Goal: Contribute content: Contribute content

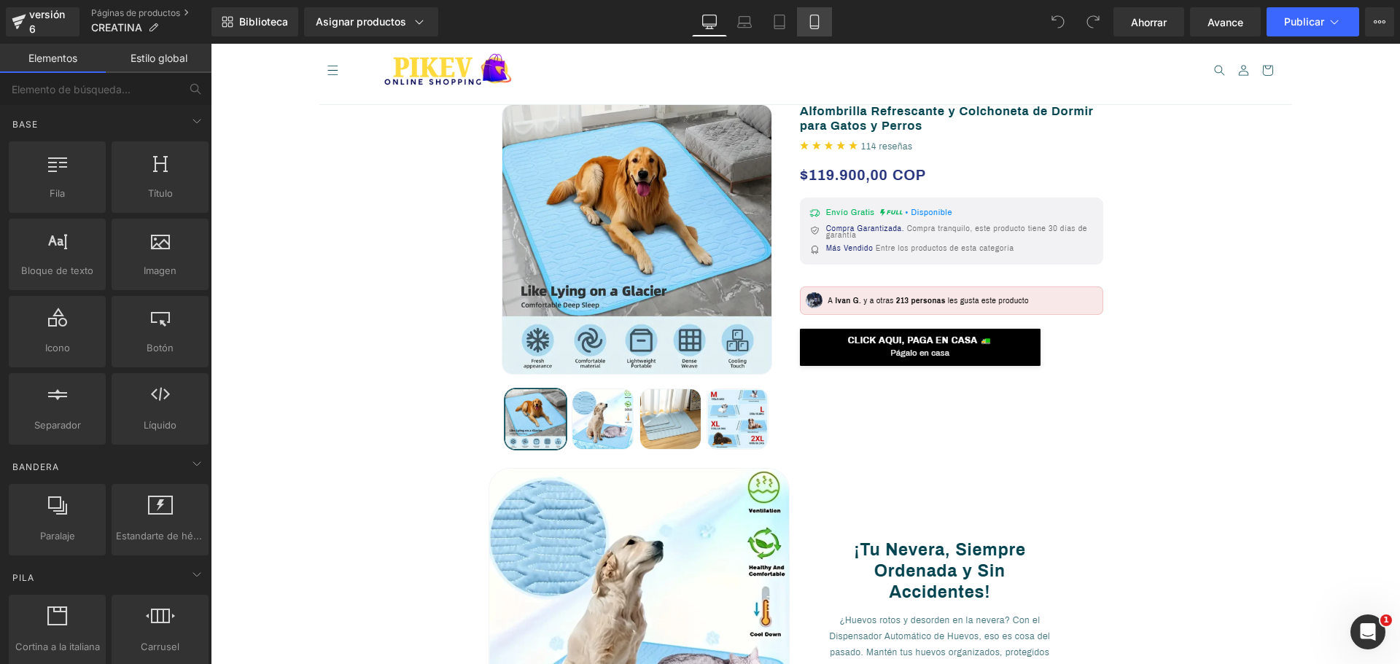
click at [822, 28] on link "Móvil" at bounding box center [814, 21] width 35 height 29
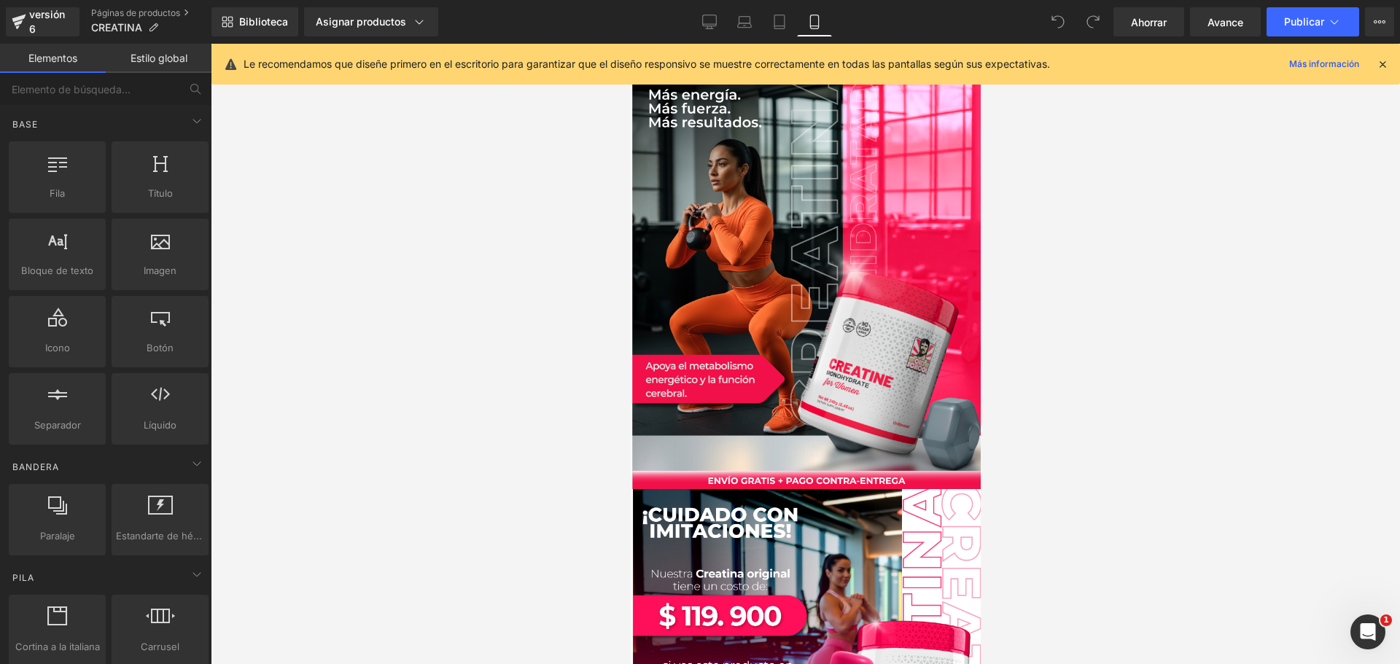
click at [1380, 61] on icon at bounding box center [1382, 64] width 13 height 13
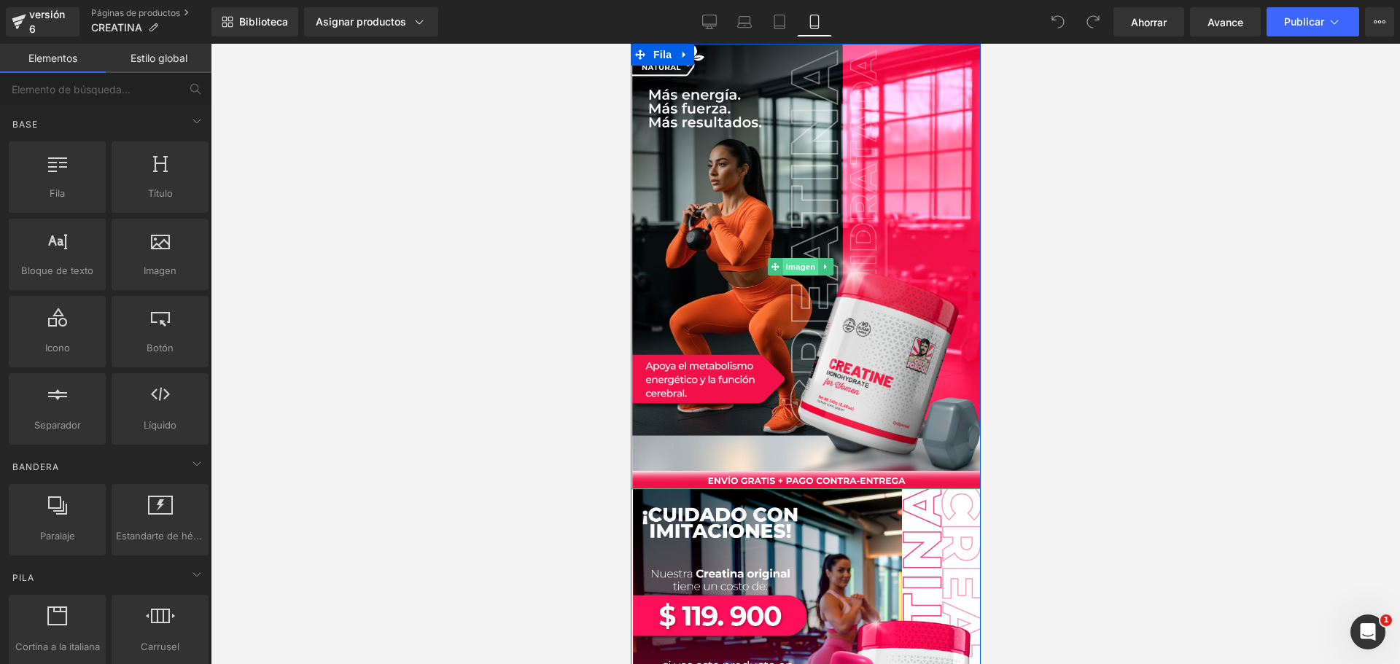
click at [800, 262] on font "Imagen" at bounding box center [800, 266] width 30 height 9
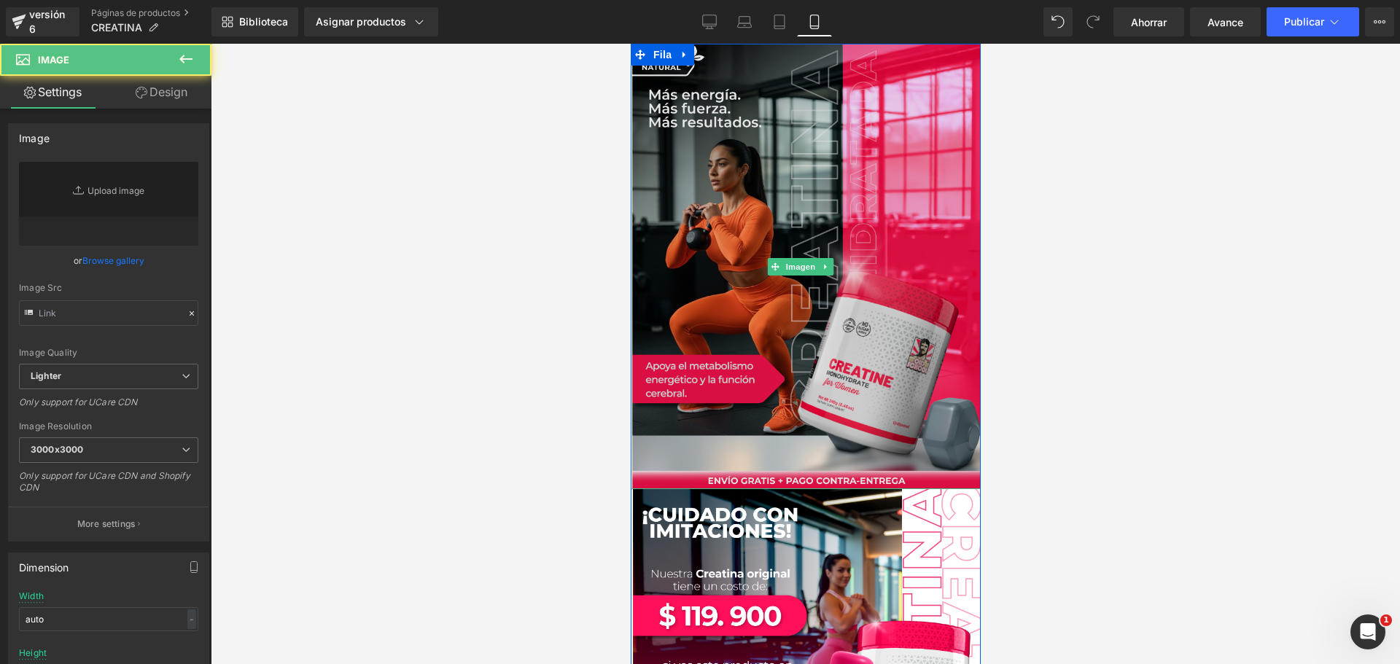
type input "[URL][DOMAIN_NAME]"
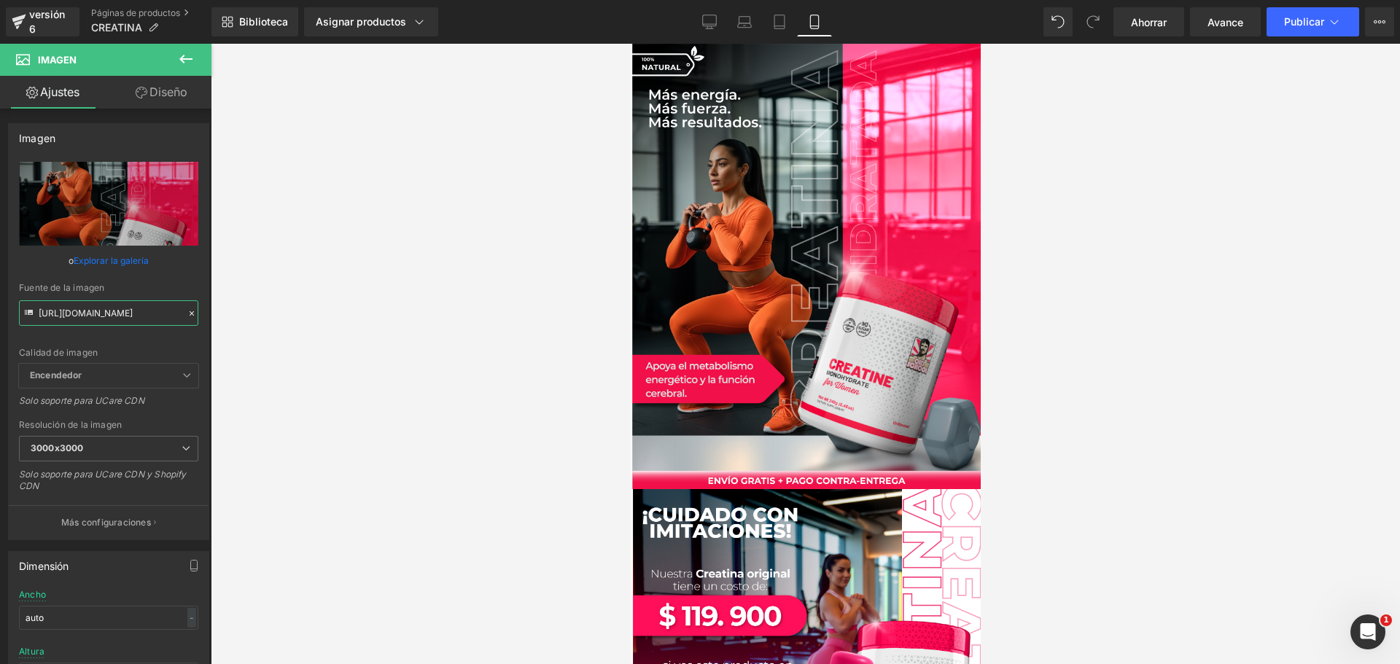
scroll to position [0, 42]
drag, startPoint x: 38, startPoint y: 314, endPoint x: 367, endPoint y: 342, distance: 330.8
click at [367, 342] on div "Imagen Estás previsualizando cómo funciona el Reestilizará tu página. No puedes…" at bounding box center [700, 344] width 1400 height 689
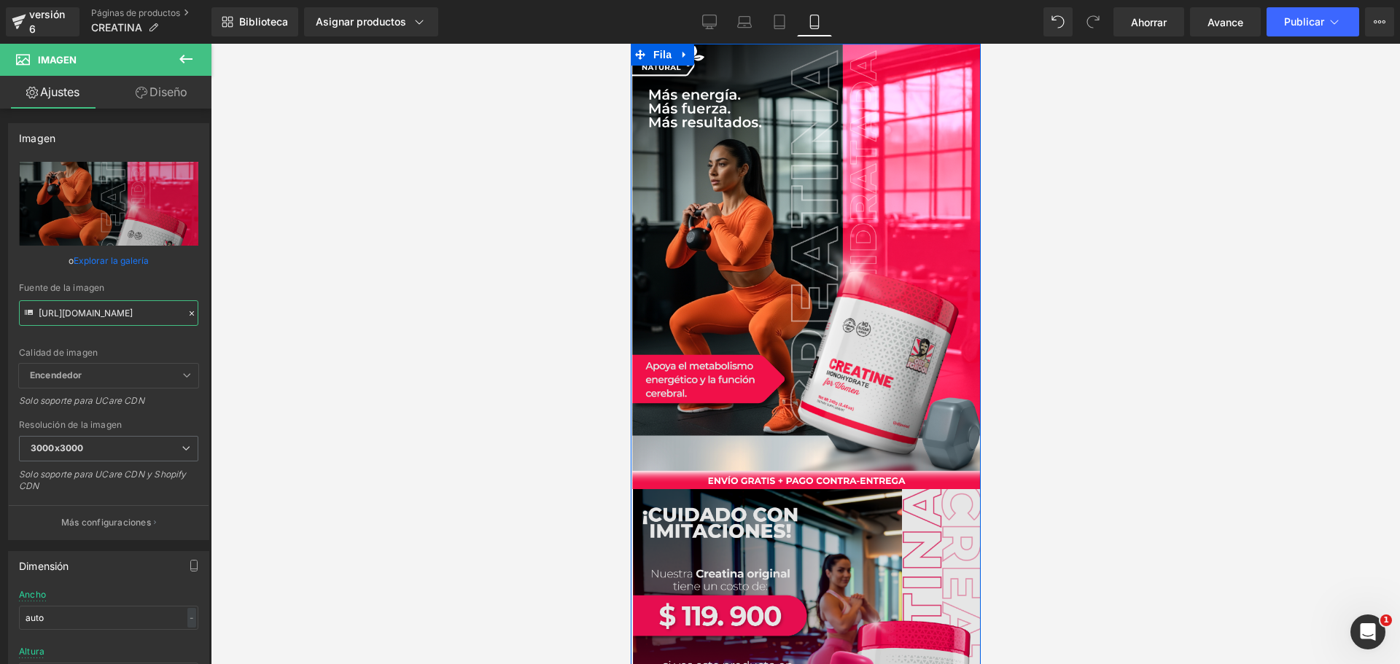
scroll to position [292, 0]
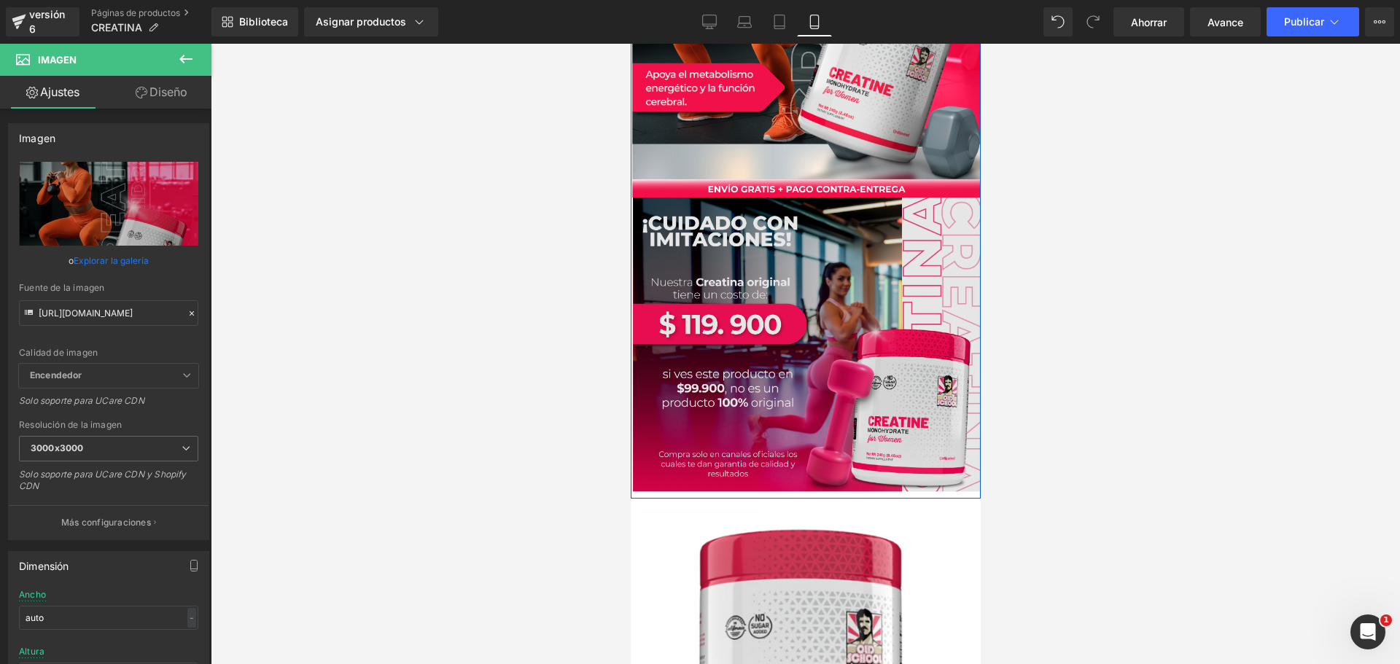
click at [796, 322] on div "Imagen" at bounding box center [805, 348] width 350 height 300
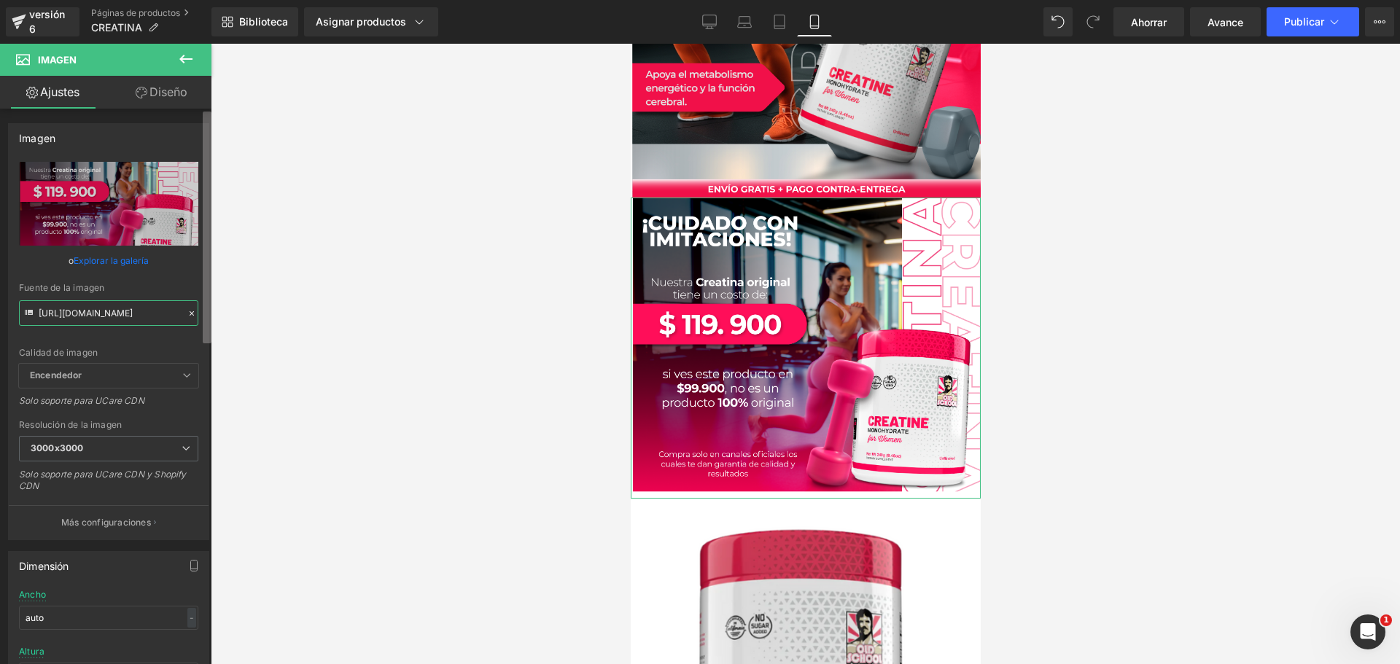
scroll to position [0, 43]
drag, startPoint x: 39, startPoint y: 314, endPoint x: 208, endPoint y: 324, distance: 168.7
click at [208, 324] on div "Imagen https://i.ibb.co/4RHN89dK/Pieza-2-3x.png Reemplazar imagen Subir imagen …" at bounding box center [105, 390] width 211 height 562
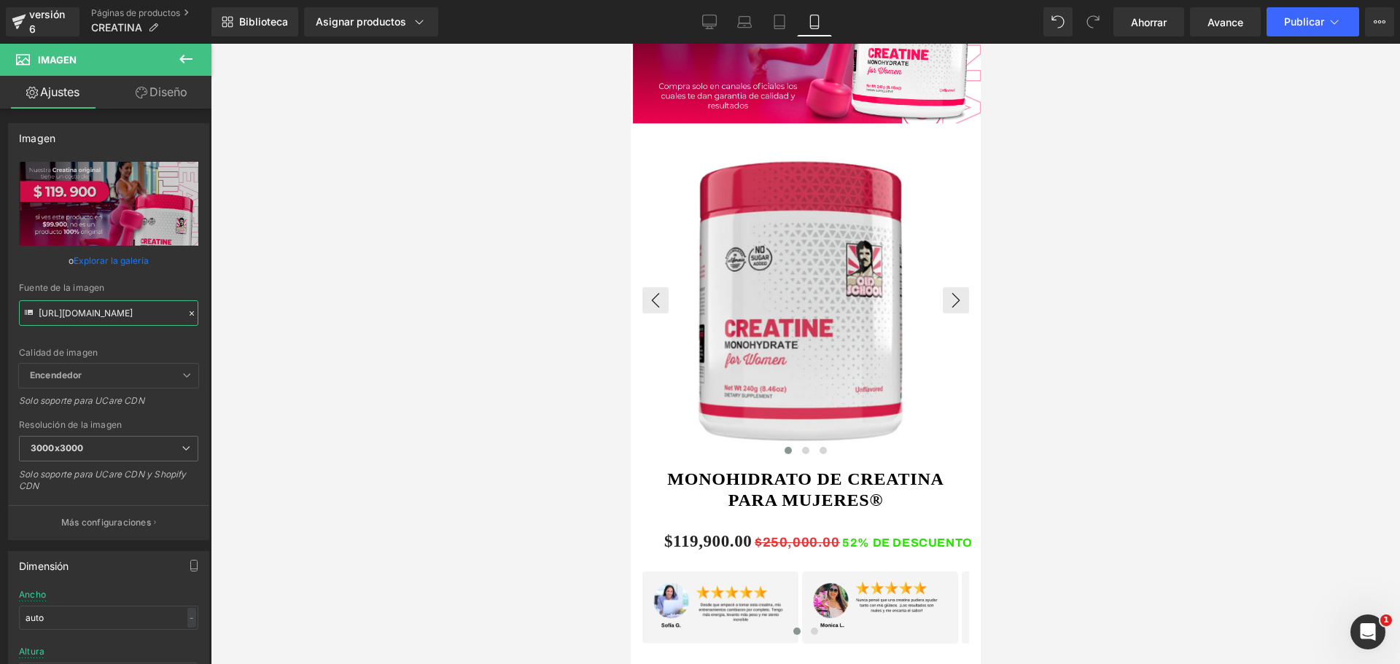
scroll to position [802, 0]
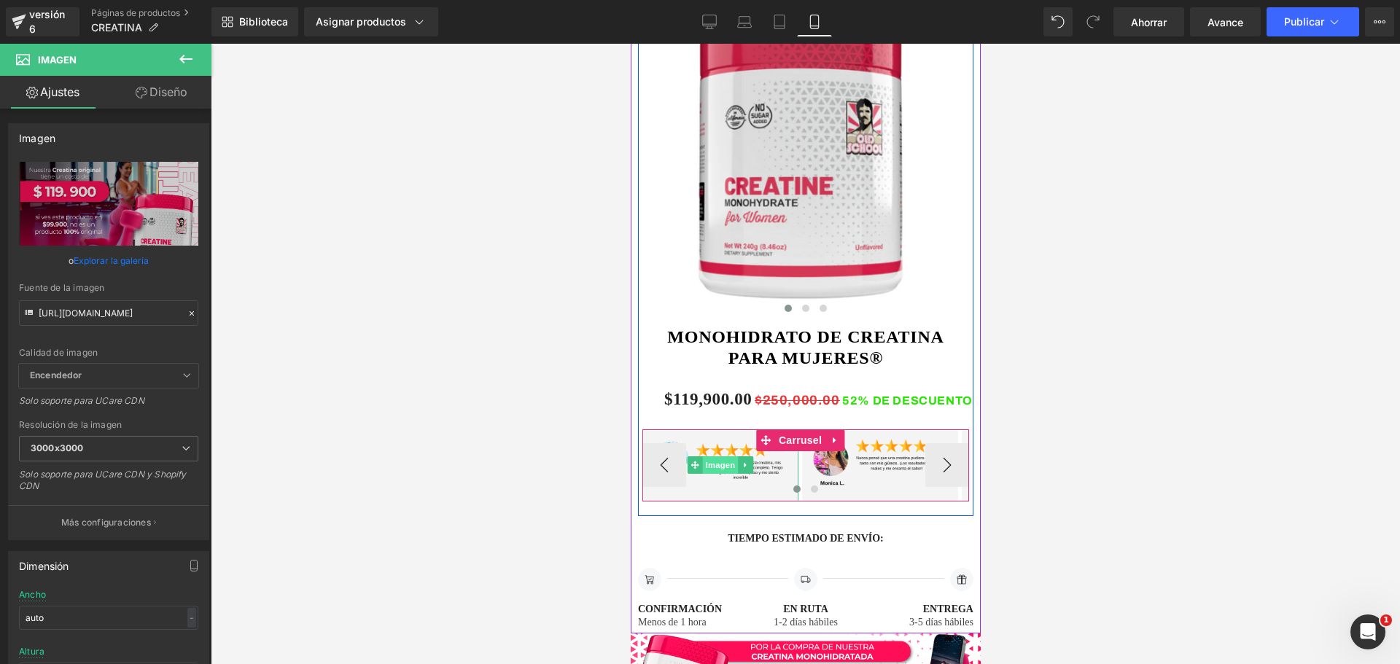
click at [722, 461] on font "Imagen" at bounding box center [720, 465] width 30 height 9
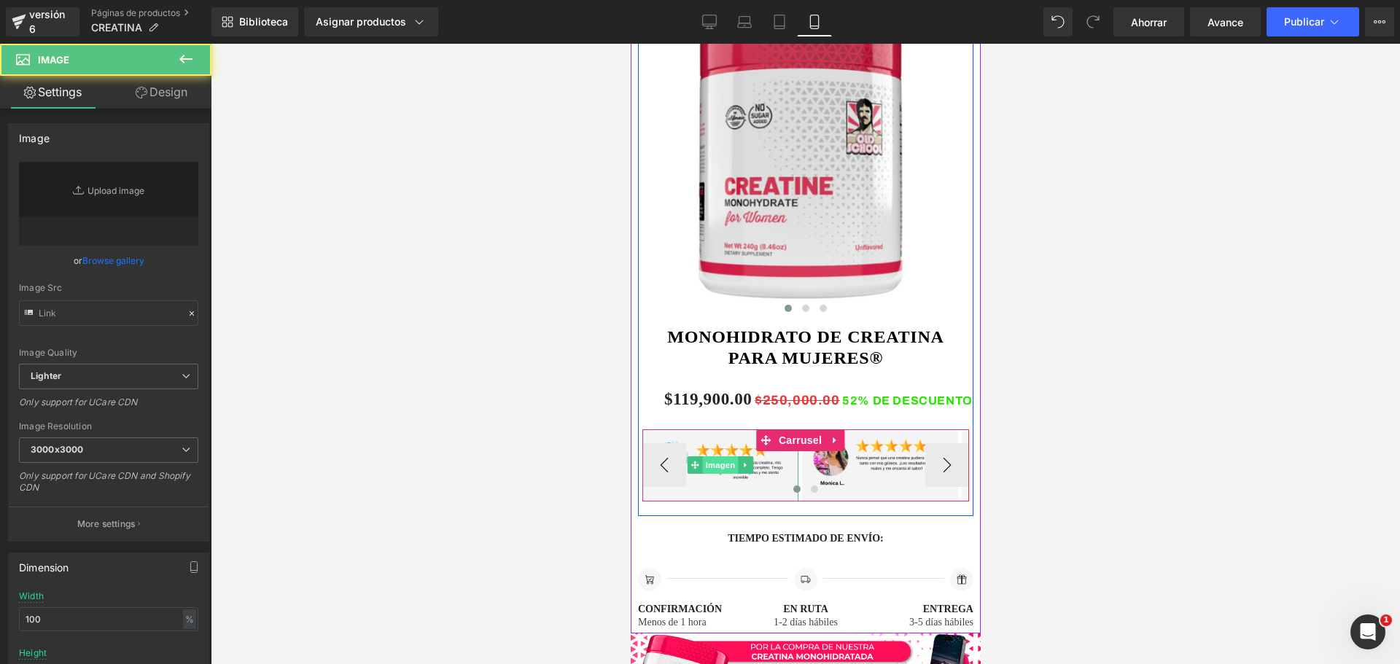
type input "[URL][DOMAIN_NAME]"
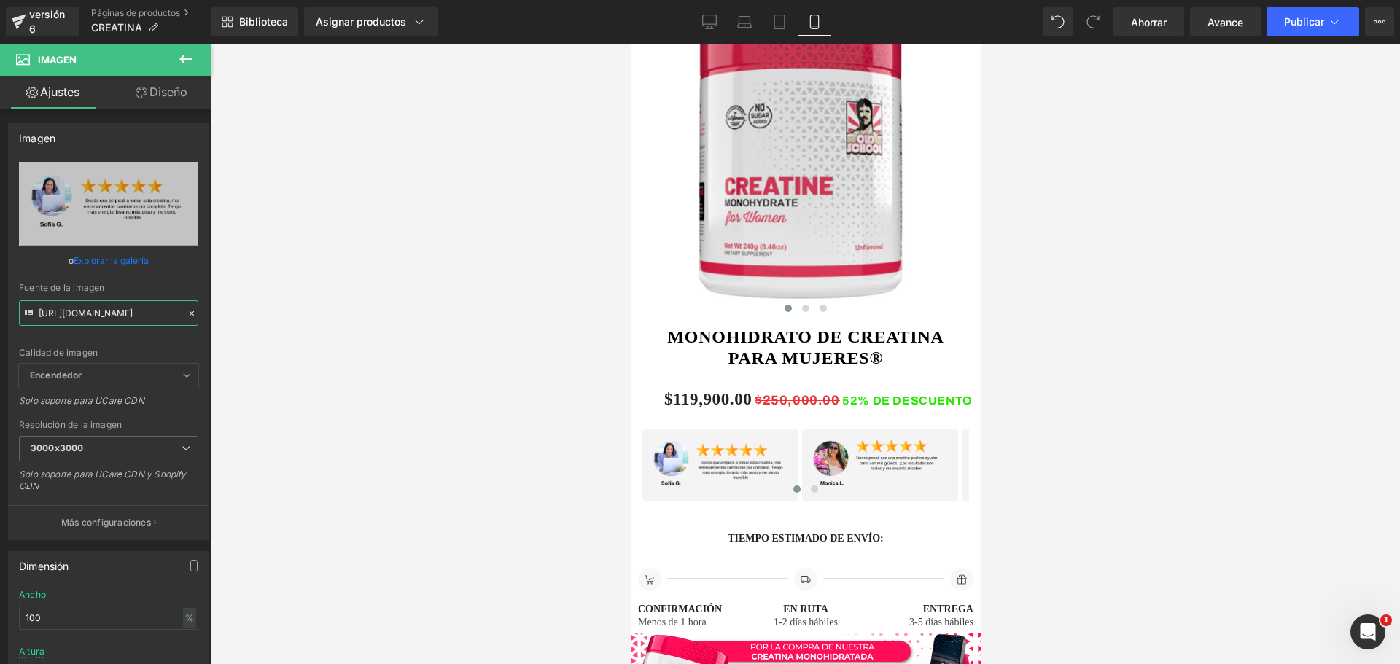
drag, startPoint x: 38, startPoint y: 311, endPoint x: 267, endPoint y: 325, distance: 229.4
click at [267, 325] on div "Imagen Estás previsualizando cómo funciona el Reestilizará tu página. No puedes…" at bounding box center [700, 344] width 1400 height 689
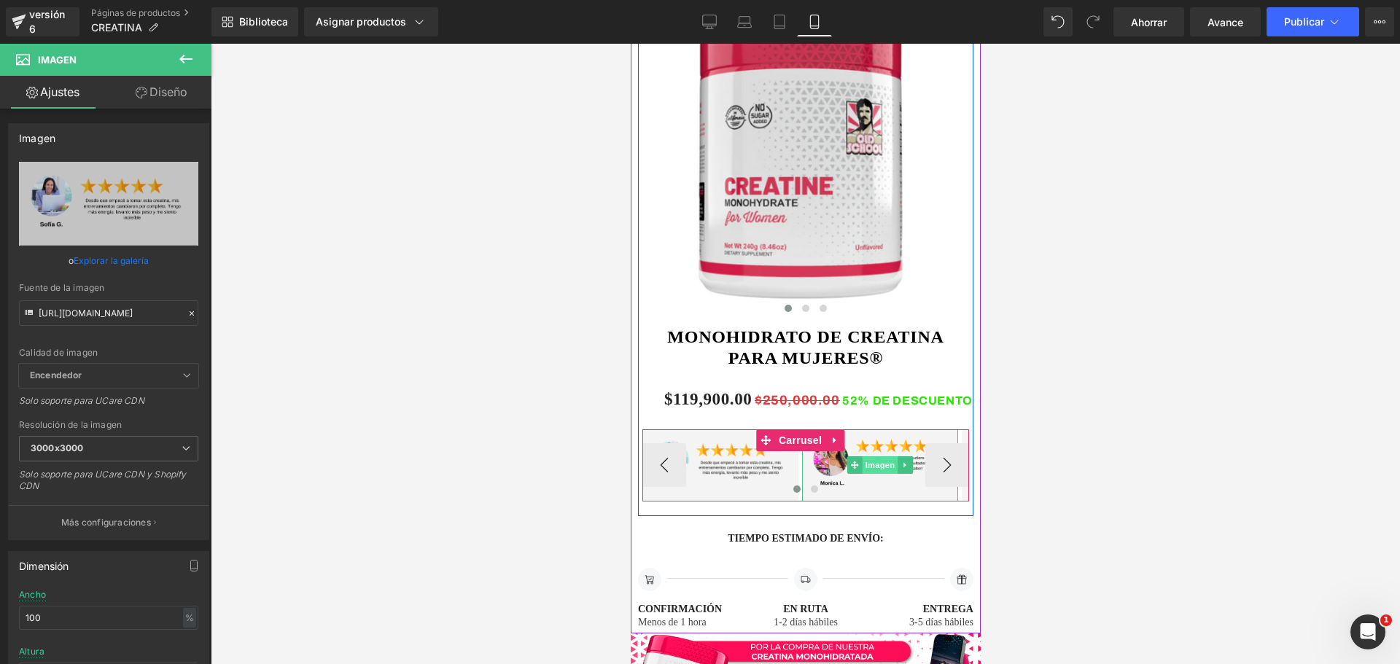
click at [882, 461] on font "Imagen" at bounding box center [880, 465] width 30 height 9
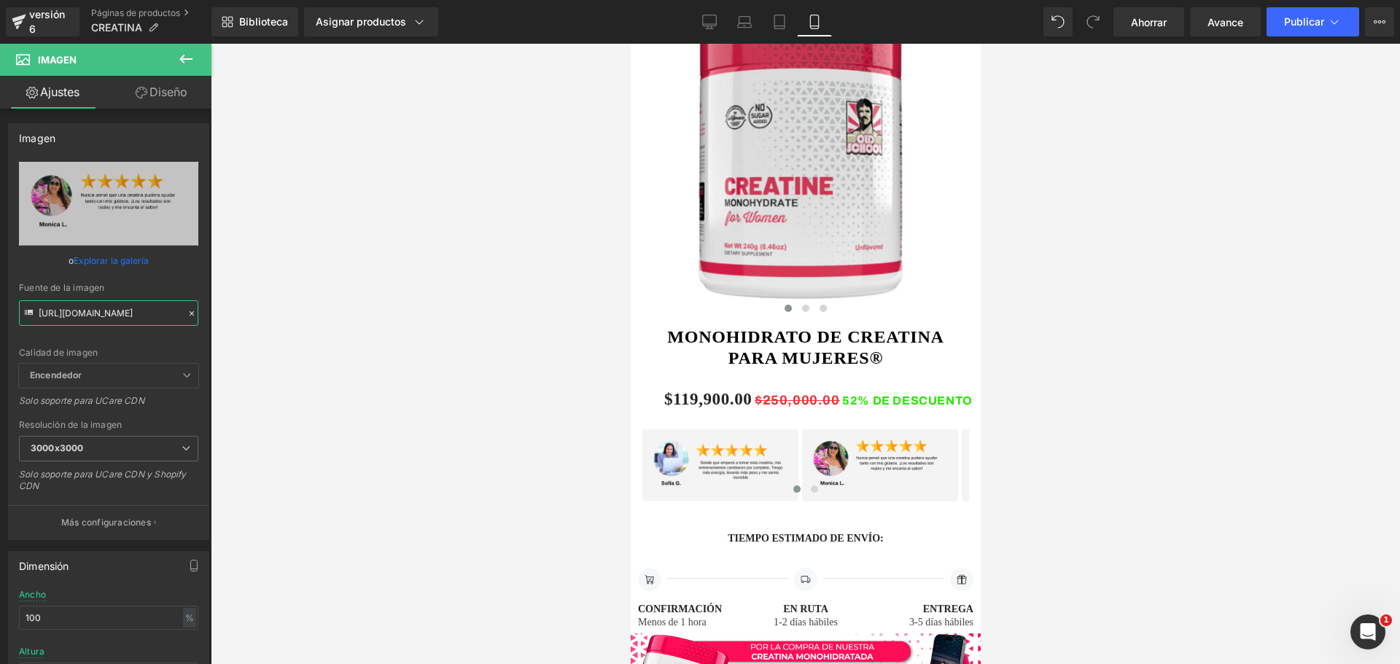
scroll to position [0, 4]
drag, startPoint x: 37, startPoint y: 314, endPoint x: 273, endPoint y: 317, distance: 235.5
click at [273, 317] on div "Imagen Estás previsualizando cómo funciona el Reestilizará tu página. No puedes…" at bounding box center [700, 344] width 1400 height 689
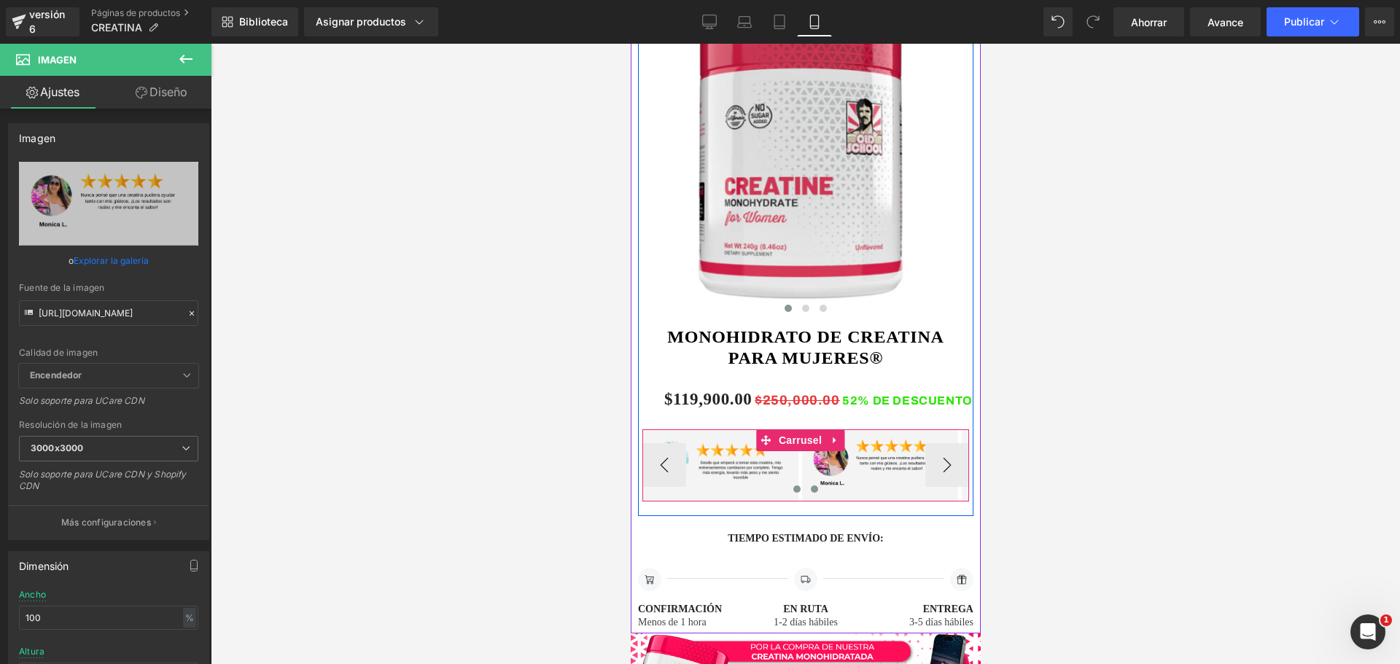
click at [812, 482] on button at bounding box center [813, 489] width 17 height 15
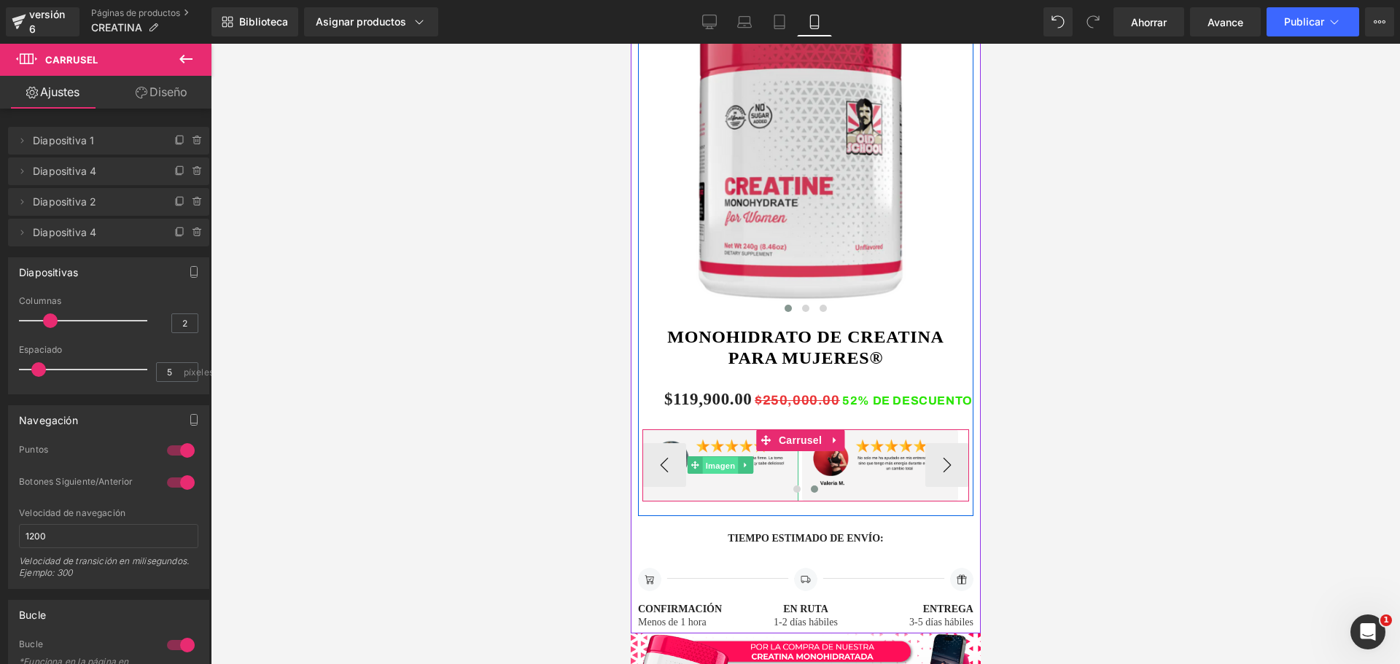
drag, startPoint x: 726, startPoint y: 439, endPoint x: 839, endPoint y: 342, distance: 148.9
click at [726, 462] on font "Imagen" at bounding box center [720, 466] width 30 height 9
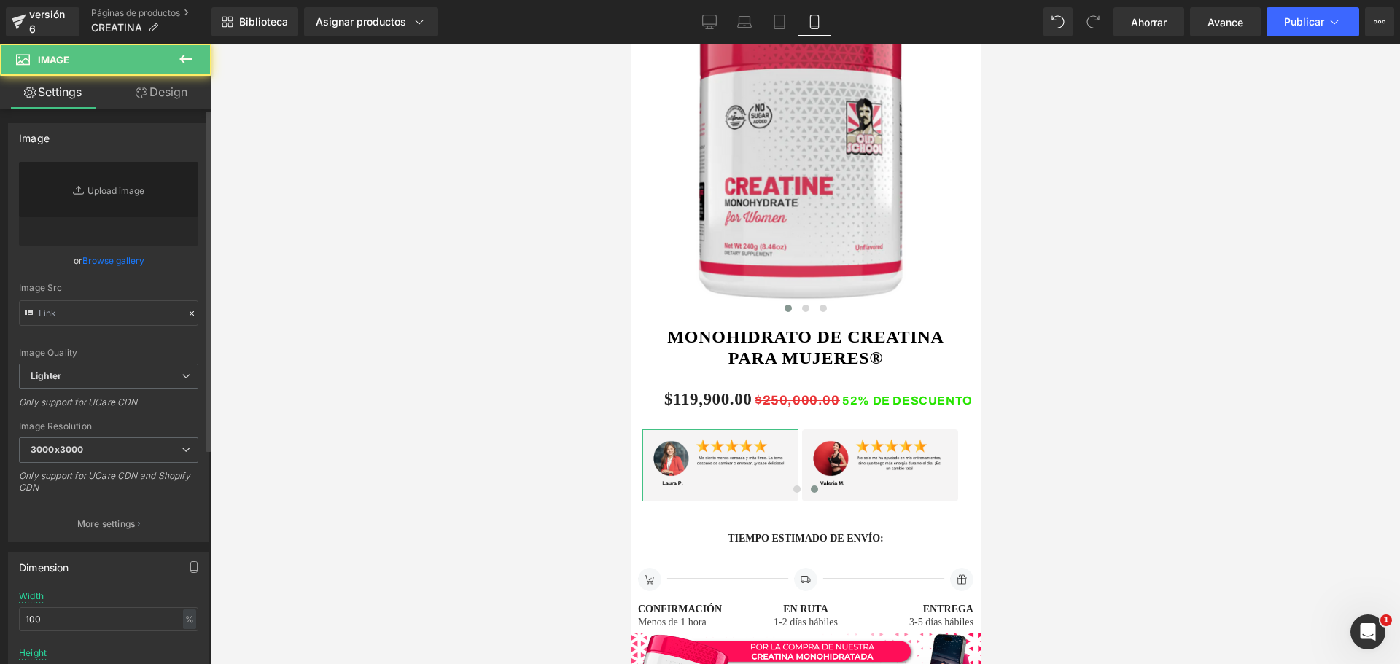
type input "[URL][DOMAIN_NAME]"
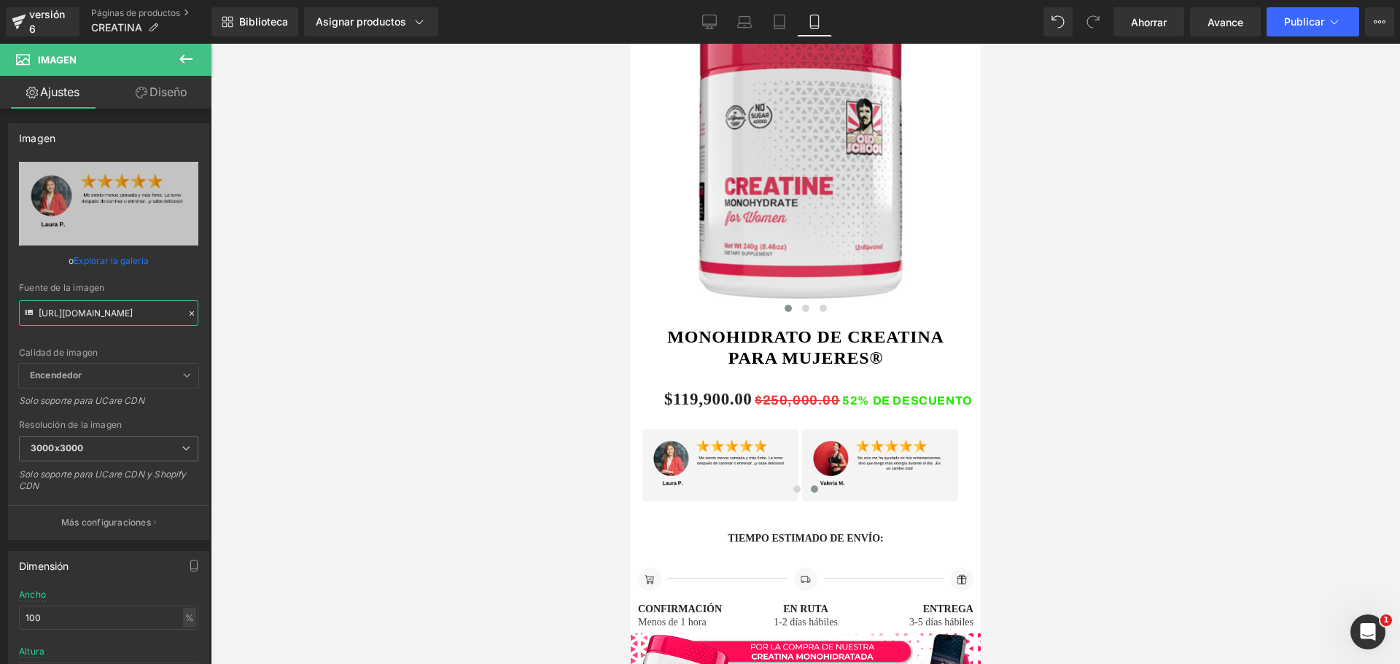
drag, startPoint x: 39, startPoint y: 314, endPoint x: 241, endPoint y: 324, distance: 202.2
click at [241, 324] on div "Imagen Estás previsualizando cómo funciona el Reestilizará tu página. No puedes…" at bounding box center [700, 344] width 1400 height 689
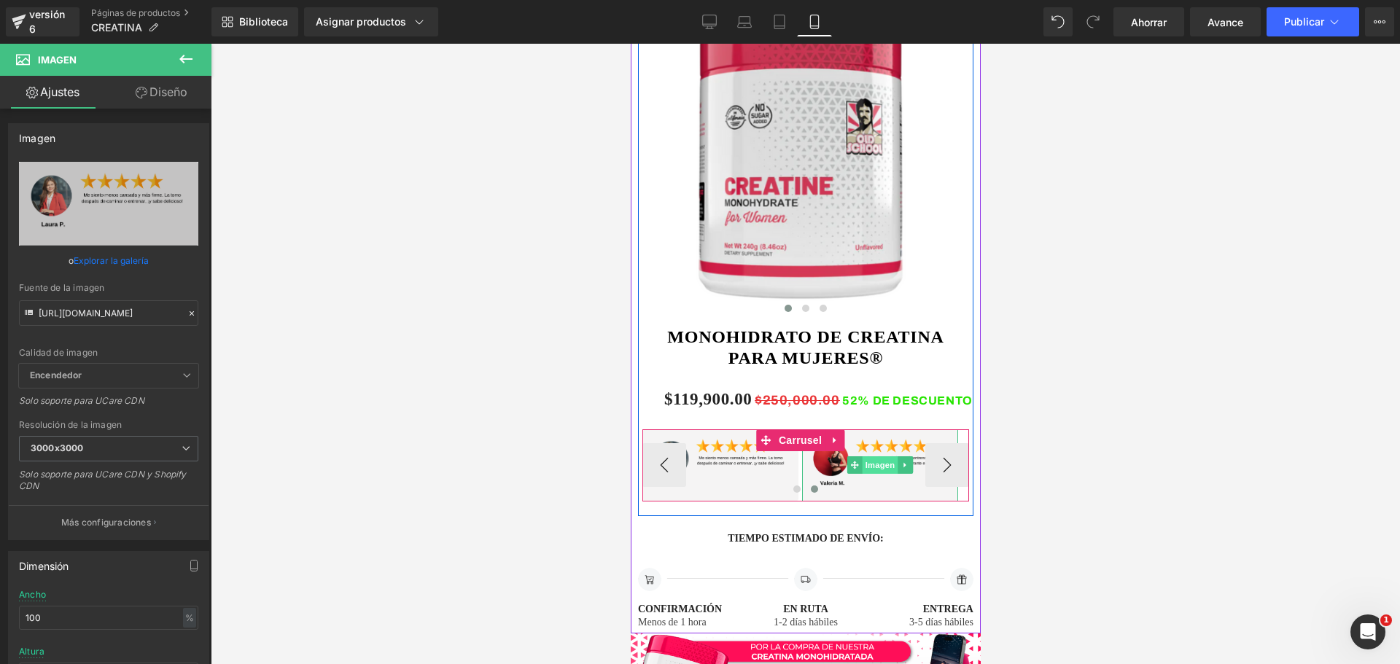
click at [884, 461] on font "Imagen" at bounding box center [880, 465] width 30 height 9
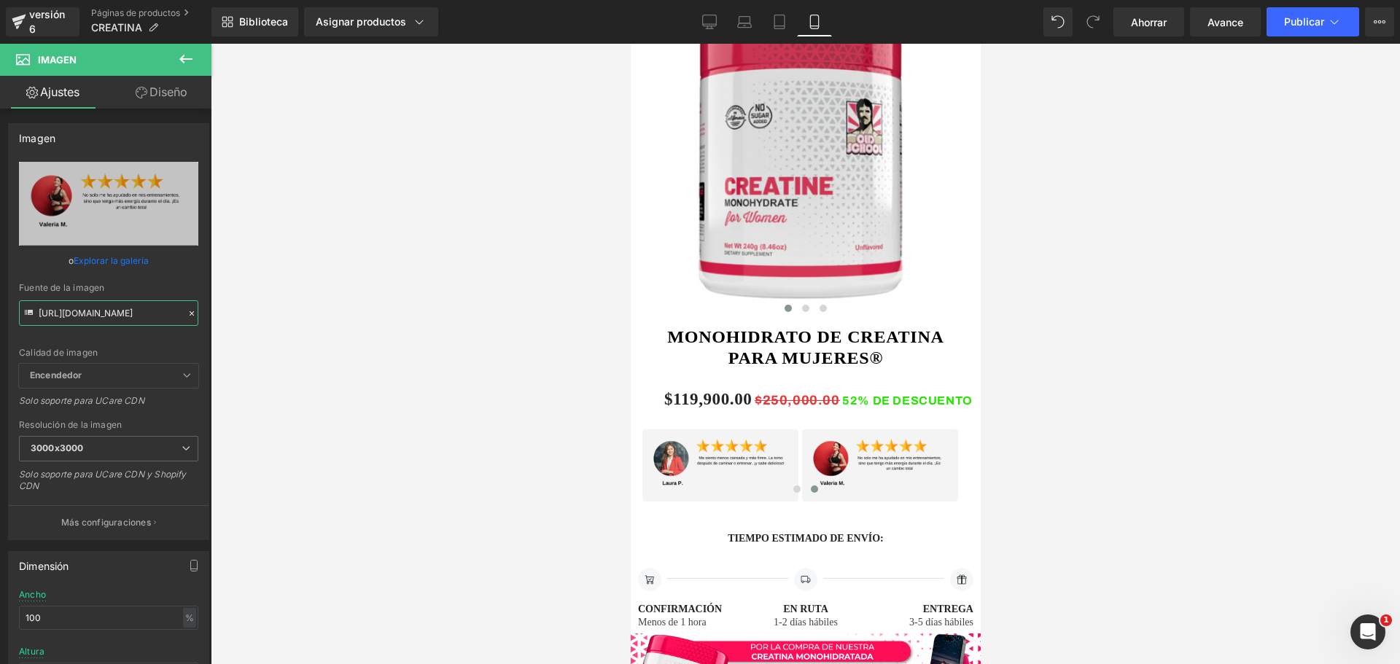
drag, startPoint x: 38, startPoint y: 313, endPoint x: 276, endPoint y: 327, distance: 238.9
click at [276, 327] on div "Imagen Estás previsualizando cómo funciona el Reestilizará tu página. No puedes…" at bounding box center [700, 344] width 1400 height 689
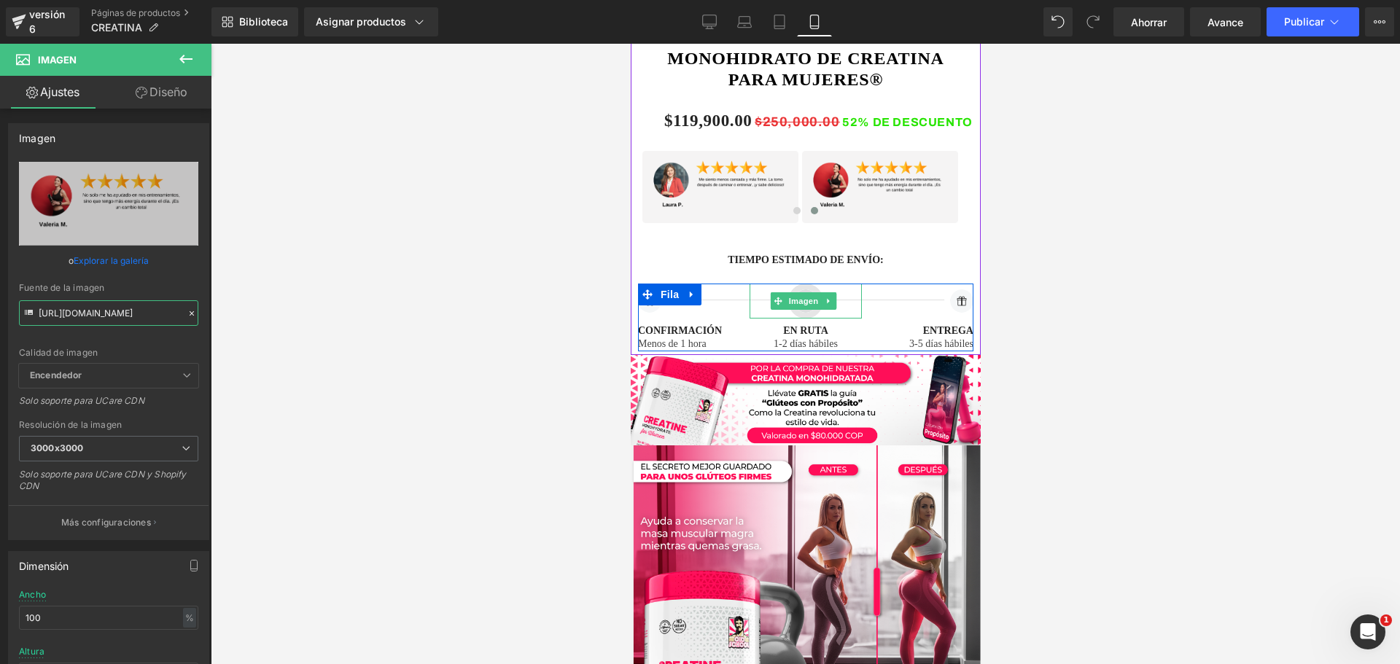
scroll to position [1094, 0]
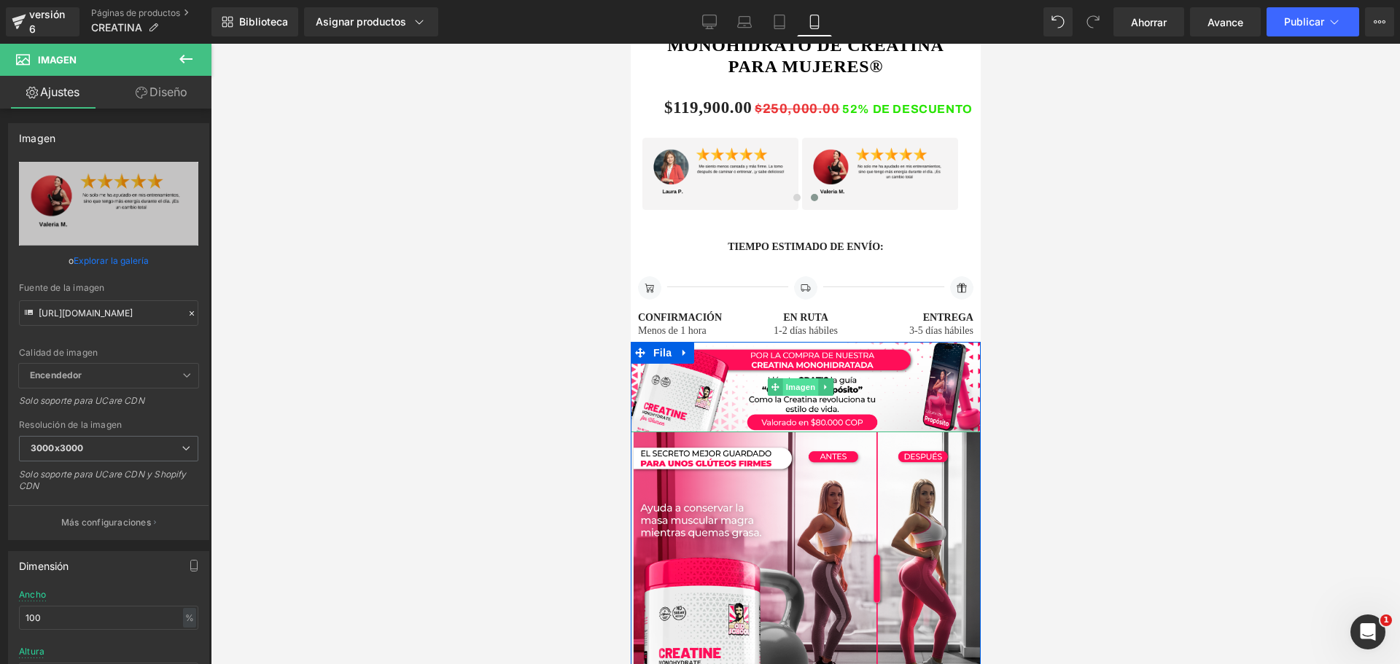
click at [801, 383] on font "Imagen" at bounding box center [800, 387] width 30 height 9
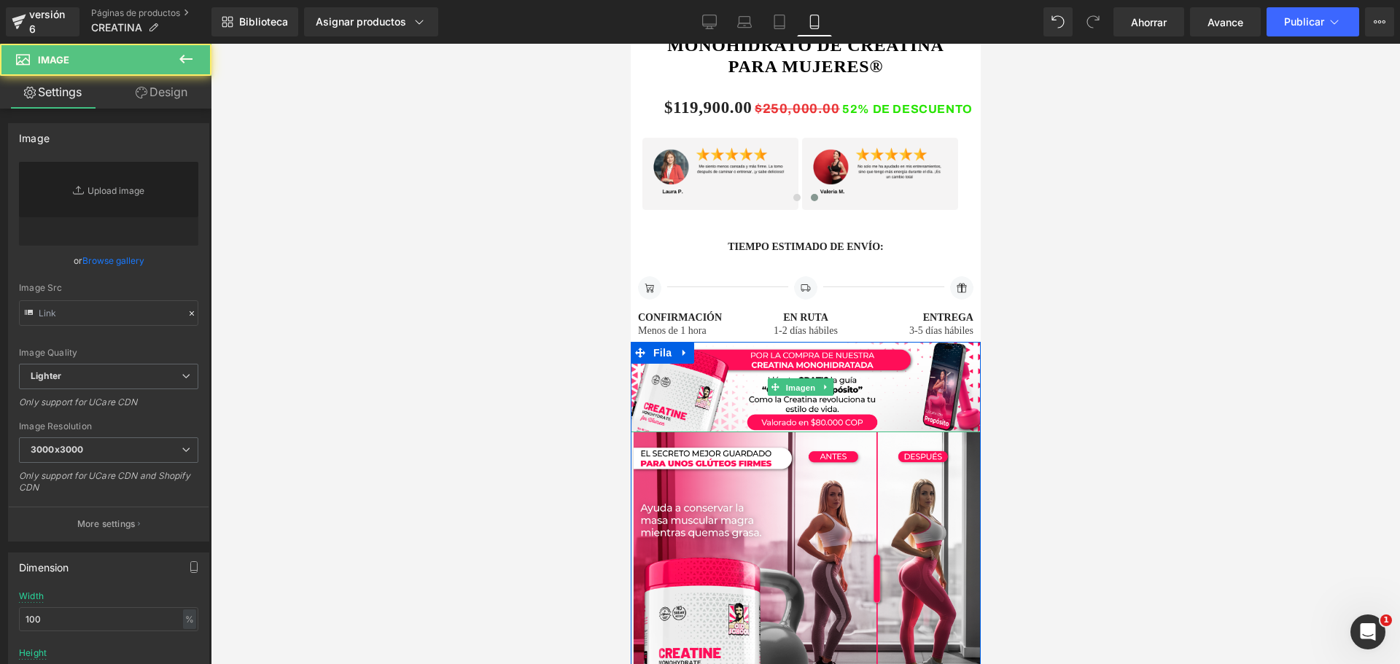
type input "[URL][DOMAIN_NAME]"
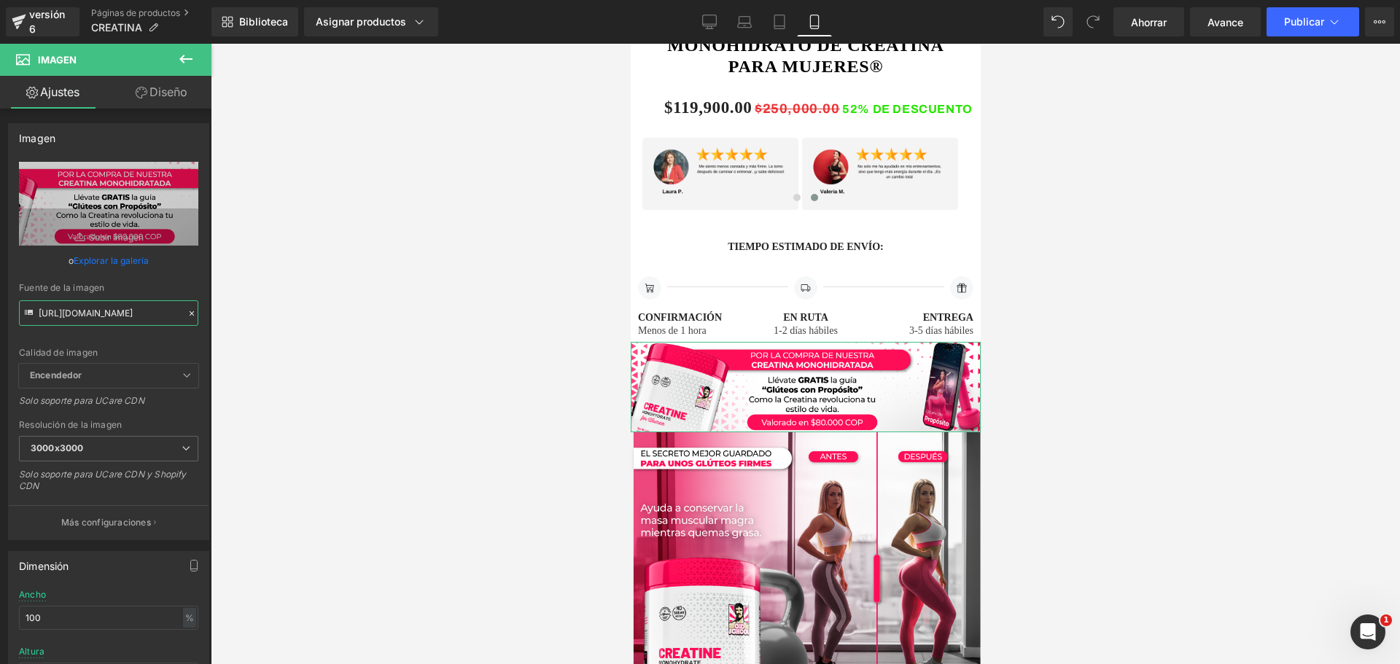
scroll to position [0, 45]
drag, startPoint x: 39, startPoint y: 312, endPoint x: 322, endPoint y: 357, distance: 286.4
click at [322, 357] on div "Imagen Estás previsualizando cómo funciona el Reestilizará tu página. No puedes…" at bounding box center [700, 344] width 1400 height 689
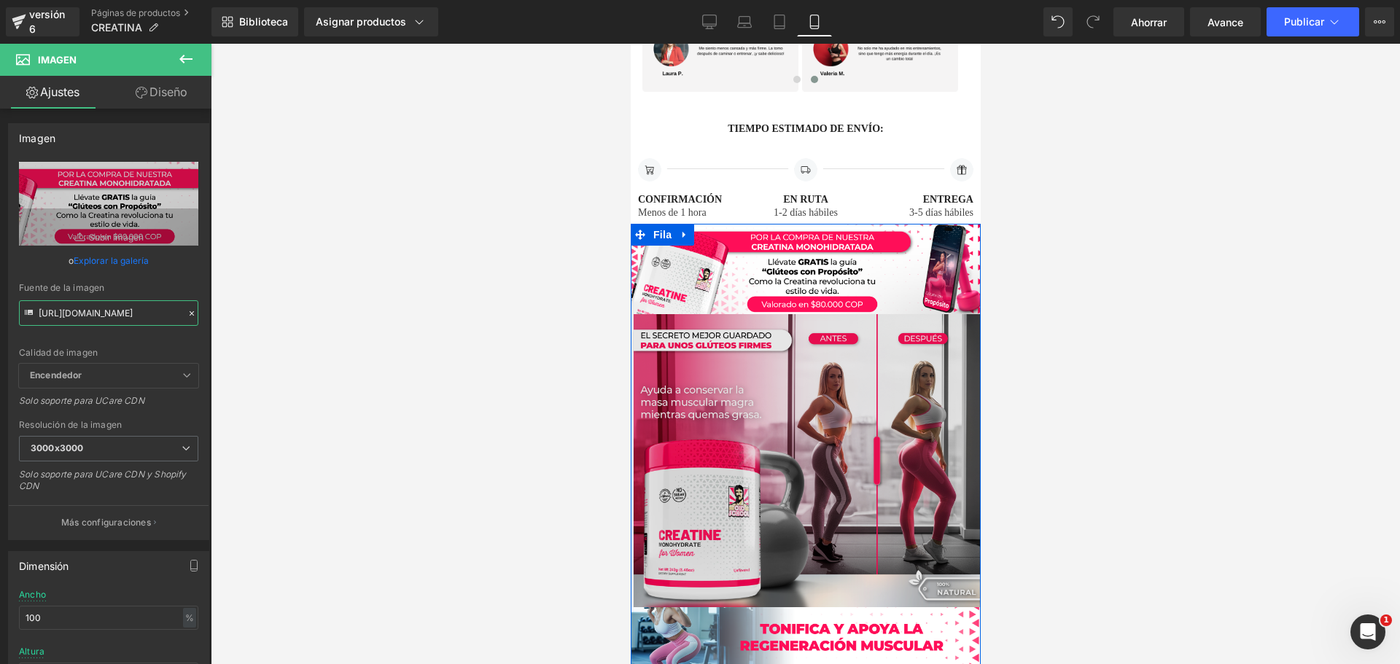
scroll to position [1240, 0]
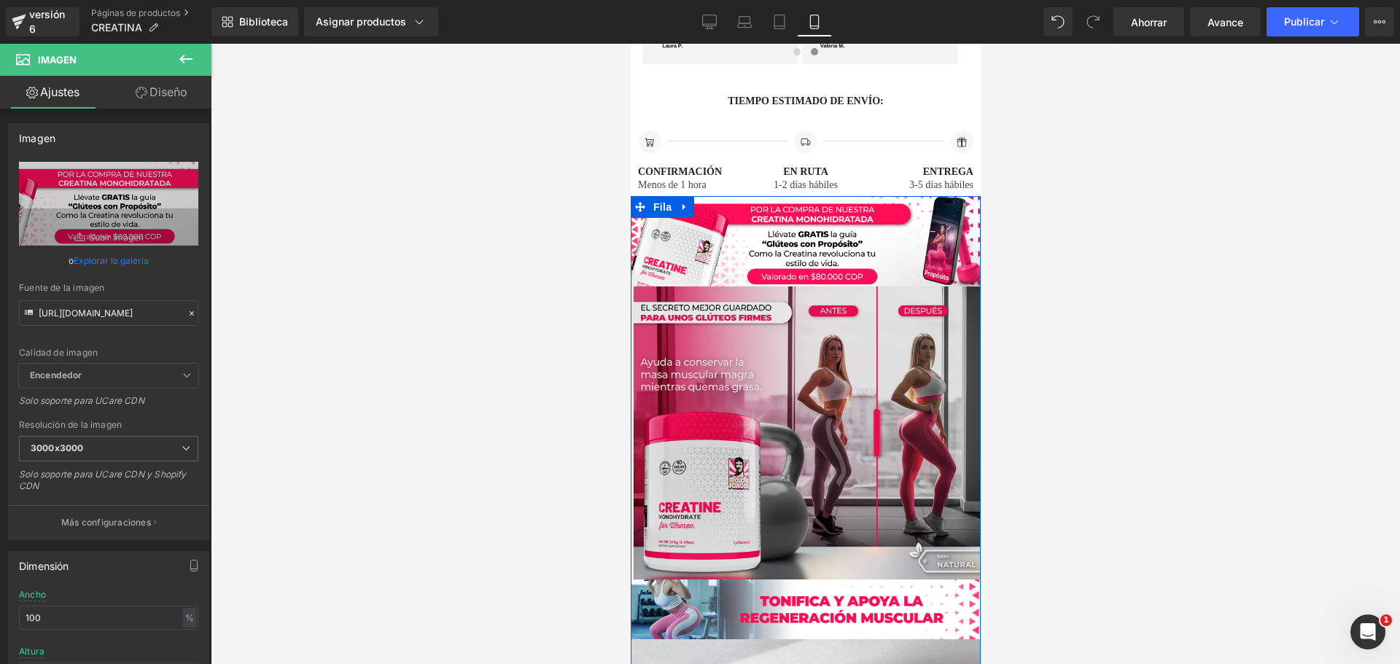
click at [806, 420] on img at bounding box center [805, 433] width 350 height 293
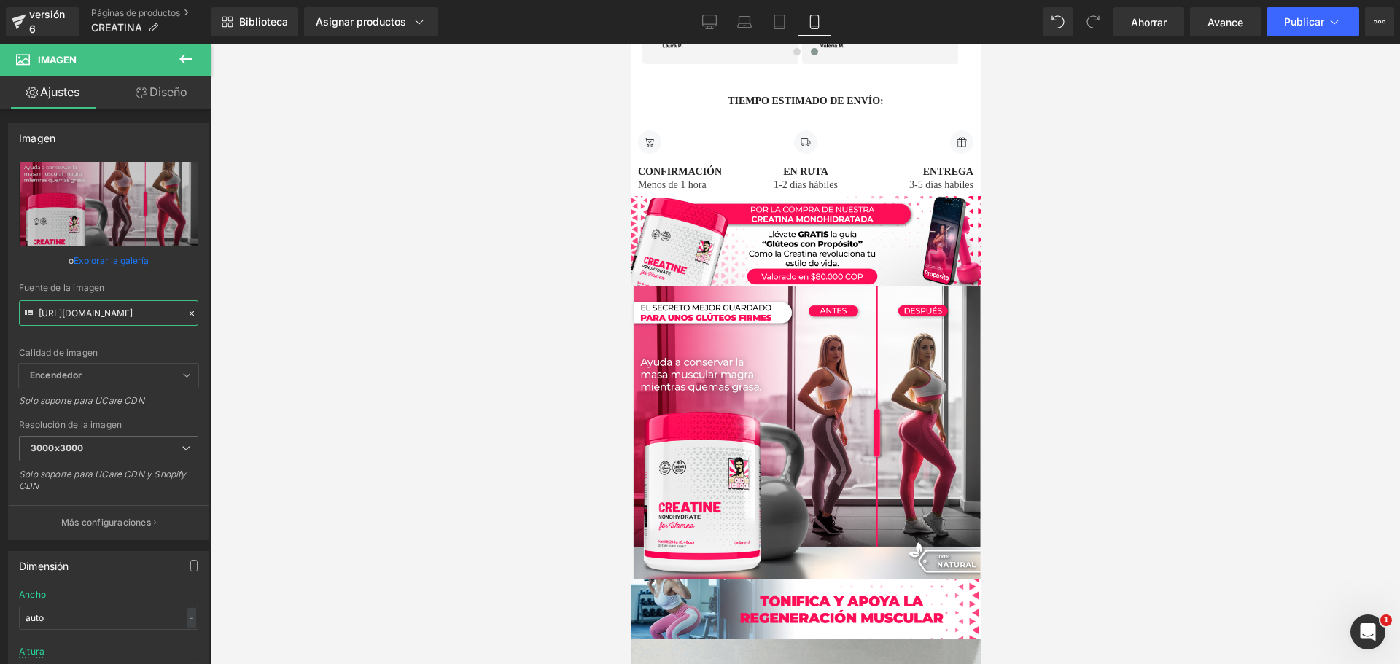
scroll to position [0, 39]
drag, startPoint x: 38, startPoint y: 311, endPoint x: 235, endPoint y: 325, distance: 197.4
click at [235, 325] on div "Imagen Estás previsualizando cómo funciona el Reestilizará tu página. No puedes…" at bounding box center [700, 344] width 1400 height 689
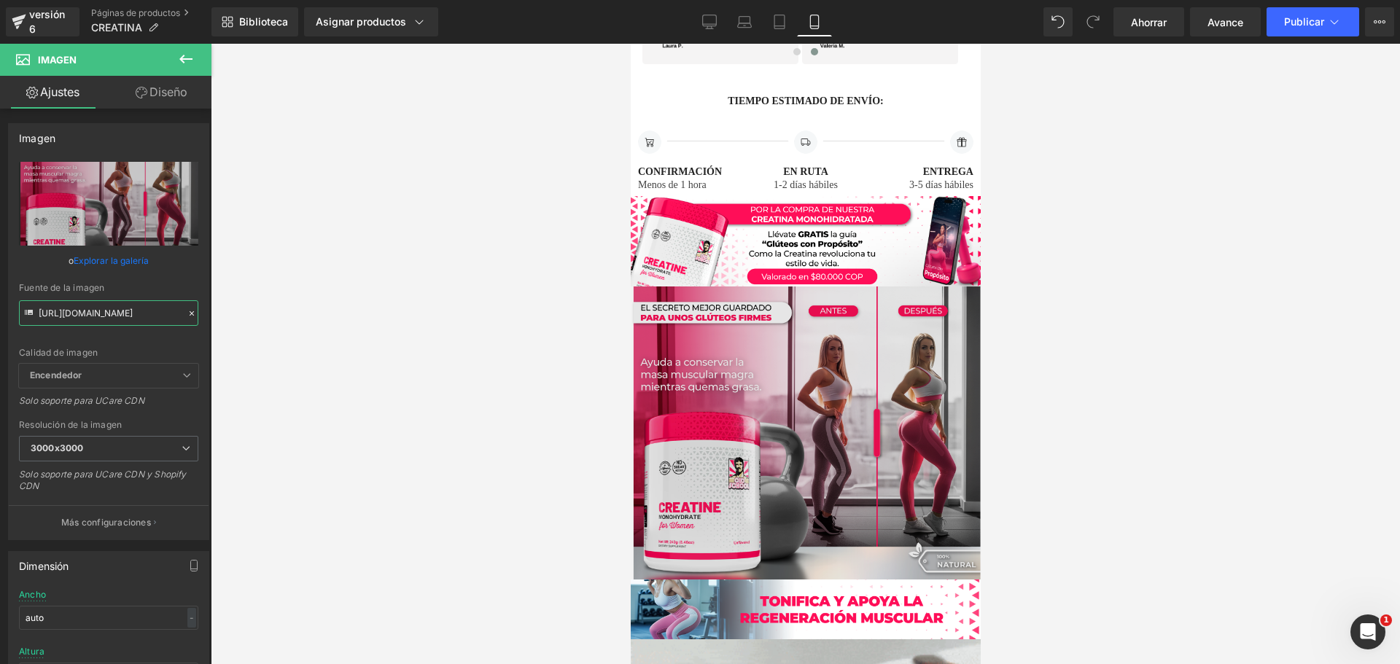
scroll to position [0, 0]
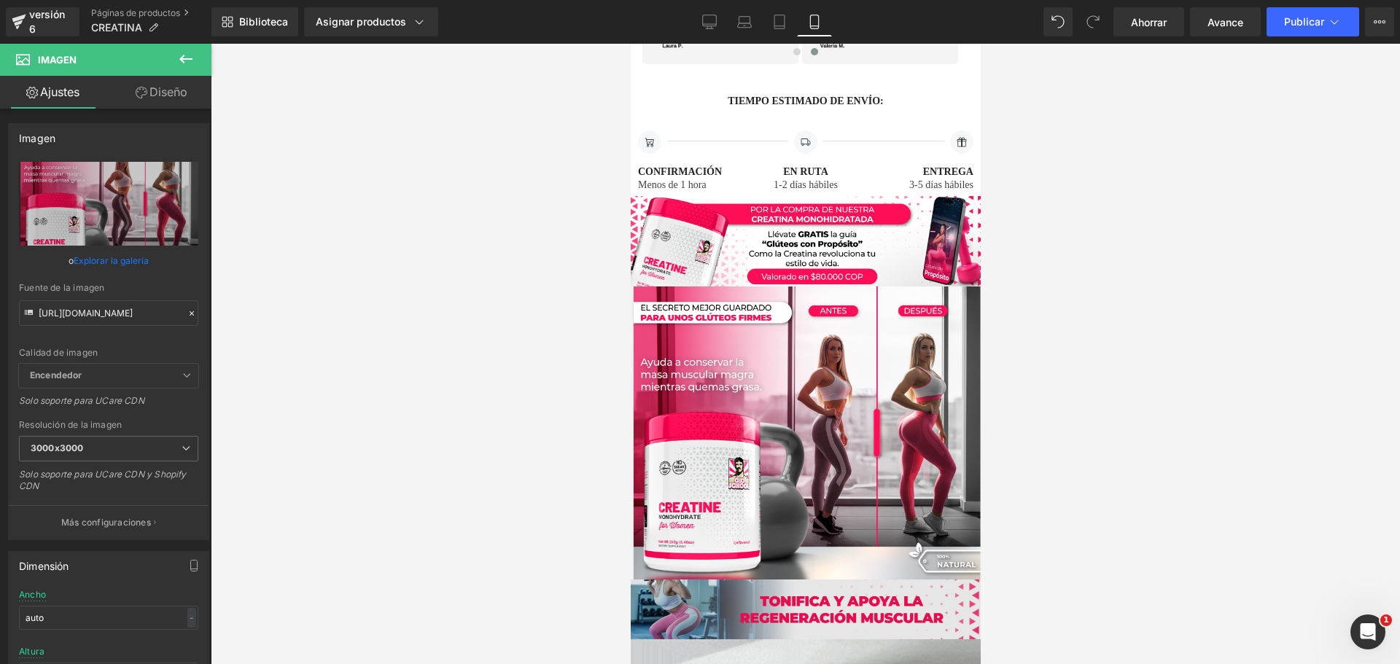
click at [792, 580] on div "Imagen" at bounding box center [805, 610] width 350 height 60
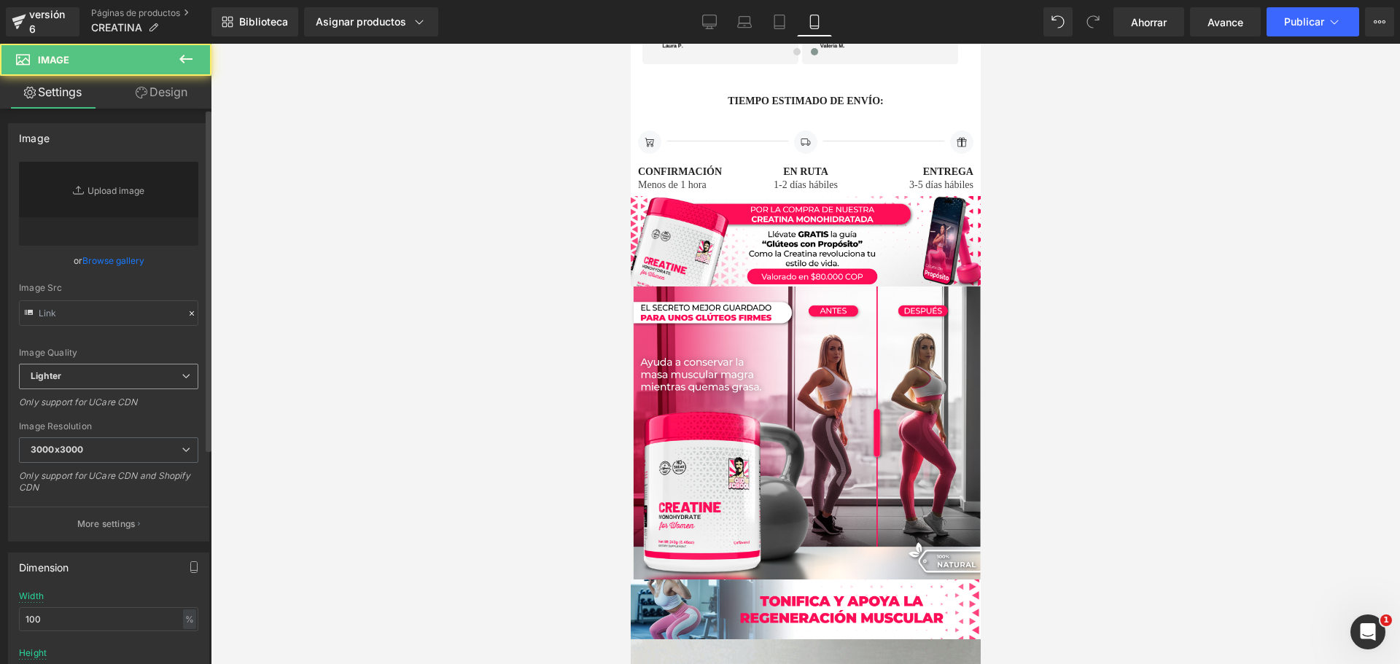
type input "[URL][DOMAIN_NAME]"
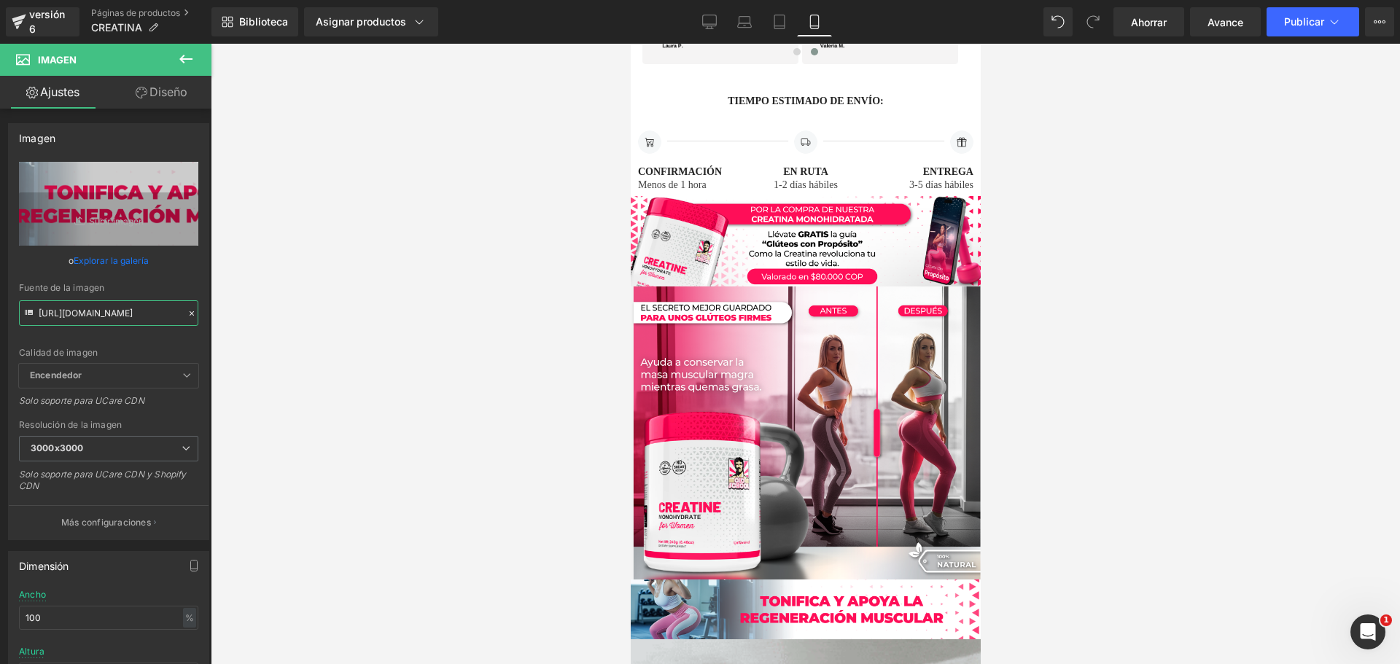
scroll to position [0, 40]
drag, startPoint x: 39, startPoint y: 309, endPoint x: 319, endPoint y: 350, distance: 283.0
click at [319, 350] on div "Imagen Estás previsualizando cómo funciona el Reestilizará tu página. No puedes…" at bounding box center [700, 344] width 1400 height 689
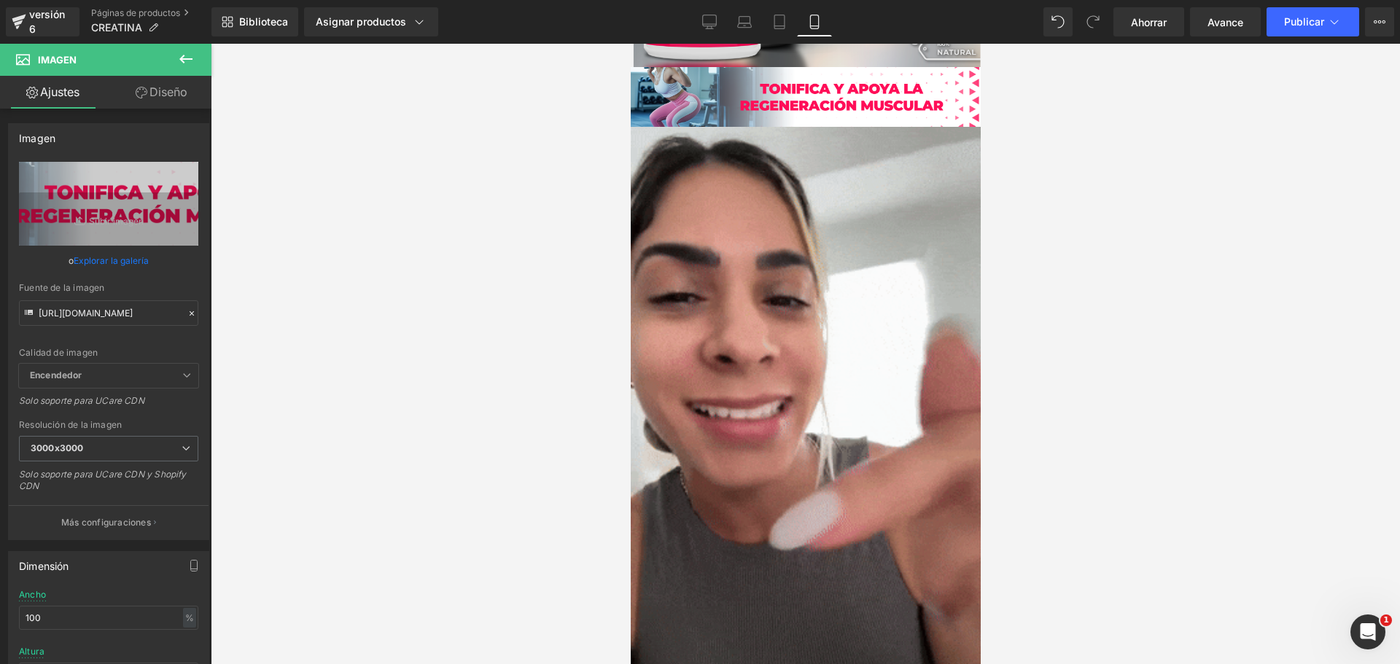
scroll to position [1823, 0]
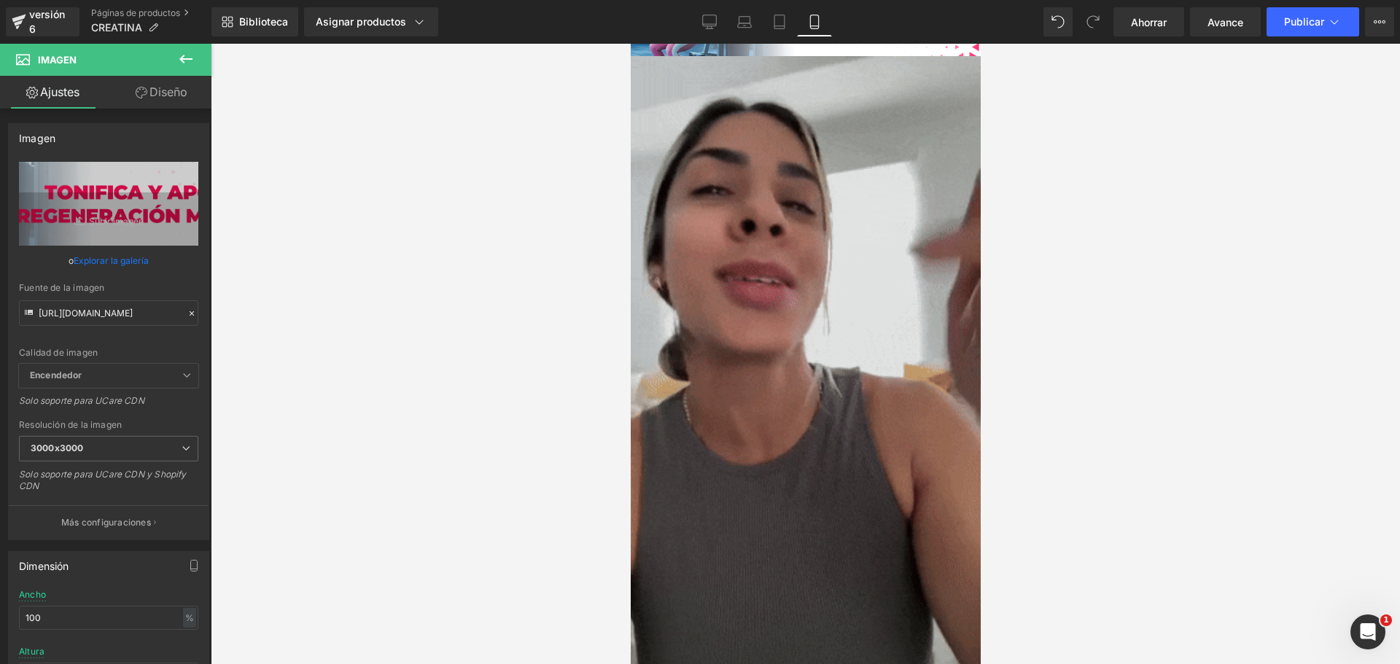
click at [814, 327] on div "Imagen" at bounding box center [805, 367] width 350 height 622
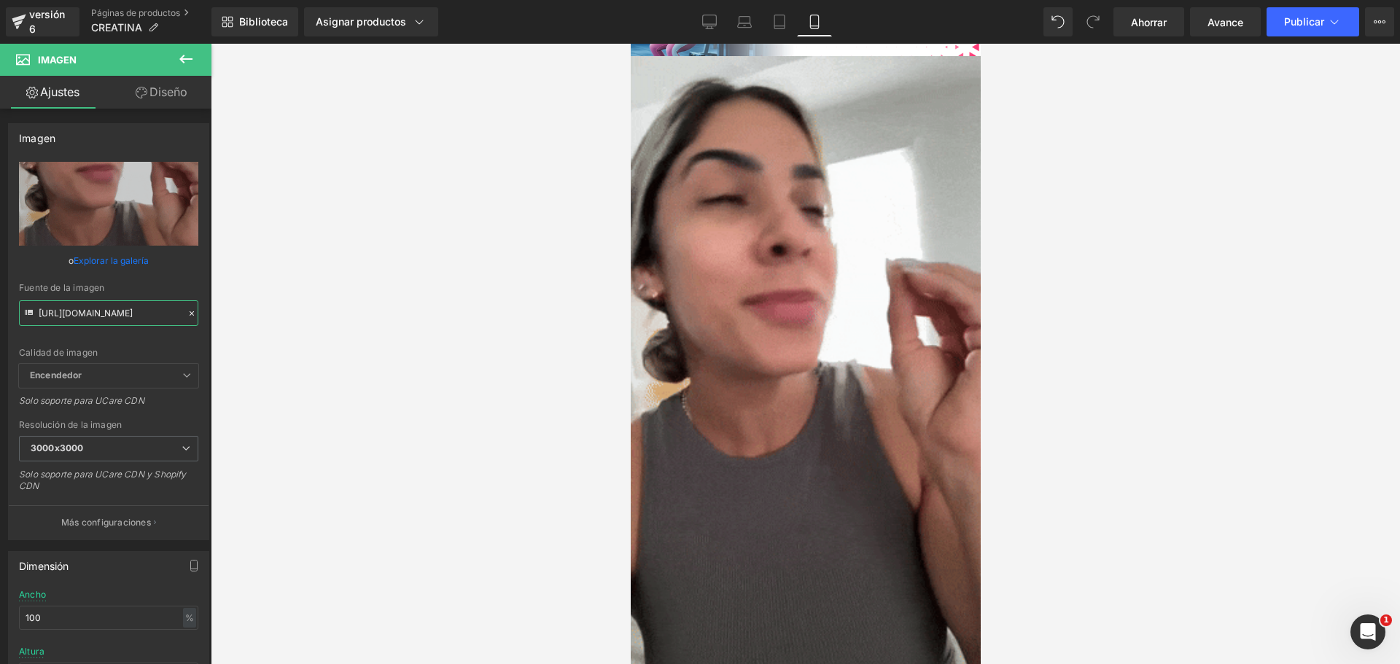
scroll to position [0, 753]
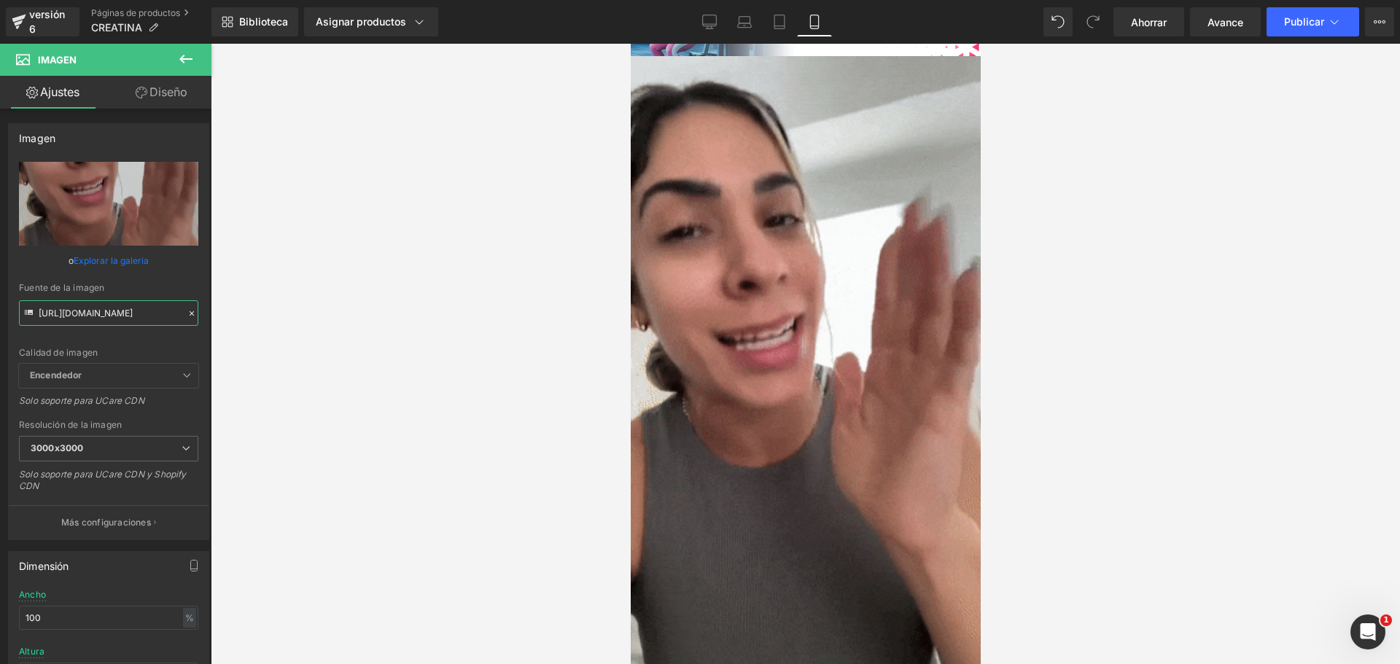
drag, startPoint x: 37, startPoint y: 311, endPoint x: 254, endPoint y: 327, distance: 217.2
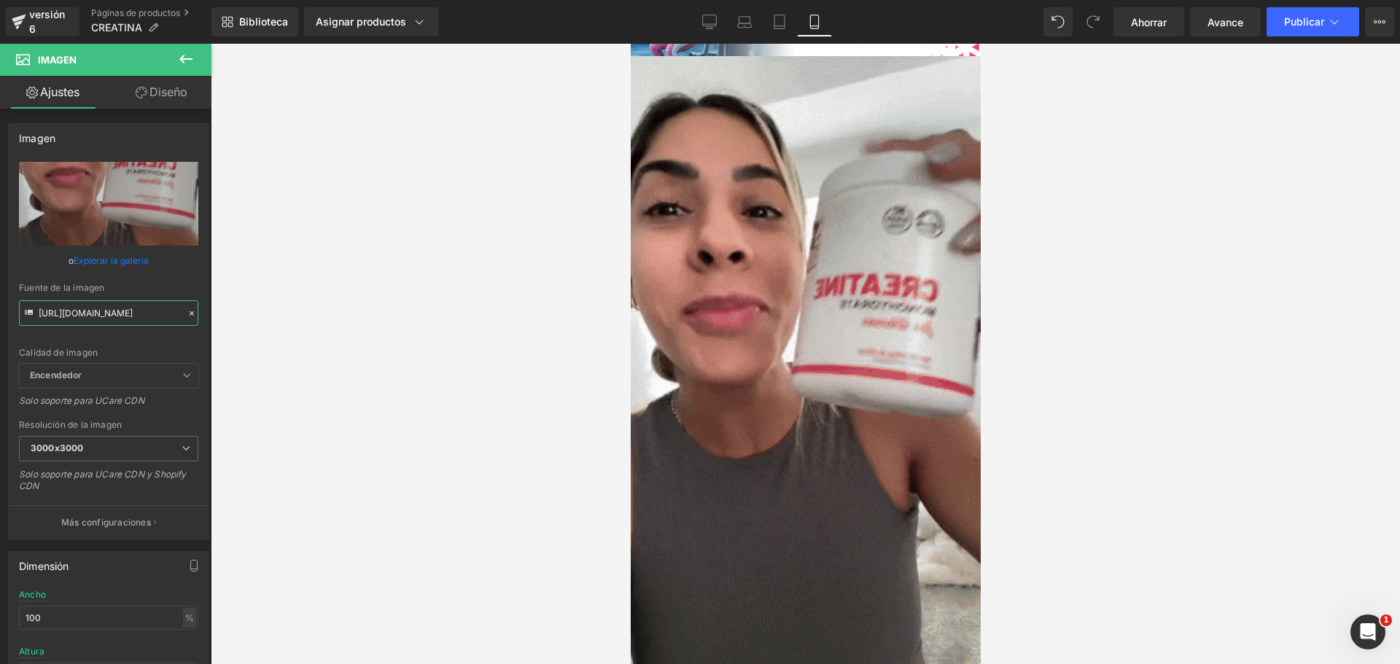
click at [254, 327] on div "Imagen Estás previsualizando cómo funciona el Reestilizará tu página. No puedes…" at bounding box center [700, 344] width 1400 height 689
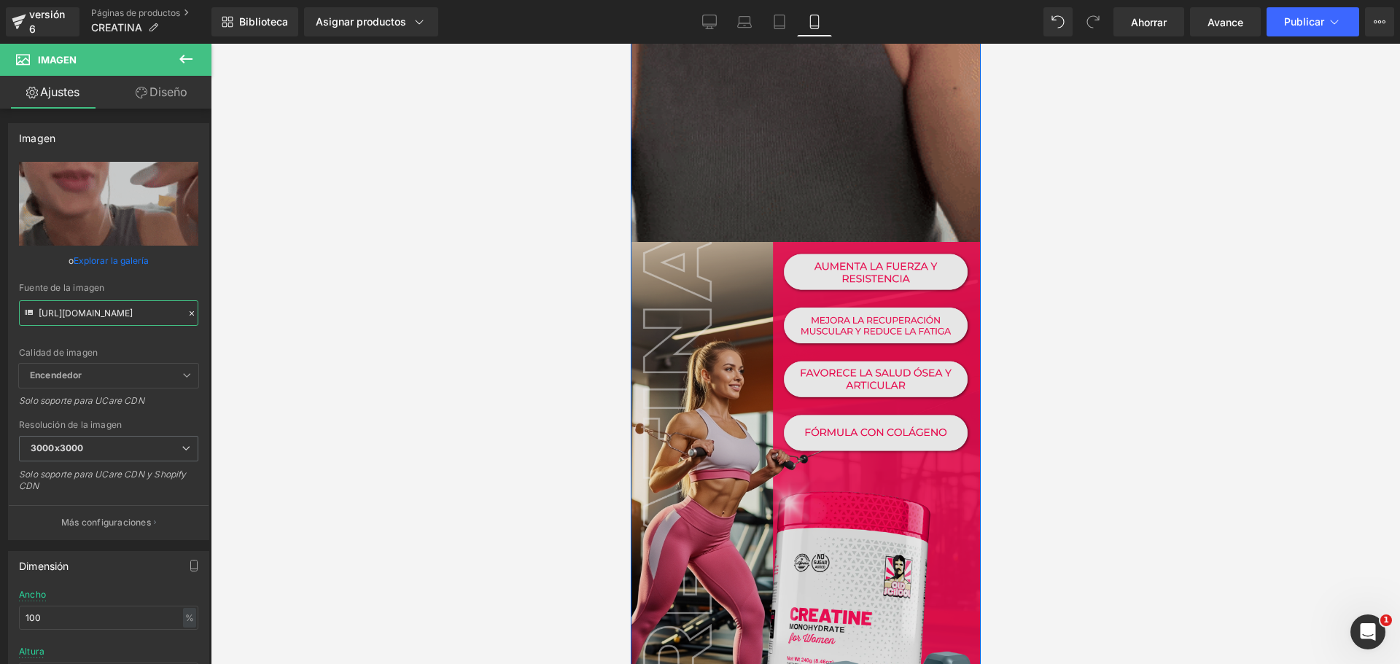
scroll to position [2406, 0]
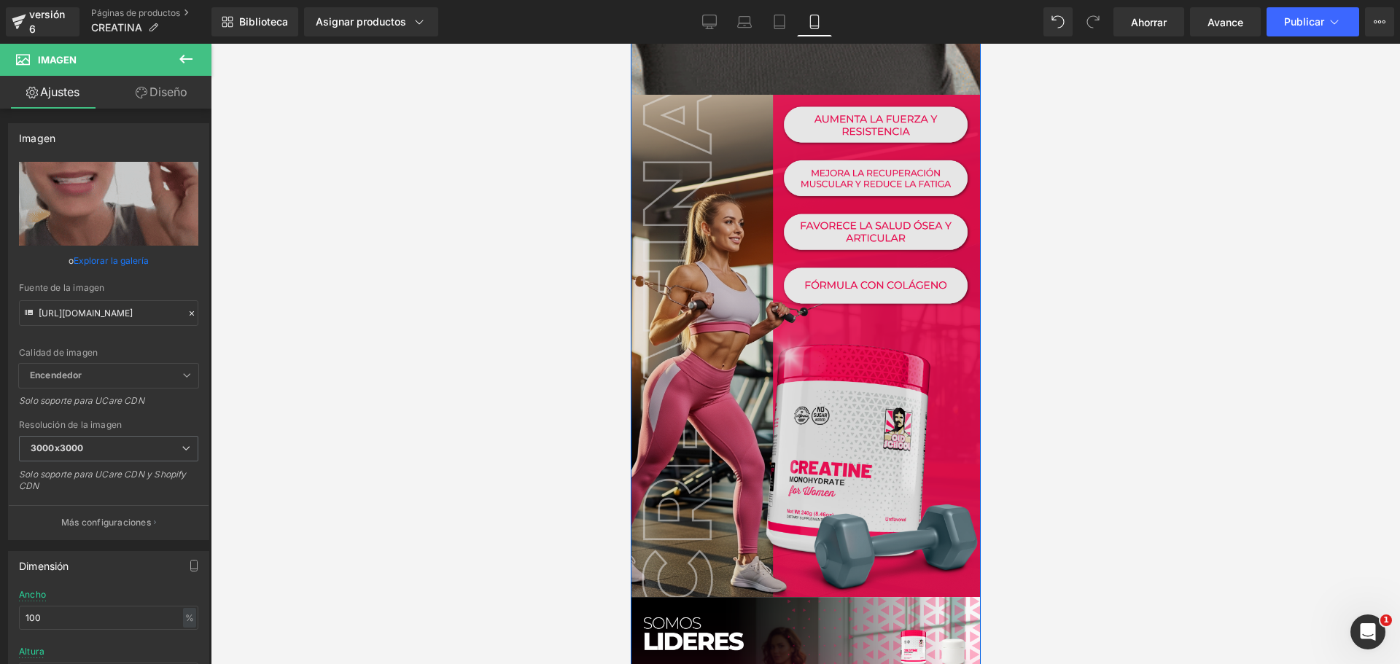
click at [801, 281] on div "Imagen" at bounding box center [805, 346] width 350 height 502
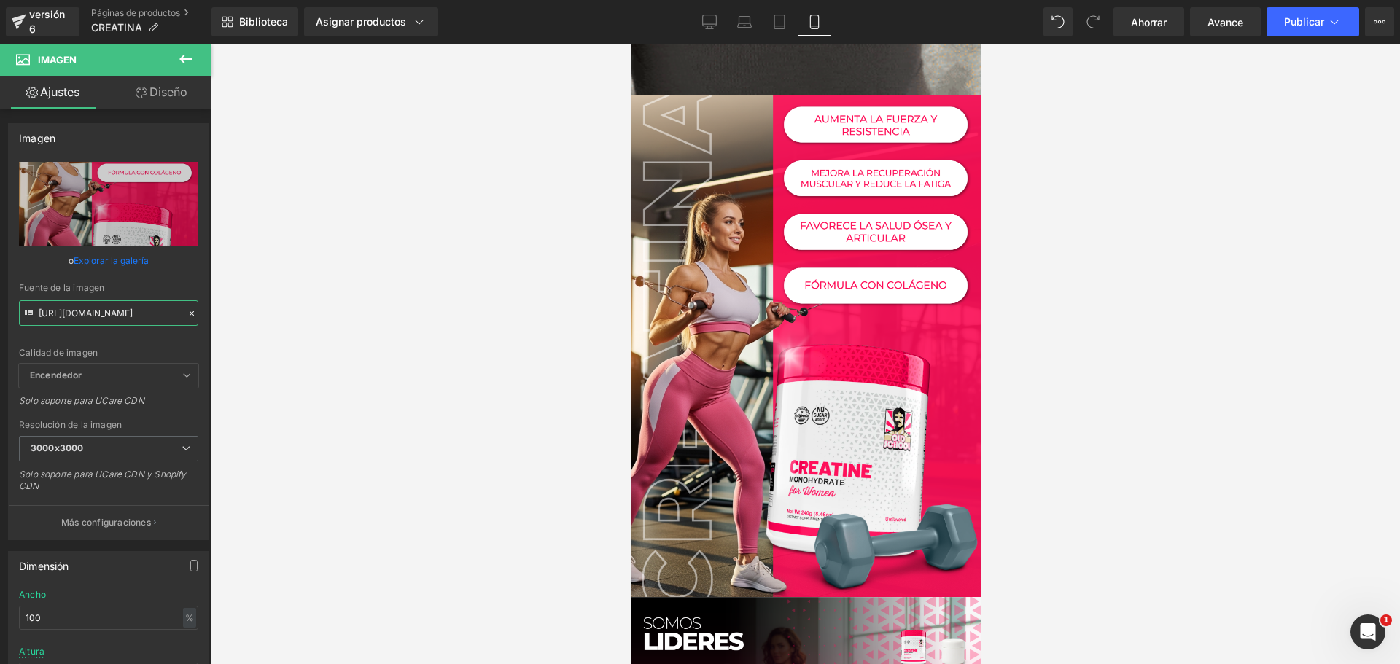
scroll to position [0, 40]
drag, startPoint x: 37, startPoint y: 312, endPoint x: 249, endPoint y: 331, distance: 212.3
click at [249, 331] on div "Imagen Estás previsualizando cómo funciona el Reestilizará tu página. No puedes…" at bounding box center [700, 344] width 1400 height 689
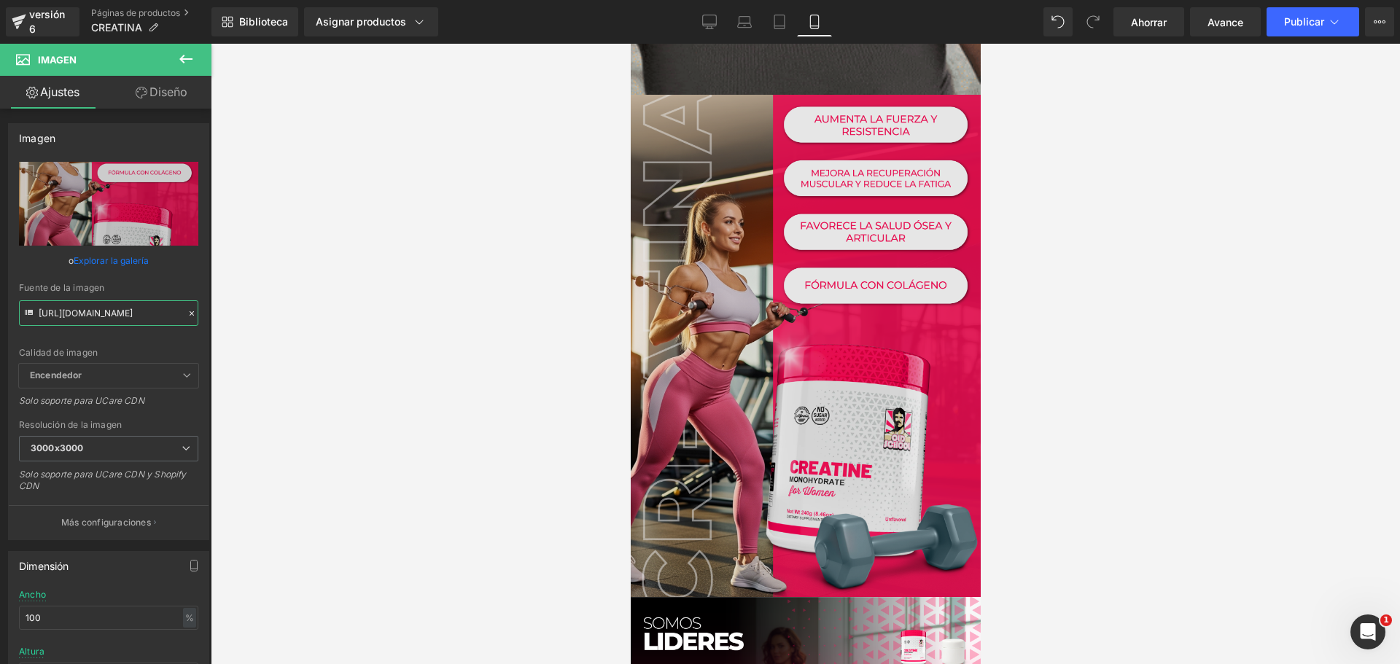
scroll to position [2698, 0]
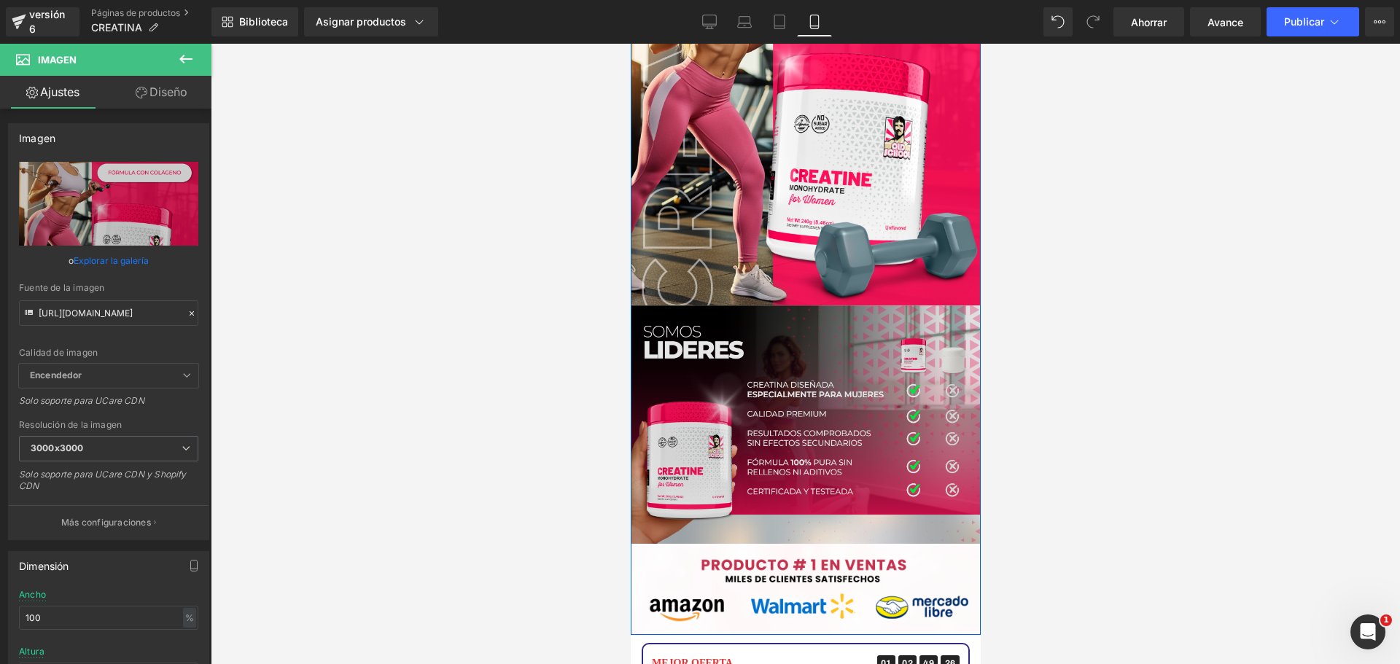
click at [802, 347] on div "Imagen" at bounding box center [805, 425] width 350 height 238
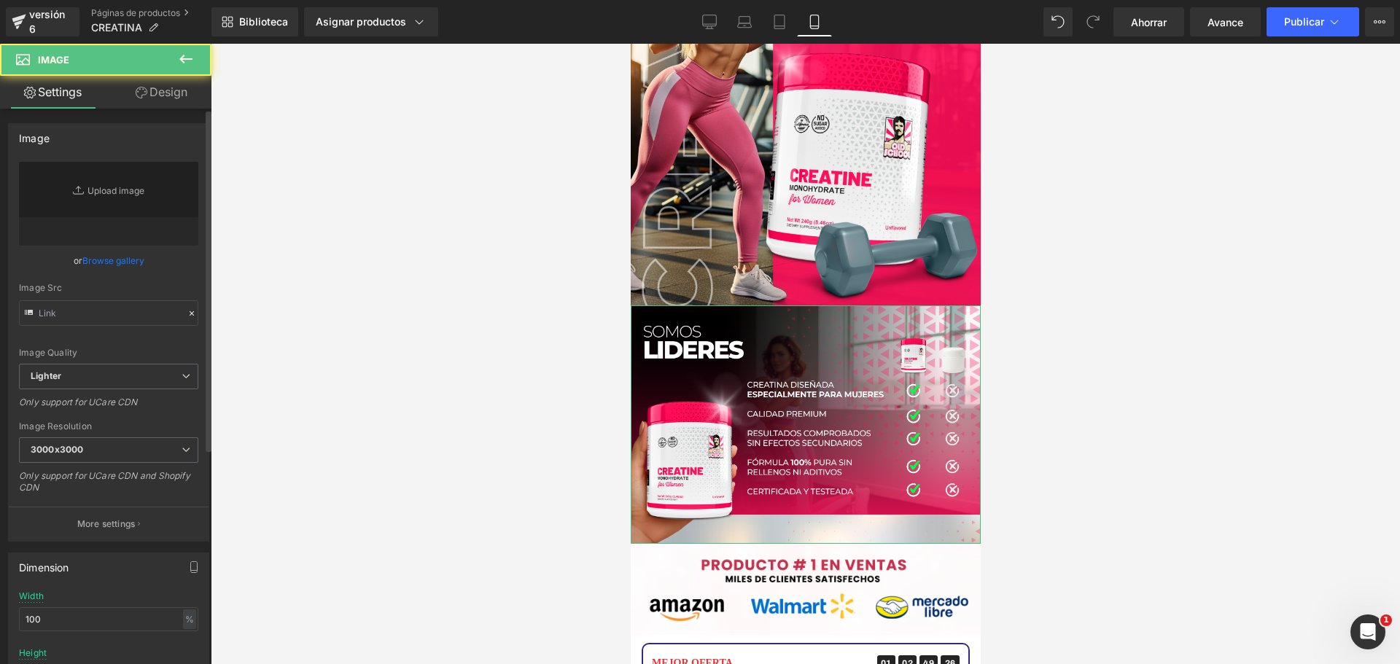
type input "[URL][DOMAIN_NAME]"
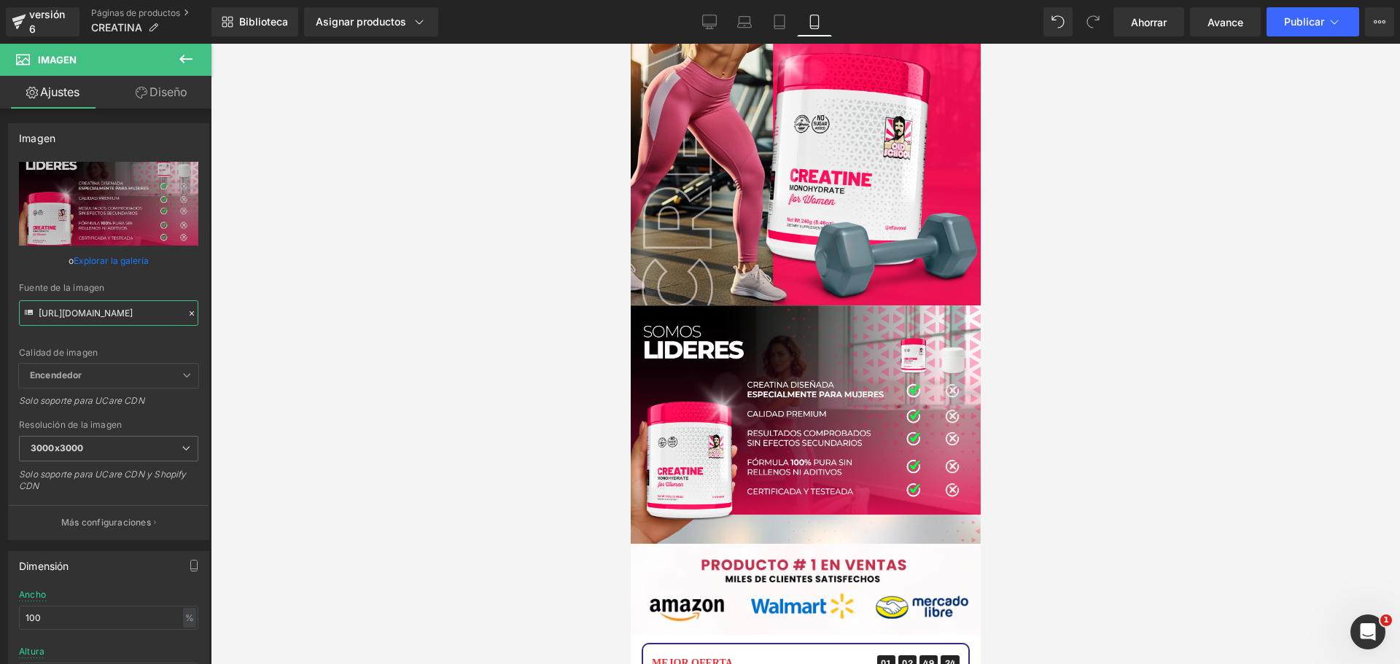
scroll to position [0, 39]
drag, startPoint x: 39, startPoint y: 313, endPoint x: 323, endPoint y: 338, distance: 284.7
click at [323, 338] on div "Imagen Estás previsualizando cómo funciona el Reestilizará tu página. No puedes…" at bounding box center [700, 344] width 1400 height 689
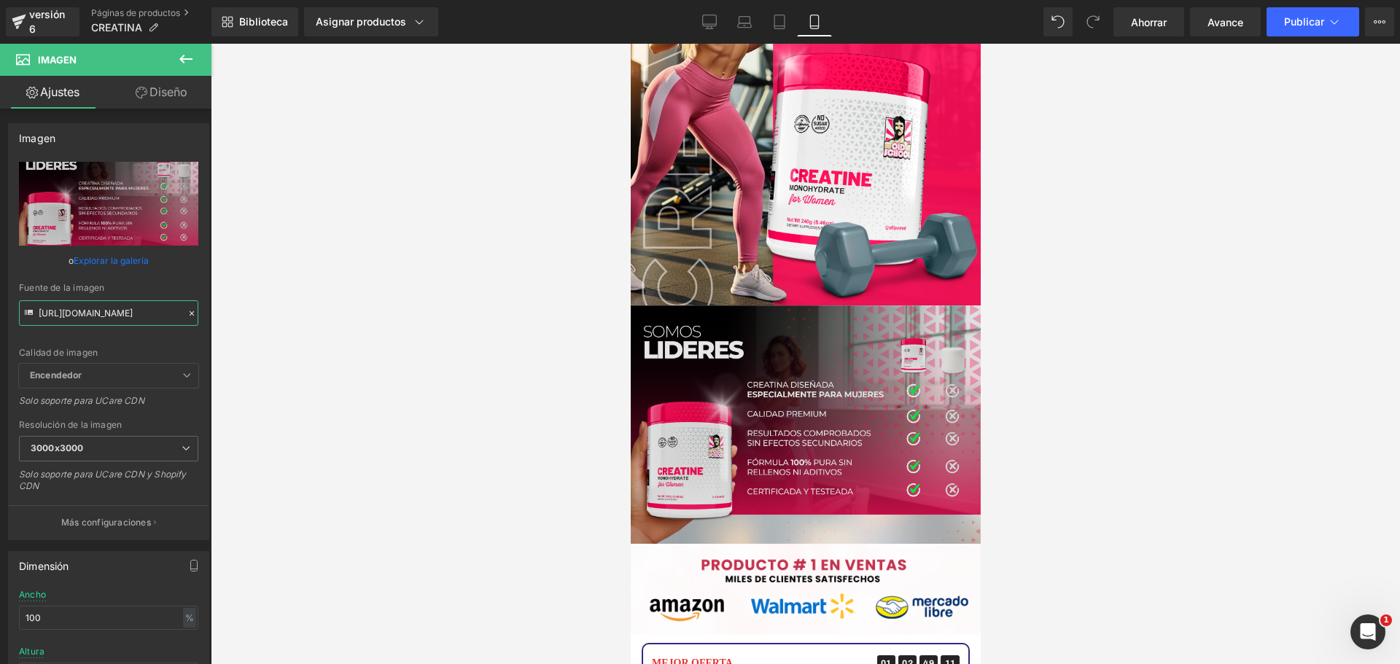
scroll to position [0, 0]
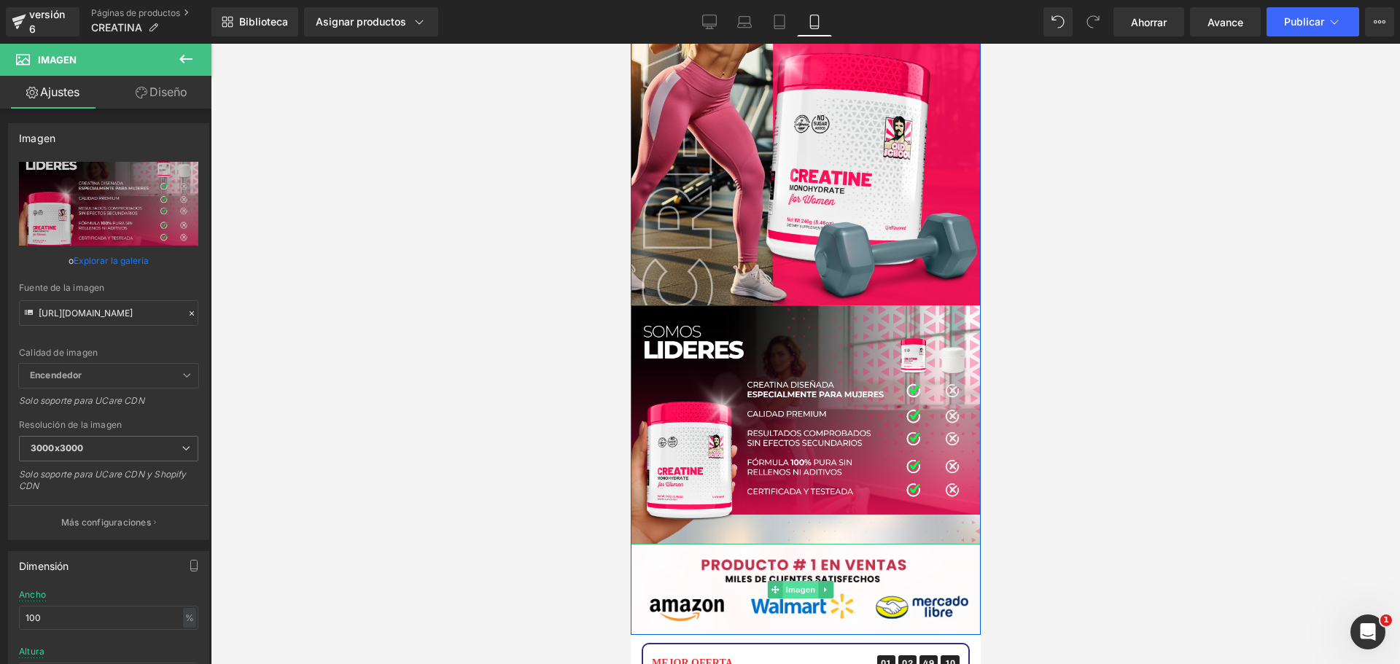
click at [812, 585] on font "Imagen" at bounding box center [800, 589] width 30 height 9
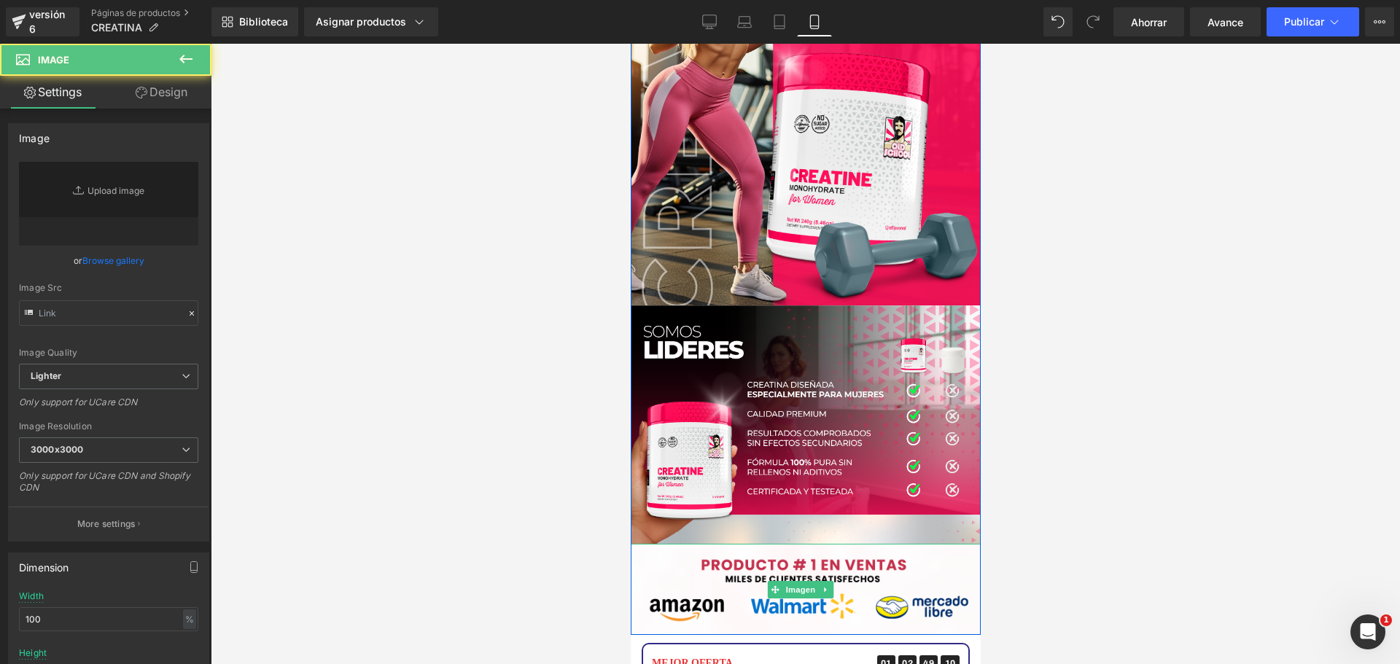
type input "[URL][DOMAIN_NAME]"
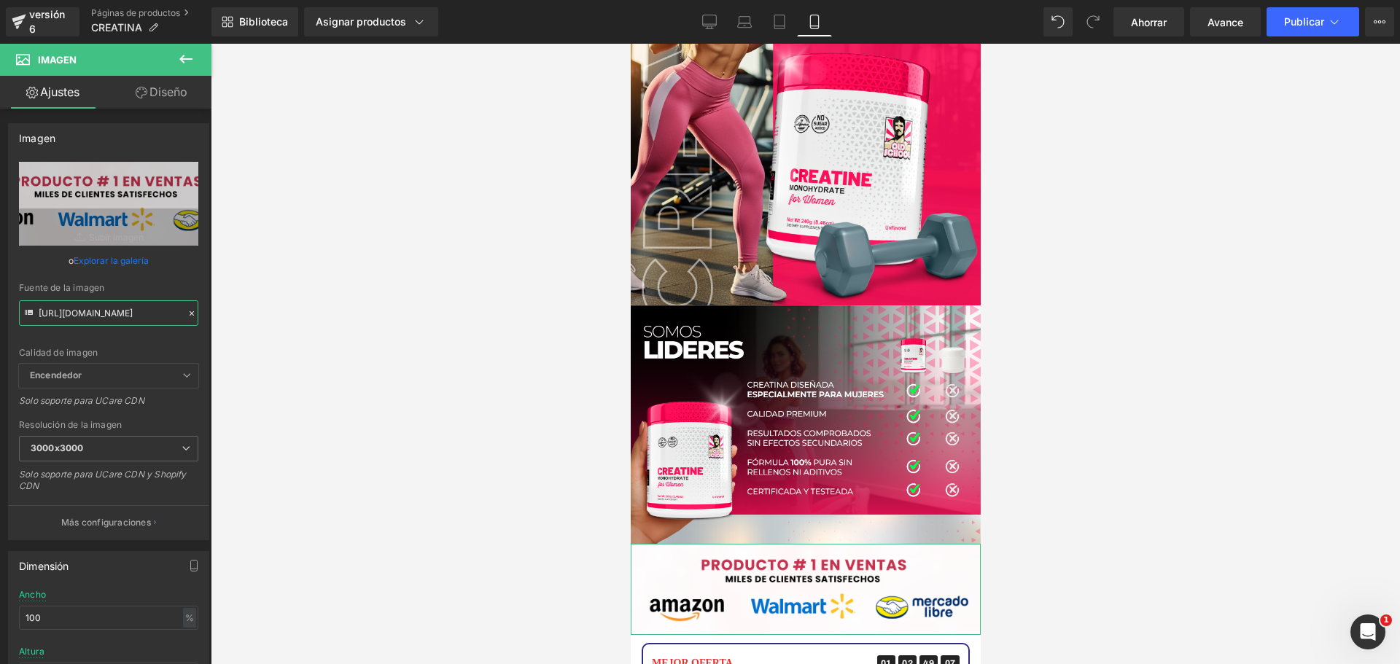
scroll to position [0, 55]
drag, startPoint x: 39, startPoint y: 313, endPoint x: 292, endPoint y: 338, distance: 255.0
click at [292, 338] on div "Imagen Estás previsualizando cómo funciona el Reestilizará tu página. No puedes…" at bounding box center [700, 344] width 1400 height 689
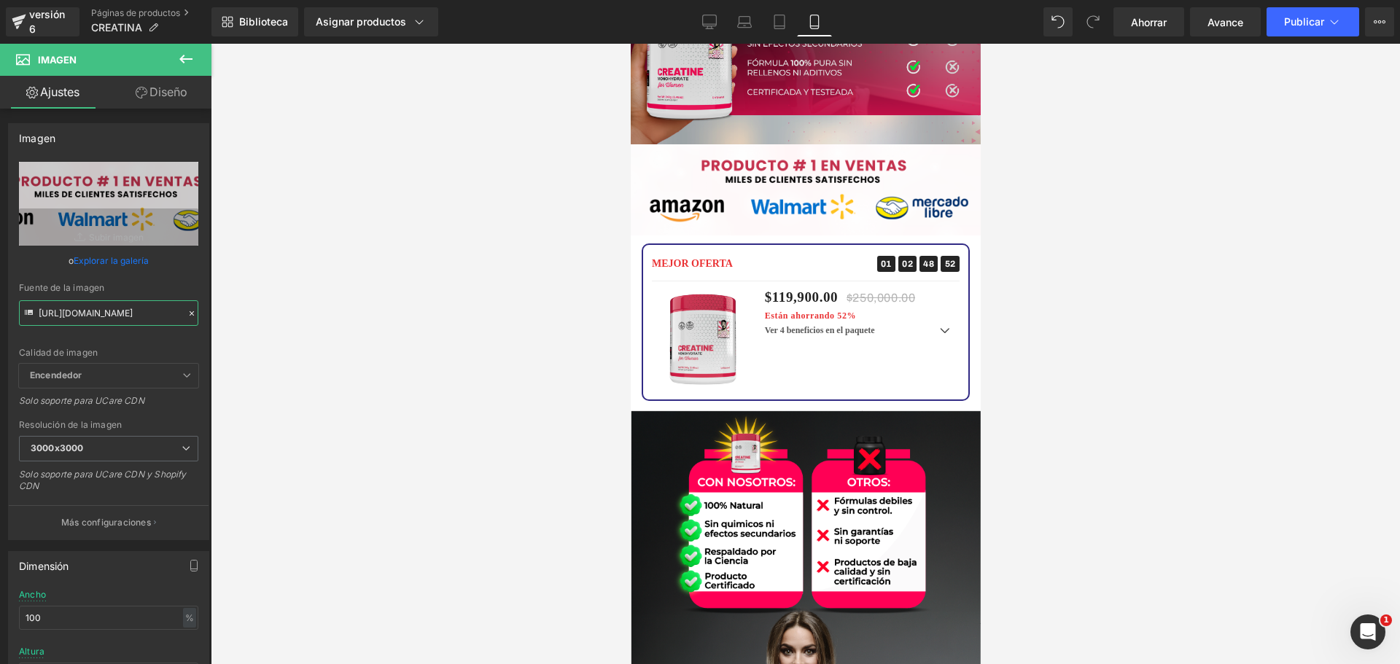
scroll to position [3135, 0]
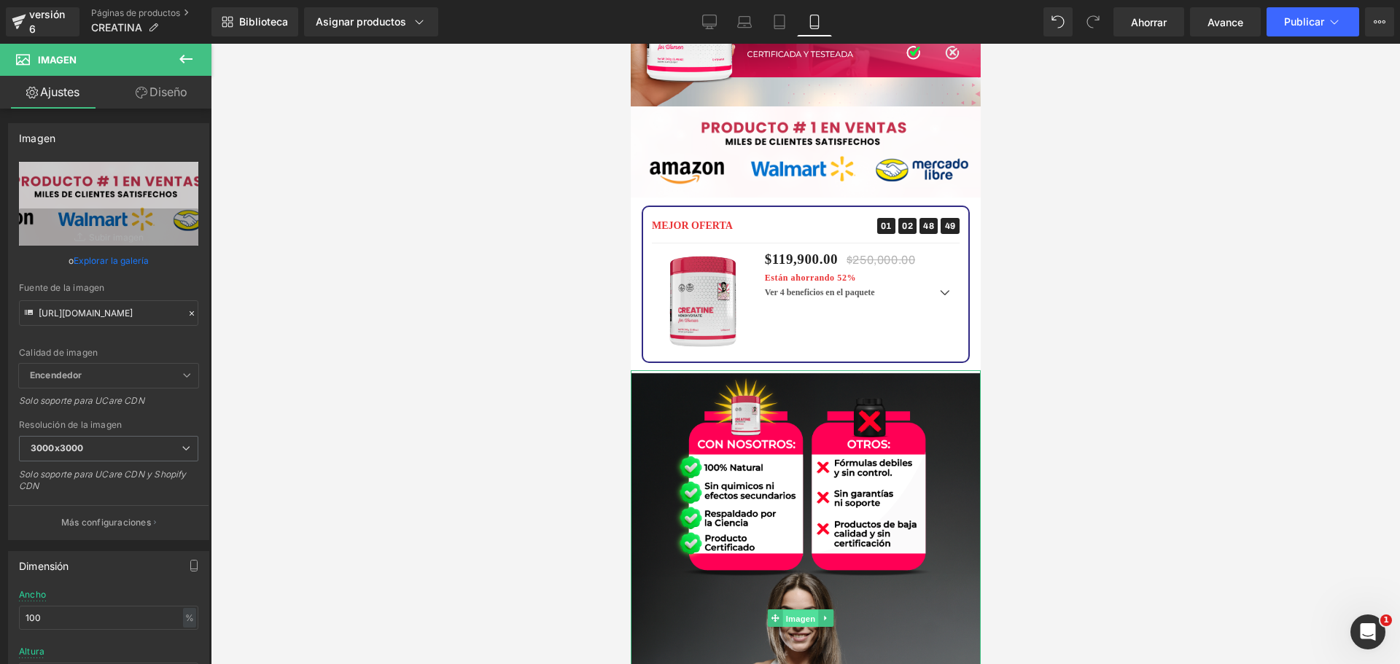
click at [796, 614] on font "Imagen" at bounding box center [800, 618] width 30 height 9
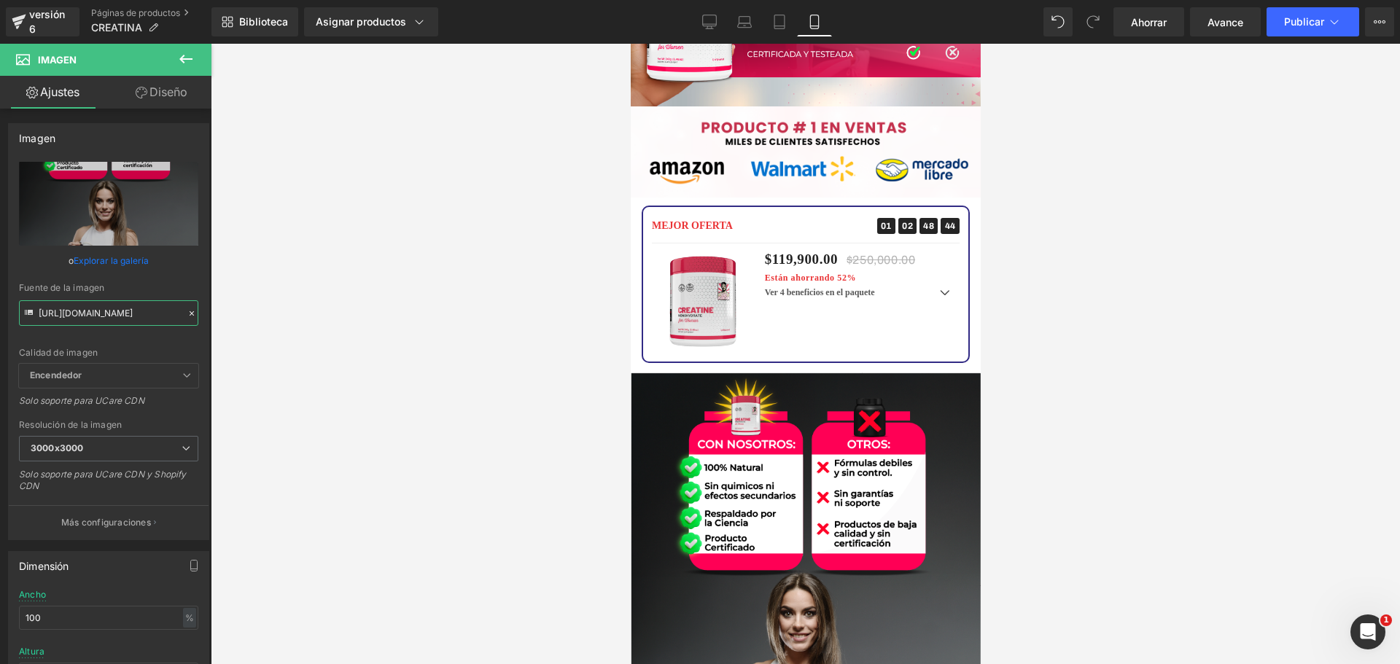
scroll to position [0, 8]
drag, startPoint x: 39, startPoint y: 315, endPoint x: 327, endPoint y: 344, distance: 289.5
click at [327, 344] on div "Imagen Estás previsualizando cómo funciona el Reestilizará tu página. No puedes…" at bounding box center [700, 344] width 1400 height 689
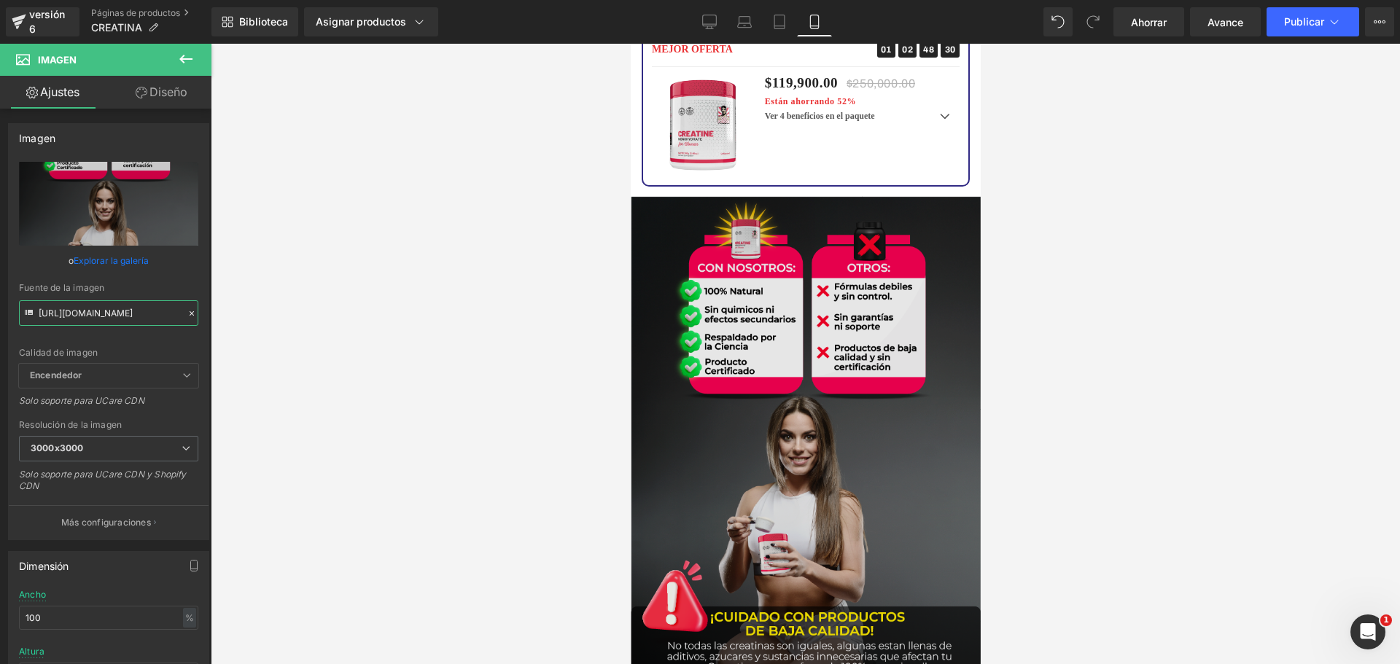
scroll to position [3354, 0]
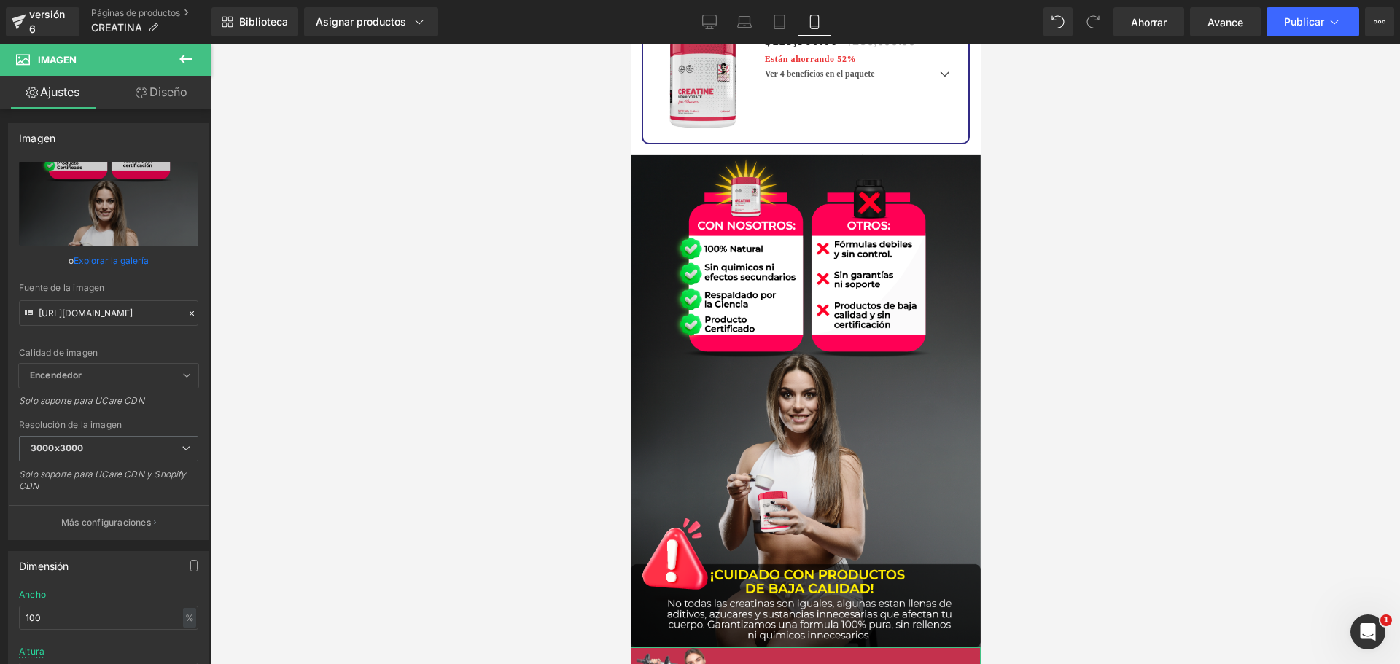
click at [793, 664] on font "Imagen" at bounding box center [800, 677] width 30 height 17
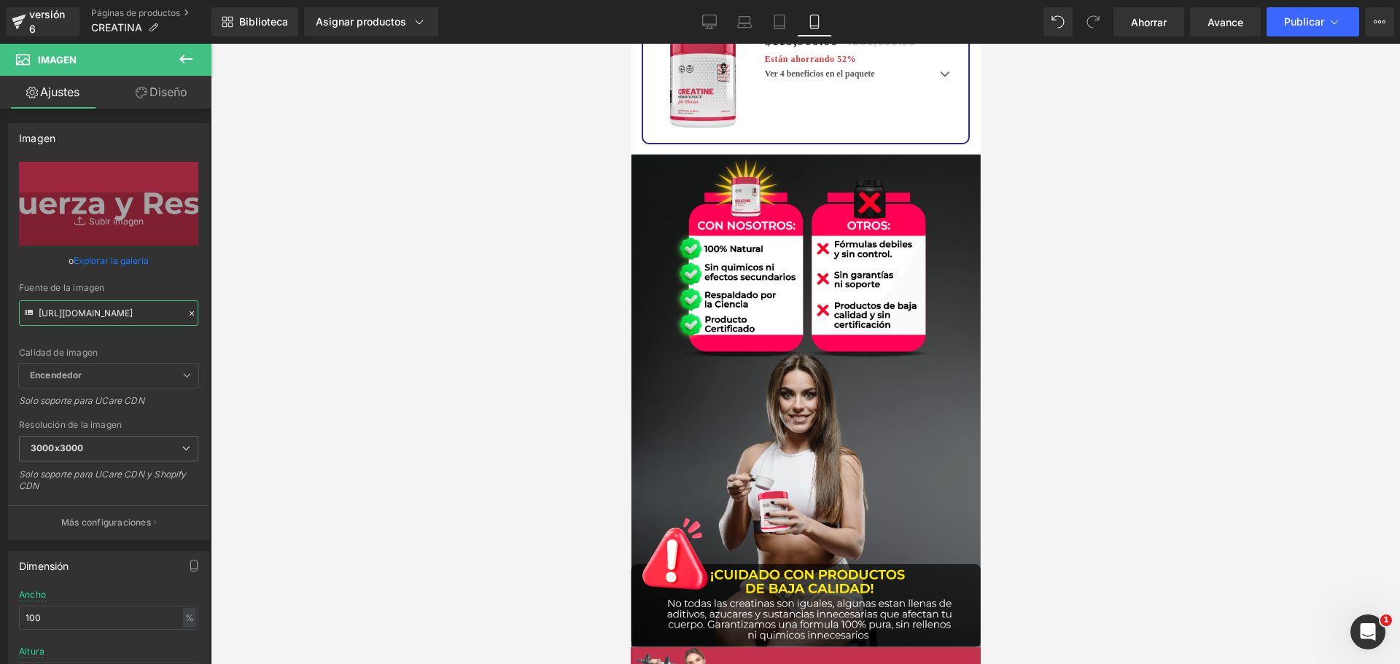
scroll to position [0, 24]
drag, startPoint x: 38, startPoint y: 311, endPoint x: 293, endPoint y: 336, distance: 256.5
click at [293, 336] on div "Imagen Estás previsualizando cómo funciona el Reestilizará tu página. No puedes…" at bounding box center [700, 344] width 1400 height 689
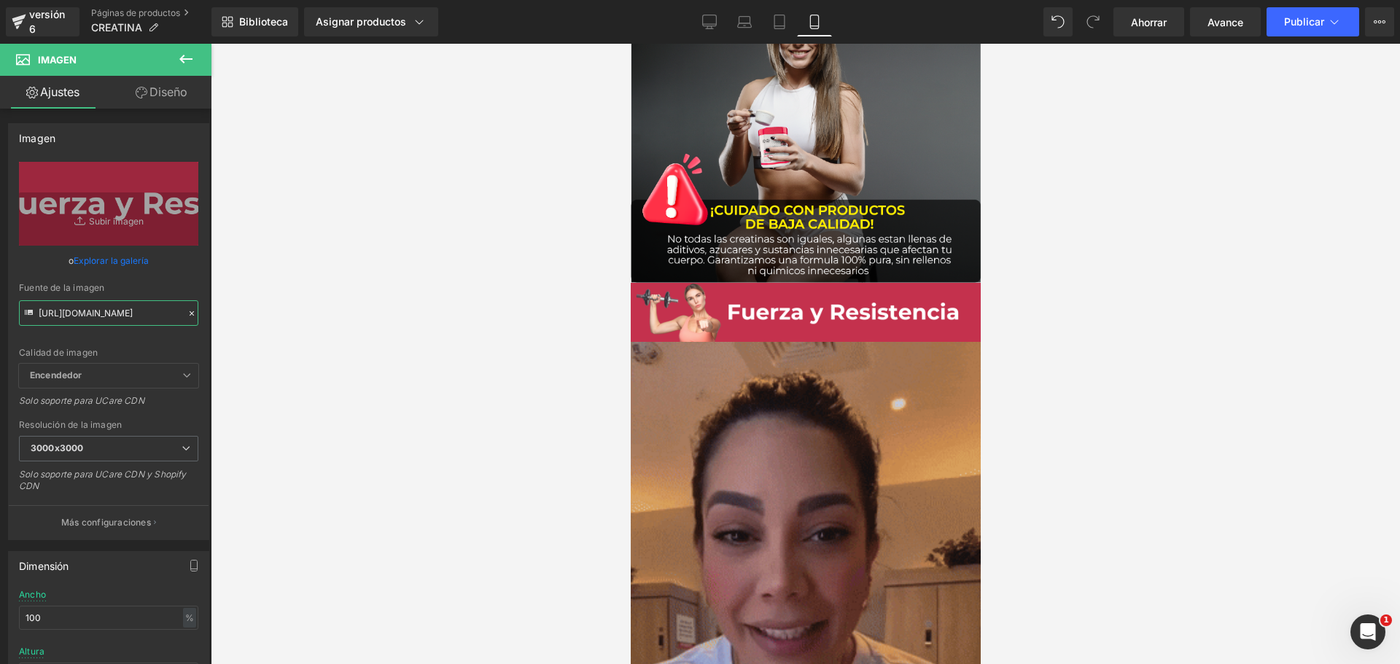
scroll to position [3792, 0]
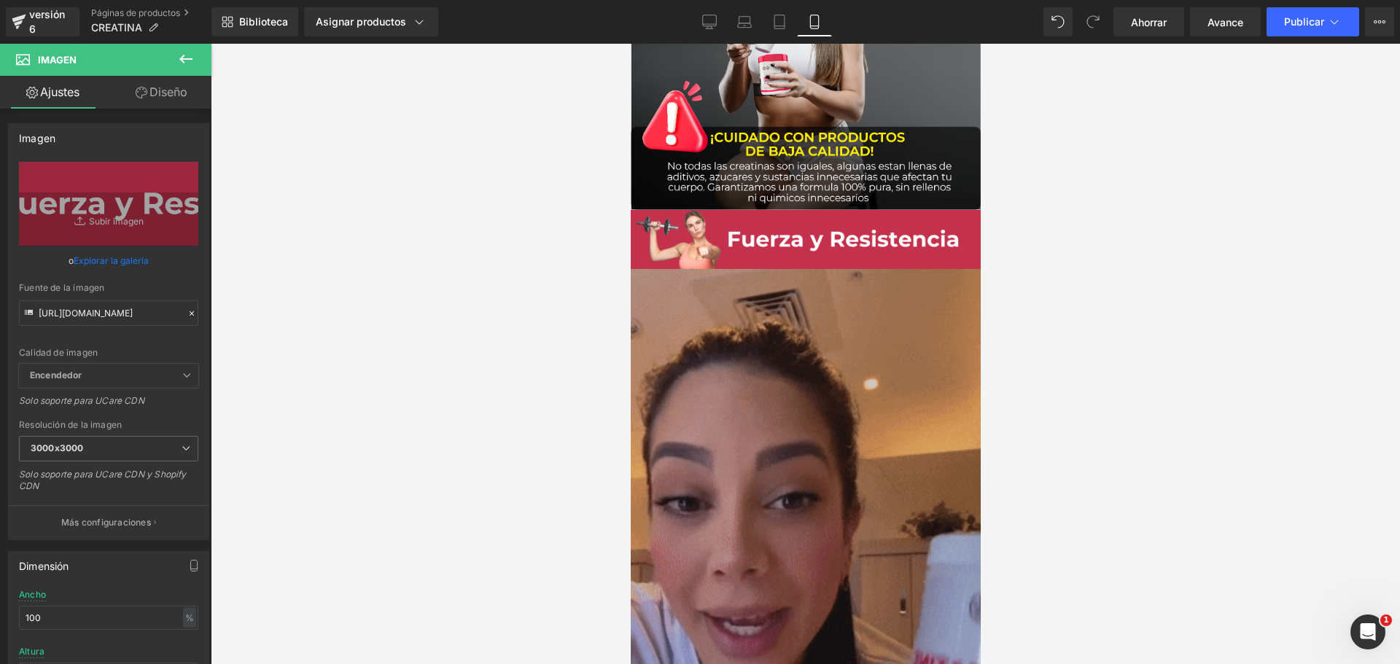
click at [804, 432] on img at bounding box center [805, 580] width 350 height 622
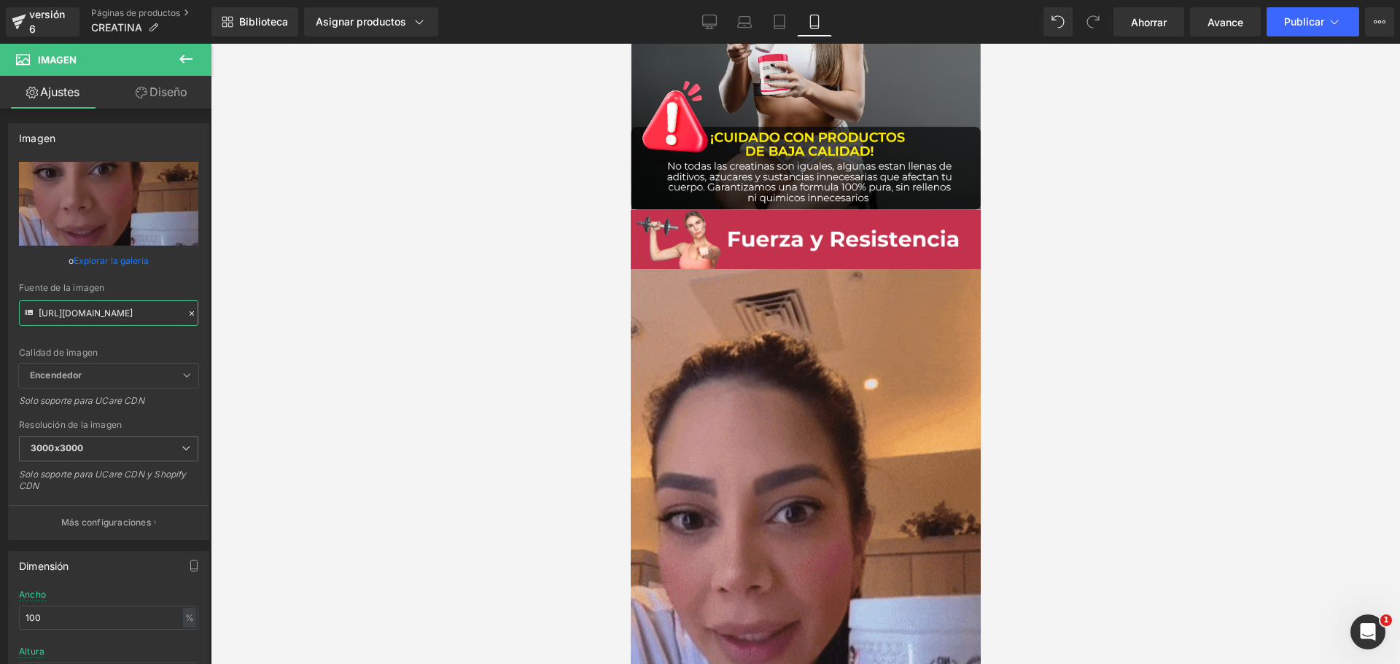
scroll to position [0, 751]
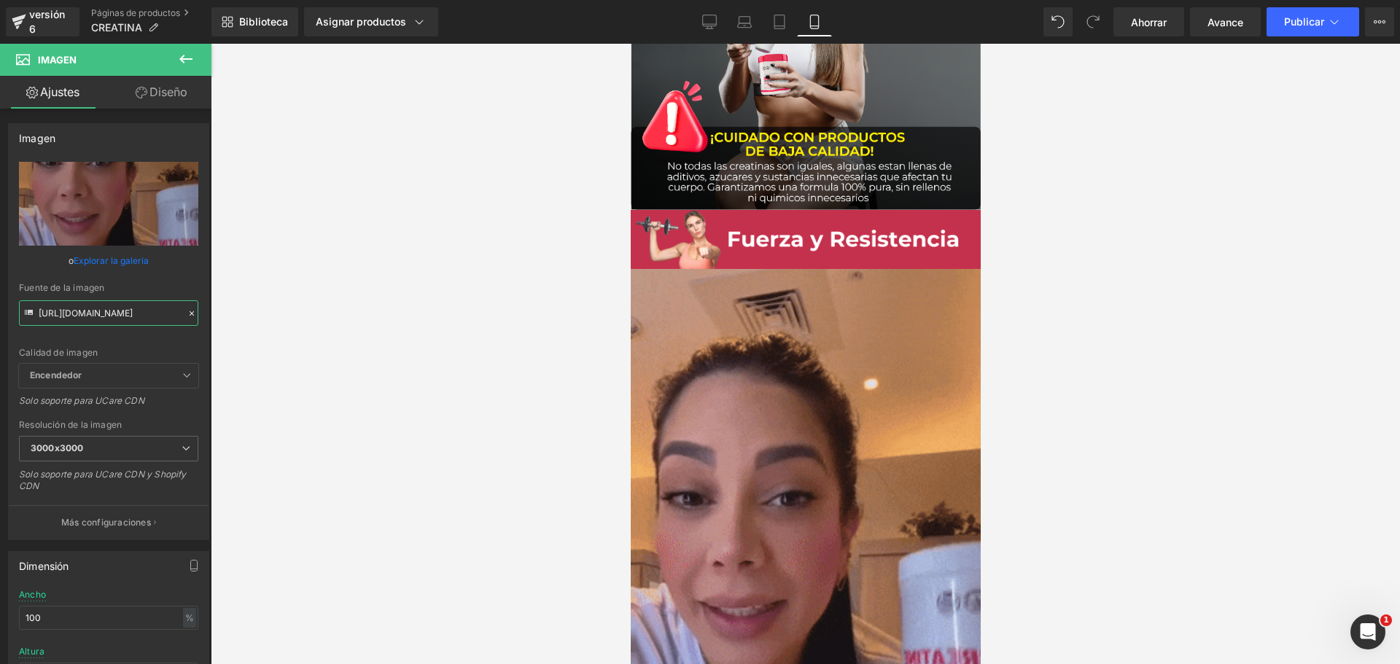
drag, startPoint x: 37, startPoint y: 312, endPoint x: 238, endPoint y: 319, distance: 201.4
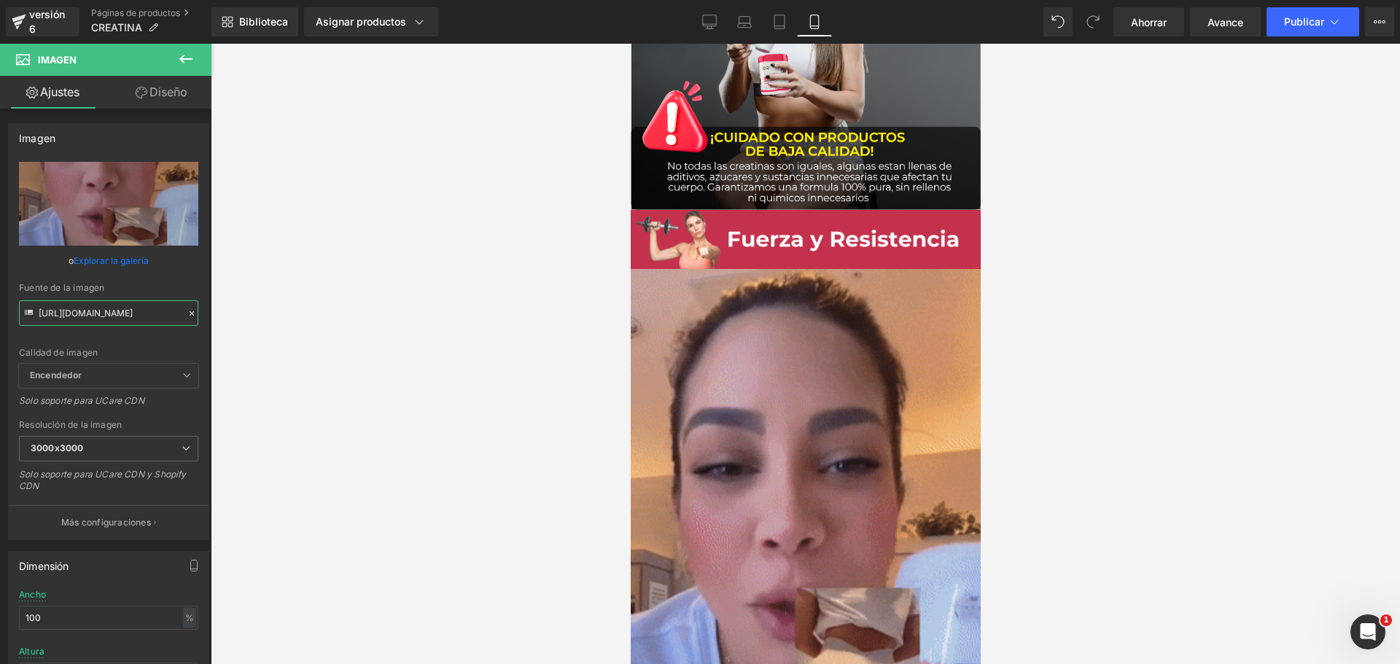
click at [238, 319] on div "Imagen Estás previsualizando cómo funciona el Reestilizará tu página. No puedes…" at bounding box center [700, 344] width 1400 height 689
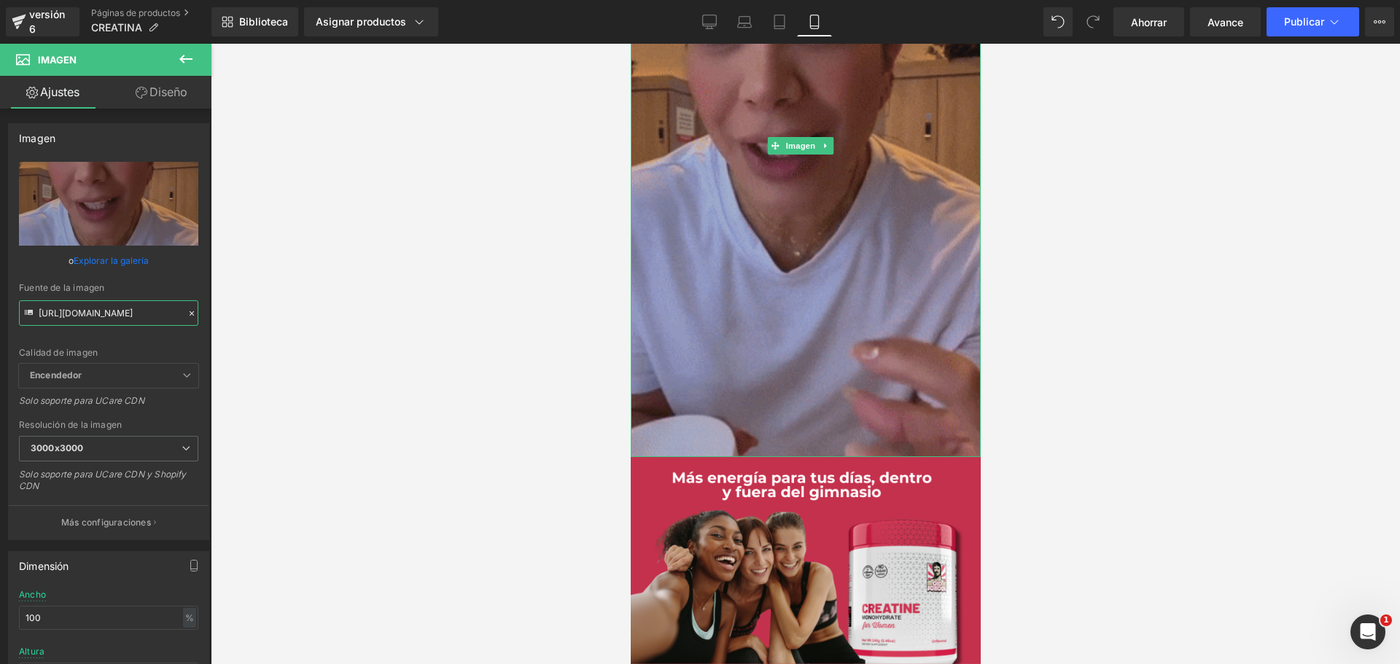
scroll to position [4302, 0]
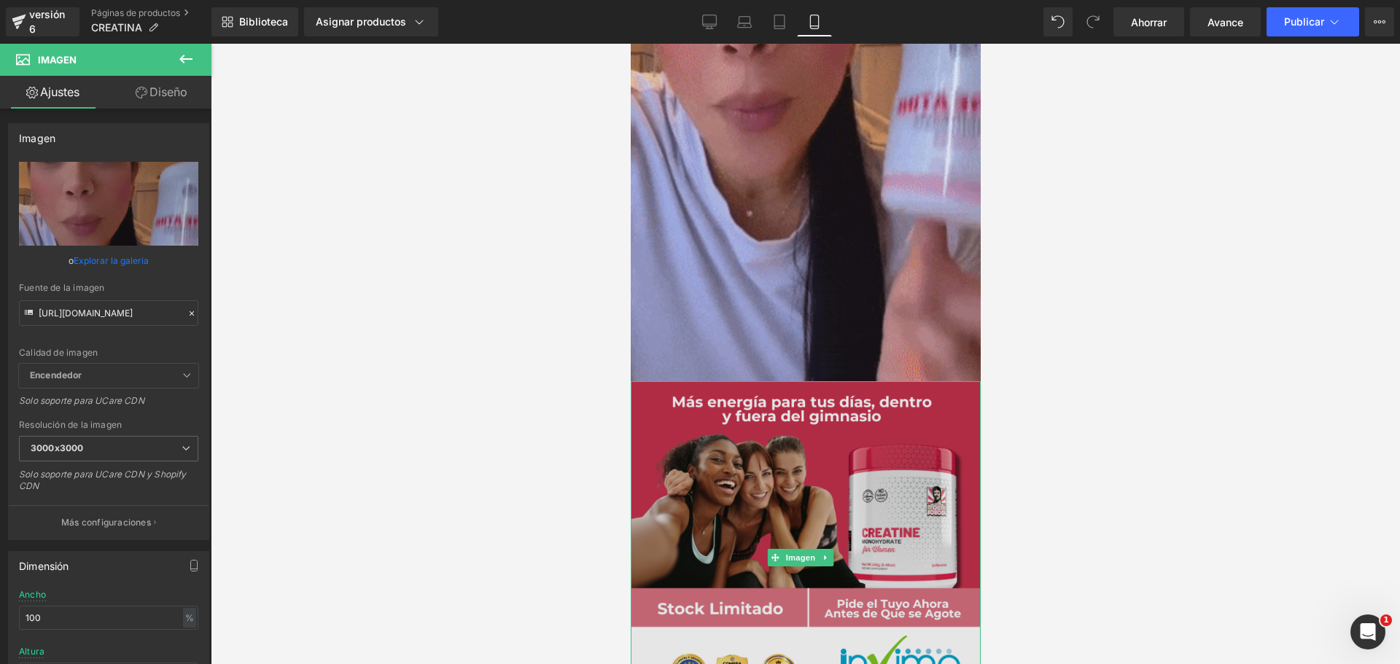
click at [811, 400] on img at bounding box center [805, 557] width 350 height 353
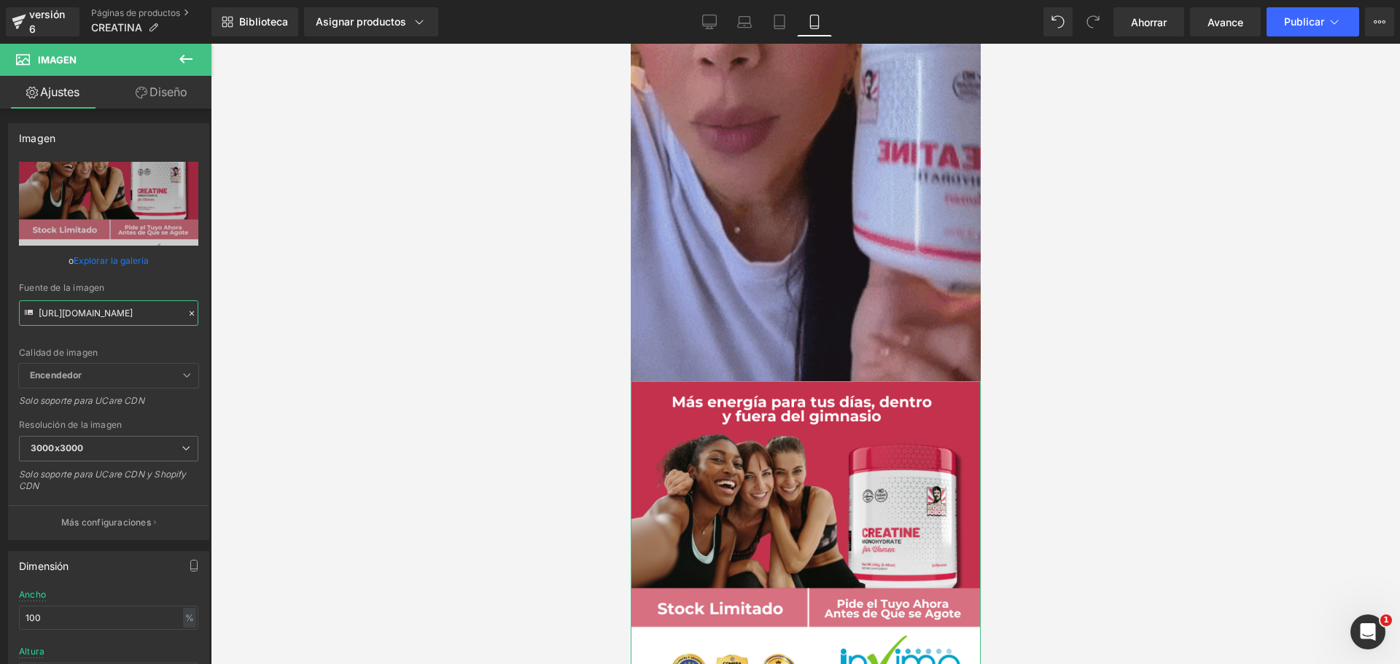
scroll to position [0, 65]
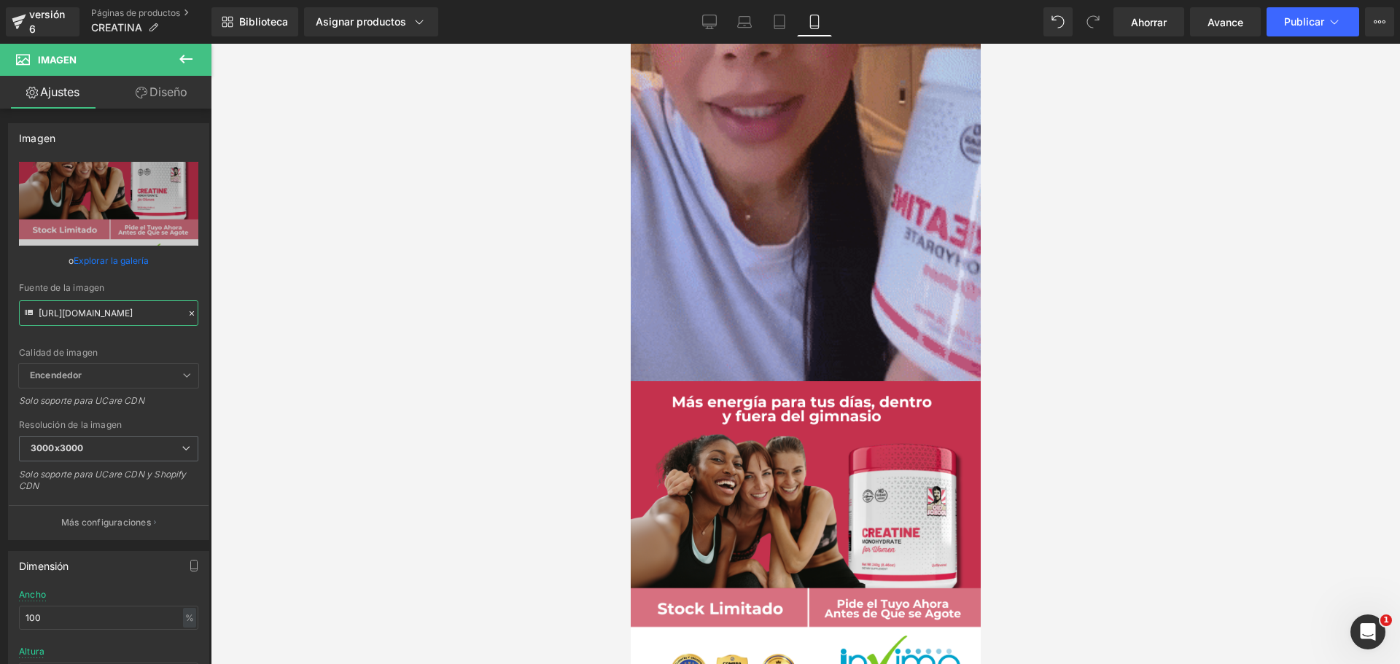
drag, startPoint x: 38, startPoint y: 311, endPoint x: 221, endPoint y: 322, distance: 183.3
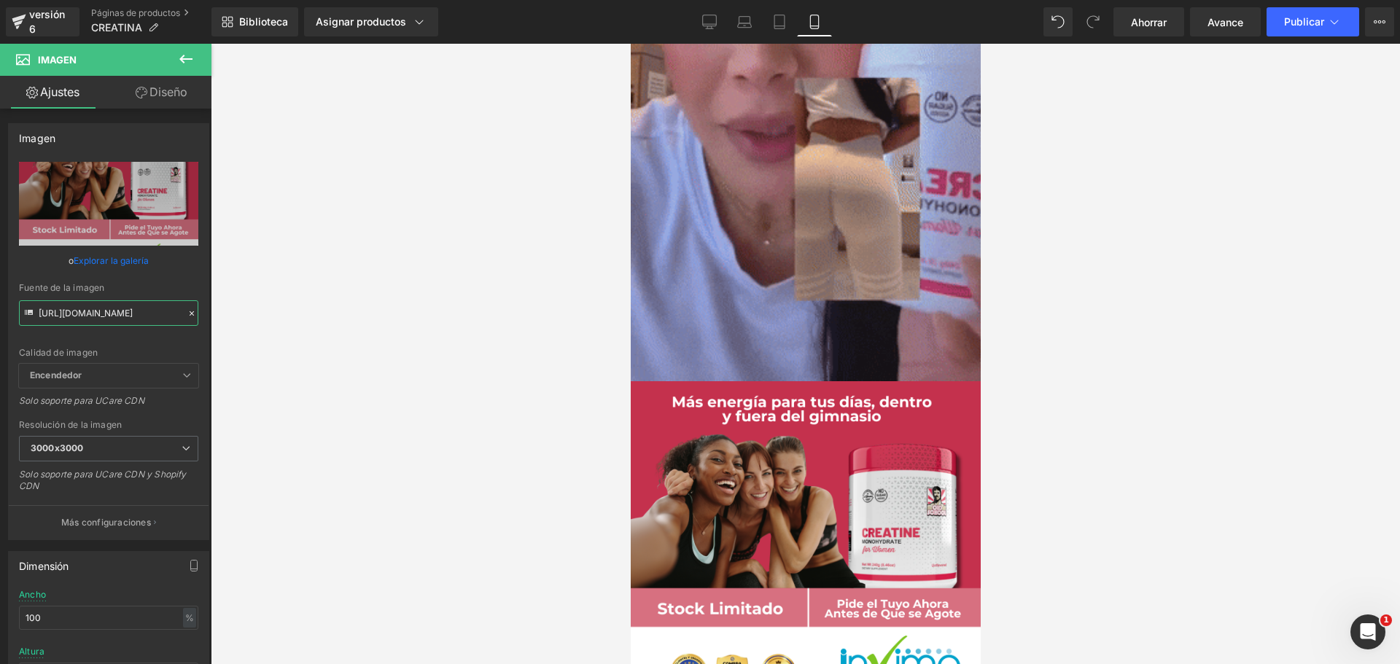
click at [221, 322] on div "Imagen Estás previsualizando cómo funciona el Reestilizará tu página. No puedes…" at bounding box center [700, 344] width 1400 height 689
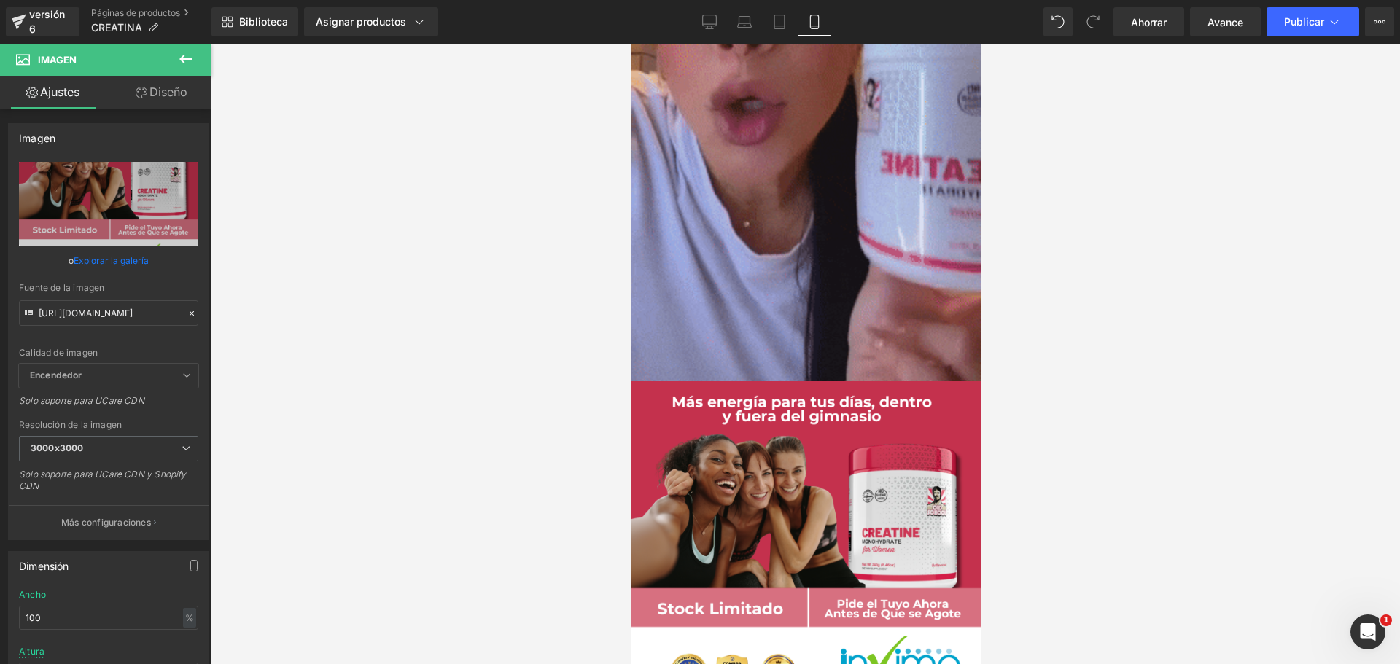
scroll to position [0, 0]
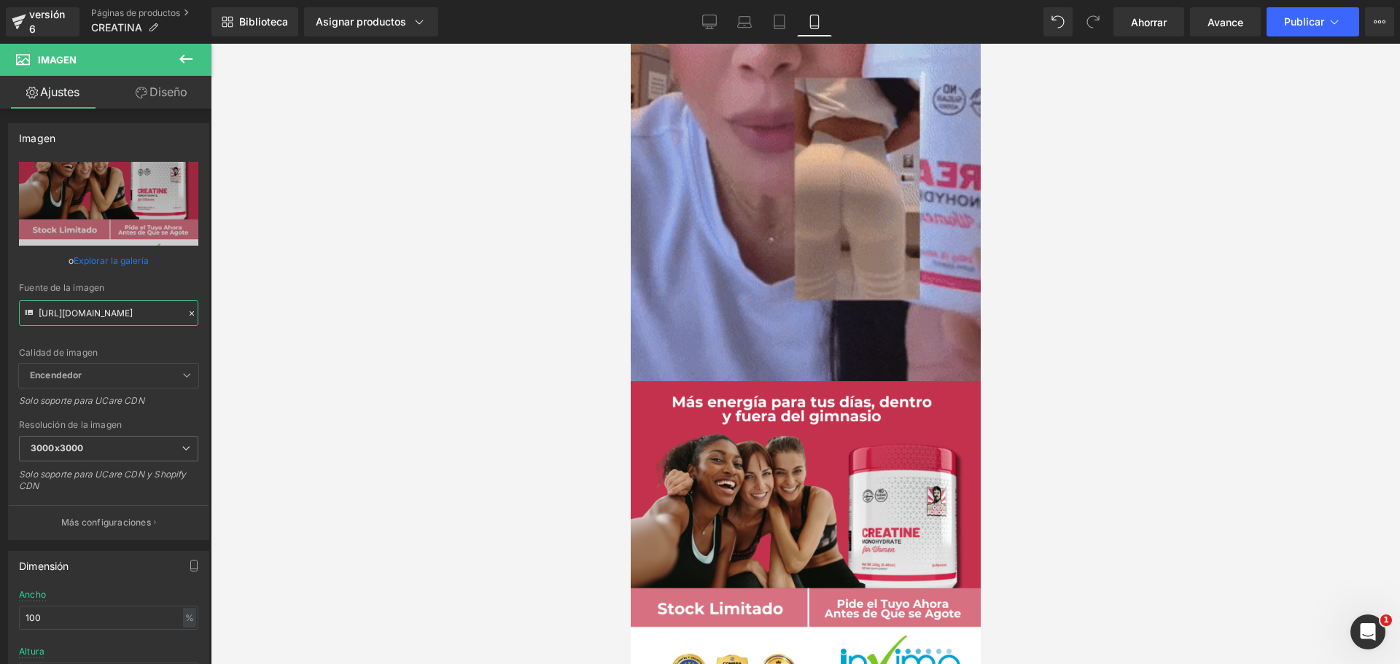
drag, startPoint x: 808, startPoint y: 628, endPoint x: 847, endPoint y: 364, distance: 266.8
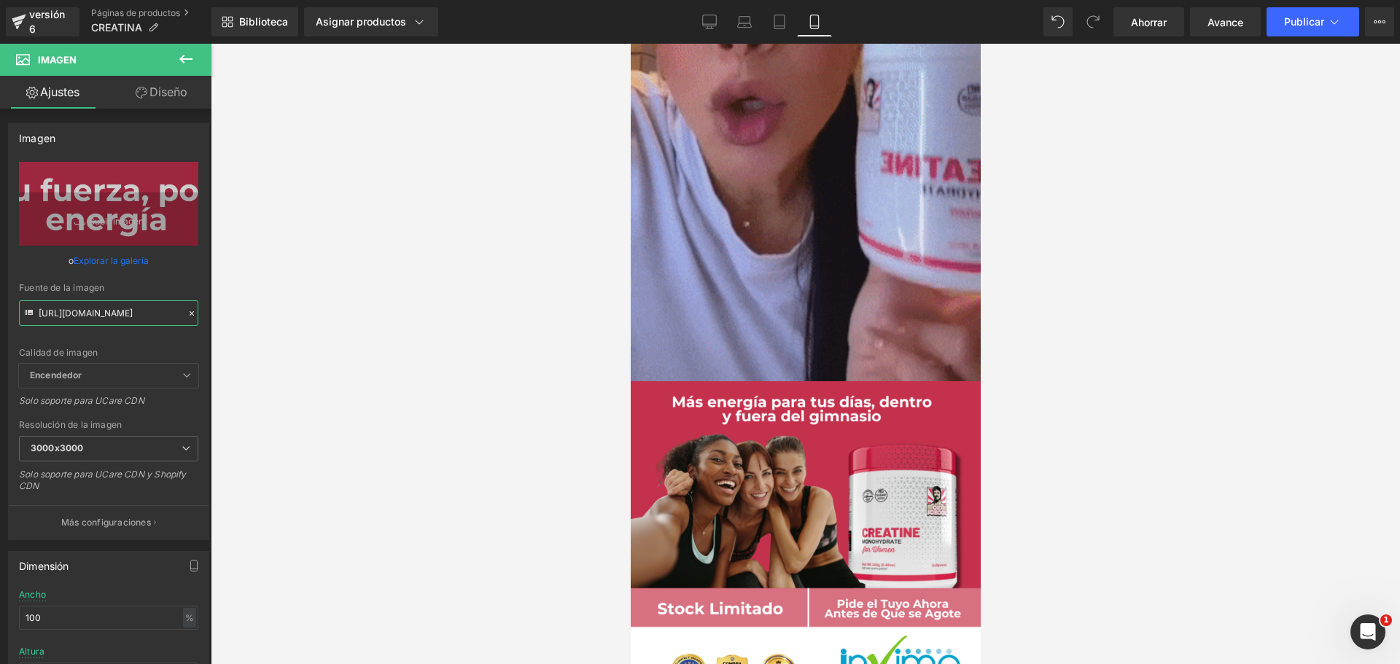
scroll to position [0, 36]
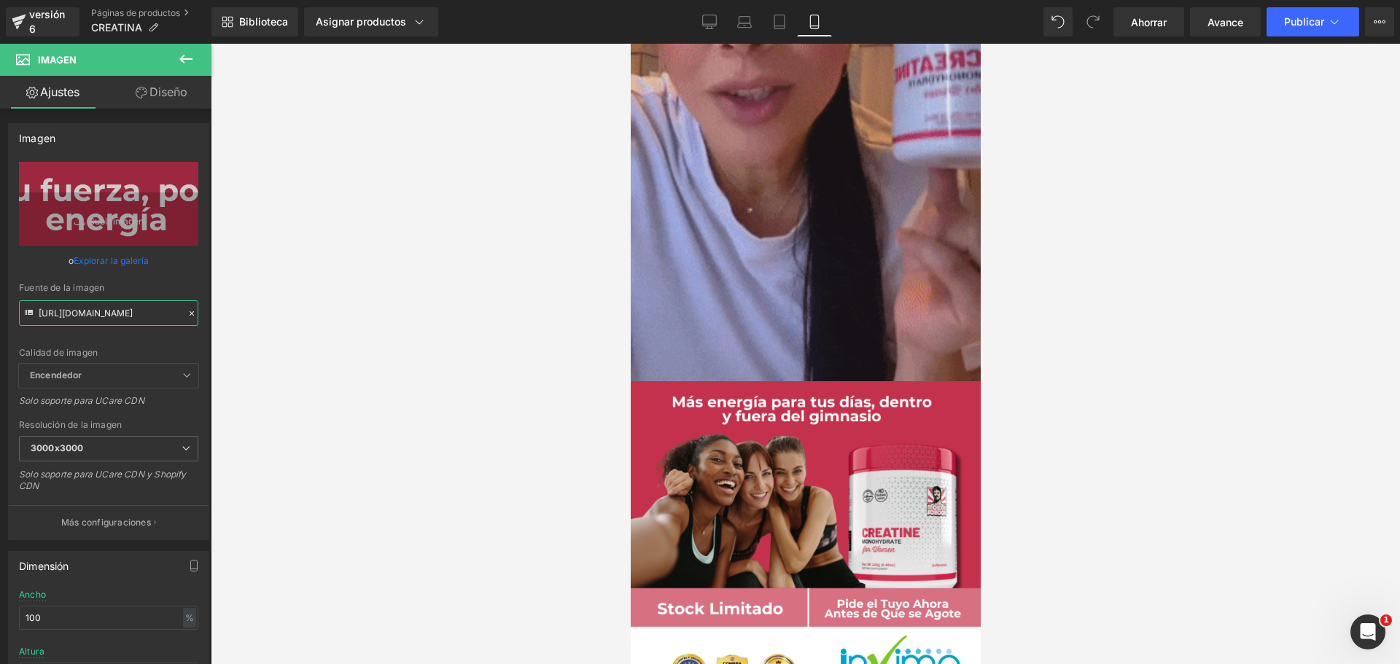
drag, startPoint x: 37, startPoint y: 312, endPoint x: 312, endPoint y: 343, distance: 276.7
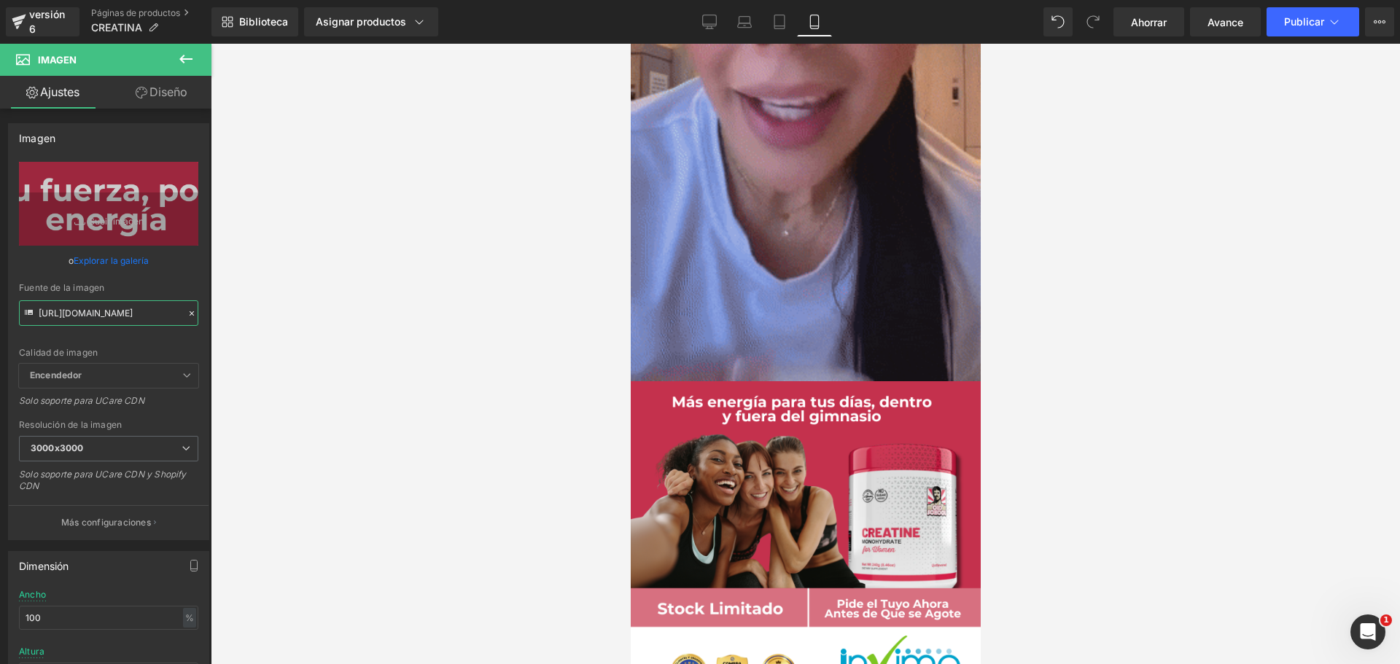
click at [312, 343] on div "Imagen Estás previsualizando cómo funciona el Reestilizará tu página. No puedes…" at bounding box center [700, 344] width 1400 height 689
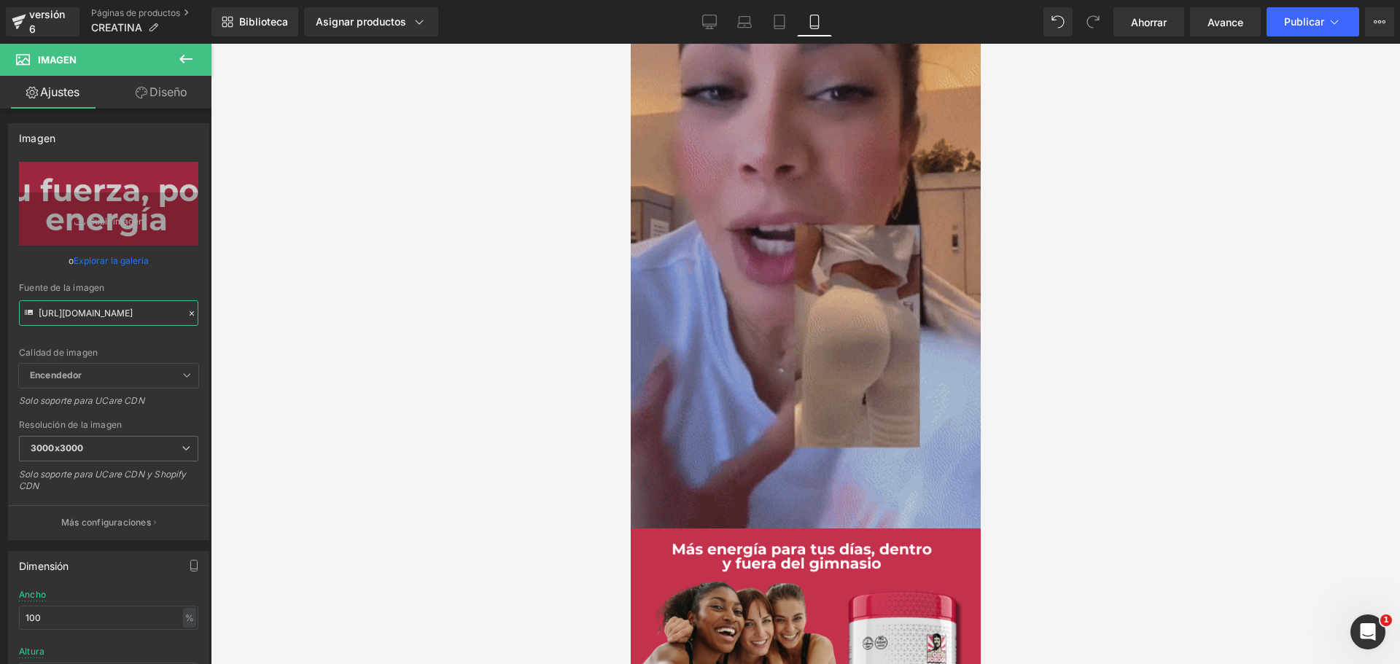
scroll to position [4229, 0]
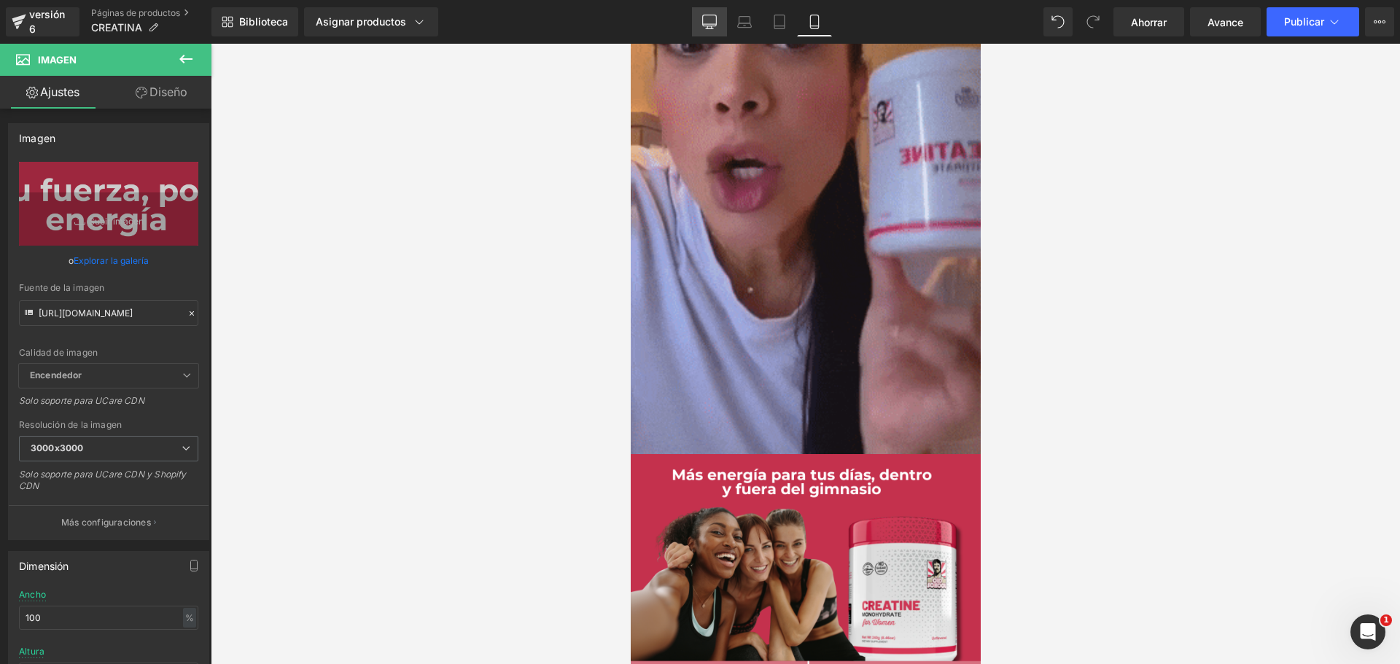
click at [712, 23] on icon at bounding box center [709, 22] width 15 height 15
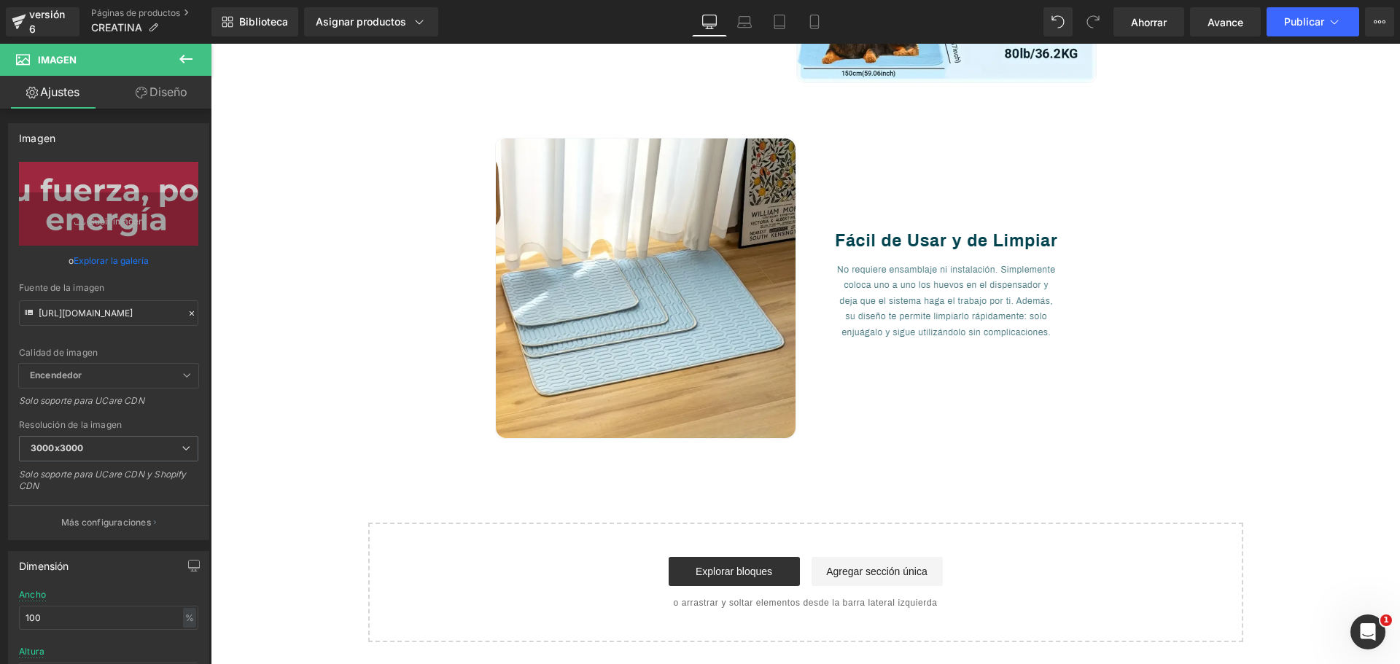
scroll to position [0, 0]
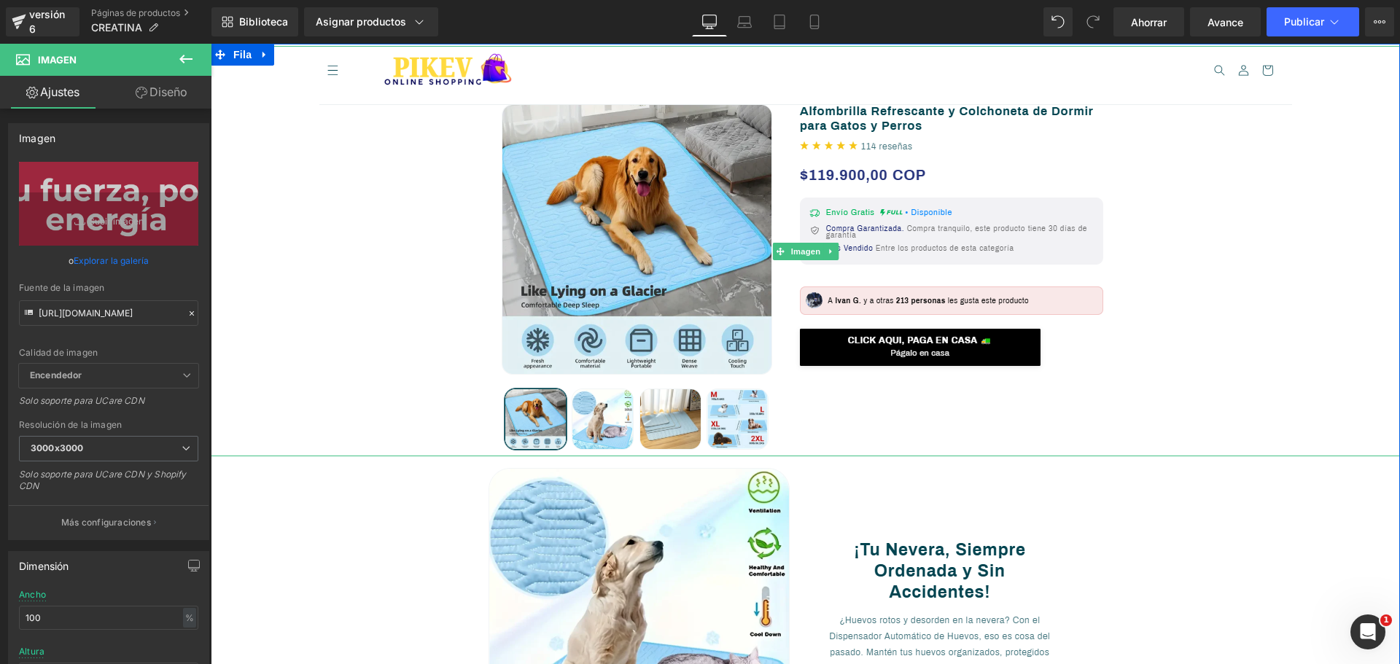
click at [308, 195] on div at bounding box center [805, 251] width 1189 height 411
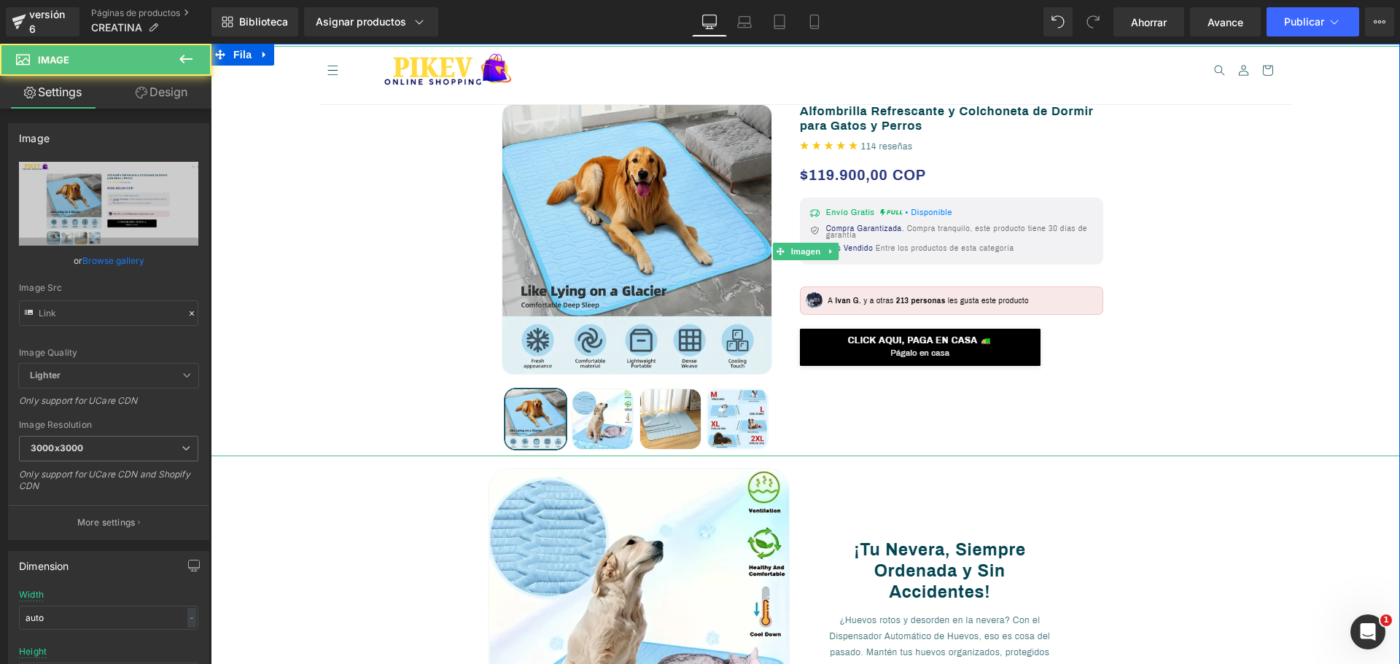
type input "[URL][DOMAIN_NAME]"
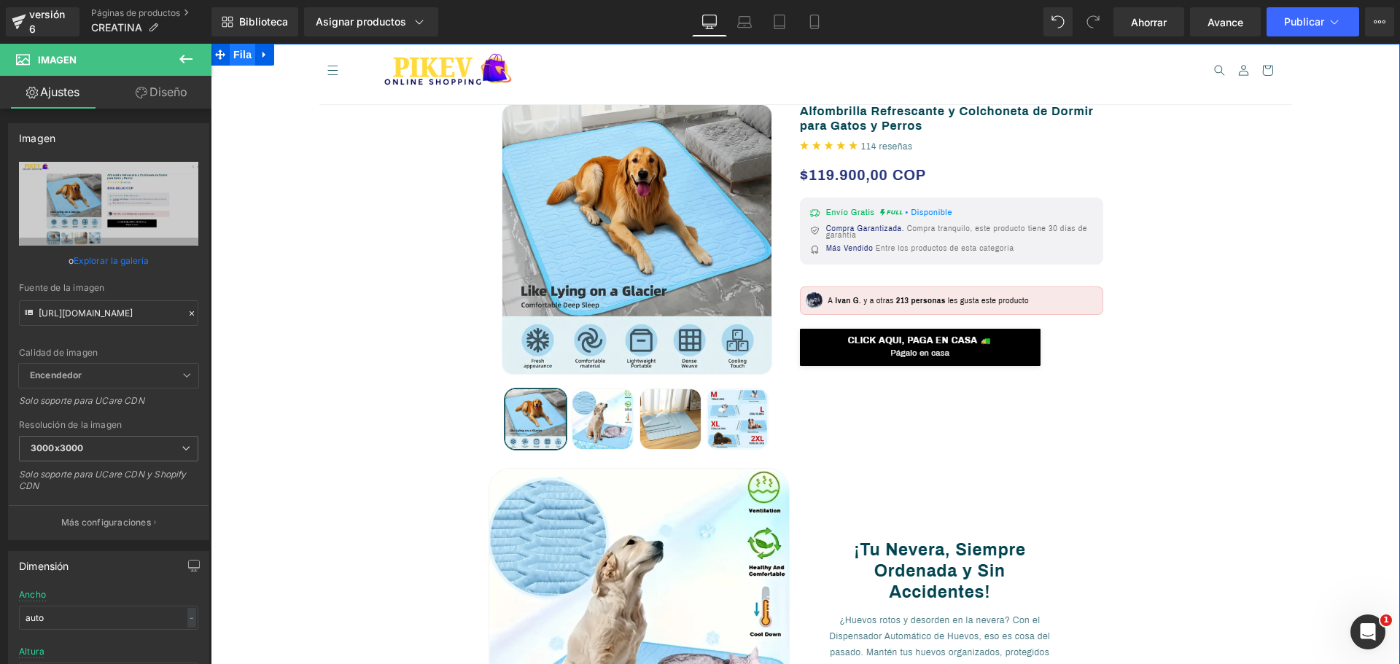
click at [233, 58] on font "Fila" at bounding box center [242, 55] width 18 height 12
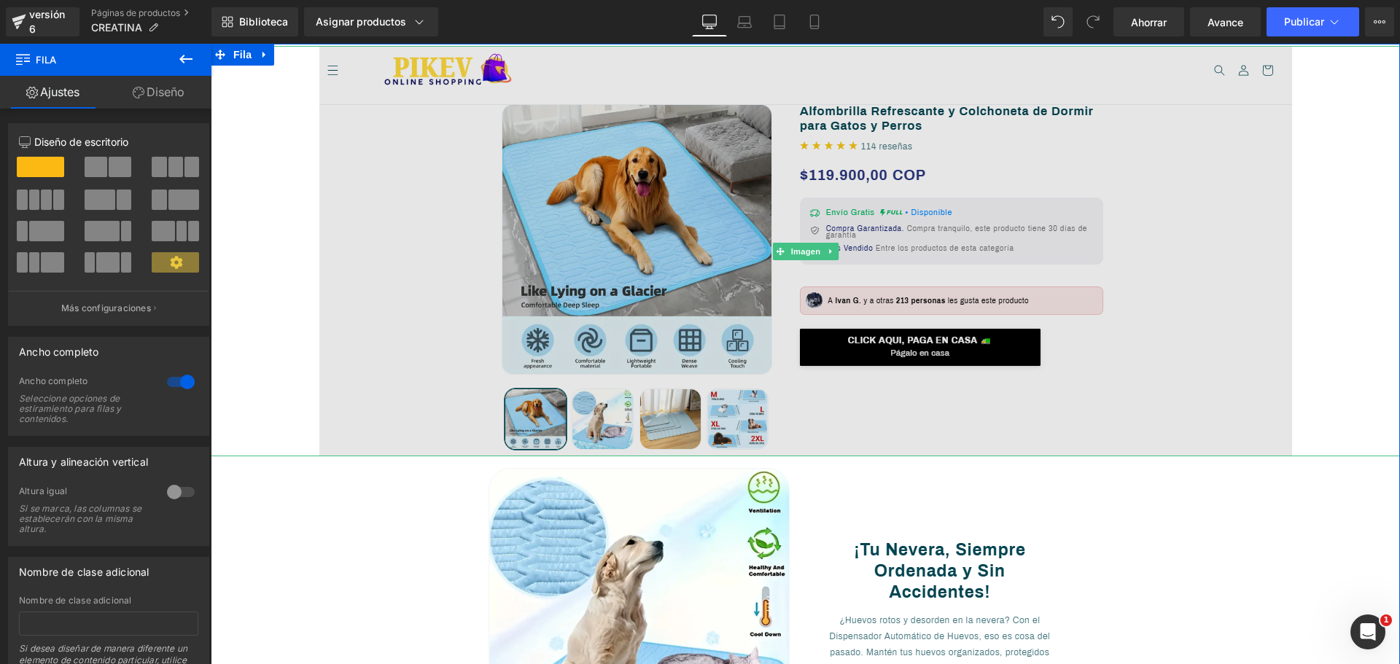
click at [801, 217] on img at bounding box center [805, 251] width 973 height 411
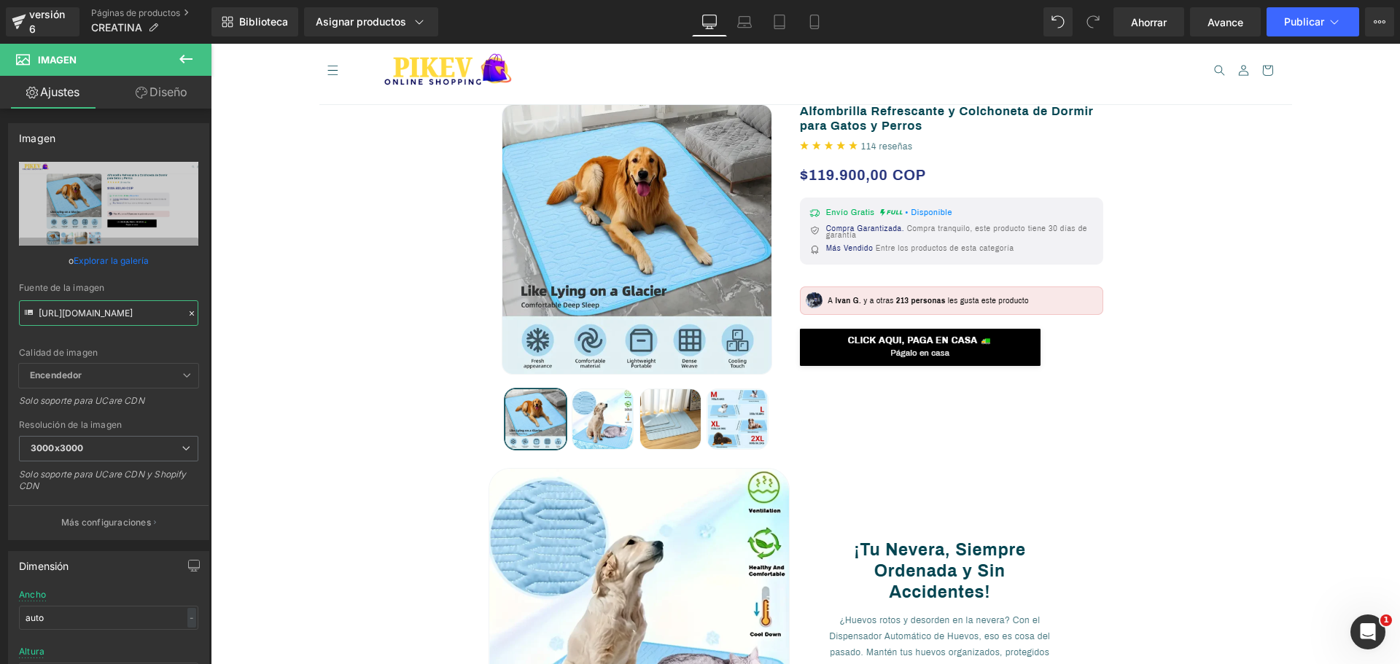
scroll to position [0, 169]
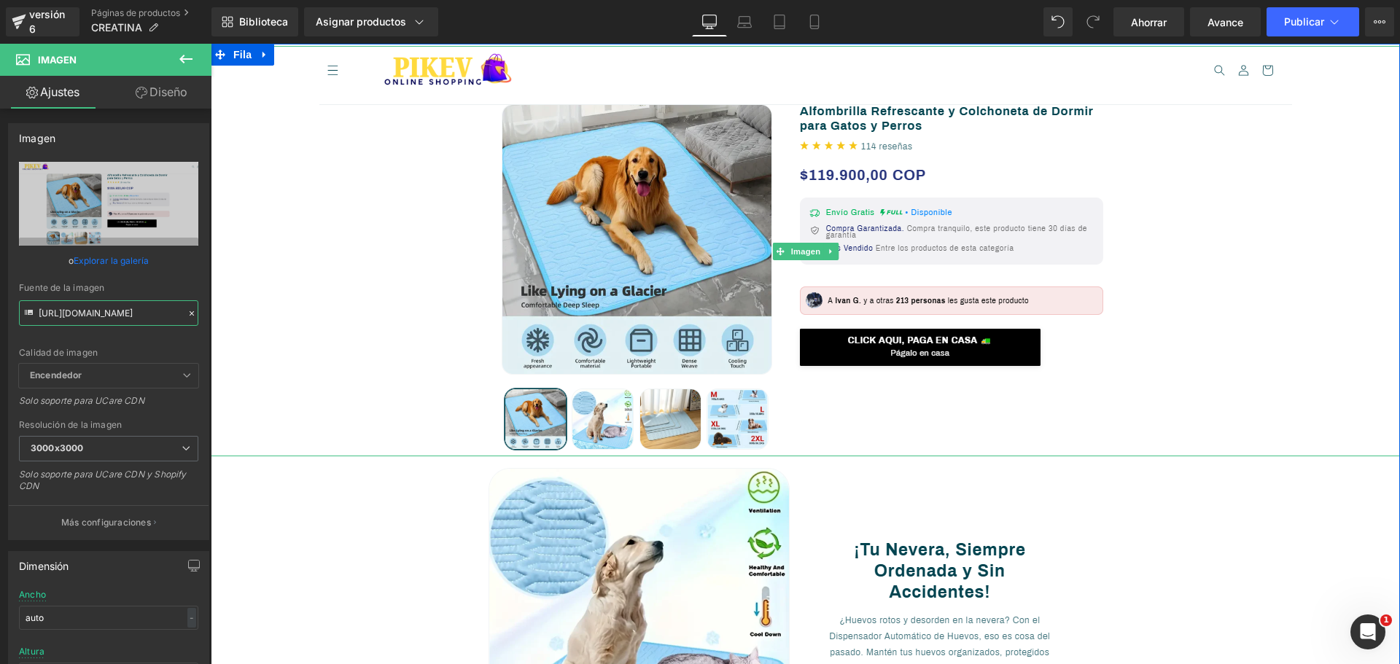
drag, startPoint x: 248, startPoint y: 352, endPoint x: 276, endPoint y: 324, distance: 39.2
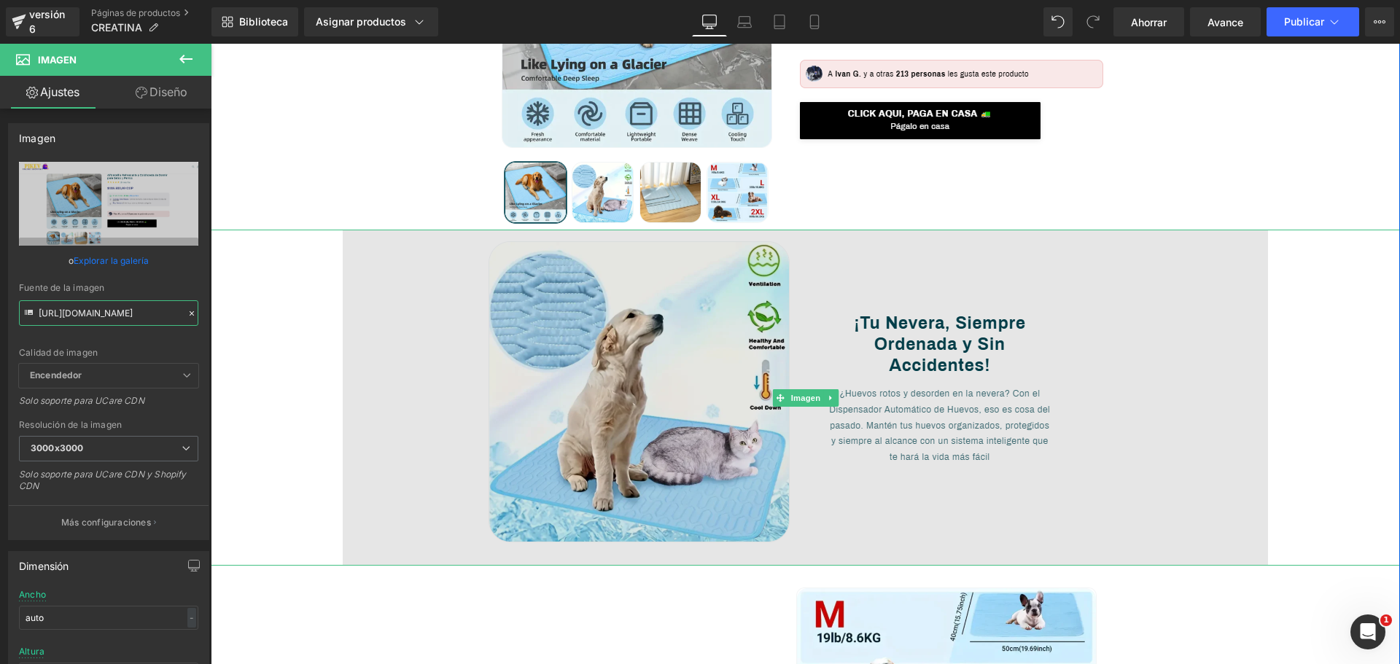
scroll to position [219, 0]
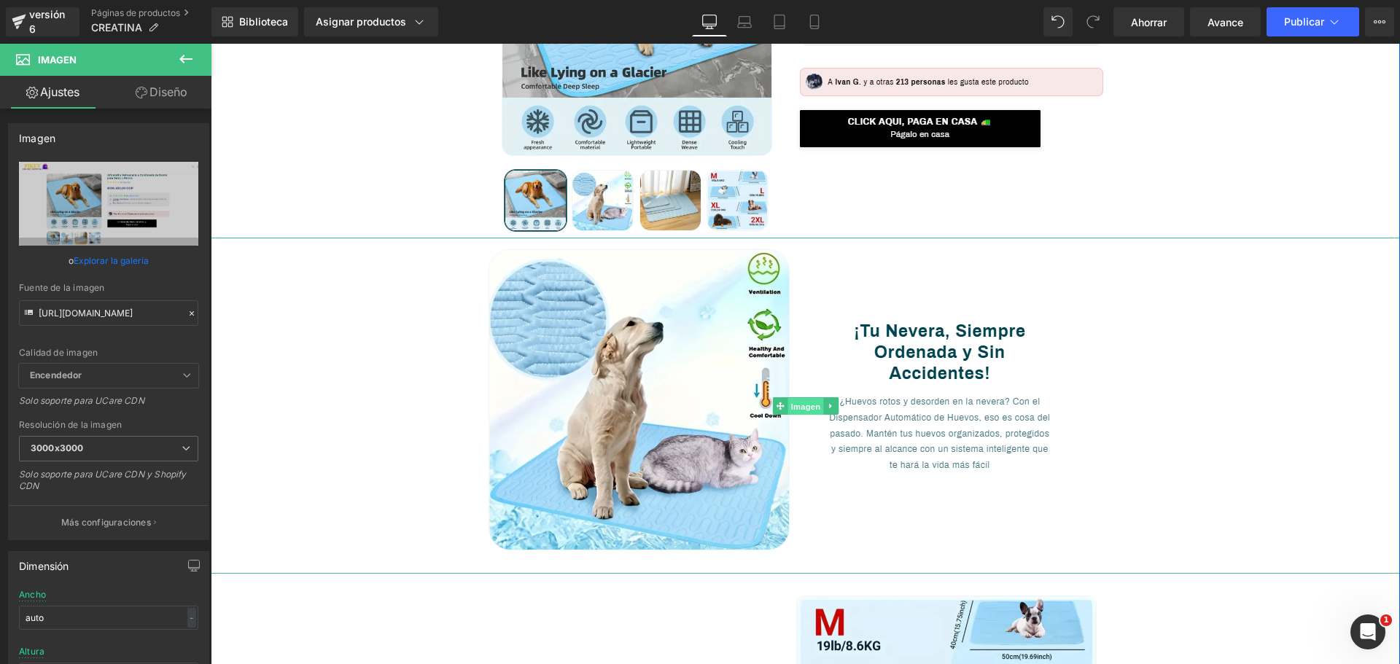
click at [795, 410] on font "Imagen" at bounding box center [805, 406] width 30 height 9
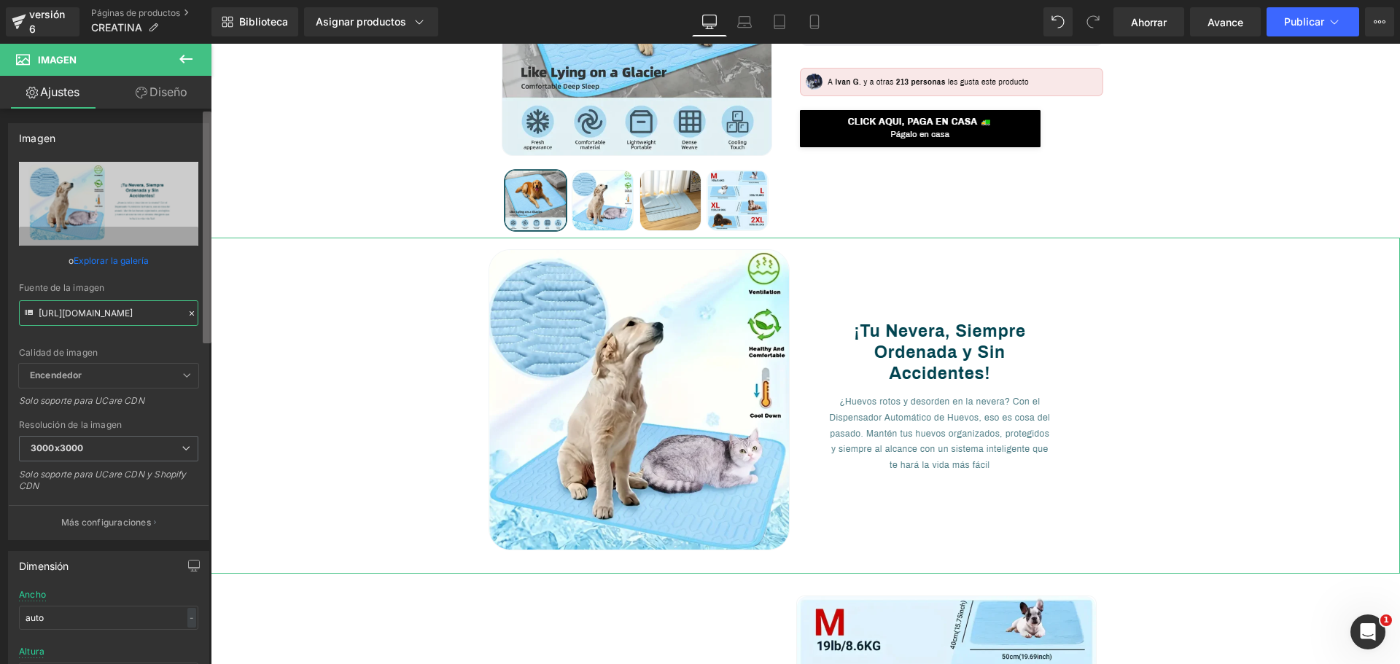
scroll to position [0, 168]
drag, startPoint x: 249, startPoint y: 355, endPoint x: 252, endPoint y: 336, distance: 19.3
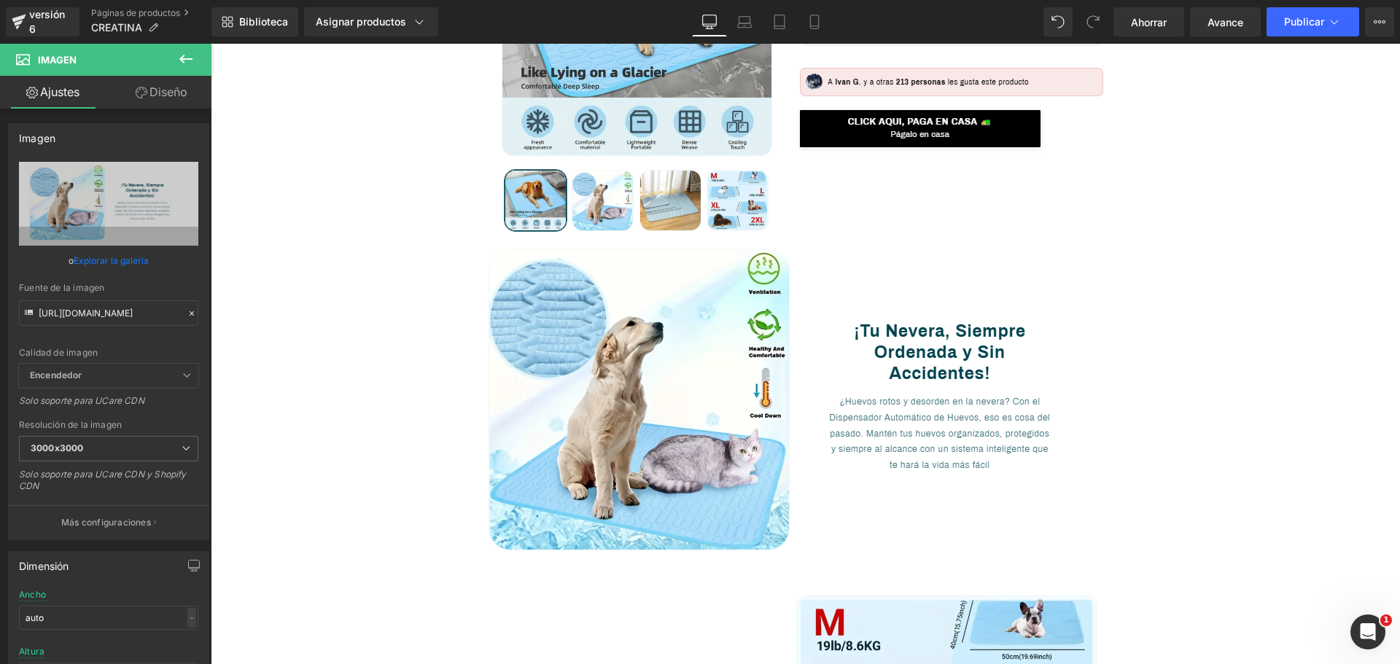
scroll to position [0, 0]
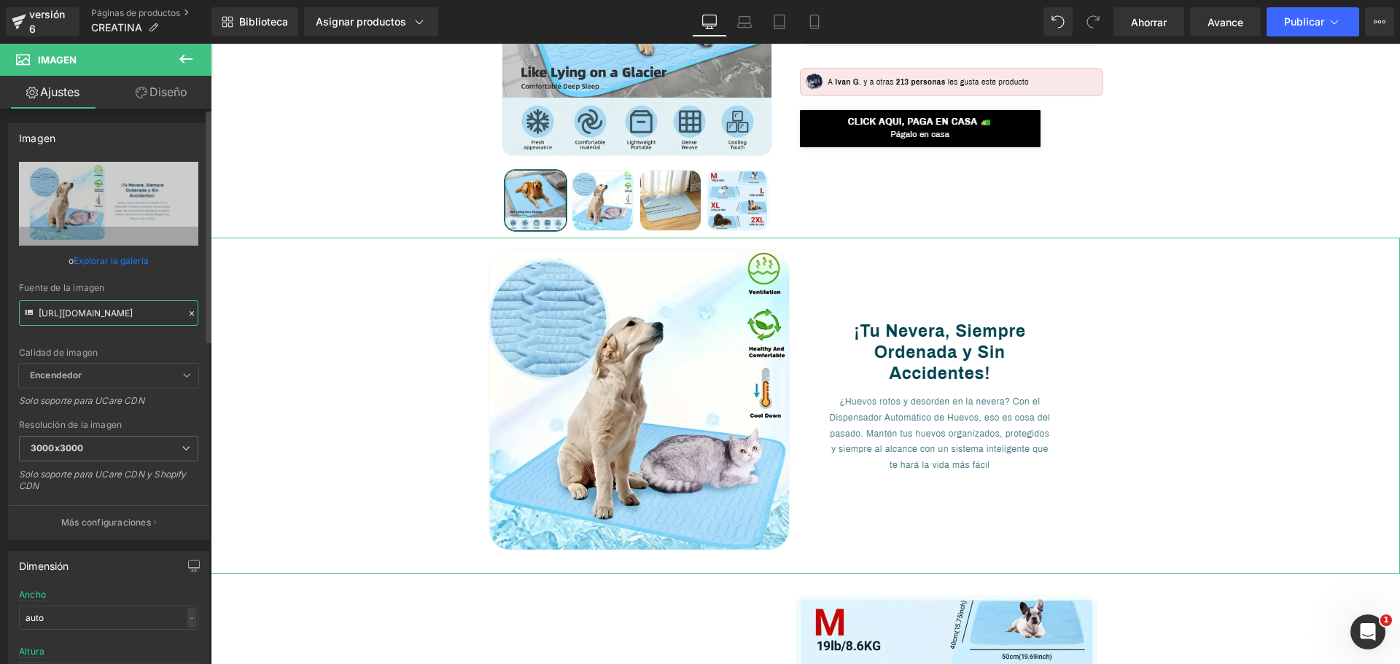
click at [37, 313] on input "[URL][DOMAIN_NAME]" at bounding box center [108, 313] width 179 height 26
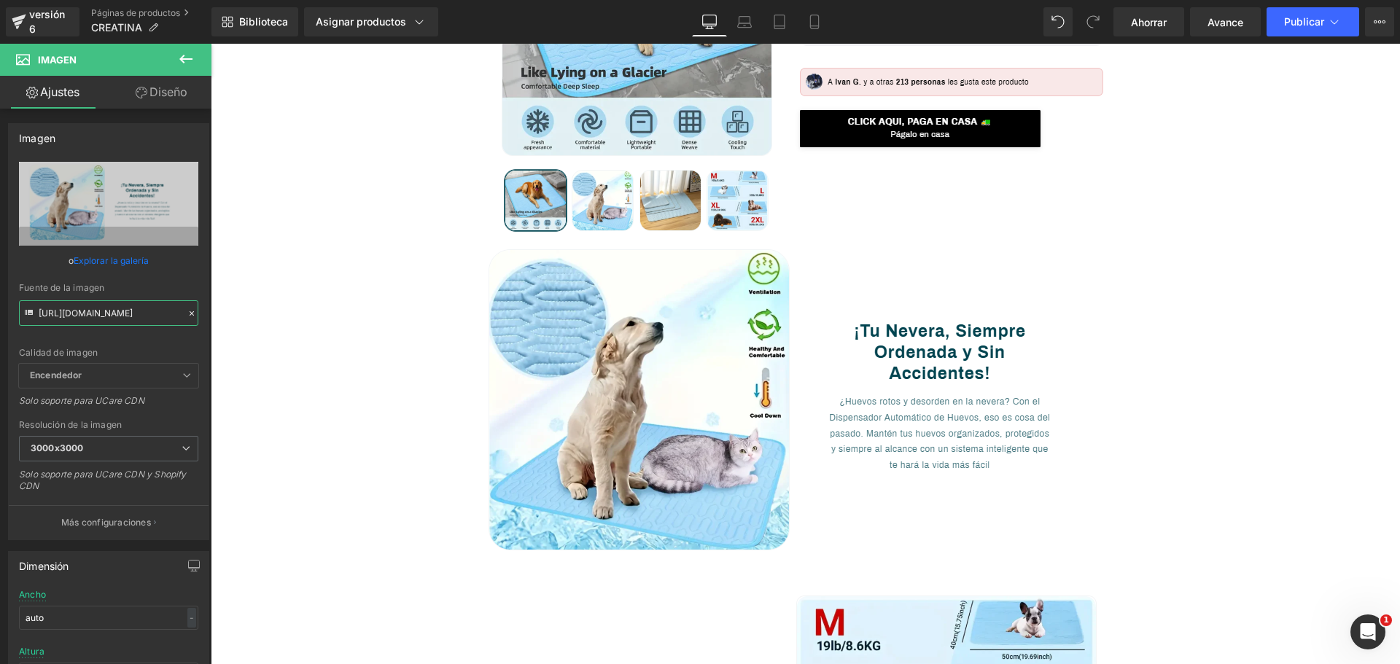
drag, startPoint x: 248, startPoint y: 357, endPoint x: 257, endPoint y: 327, distance: 31.4
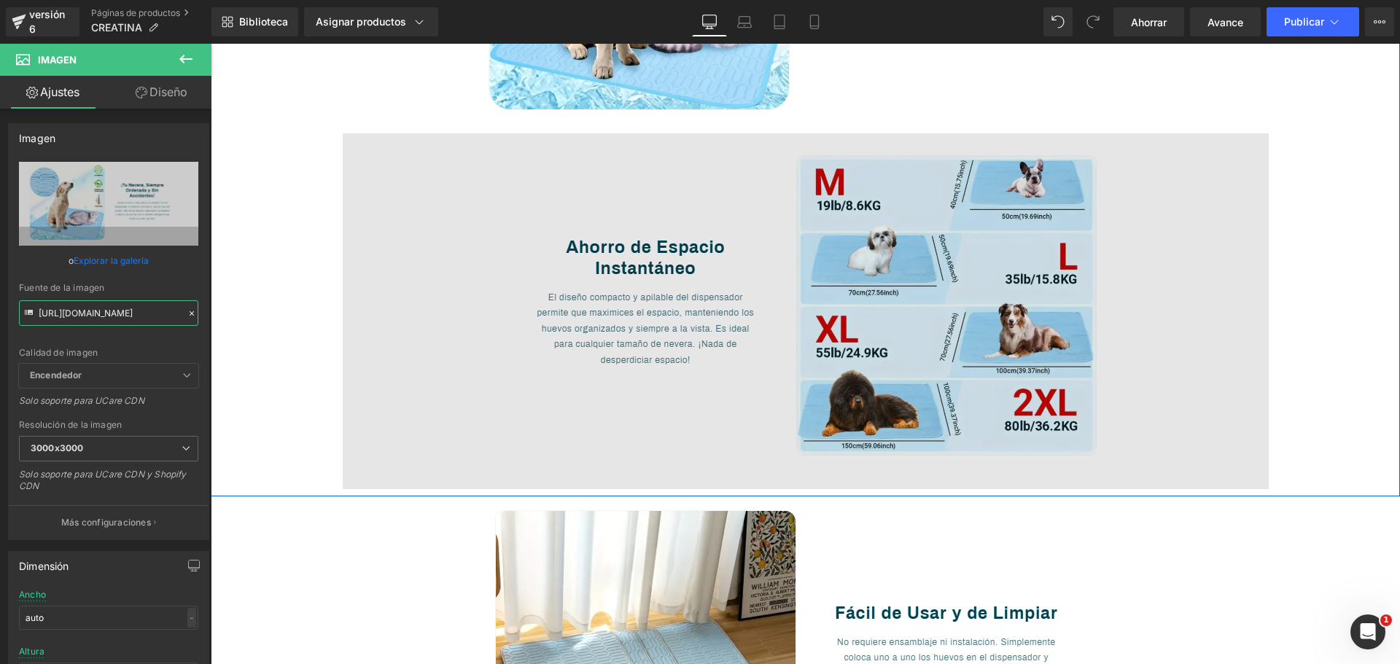
scroll to position [729, 0]
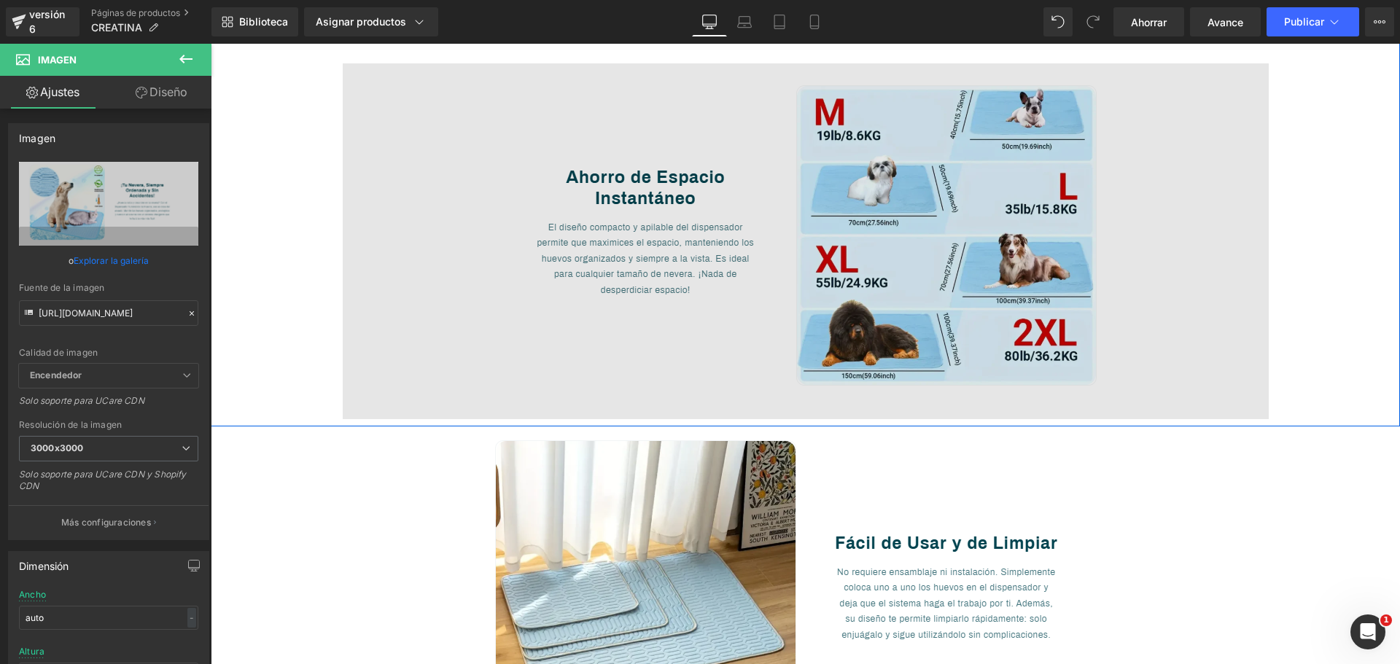
click at [712, 280] on img at bounding box center [806, 241] width 926 height 356
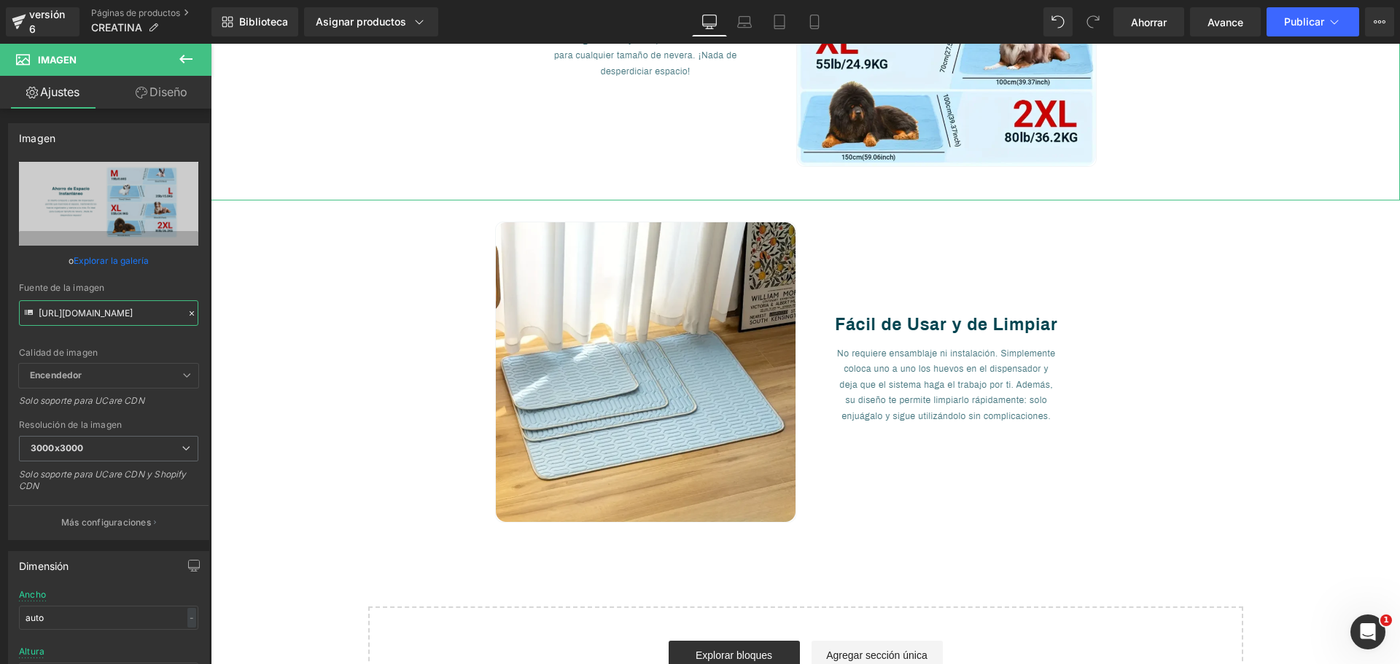
scroll to position [0, 162]
drag, startPoint x: 250, startPoint y: 354, endPoint x: 278, endPoint y: 343, distance: 29.8
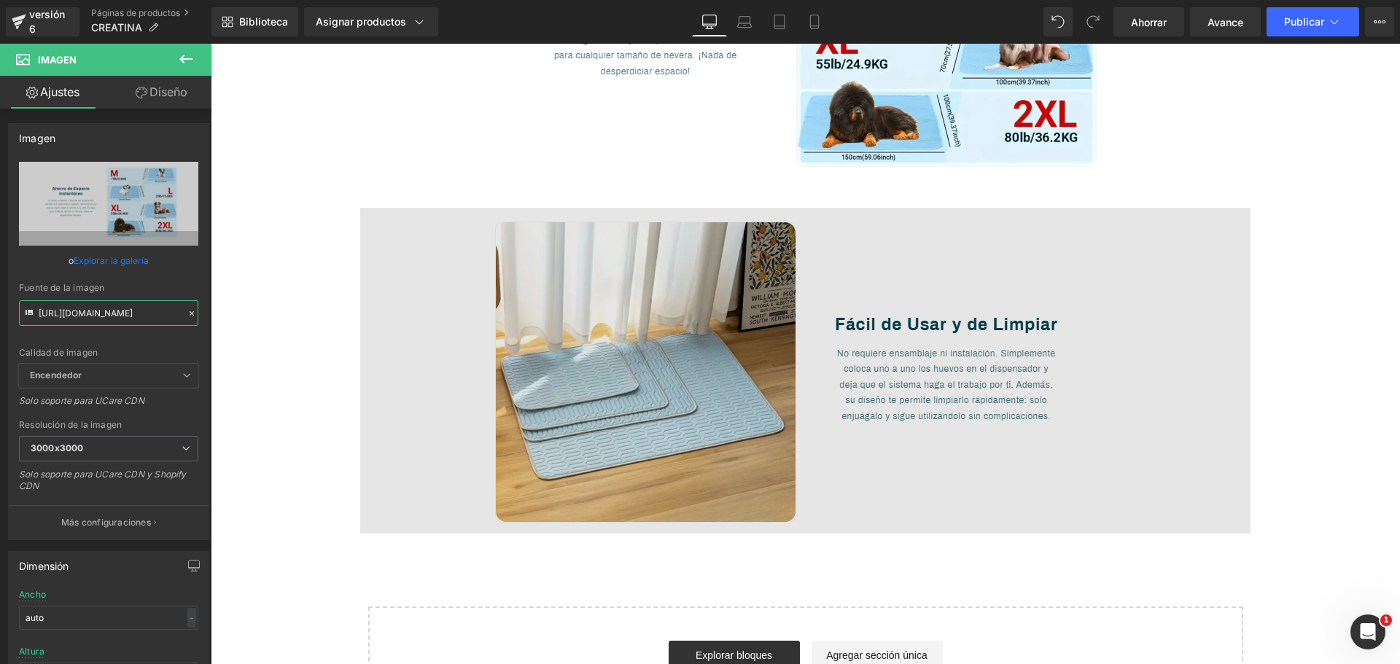
scroll to position [0, 0]
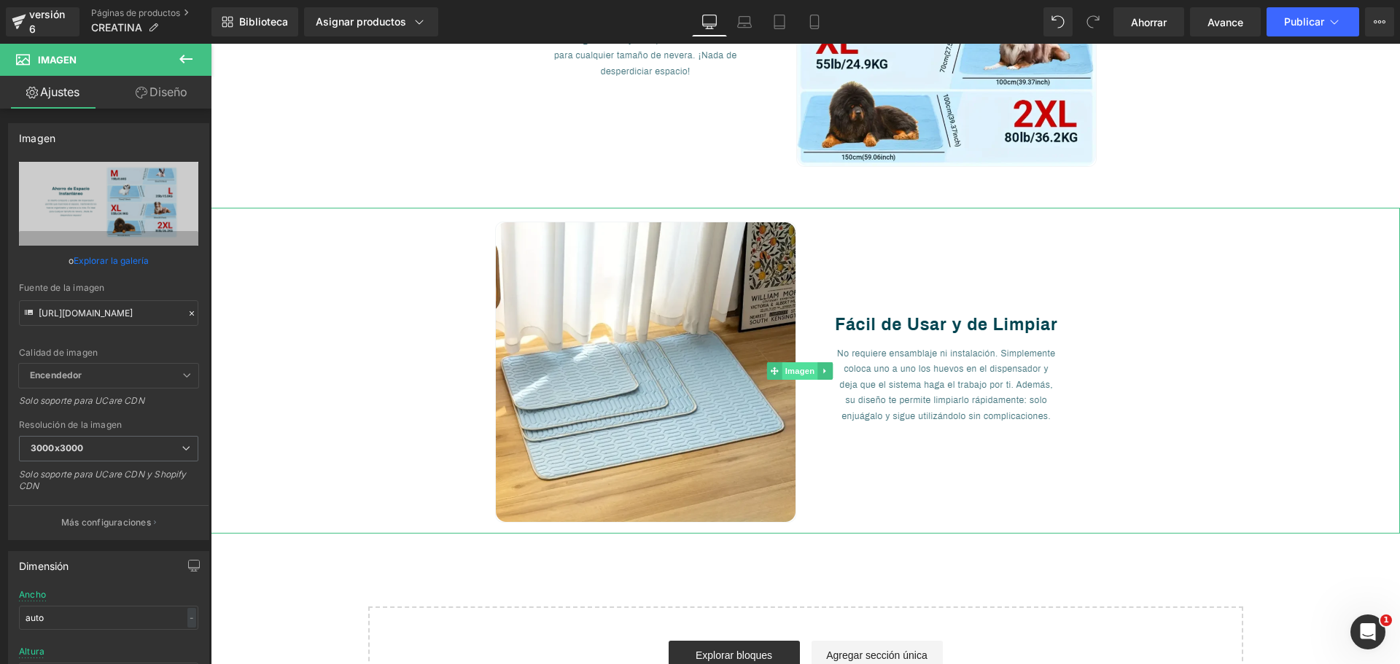
click at [794, 374] on font "Imagen" at bounding box center [800, 370] width 30 height 9
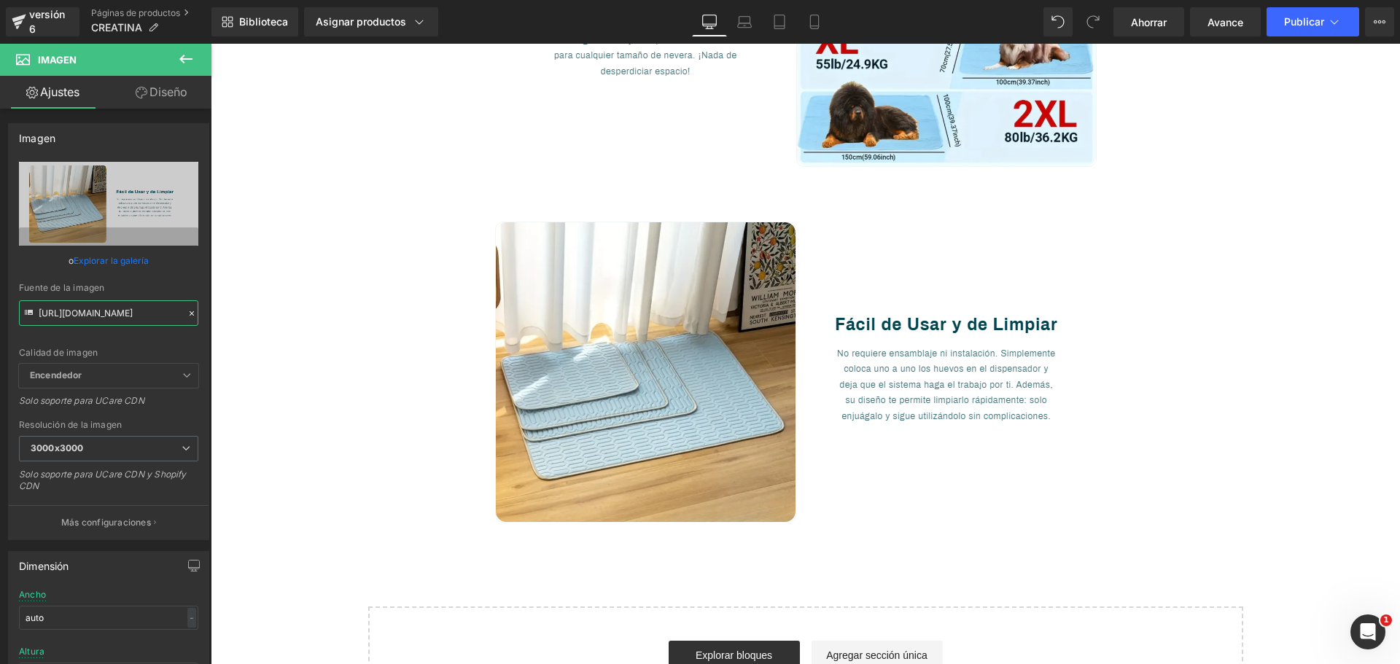
scroll to position [0, 167]
drag, startPoint x: 249, startPoint y: 357, endPoint x: 237, endPoint y: 325, distance: 33.7
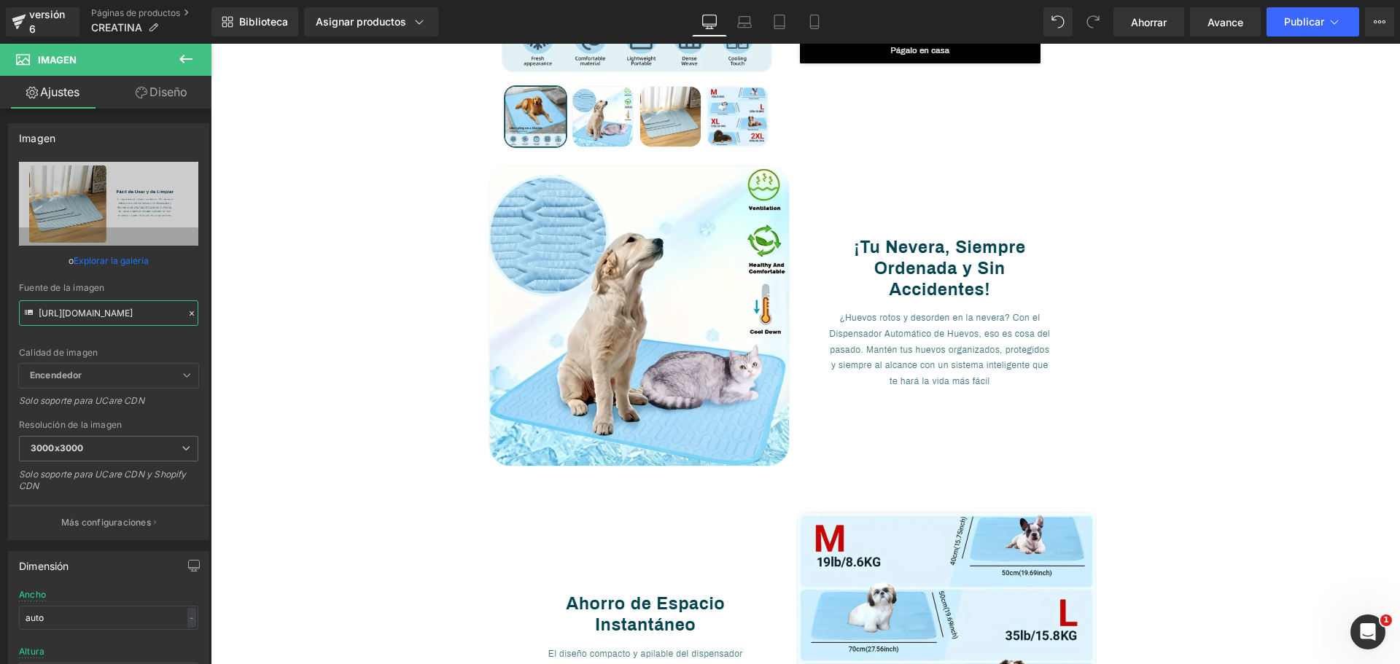
scroll to position [0, 0]
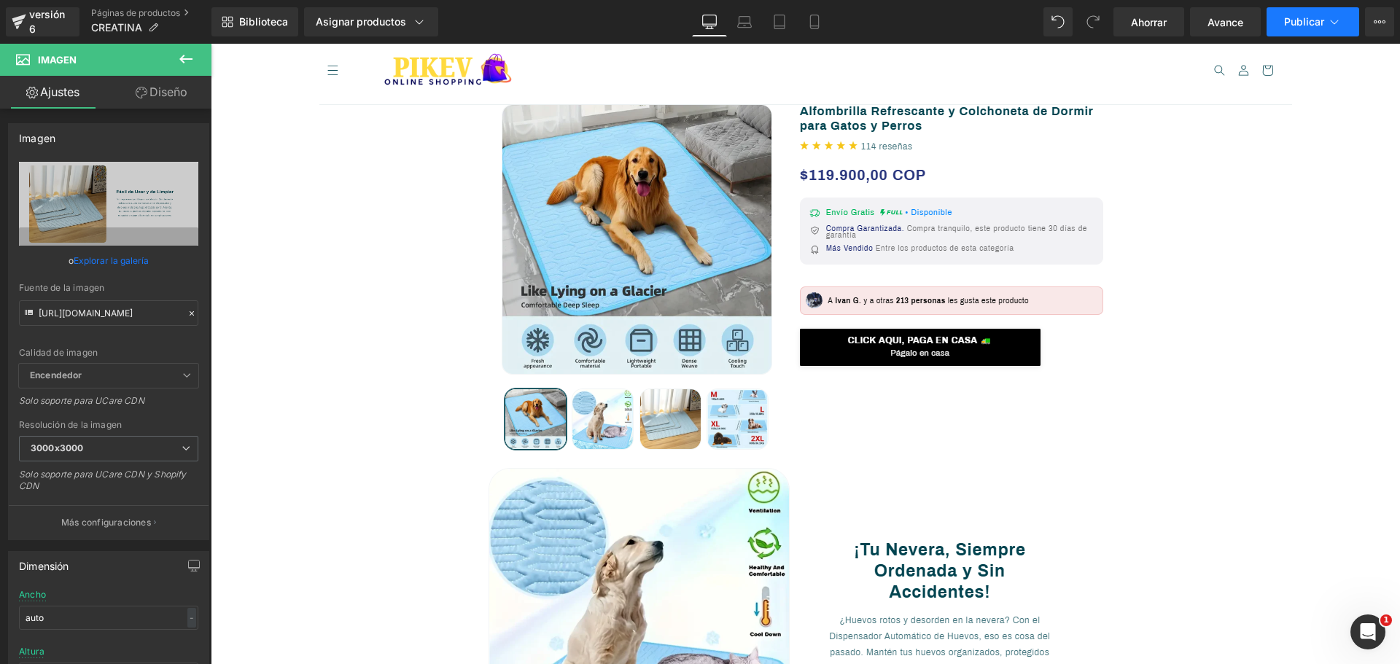
click at [1312, 24] on font "Publicar" at bounding box center [1304, 21] width 40 height 12
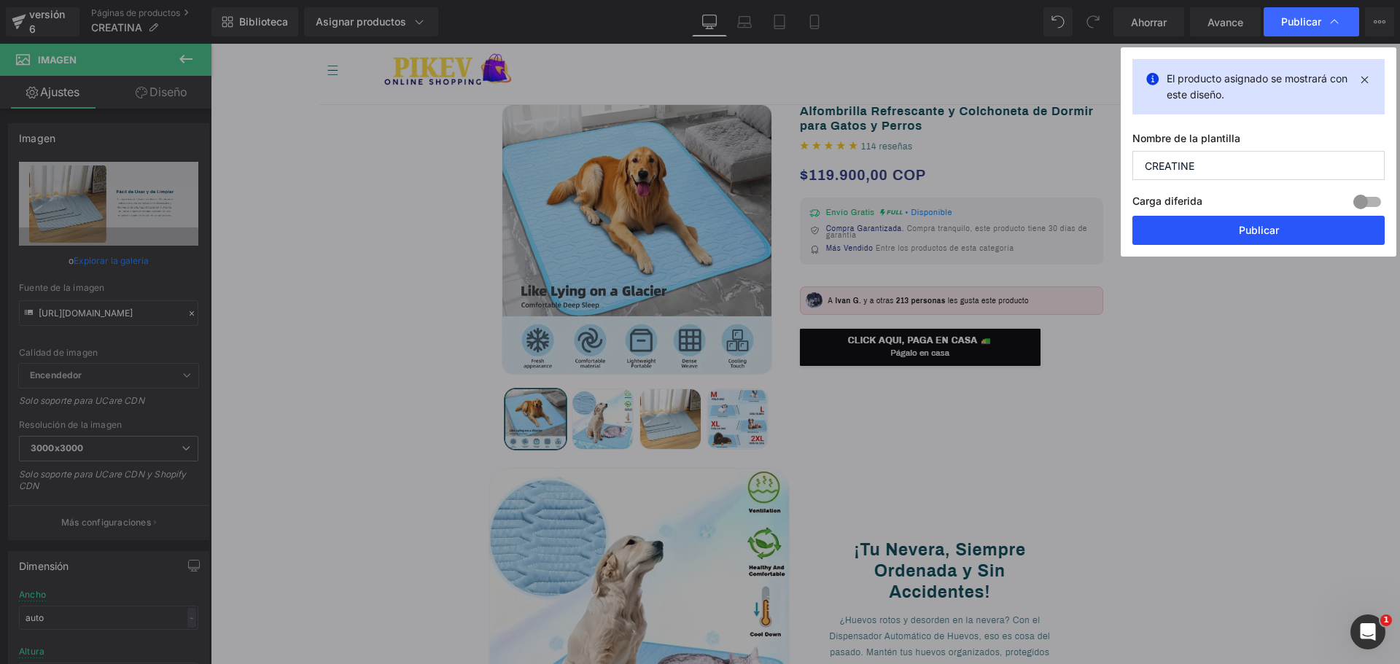
click at [1264, 232] on font "Publicar" at bounding box center [1259, 230] width 40 height 12
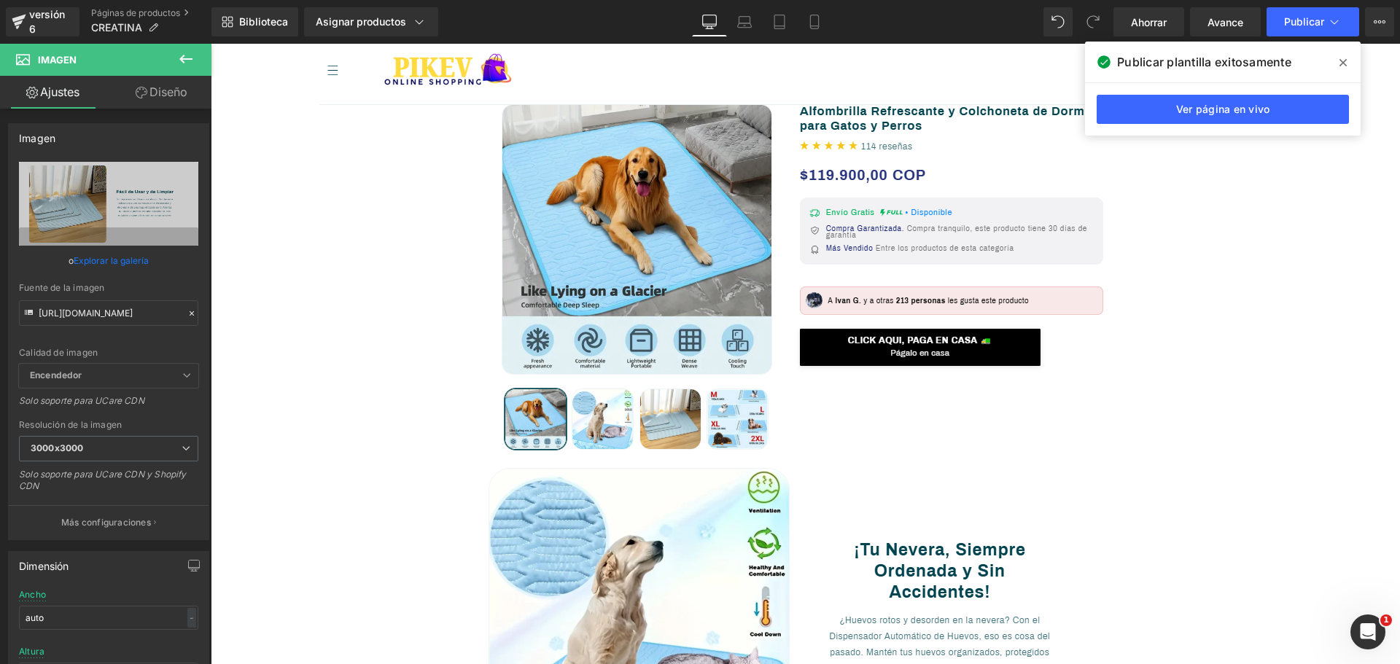
click at [1343, 66] on icon at bounding box center [1342, 63] width 7 height 12
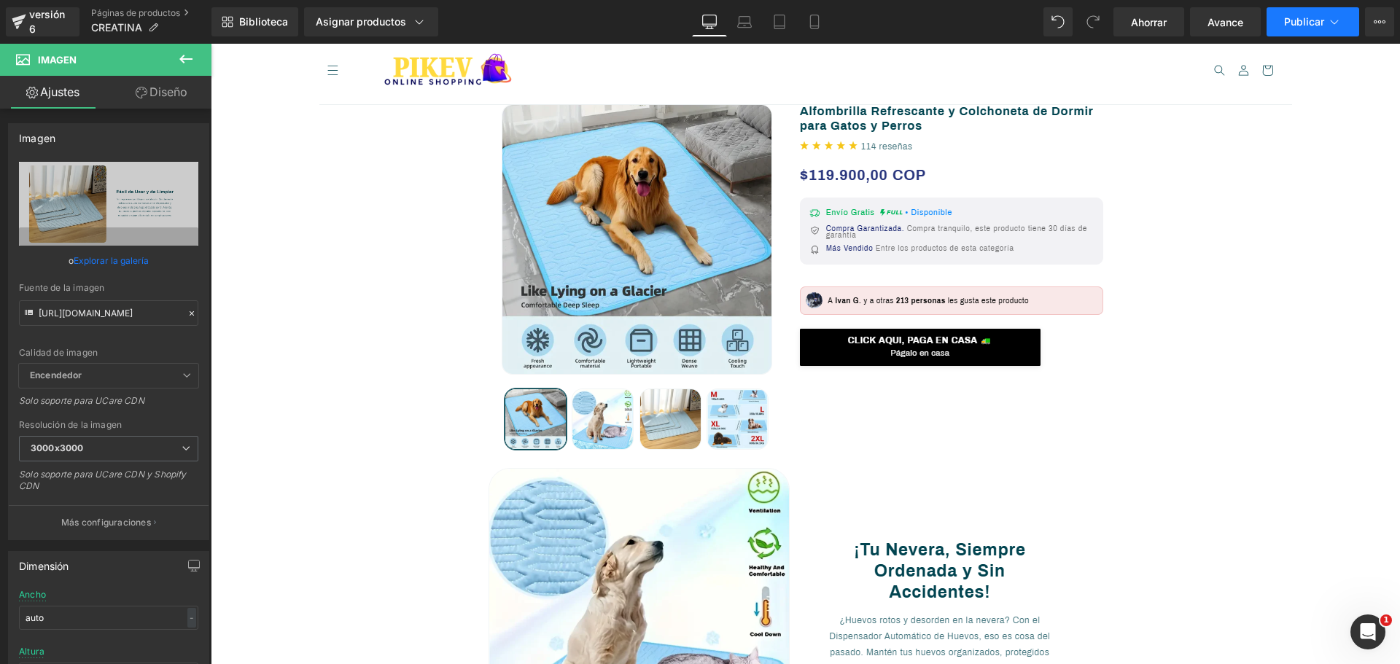
click at [1313, 19] on font "Publicar" at bounding box center [1304, 21] width 40 height 12
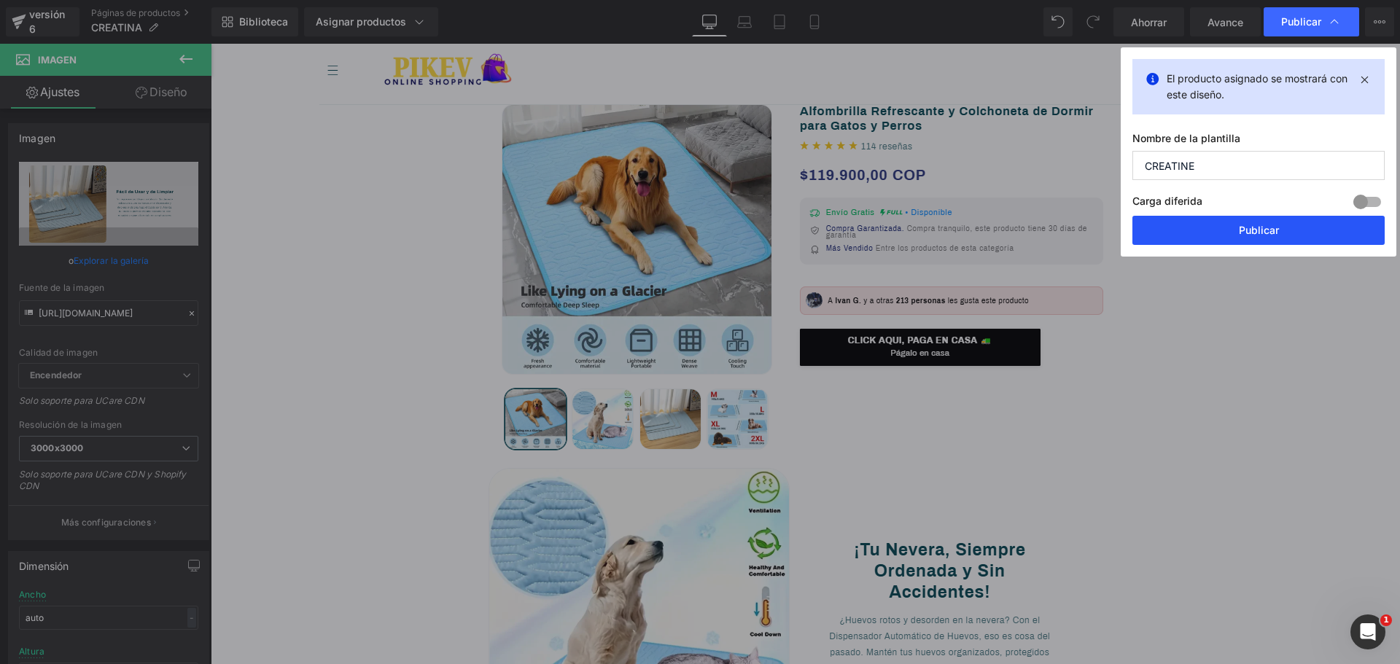
click at [1274, 235] on font "Publicar" at bounding box center [1259, 230] width 40 height 12
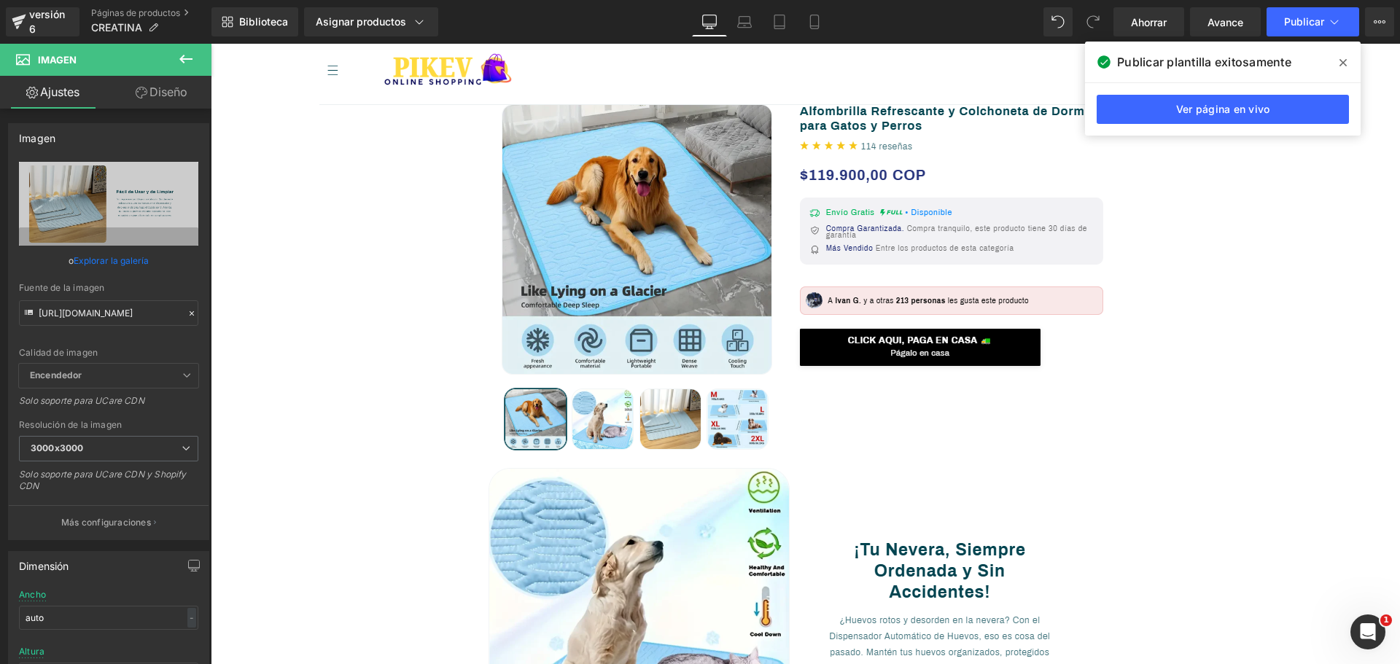
click at [1346, 69] on span at bounding box center [1342, 62] width 23 height 23
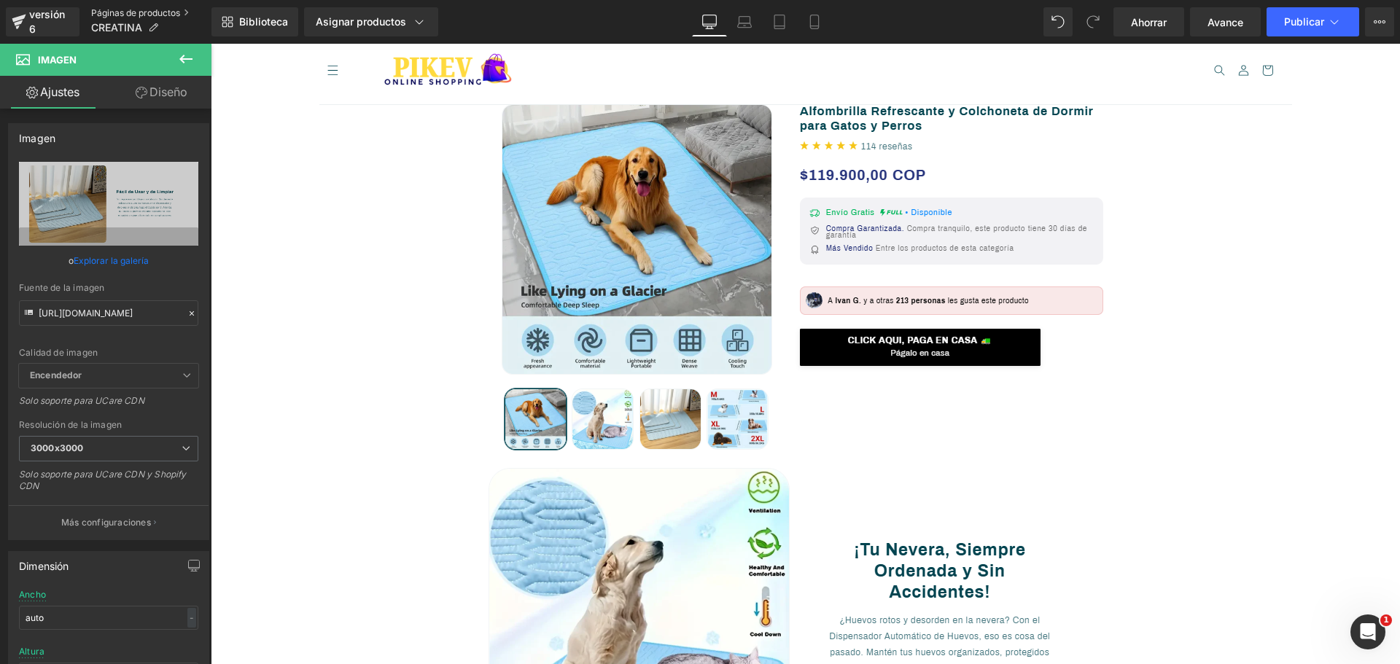
click at [163, 13] on font "Páginas de productos" at bounding box center [135, 12] width 89 height 11
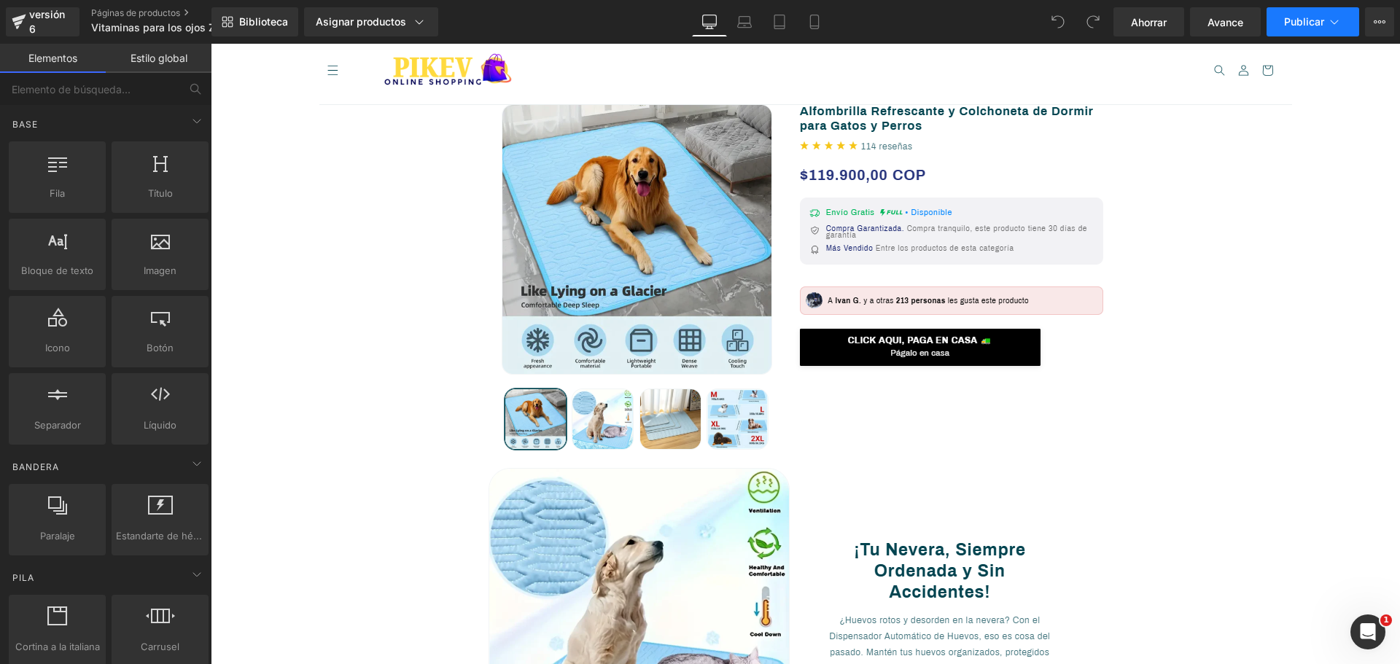
click at [1326, 14] on button "Publicar" at bounding box center [1313, 21] width 93 height 29
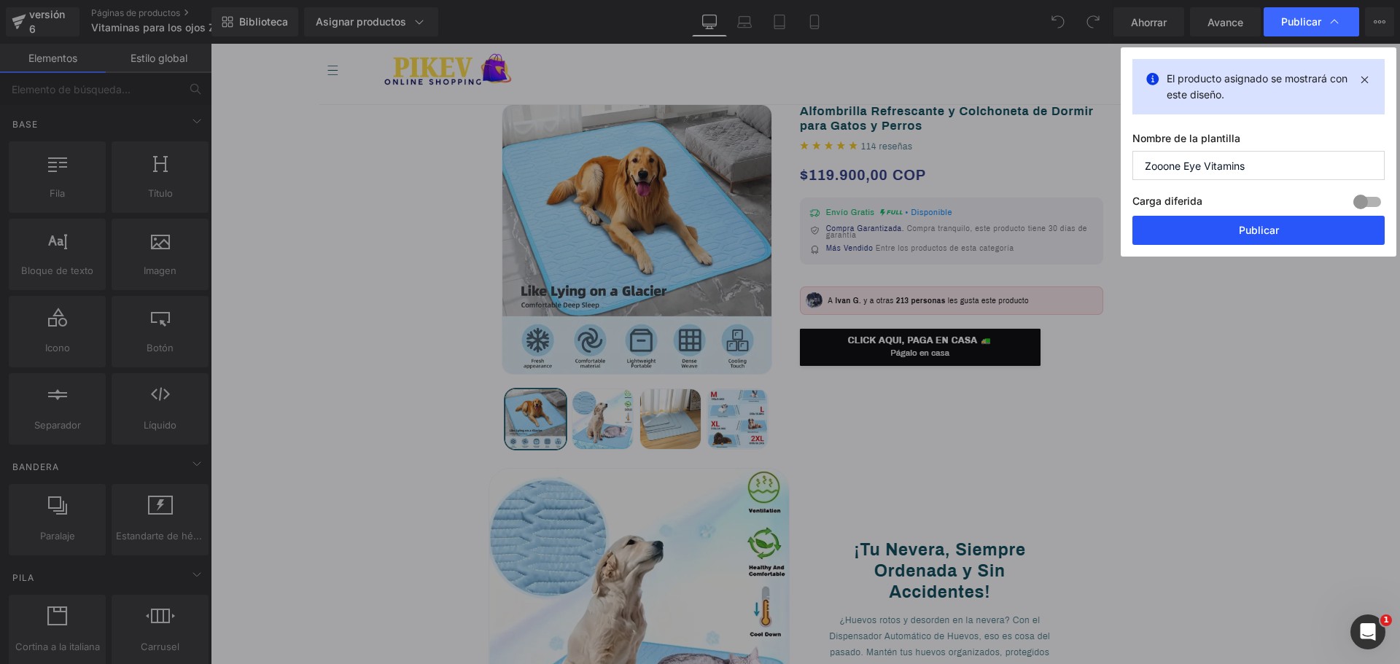
click at [1211, 225] on button "Publicar" at bounding box center [1258, 230] width 252 height 29
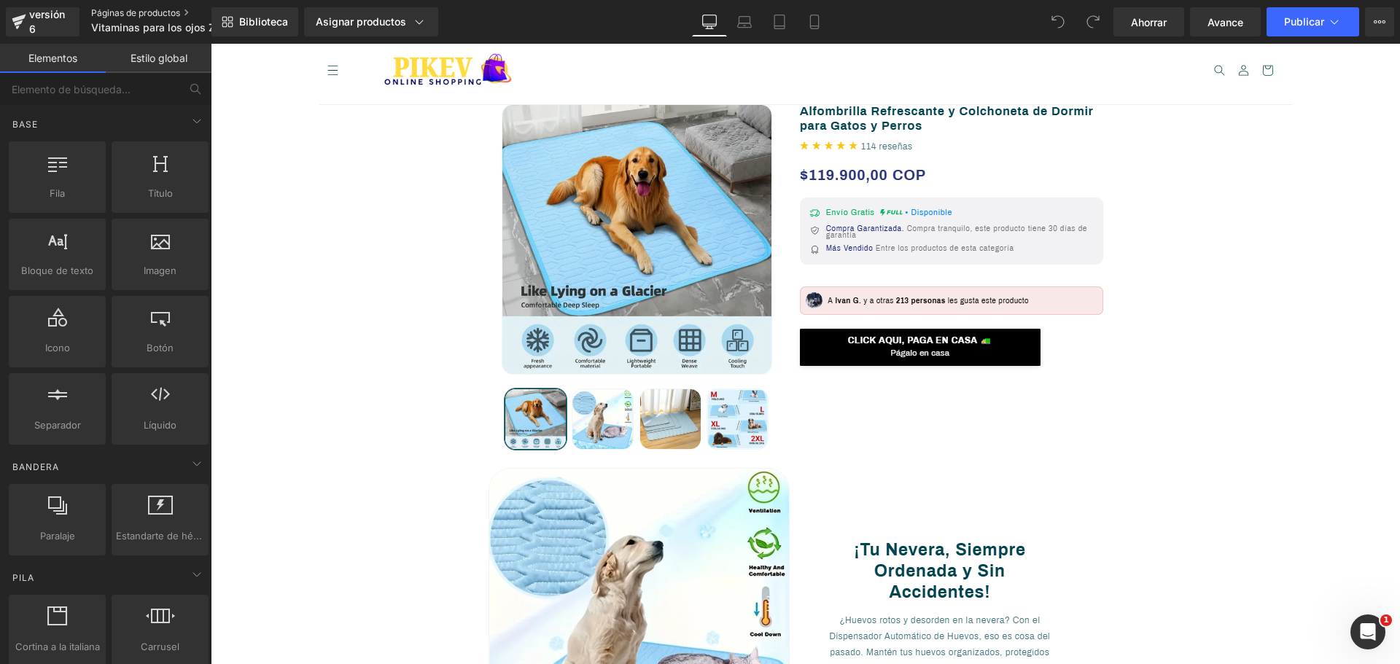
click at [149, 14] on font "Páginas de productos" at bounding box center [135, 12] width 89 height 11
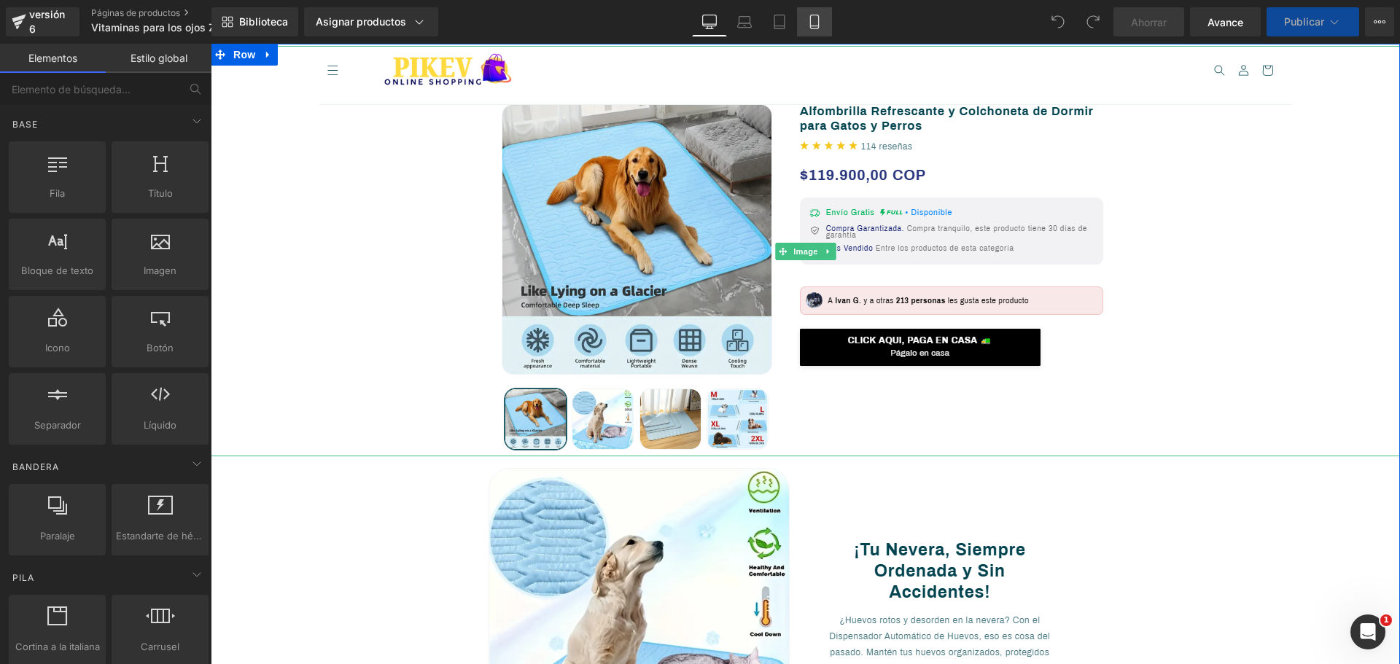
click at [816, 24] on icon at bounding box center [814, 22] width 15 height 15
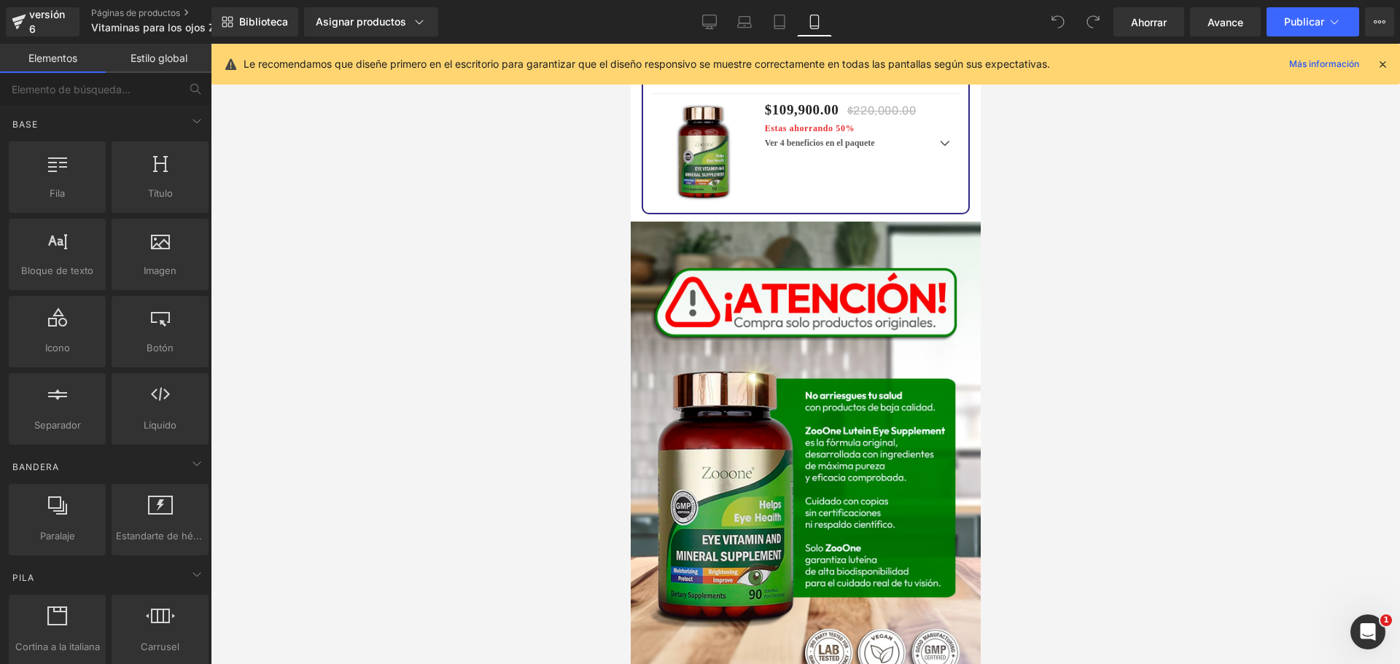
scroll to position [2715, 0]
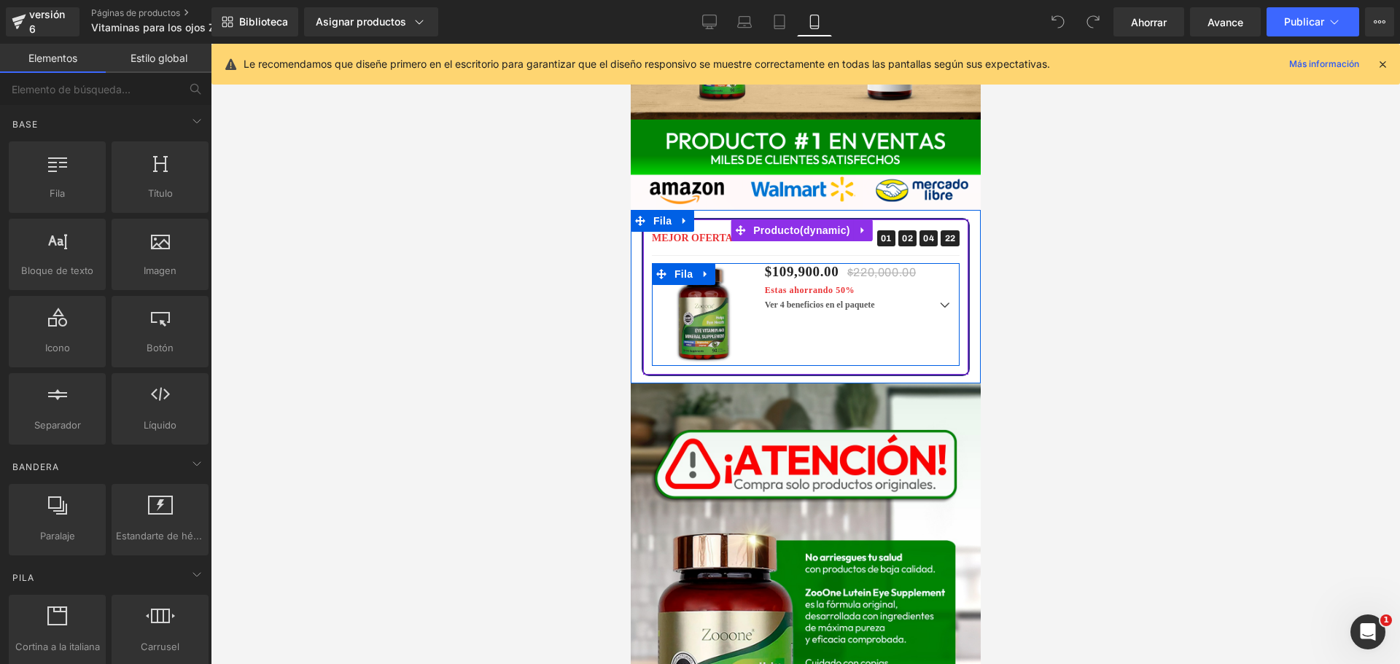
click at [834, 266] on div "Venta de liquidación (P) Imagen $109,900.00 $220,000.00 Estas ahorrando 50% (P)…" at bounding box center [805, 314] width 308 height 103
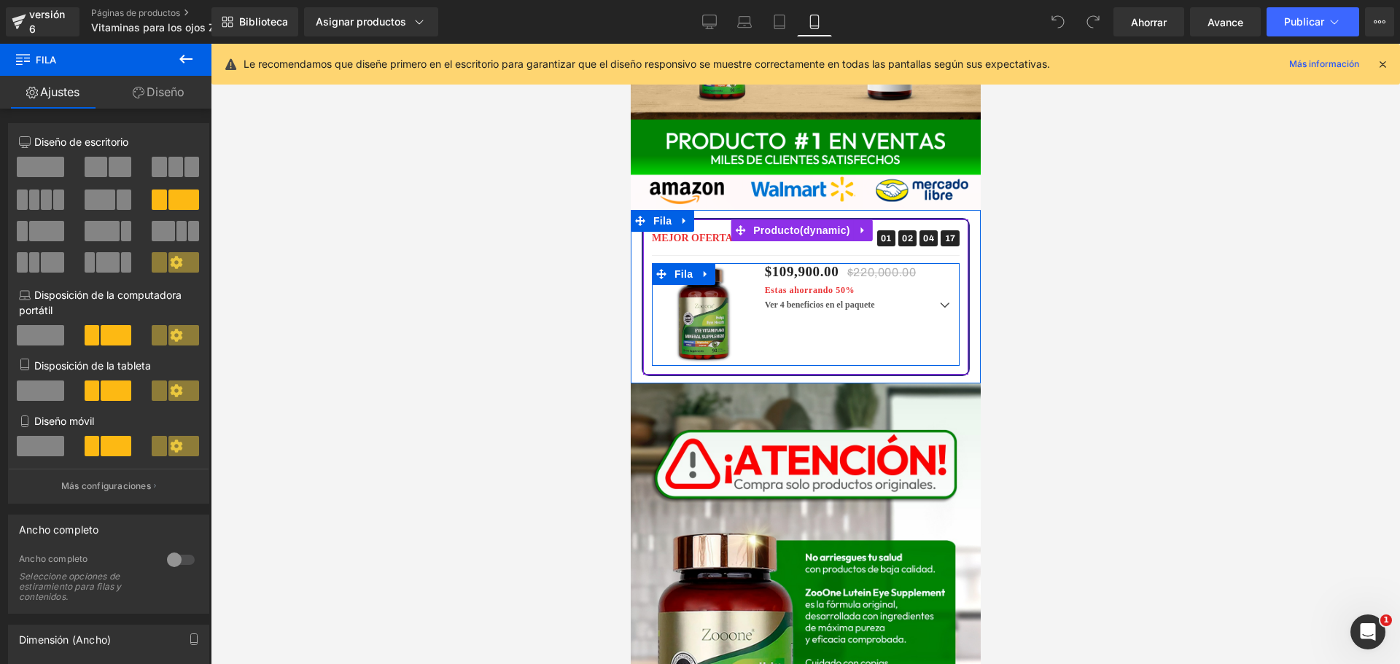
click at [834, 266] on div "Venta de liquidación (P) Imagen $109,900.00 $220,000.00 Estas ahorrando 50% (P)…" at bounding box center [805, 314] width 308 height 103
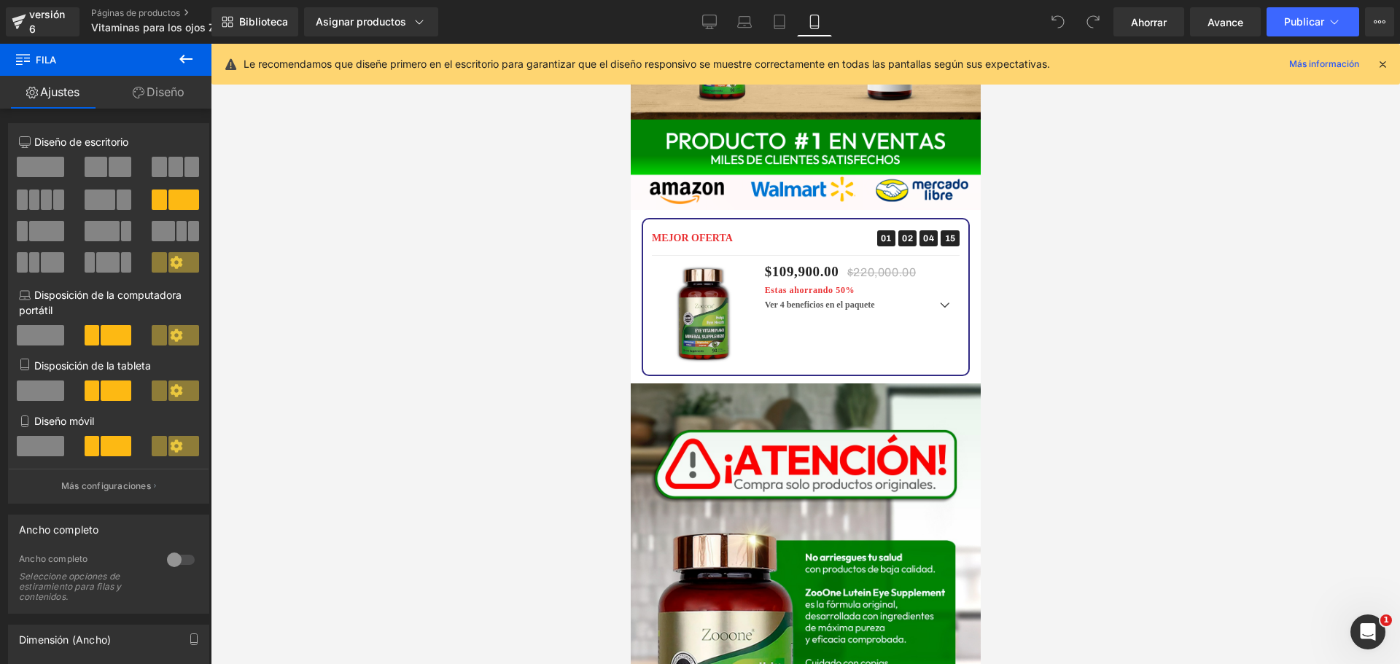
click at [1382, 61] on icon at bounding box center [1382, 64] width 13 height 13
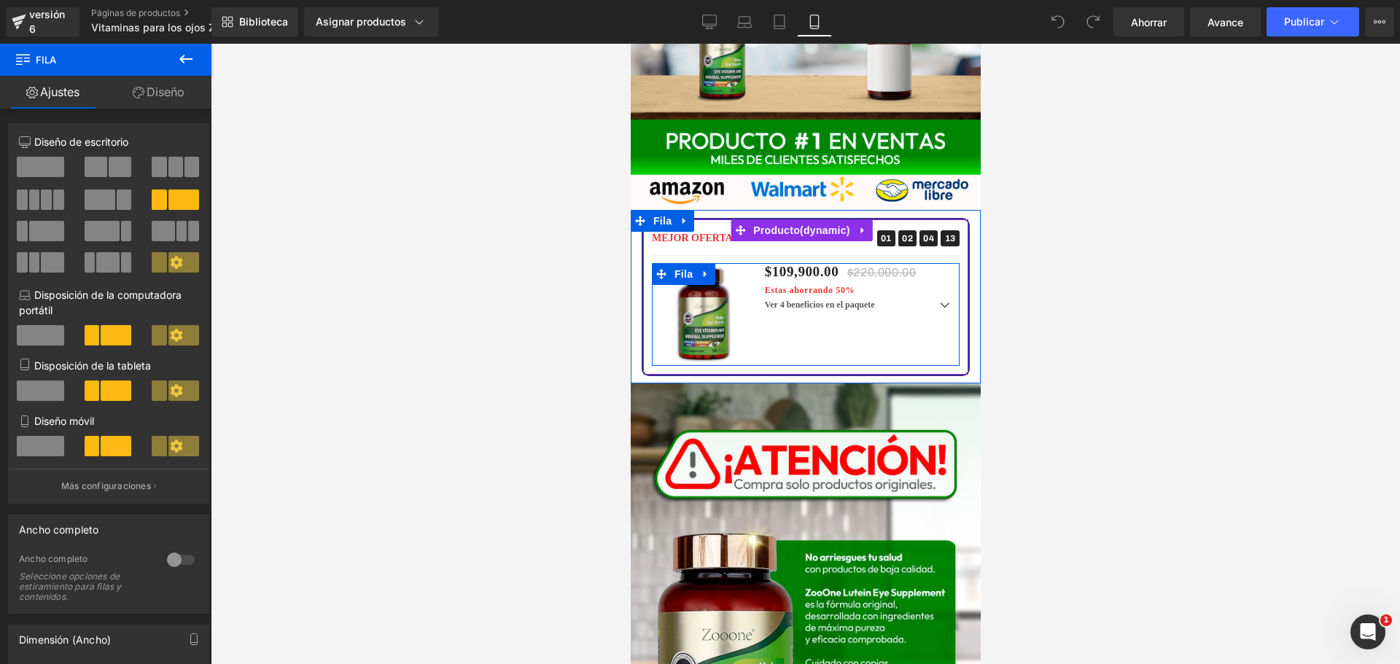
click at [876, 267] on div "Venta de liquidación (P) Imagen $109,900.00 $220,000.00 Estas ahorrando 50% (P)…" at bounding box center [805, 314] width 308 height 103
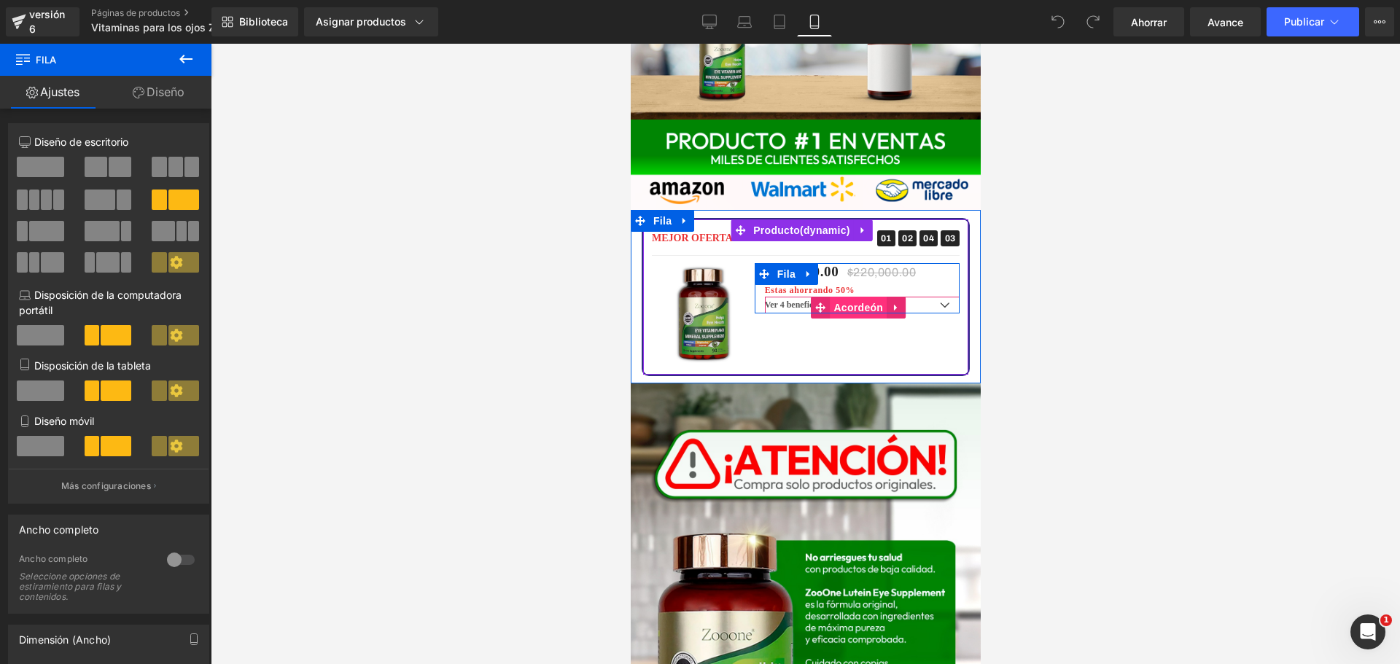
click at [841, 302] on font "Acordeón" at bounding box center [858, 308] width 50 height 12
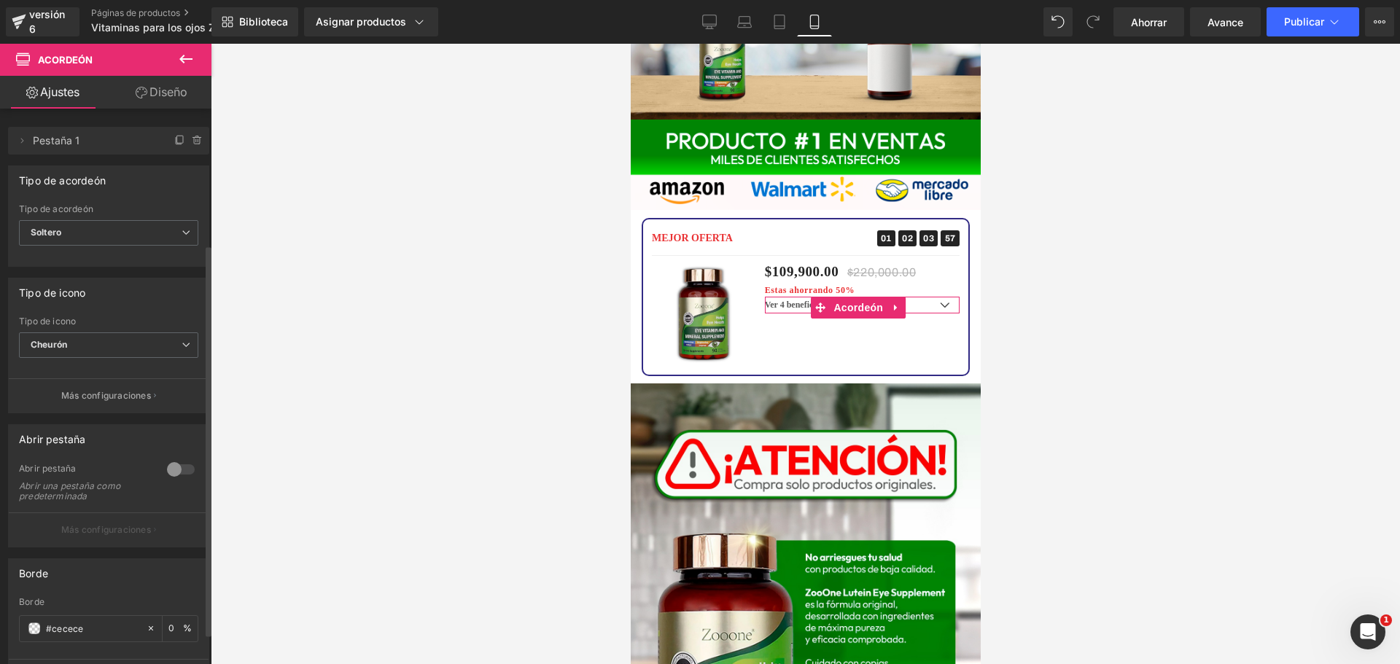
scroll to position [236, 0]
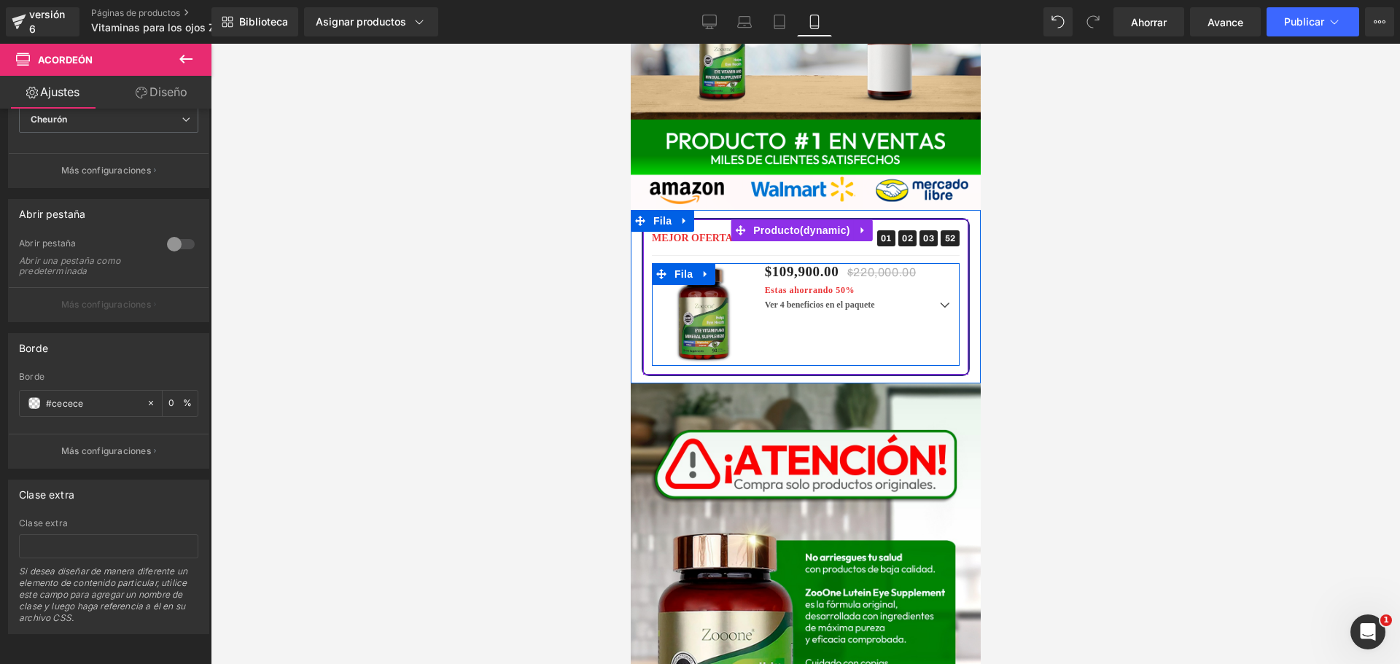
click at [841, 263] on div "Venta de liquidación (P) Imagen $109,900.00 $220,000.00 Estas ahorrando 50% (P)…" at bounding box center [805, 314] width 308 height 103
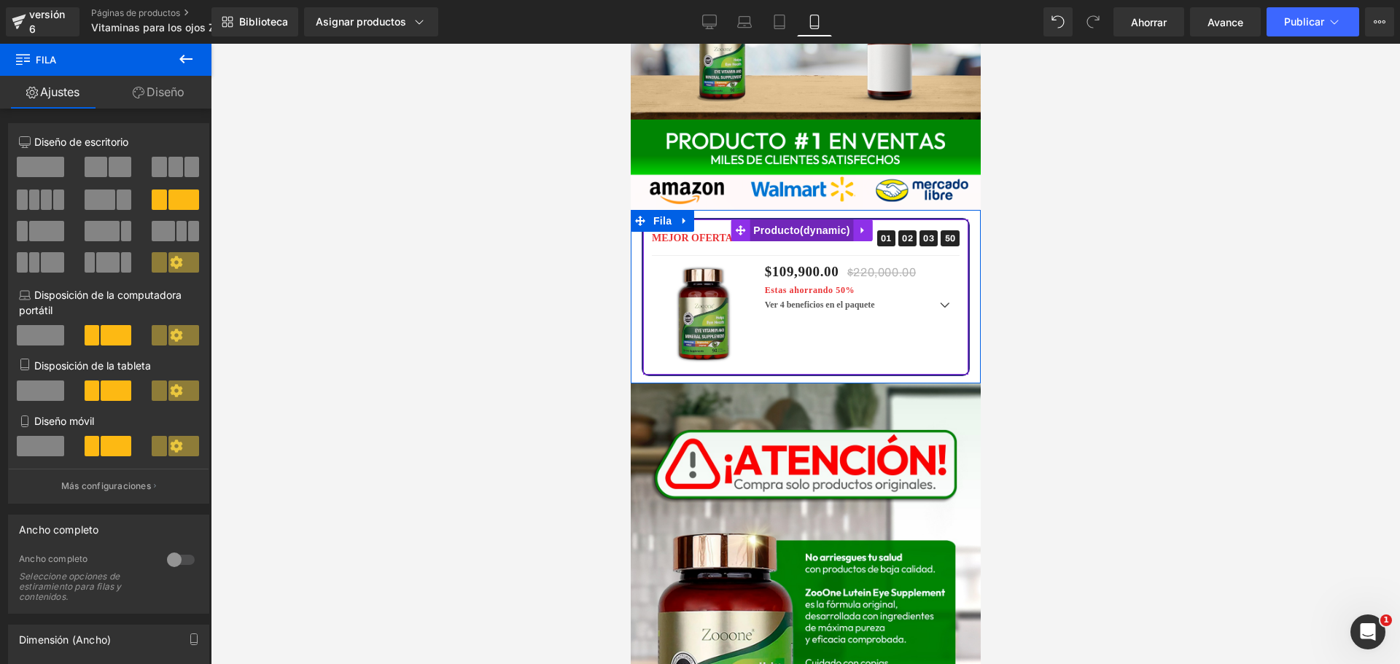
click at [785, 225] on font "Producto" at bounding box center [775, 231] width 47 height 12
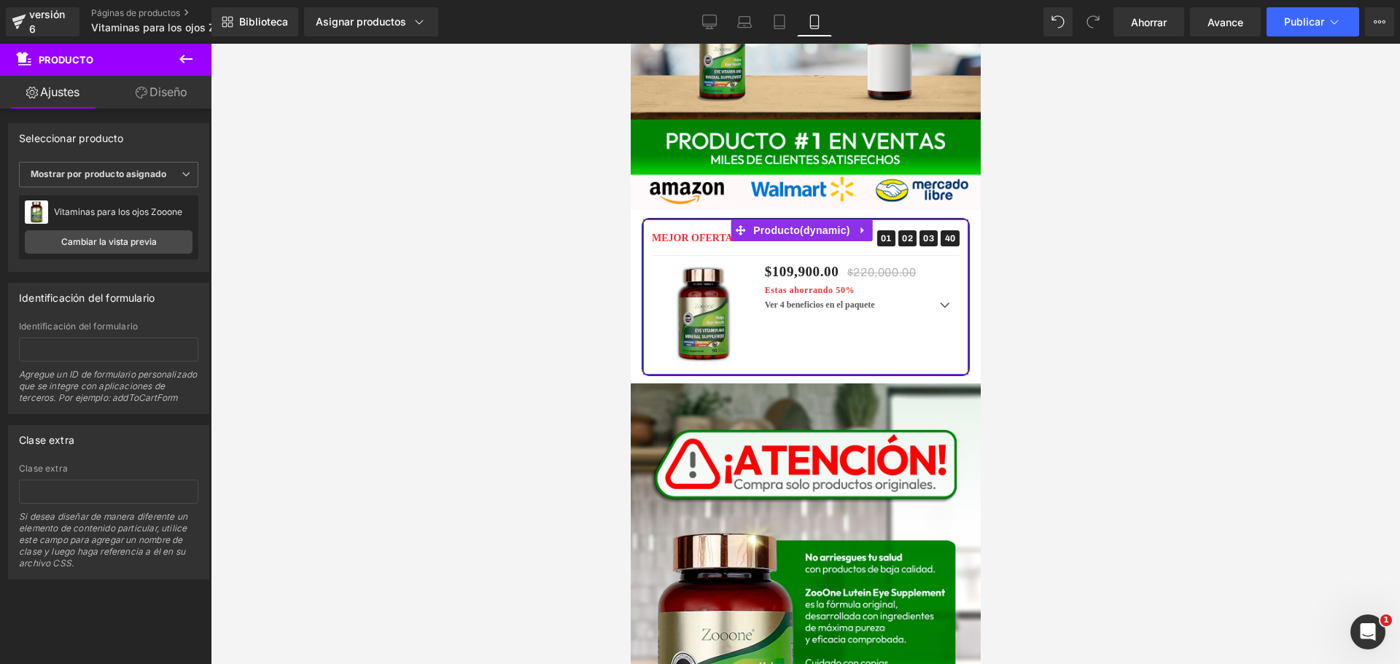
click at [148, 96] on link "Diseño" at bounding box center [162, 92] width 106 height 33
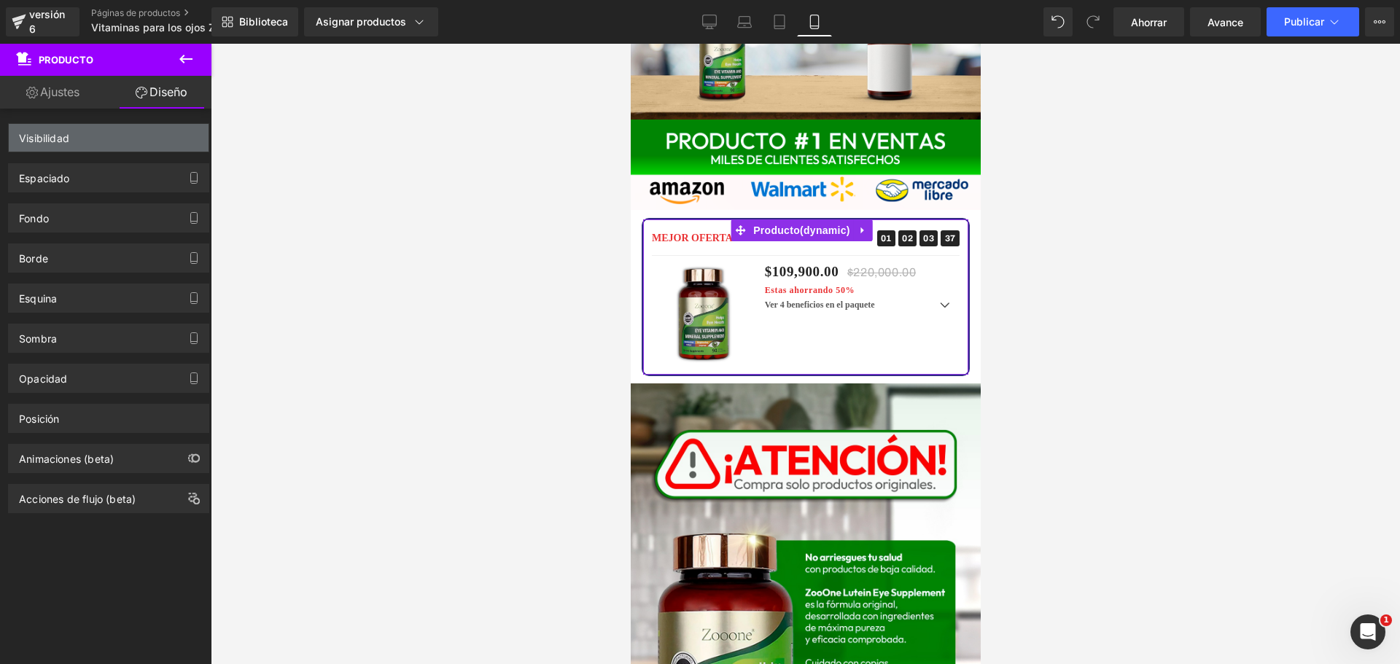
click at [120, 141] on div "Visibilidad" at bounding box center [109, 138] width 200 height 28
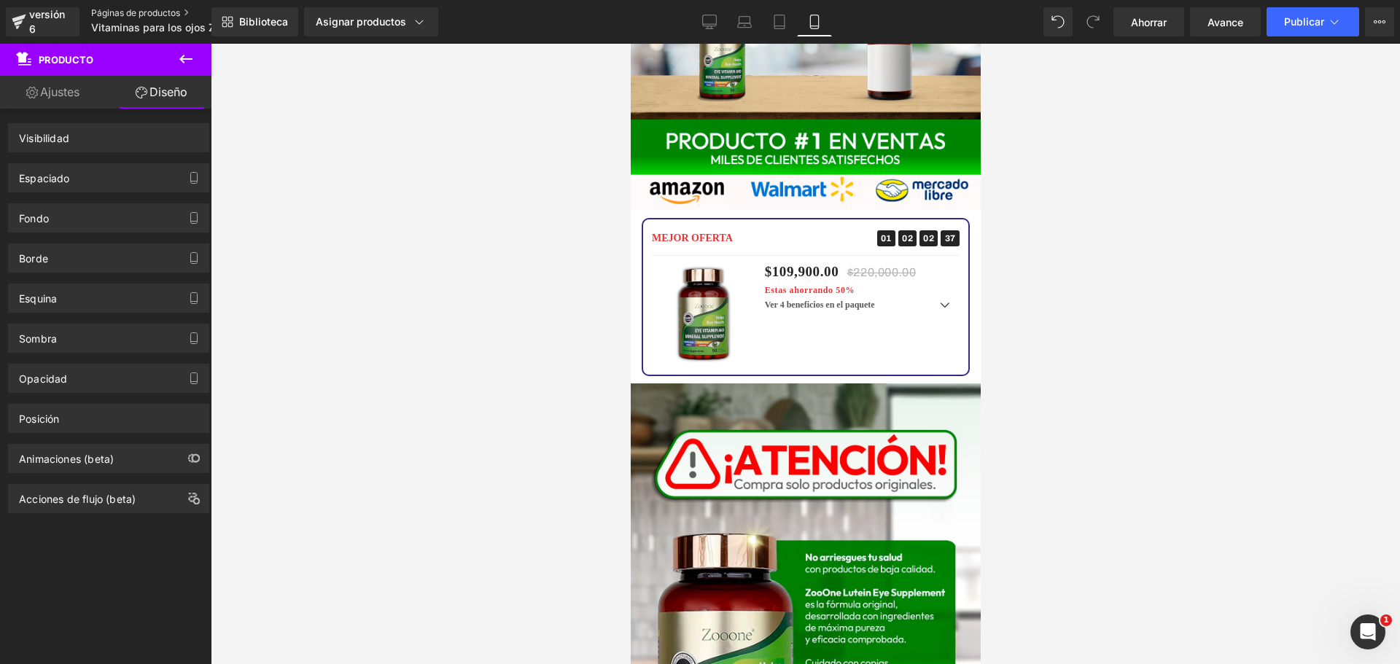
click at [141, 9] on font "Páginas de productos" at bounding box center [135, 12] width 89 height 11
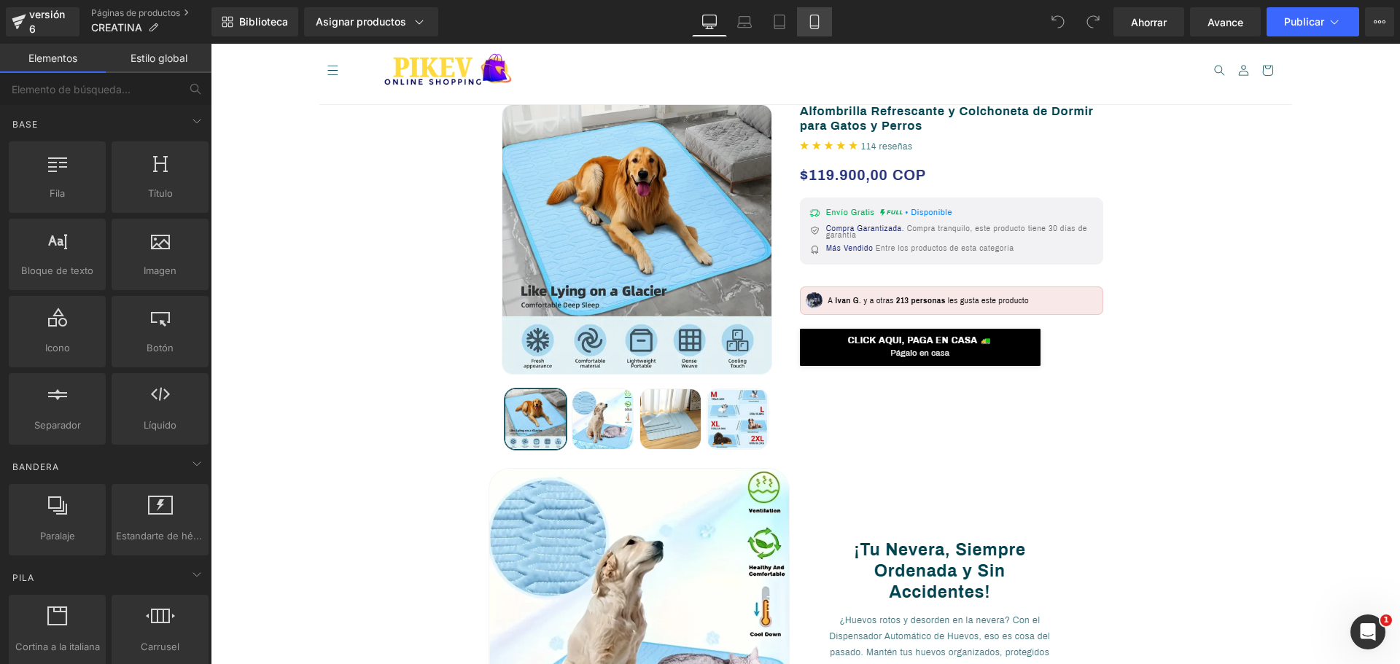
click at [812, 28] on icon at bounding box center [814, 22] width 15 height 15
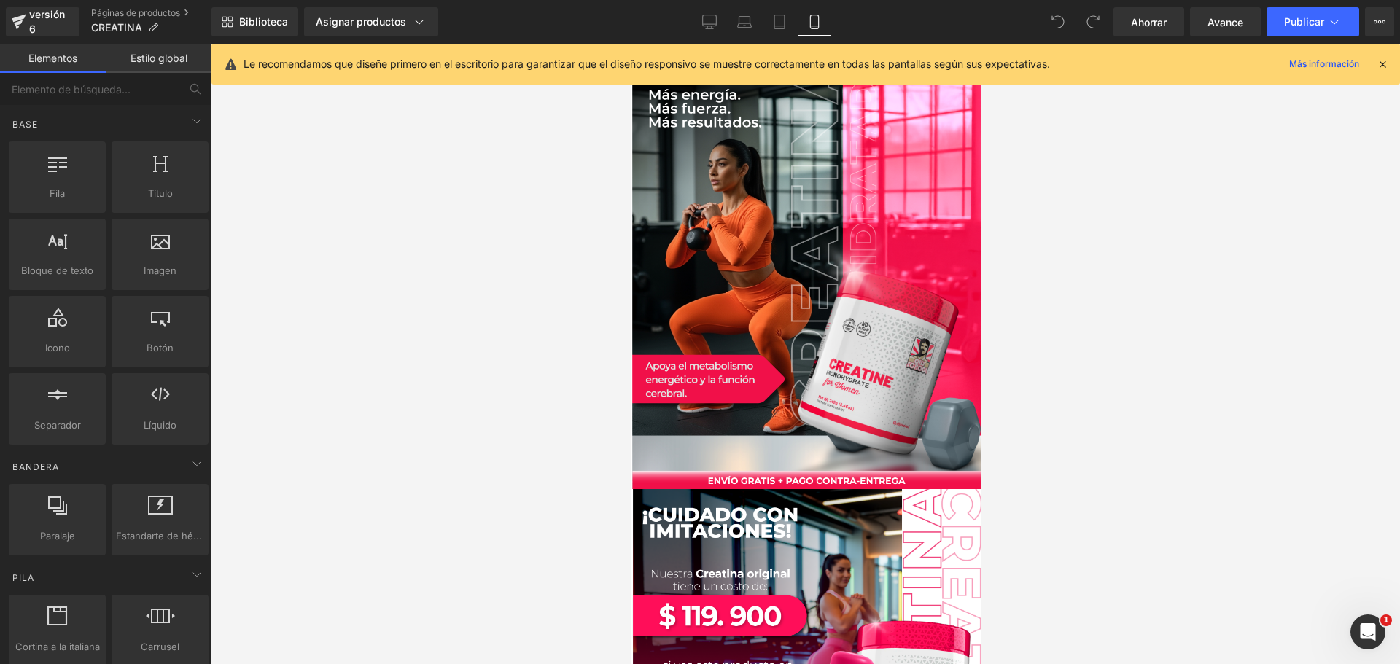
click at [1384, 63] on icon at bounding box center [1382, 64] width 13 height 13
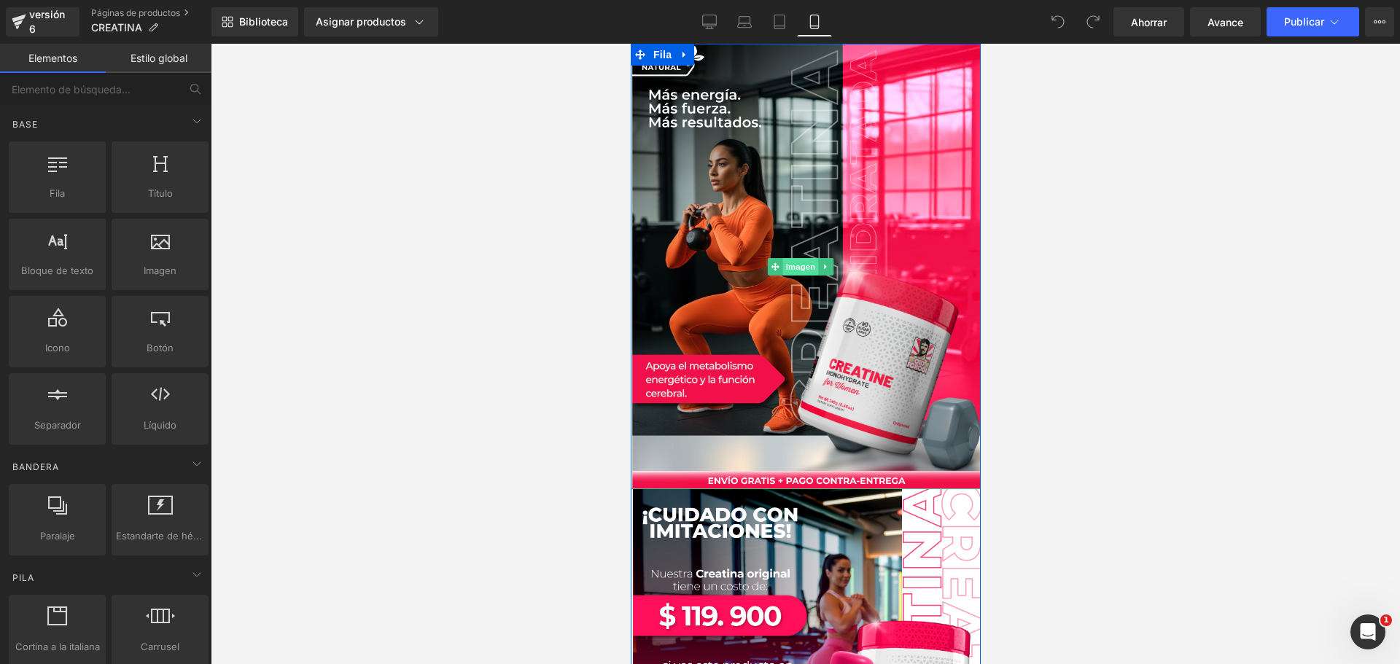
click at [801, 262] on font "Imagen" at bounding box center [800, 266] width 30 height 9
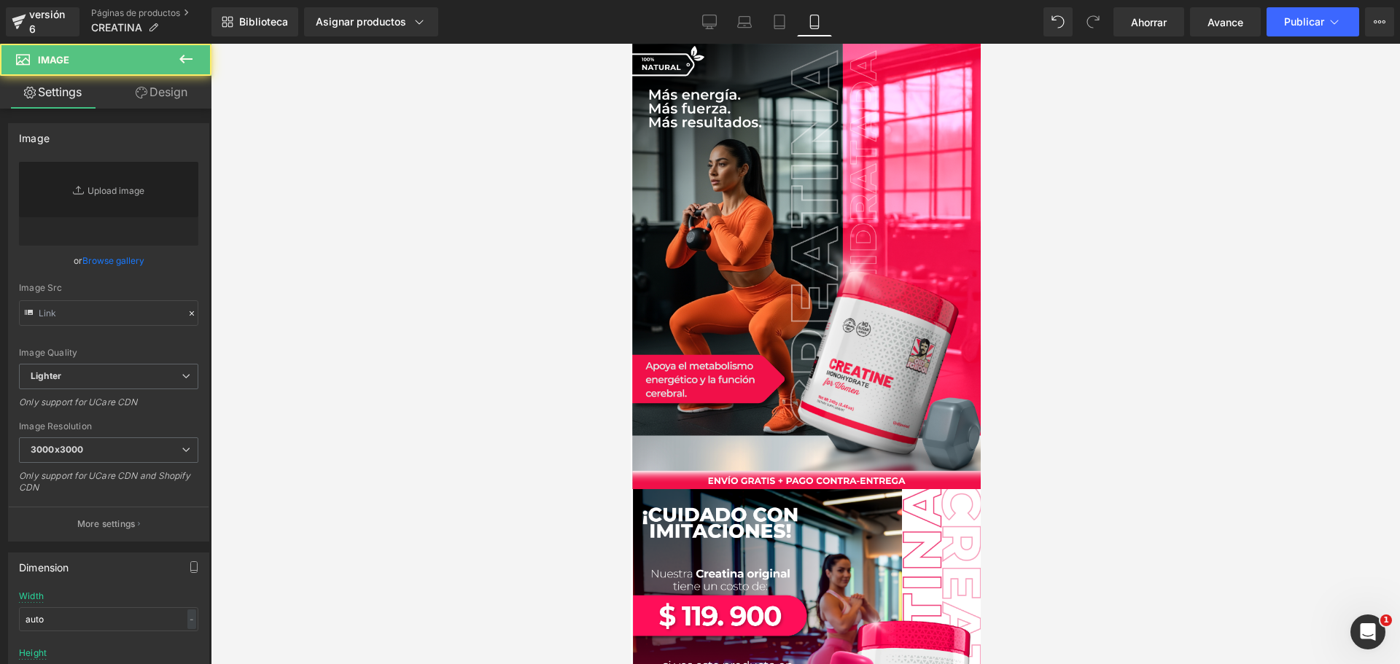
type input "[URL][DOMAIN_NAME]"
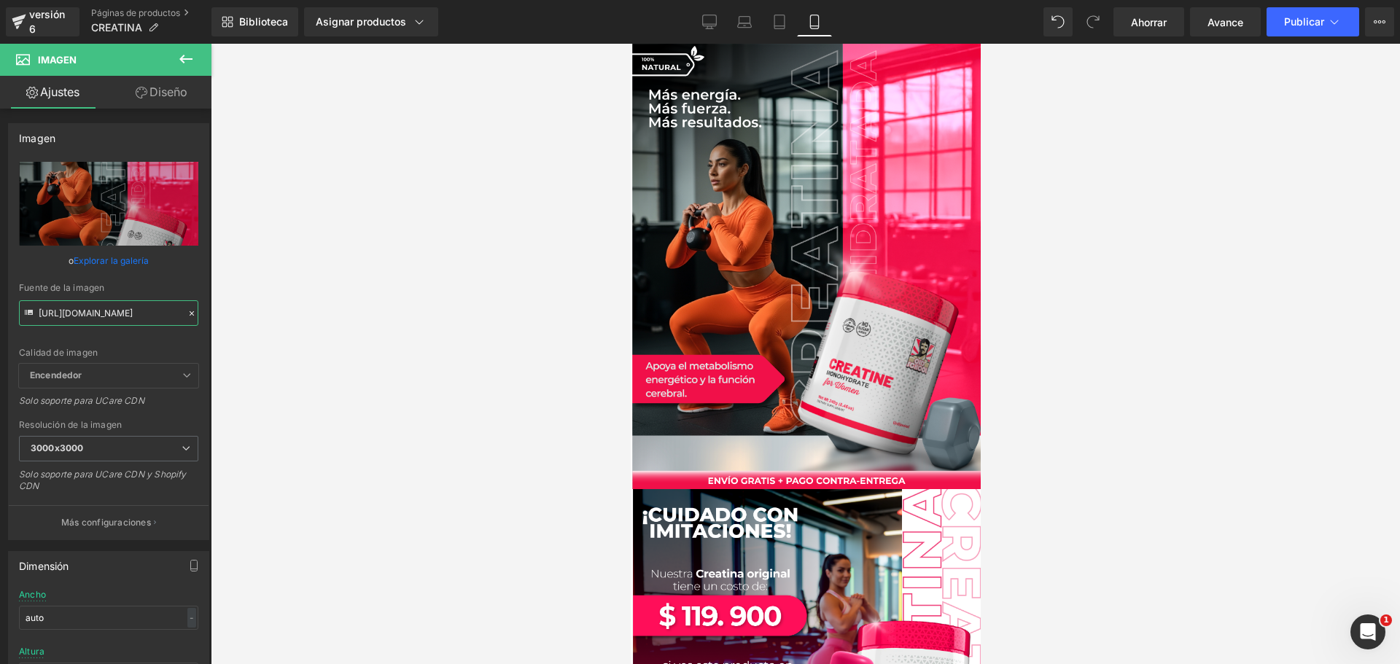
scroll to position [0, 42]
drag, startPoint x: 39, startPoint y: 313, endPoint x: 284, endPoint y: 328, distance: 245.5
click at [284, 328] on div "Imagen Estás previsualizando cómo funciona el Reestilizará tu página. No puedes…" at bounding box center [700, 344] width 1400 height 689
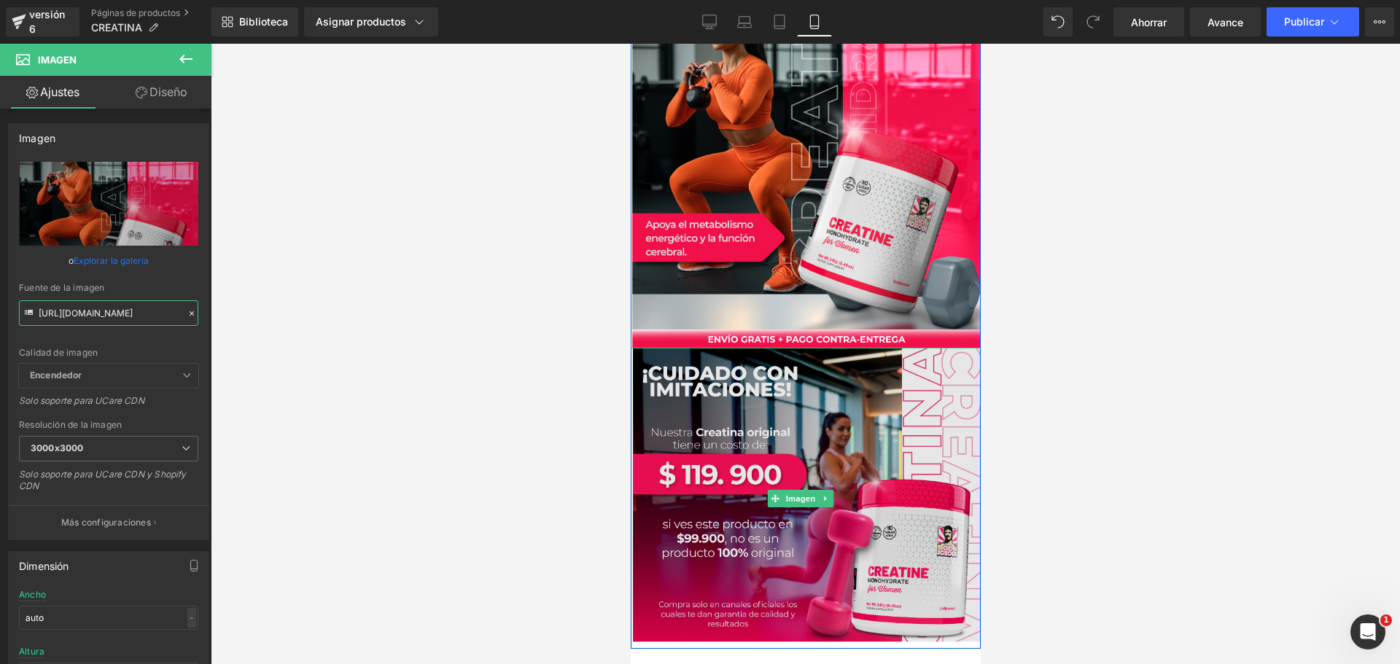
scroll to position [146, 0]
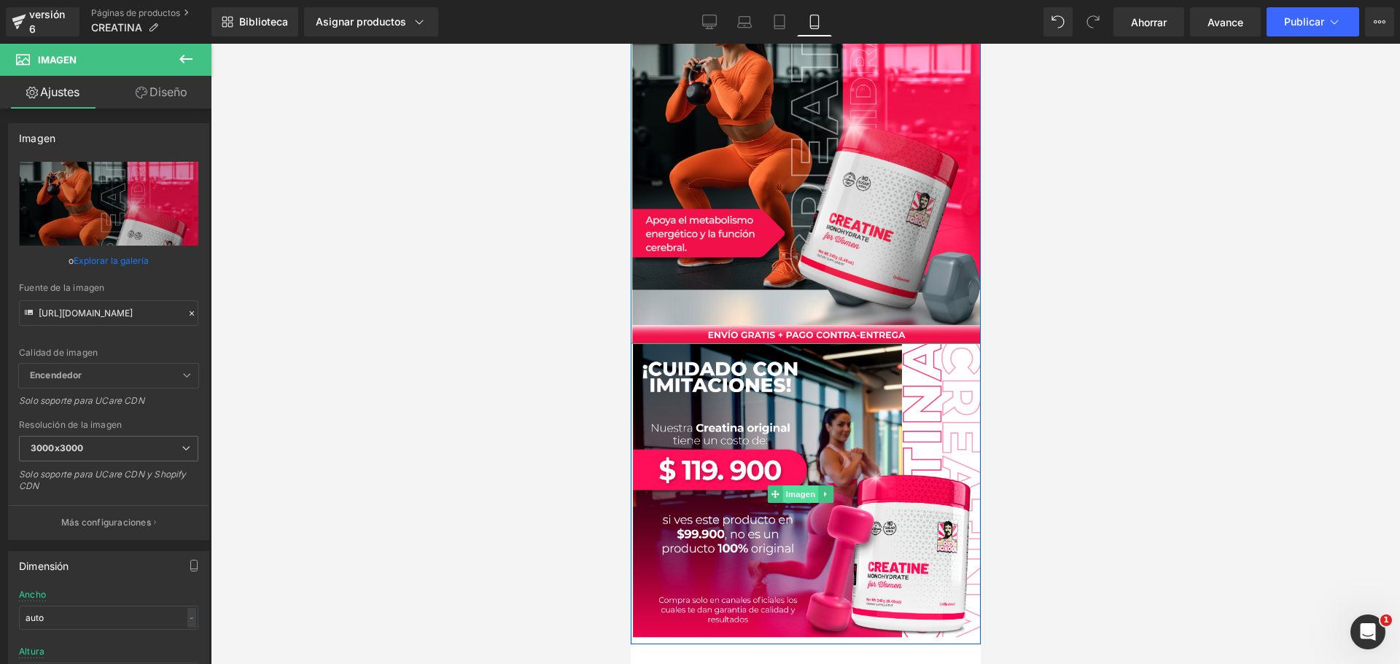
click at [801, 489] on font "Imagen" at bounding box center [800, 493] width 30 height 9
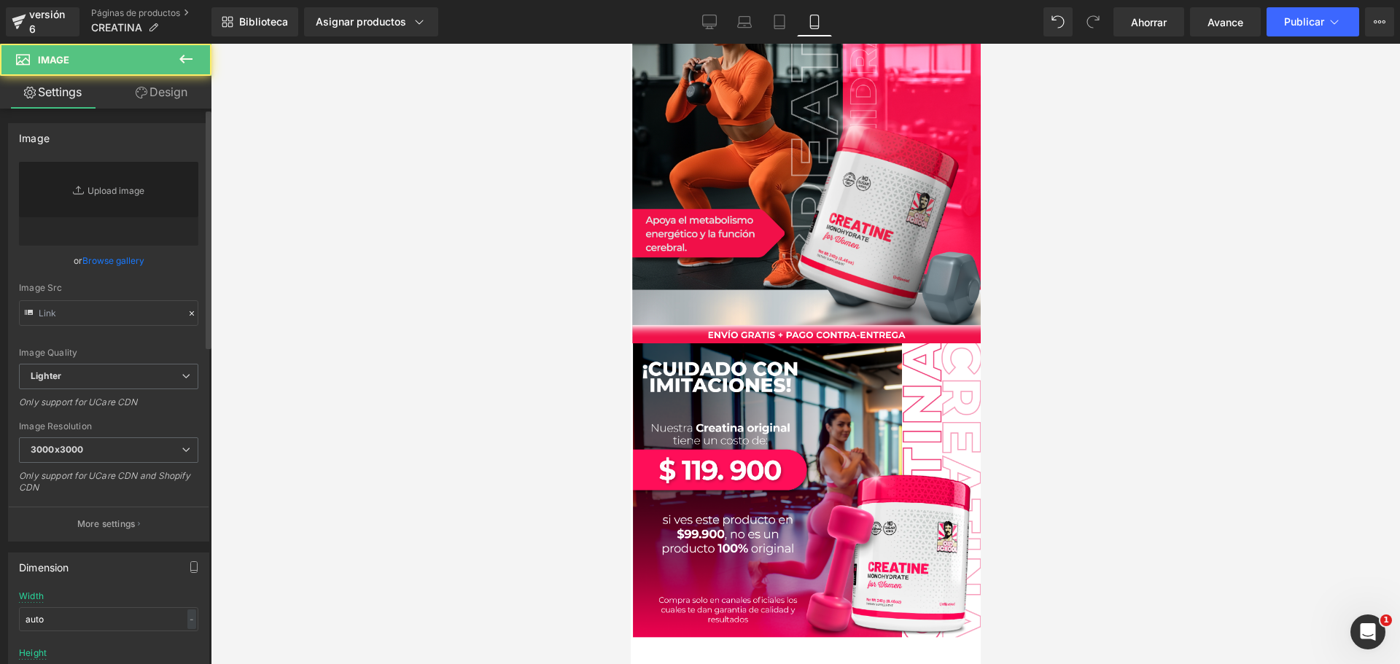
type input "[URL][DOMAIN_NAME]"
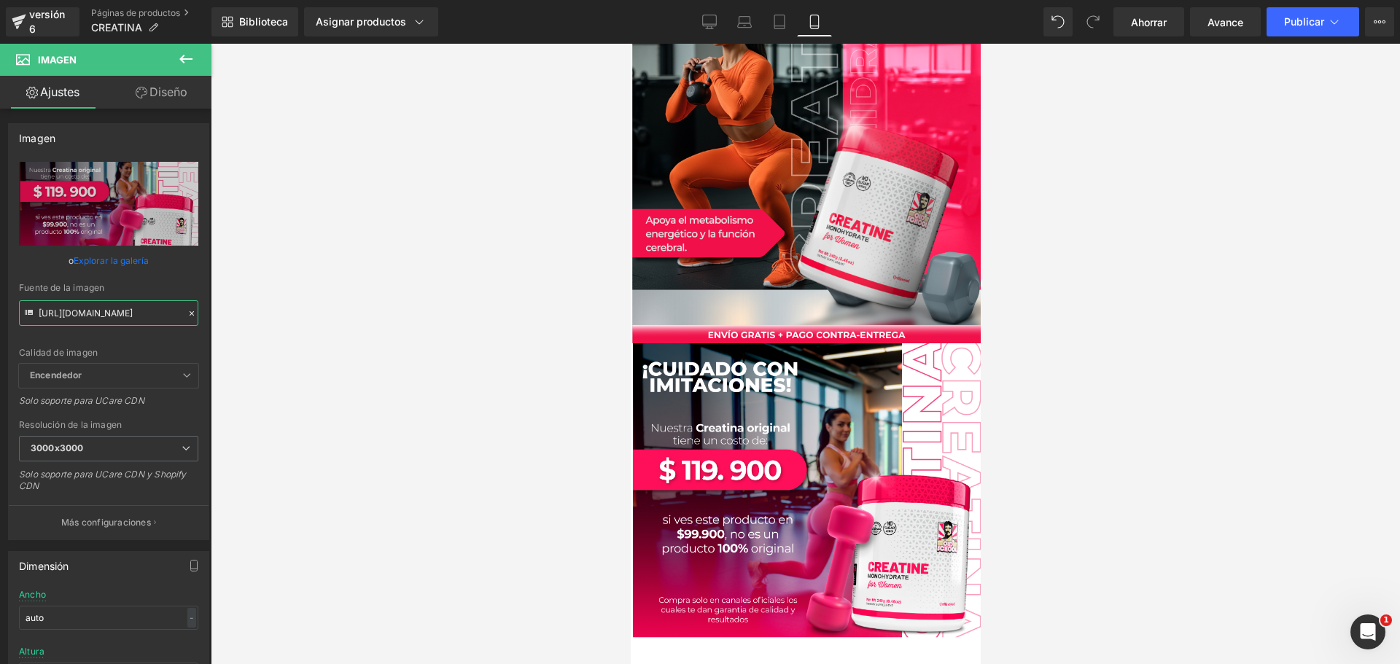
drag, startPoint x: 39, startPoint y: 314, endPoint x: 290, endPoint y: 340, distance: 252.9
click at [290, 340] on div "Imagen Estás previsualizando cómo funciona el Reestilizará tu página. No puedes…" at bounding box center [700, 344] width 1400 height 689
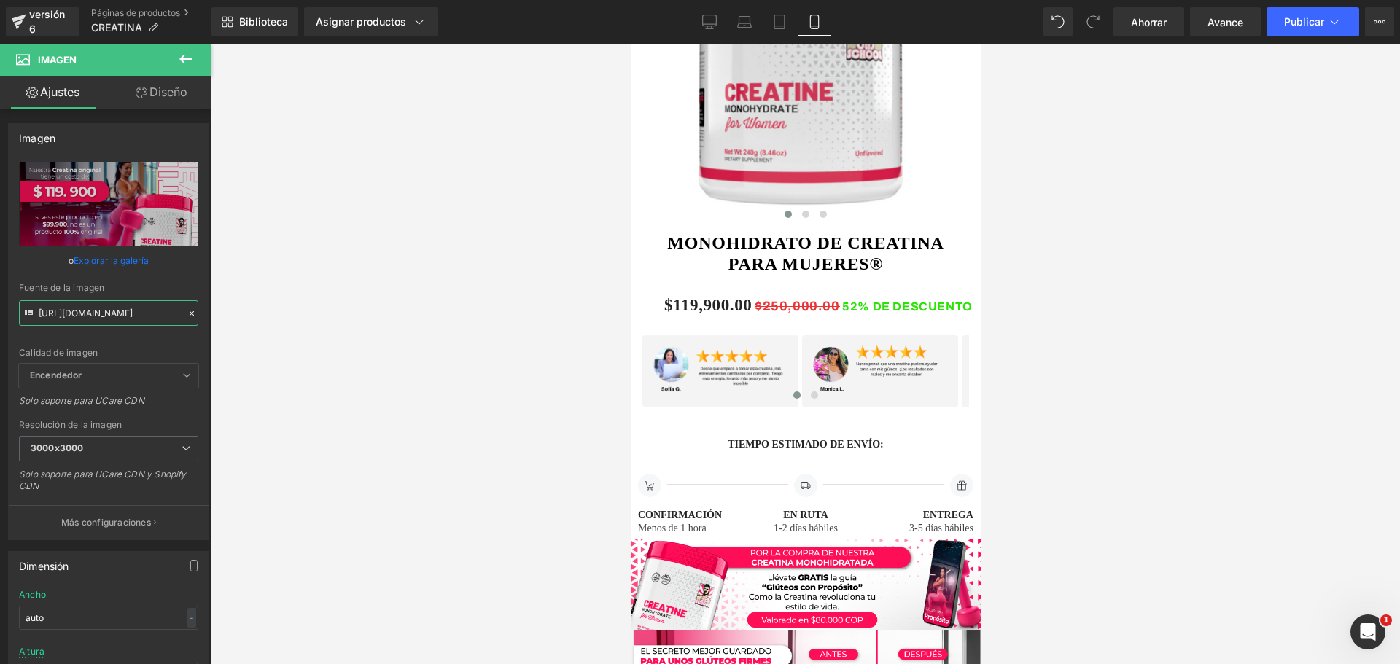
scroll to position [948, 0]
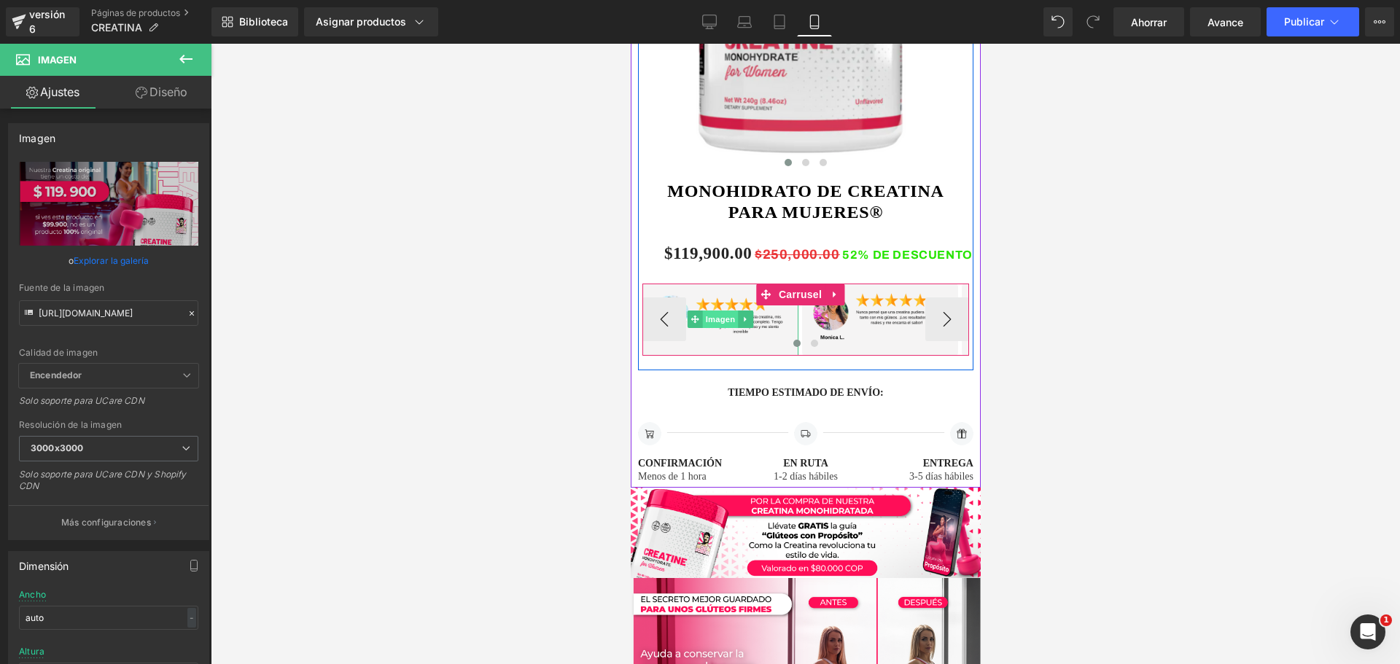
click at [720, 315] on font "Imagen" at bounding box center [720, 319] width 30 height 9
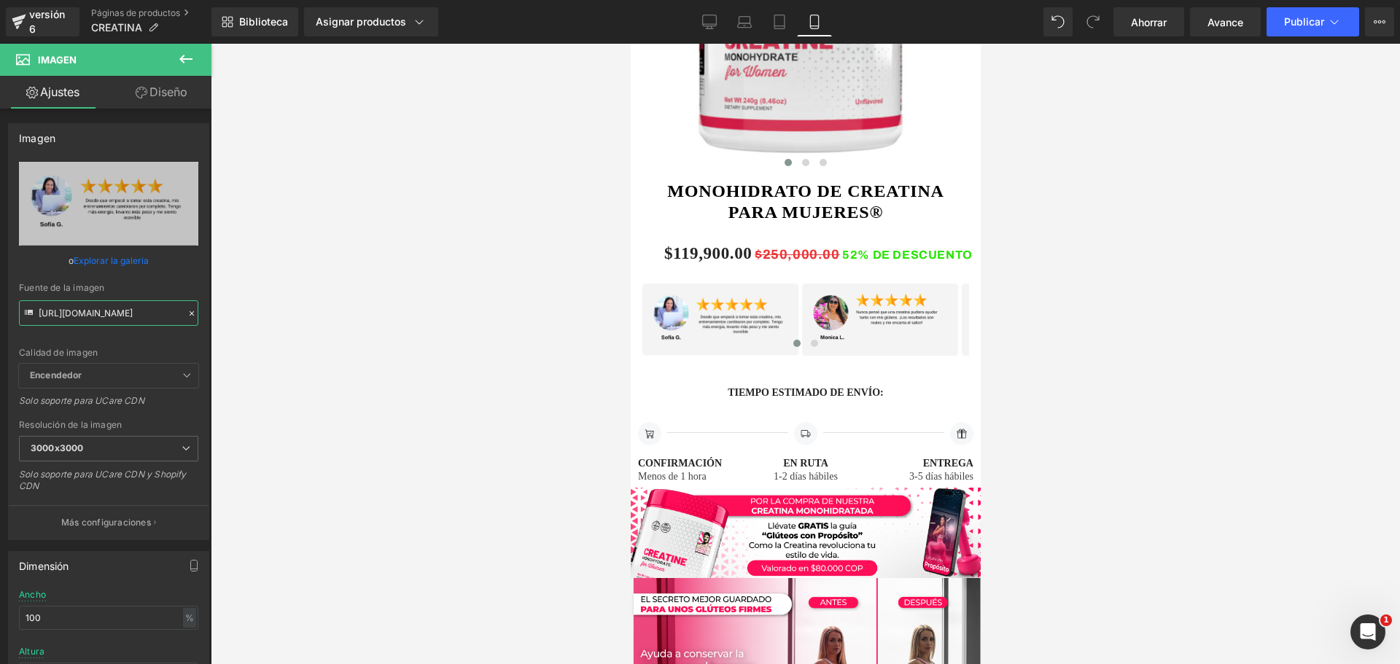
drag, startPoint x: 38, startPoint y: 311, endPoint x: 218, endPoint y: 302, distance: 180.3
click at [218, 302] on div "Imagen Estás previsualizando cómo funciona el Reestilizará tu página. No puedes…" at bounding box center [700, 344] width 1400 height 689
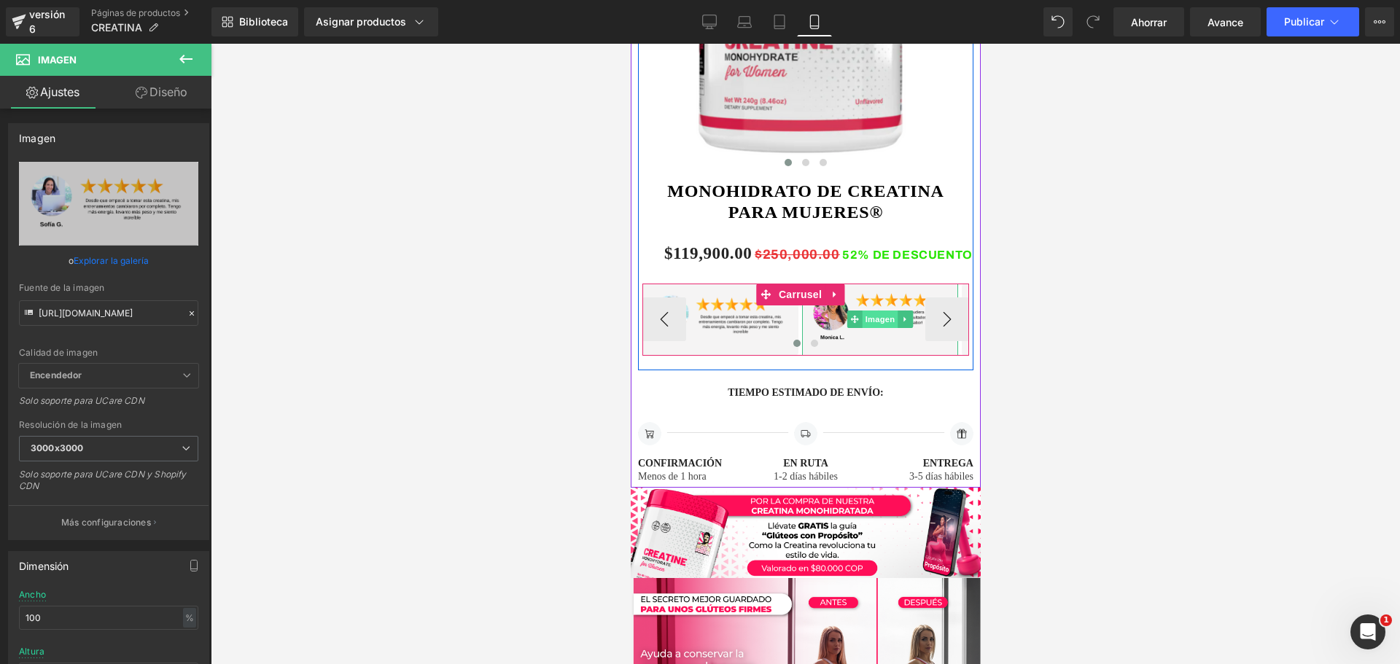
click at [881, 315] on font "Imagen" at bounding box center [880, 319] width 30 height 9
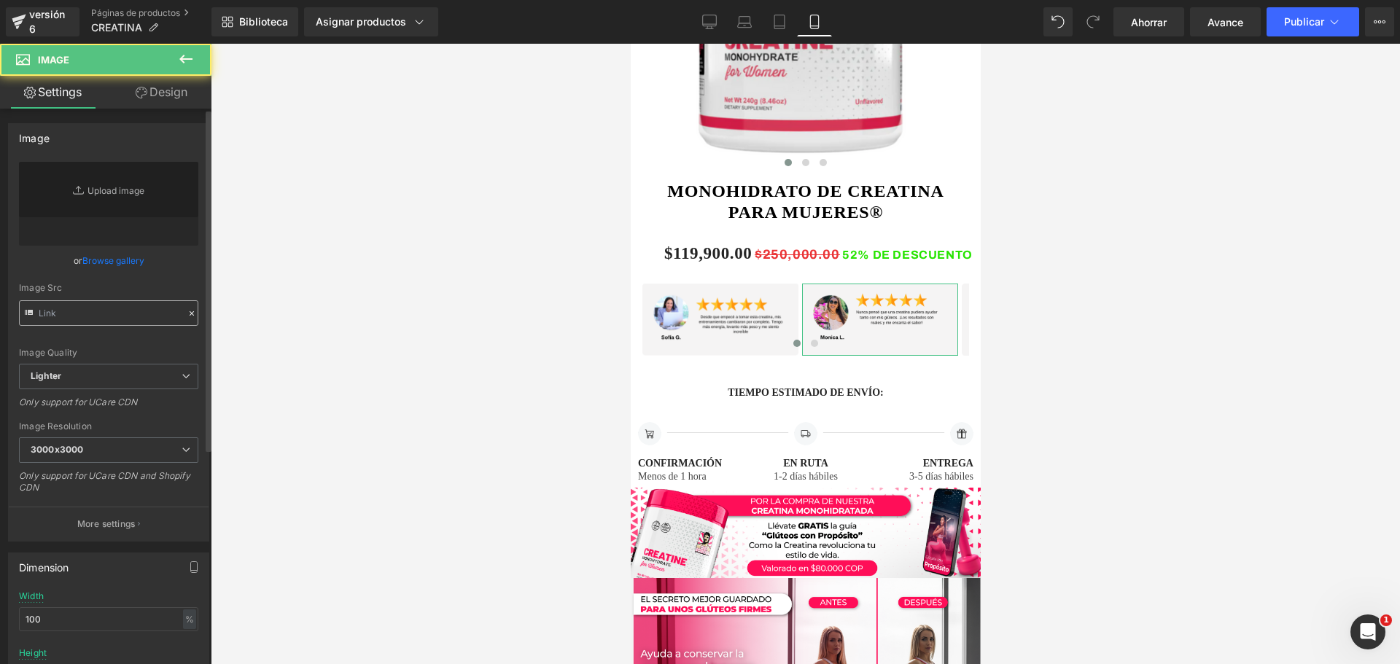
type input "[URL][DOMAIN_NAME]"
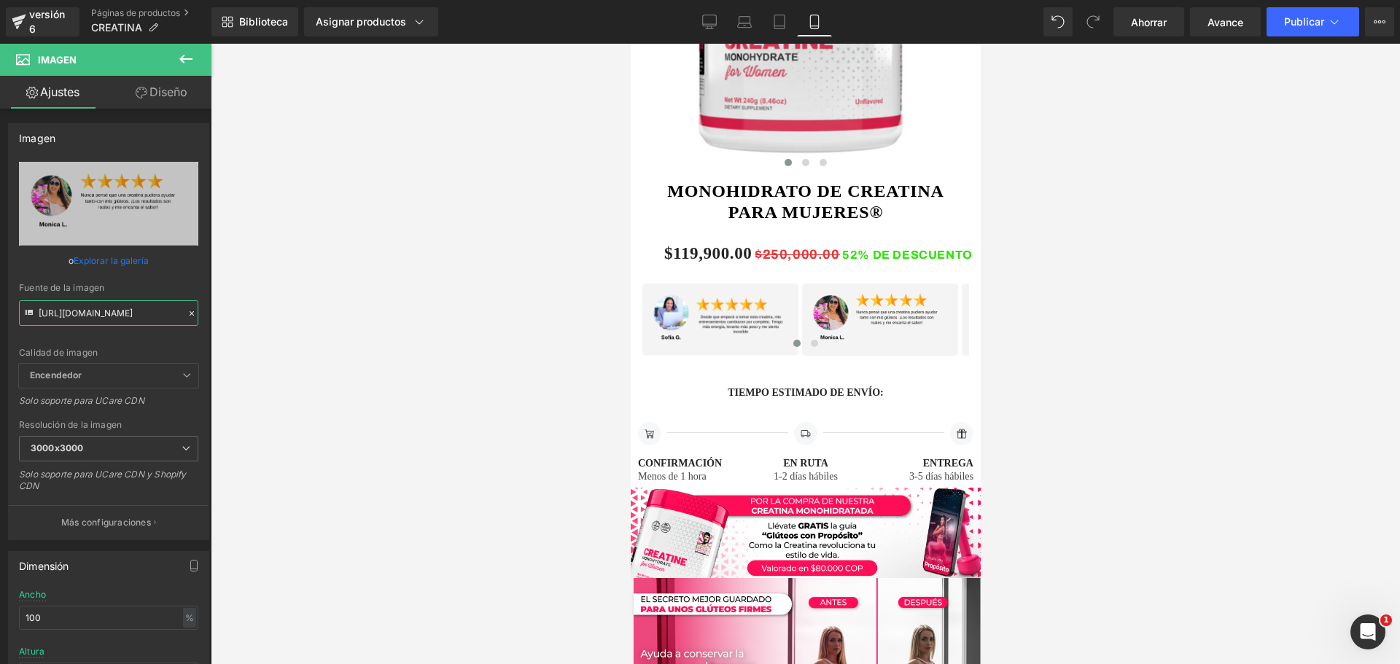
scroll to position [0, 4]
drag, startPoint x: 39, startPoint y: 312, endPoint x: 238, endPoint y: 311, distance: 199.1
click at [238, 311] on div "Imagen Estás previsualizando cómo funciona el Reestilizará tu página. No puedes…" at bounding box center [700, 344] width 1400 height 689
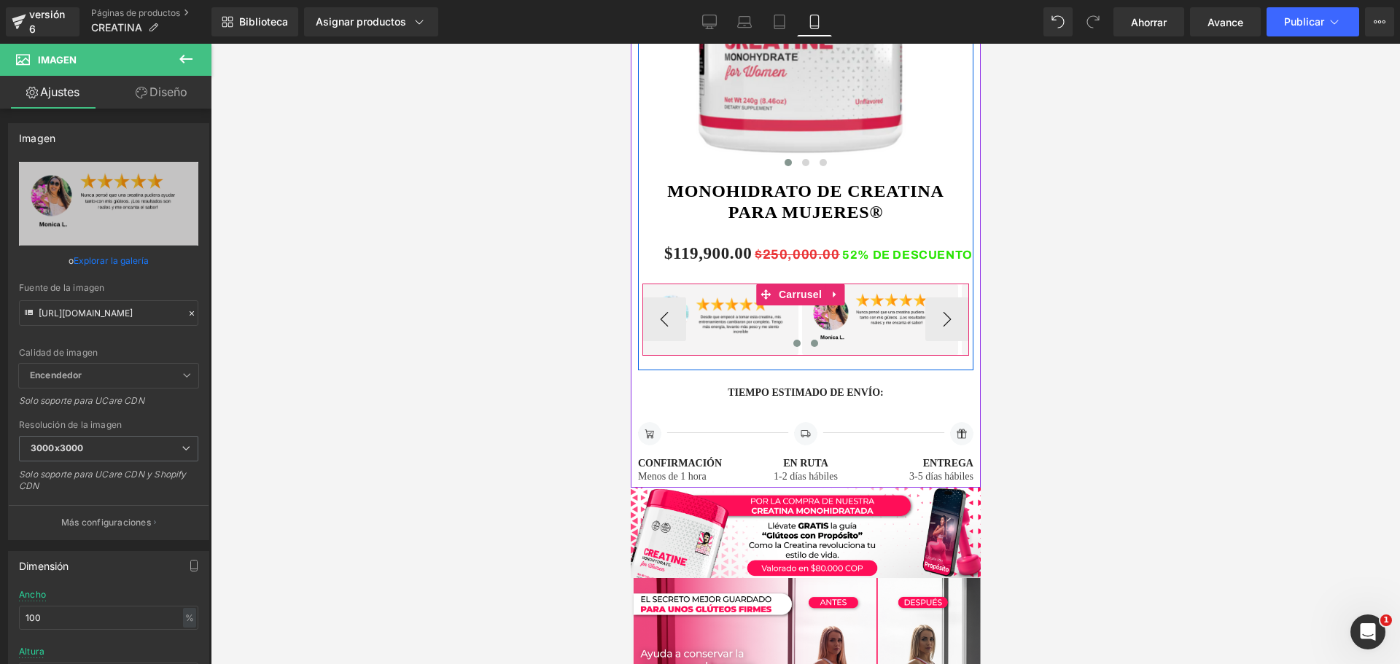
click at [810, 340] on span at bounding box center [813, 343] width 7 height 7
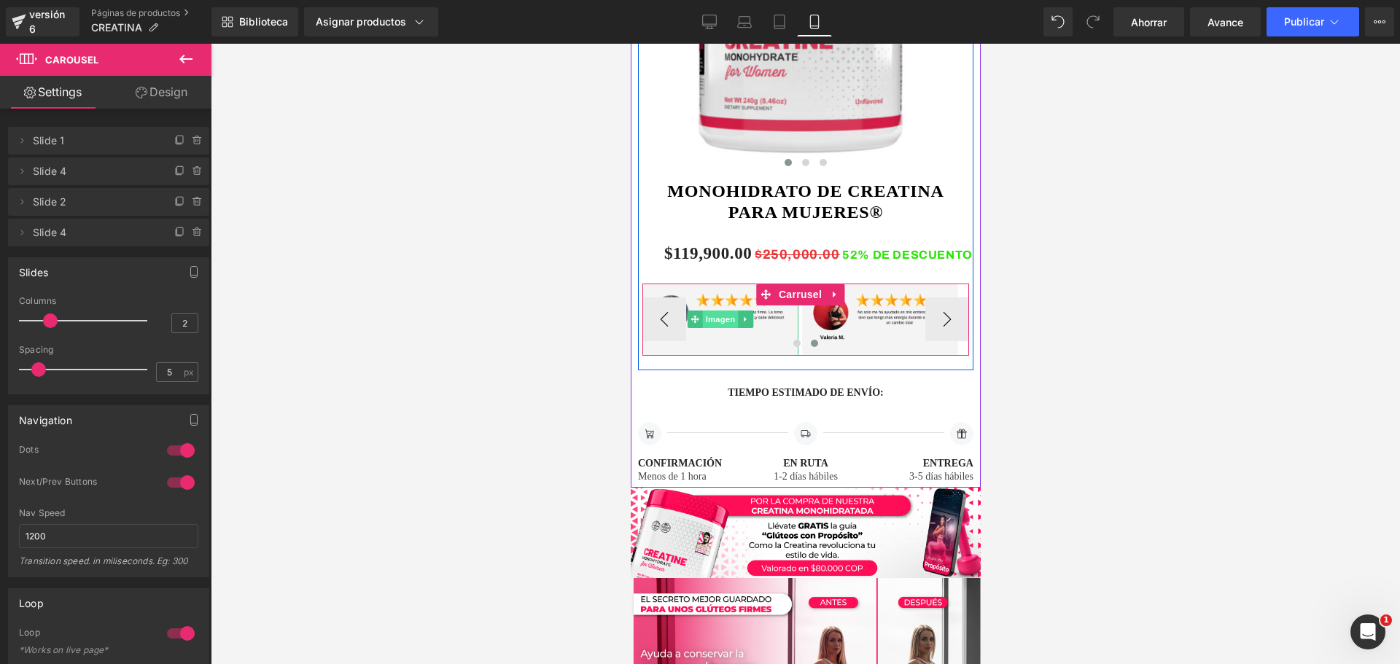
click at [717, 315] on font "Imagen" at bounding box center [720, 319] width 30 height 9
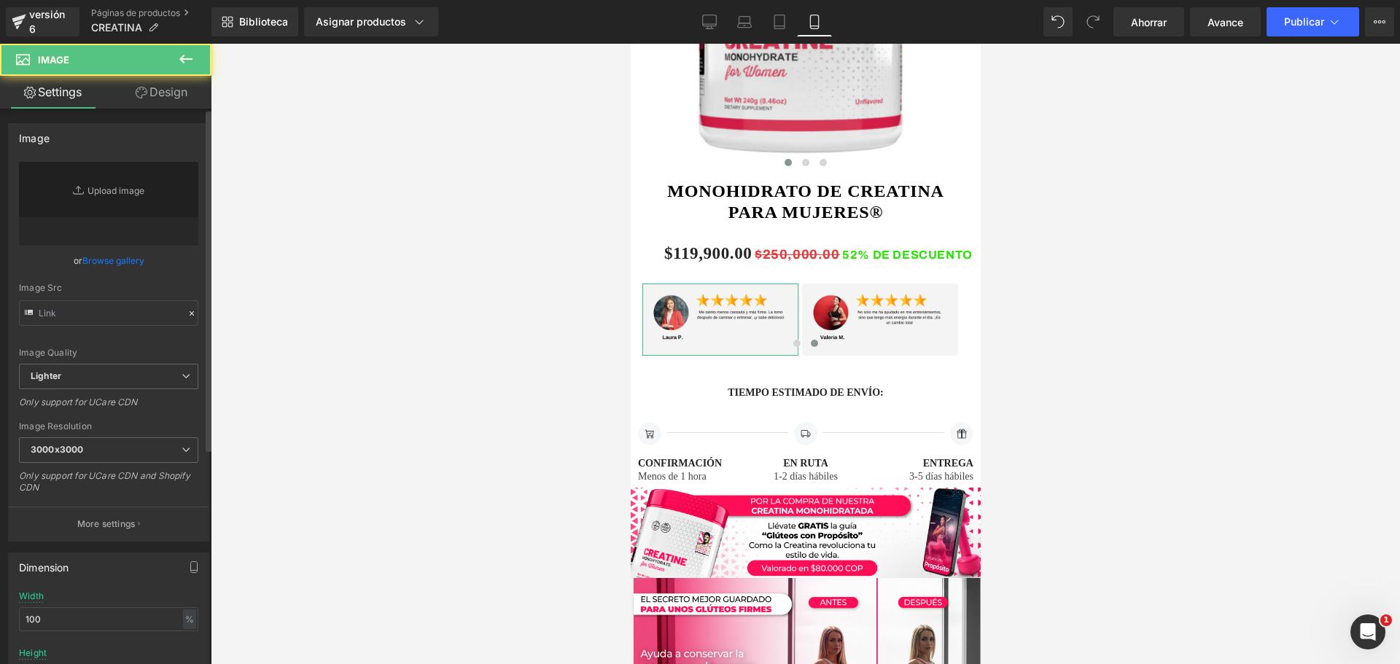
type input "[URL][DOMAIN_NAME]"
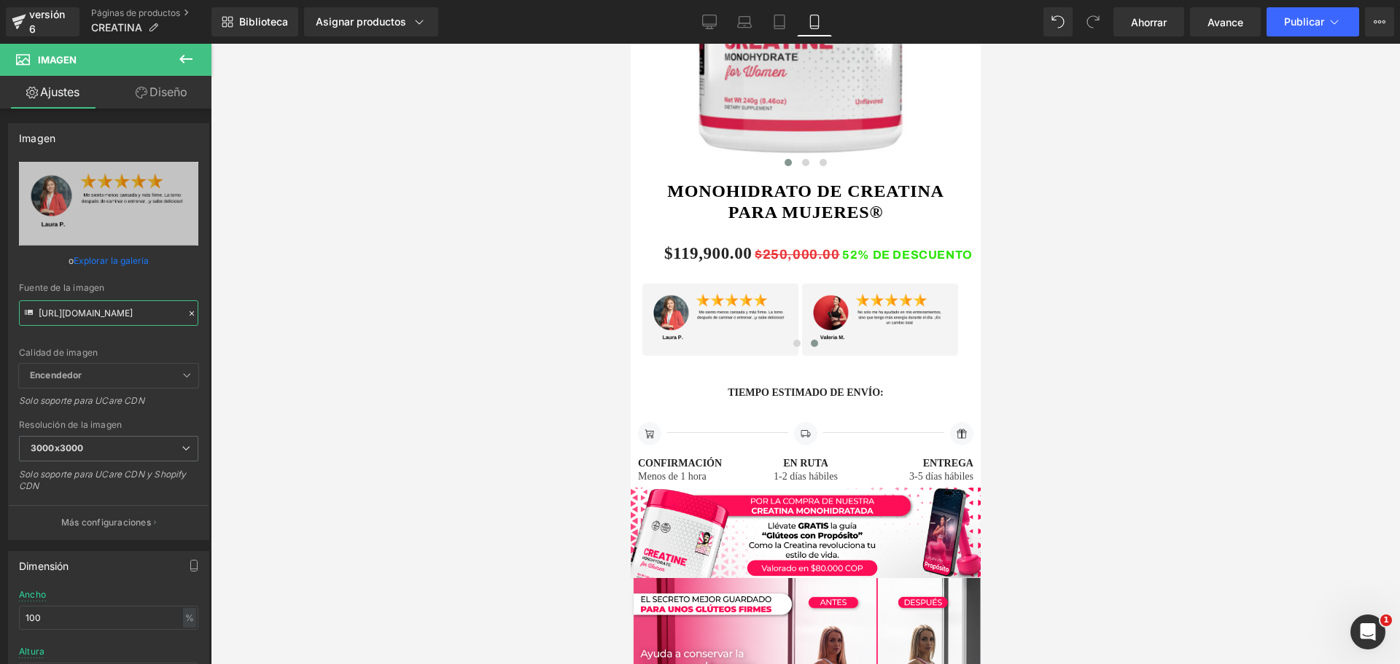
drag, startPoint x: 39, startPoint y: 311, endPoint x: 254, endPoint y: 323, distance: 215.4
click at [254, 323] on div "Imagen Estás previsualizando cómo funciona el Reestilizará tu página. No puedes…" at bounding box center [700, 344] width 1400 height 689
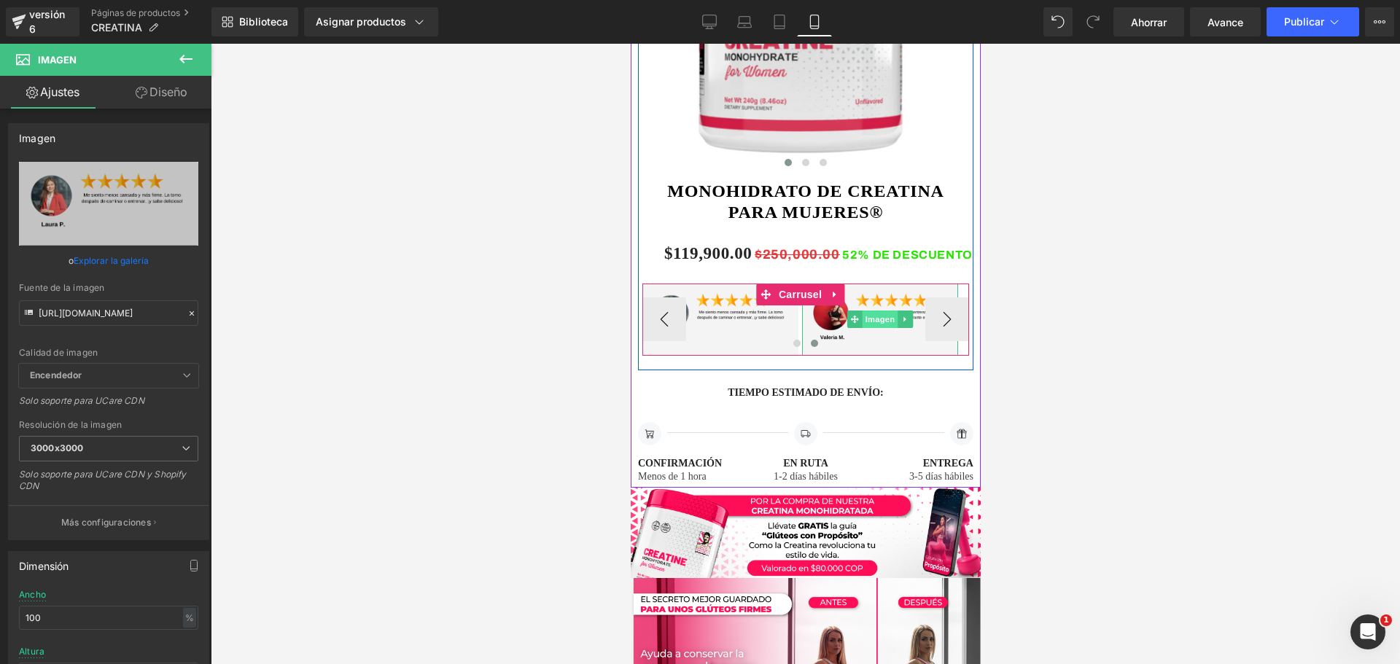
click at [879, 315] on font "Imagen" at bounding box center [880, 319] width 30 height 9
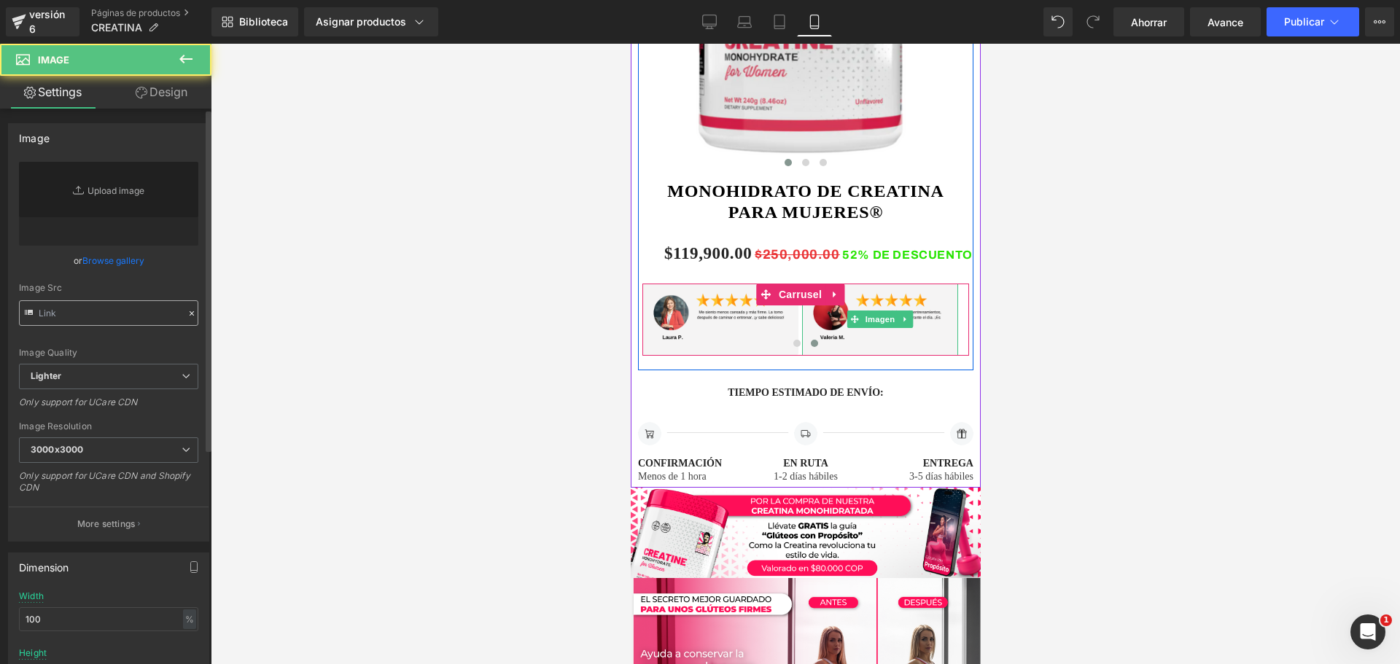
type input "[URL][DOMAIN_NAME]"
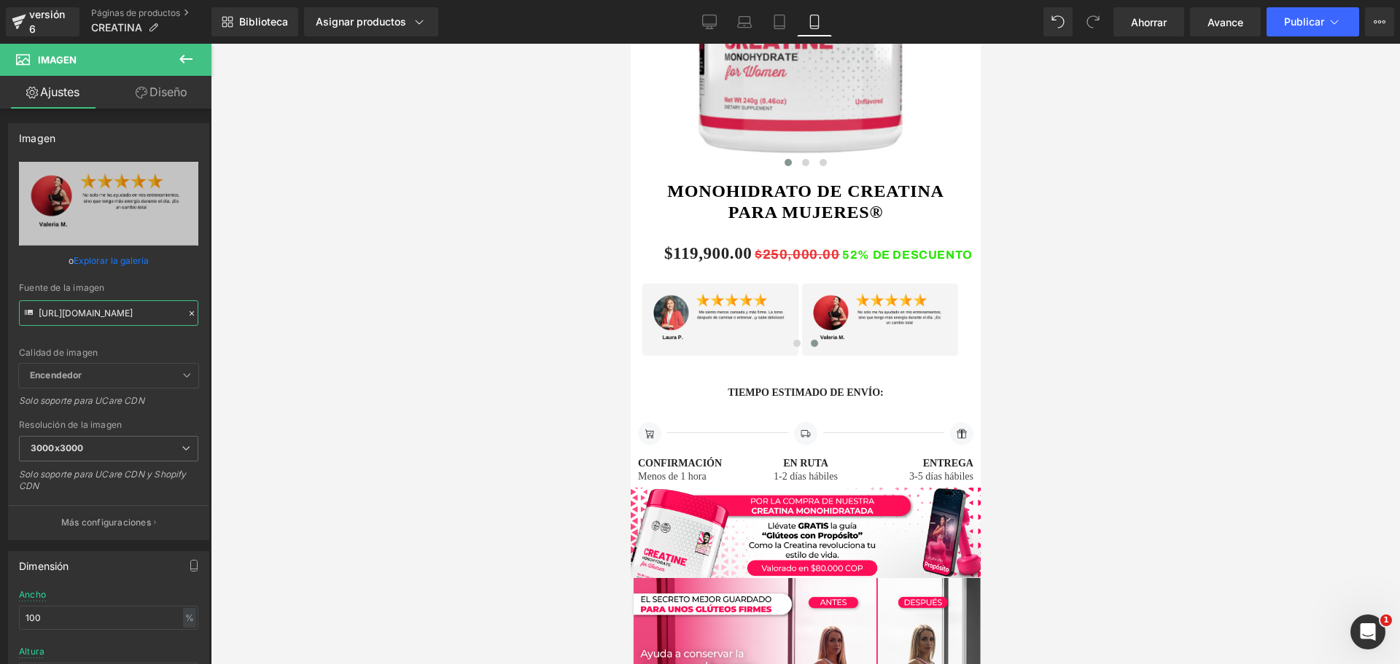
drag, startPoint x: 37, startPoint y: 311, endPoint x: 371, endPoint y: 338, distance: 335.1
click at [371, 338] on div "Imagen Estás previsualizando cómo funciona el Reestilizará tu página. No puedes…" at bounding box center [700, 344] width 1400 height 689
click at [799, 529] on font "Imagen" at bounding box center [800, 533] width 30 height 9
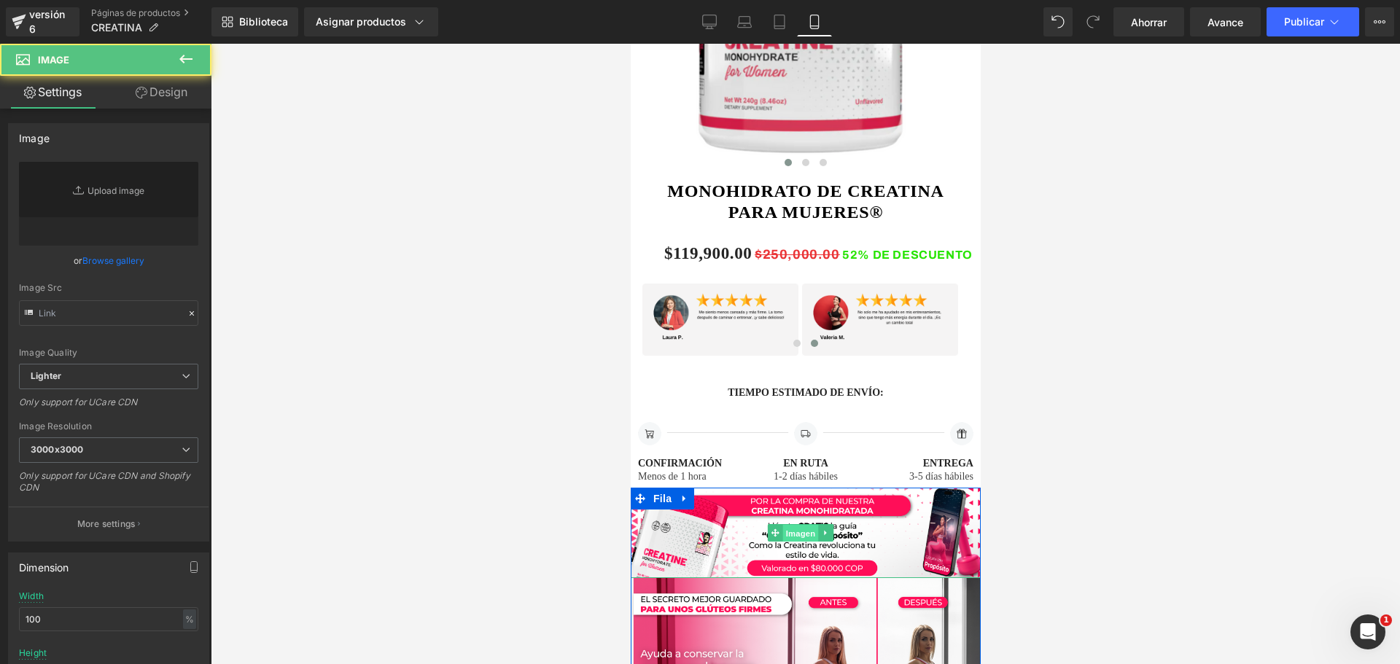
type input "[URL][DOMAIN_NAME]"
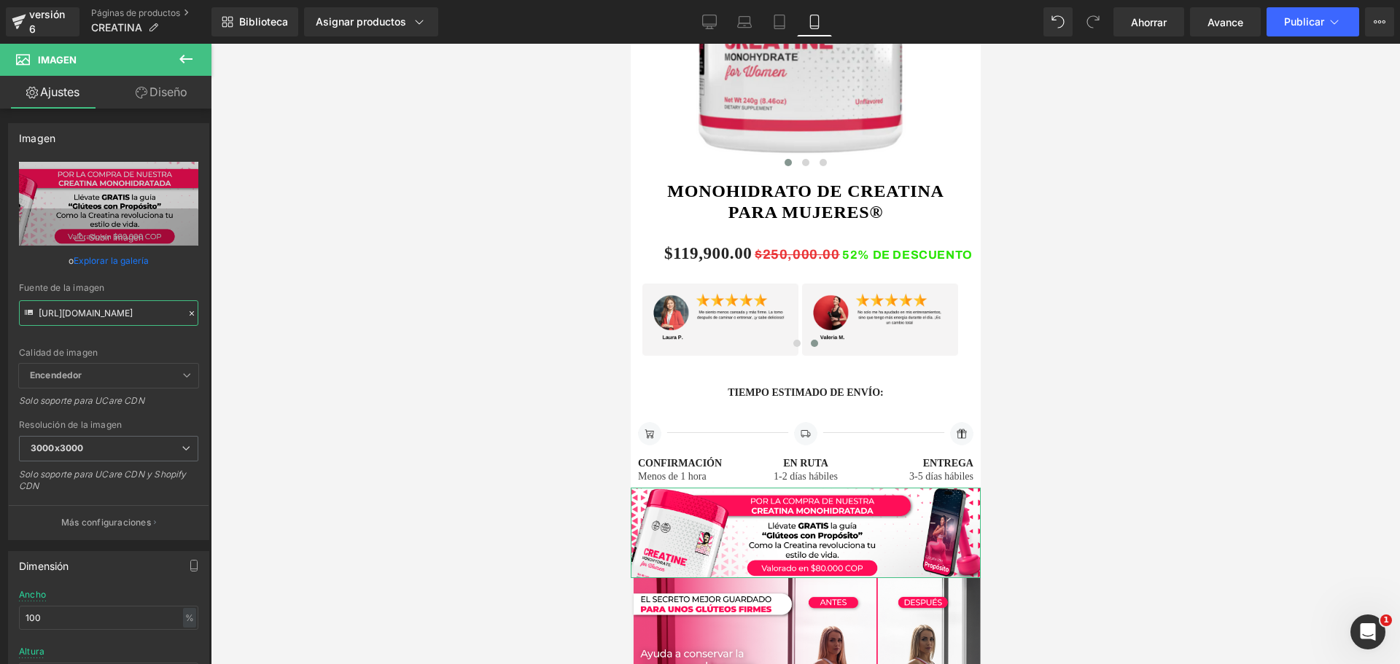
scroll to position [0, 45]
drag, startPoint x: 39, startPoint y: 313, endPoint x: 279, endPoint y: 338, distance: 242.0
click at [279, 338] on div "Imagen Estás previsualizando cómo funciona el Reestilizará tu página. No puedes…" at bounding box center [700, 344] width 1400 height 689
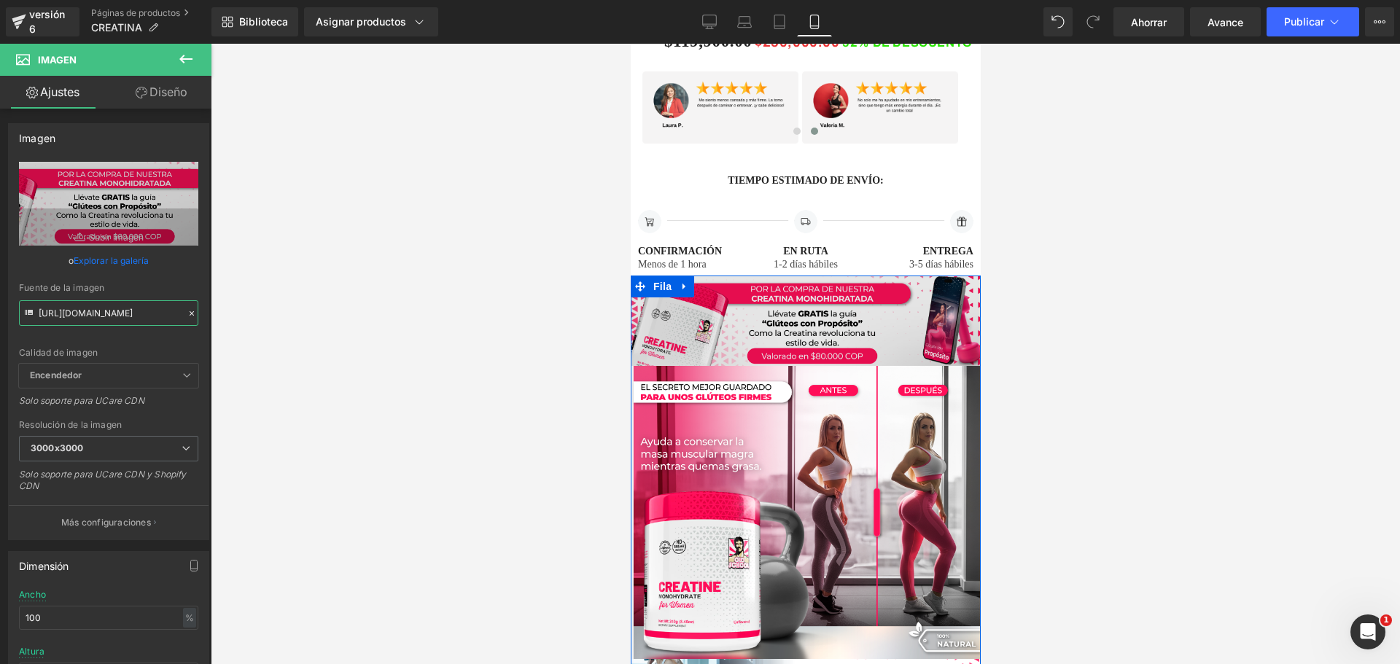
scroll to position [1167, 0]
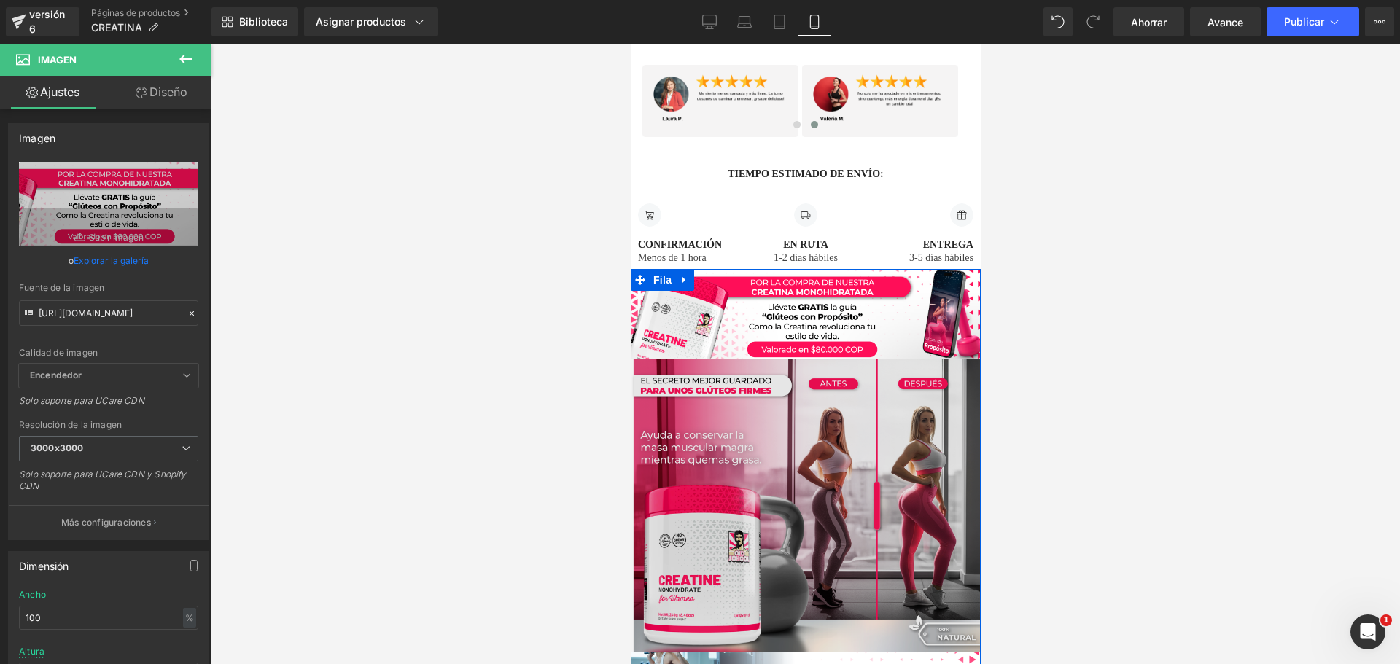
click at [801, 478] on div "Imagen" at bounding box center [805, 505] width 350 height 293
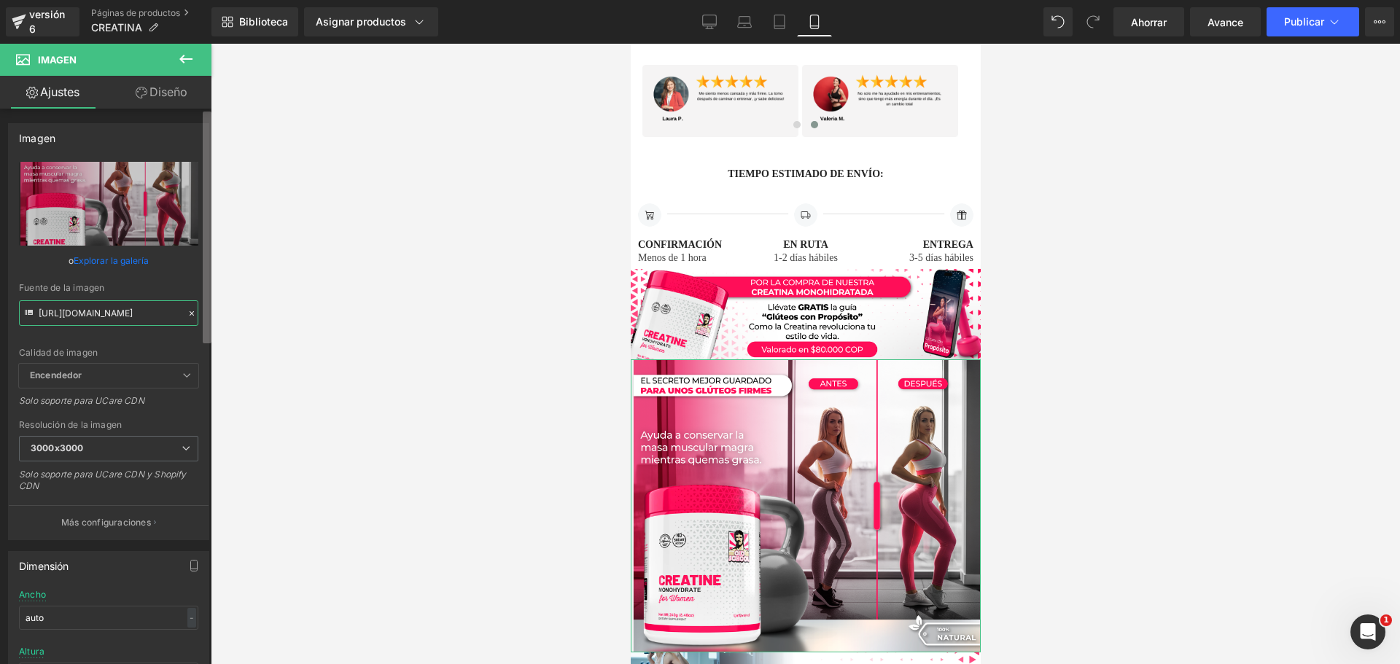
scroll to position [0, 39]
drag, startPoint x: 38, startPoint y: 312, endPoint x: 207, endPoint y: 332, distance: 170.4
click at [207, 332] on div "Imagen [URL][DOMAIN_NAME] Reemplazar imagen Subir imagen o Explorar la galería …" at bounding box center [105, 390] width 211 height 562
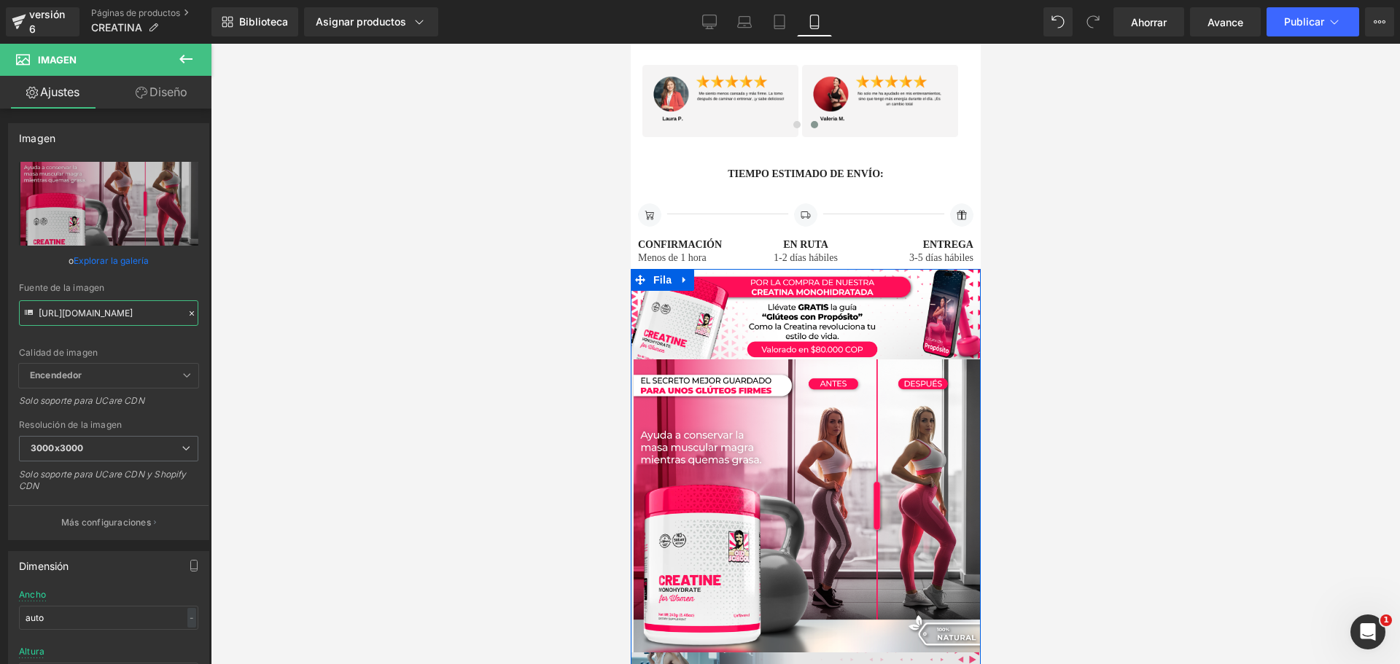
scroll to position [1385, 0]
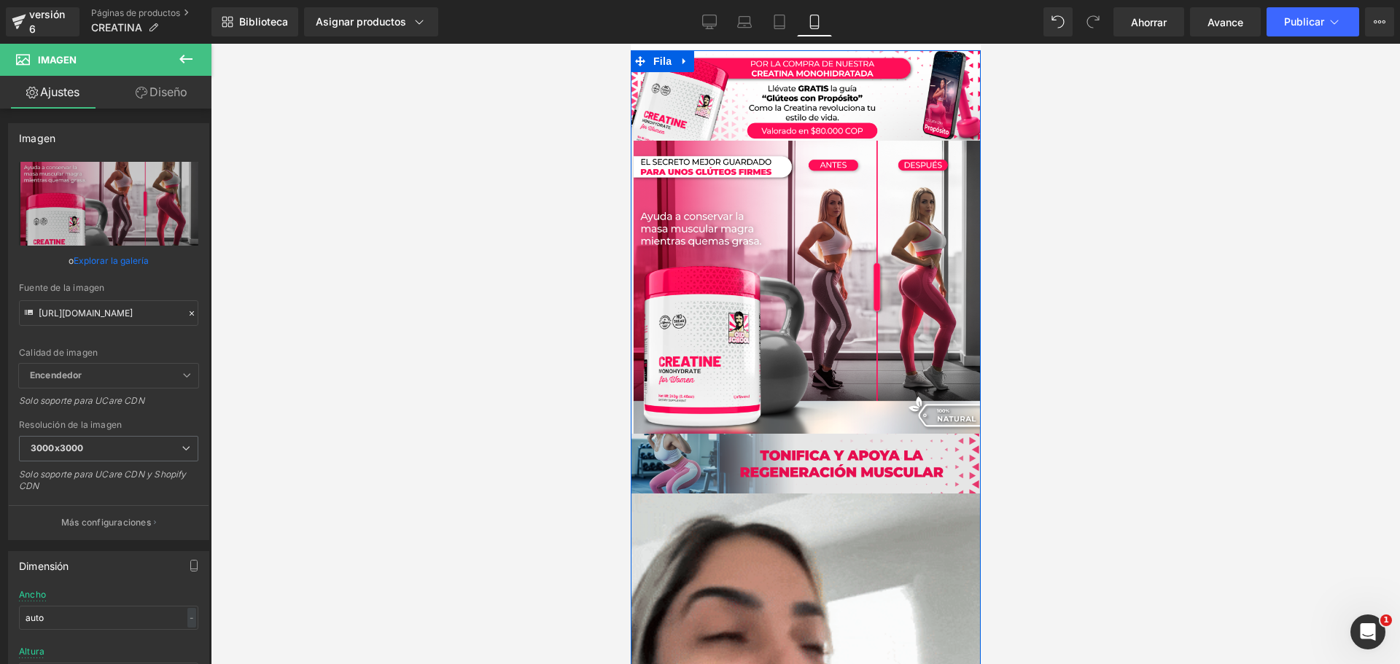
click at [796, 434] on div "Imagen" at bounding box center [805, 464] width 350 height 60
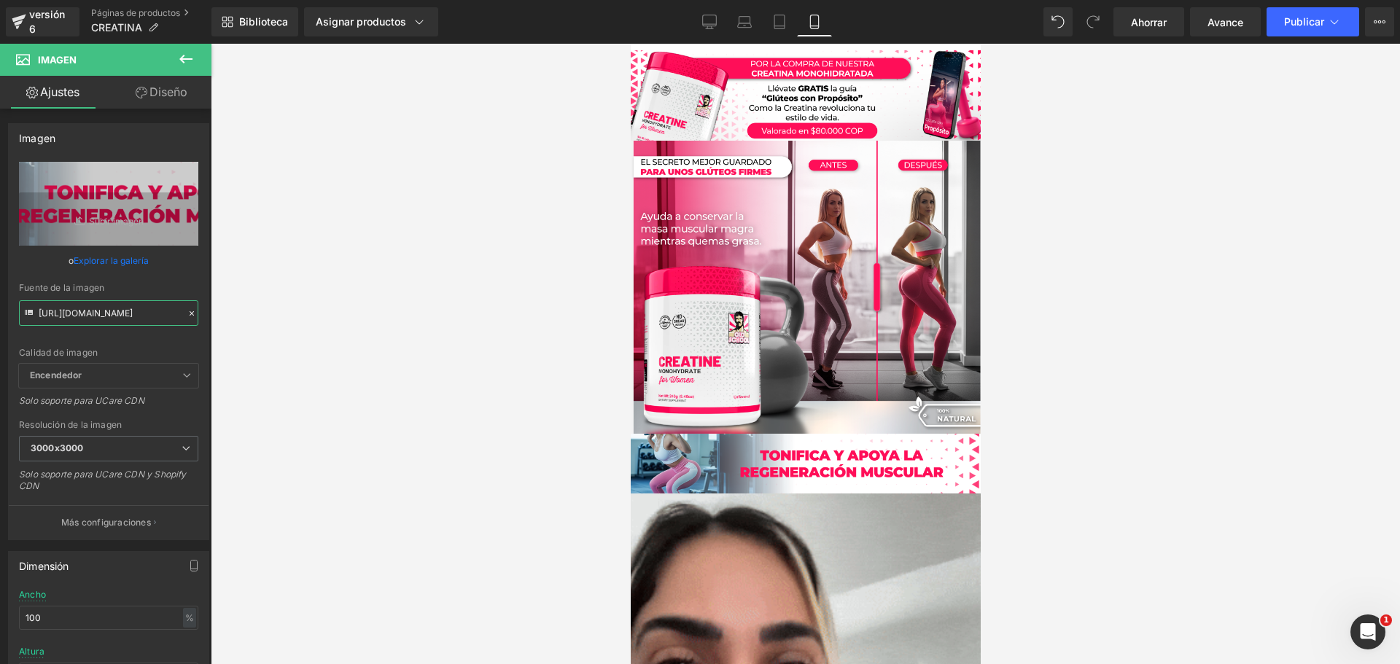
scroll to position [0, 40]
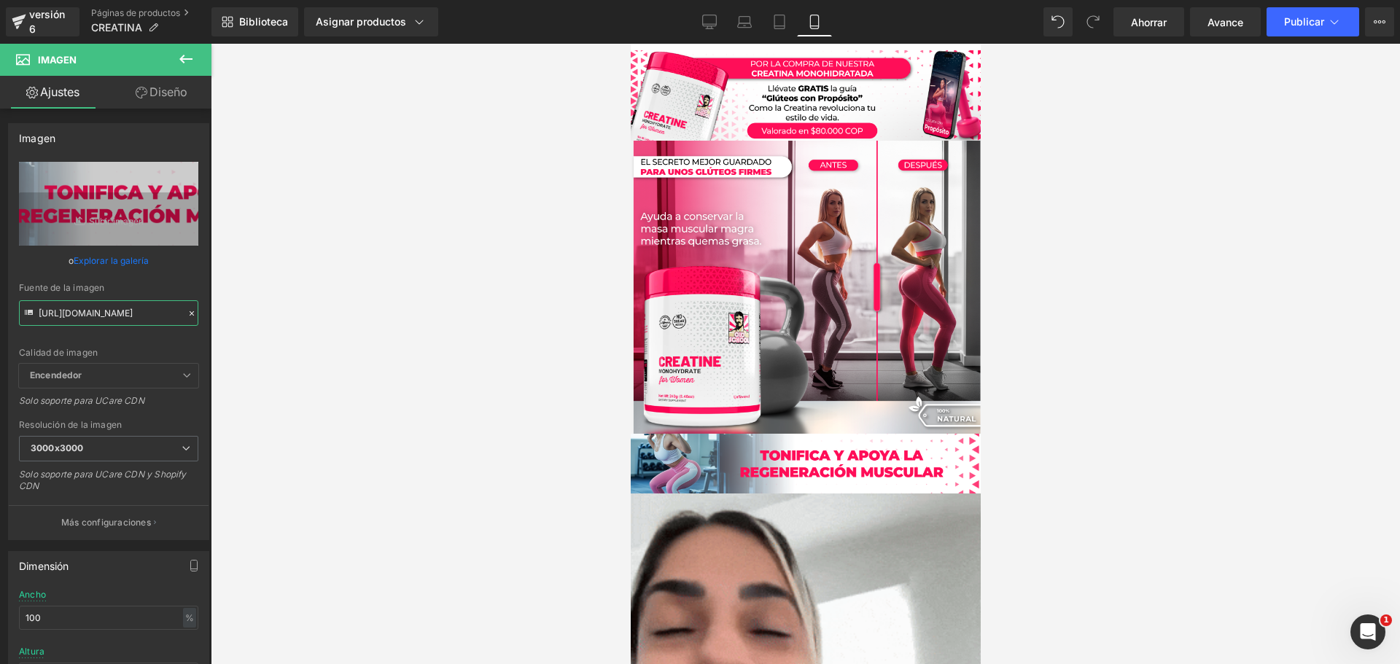
drag, startPoint x: 37, startPoint y: 313, endPoint x: 274, endPoint y: 332, distance: 237.7
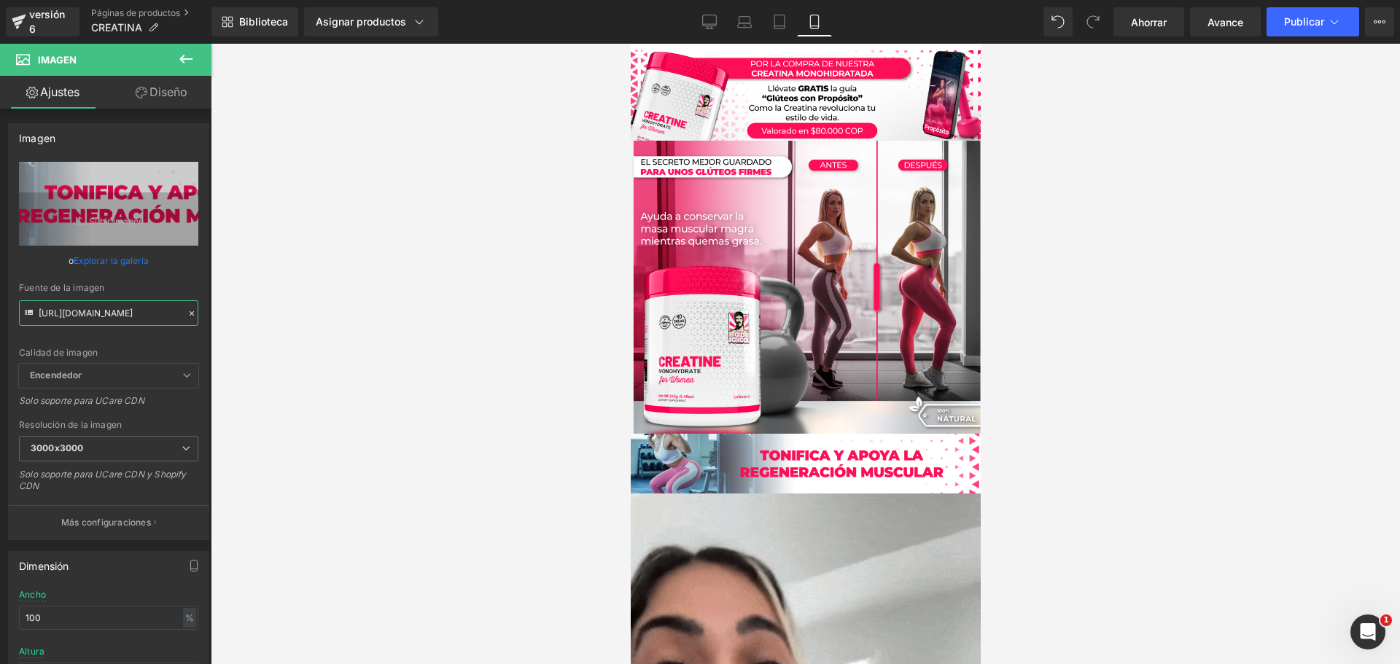
click at [274, 332] on div "Imagen Estás previsualizando cómo funciona el Reestilizará tu página. No puedes…" at bounding box center [700, 344] width 1400 height 689
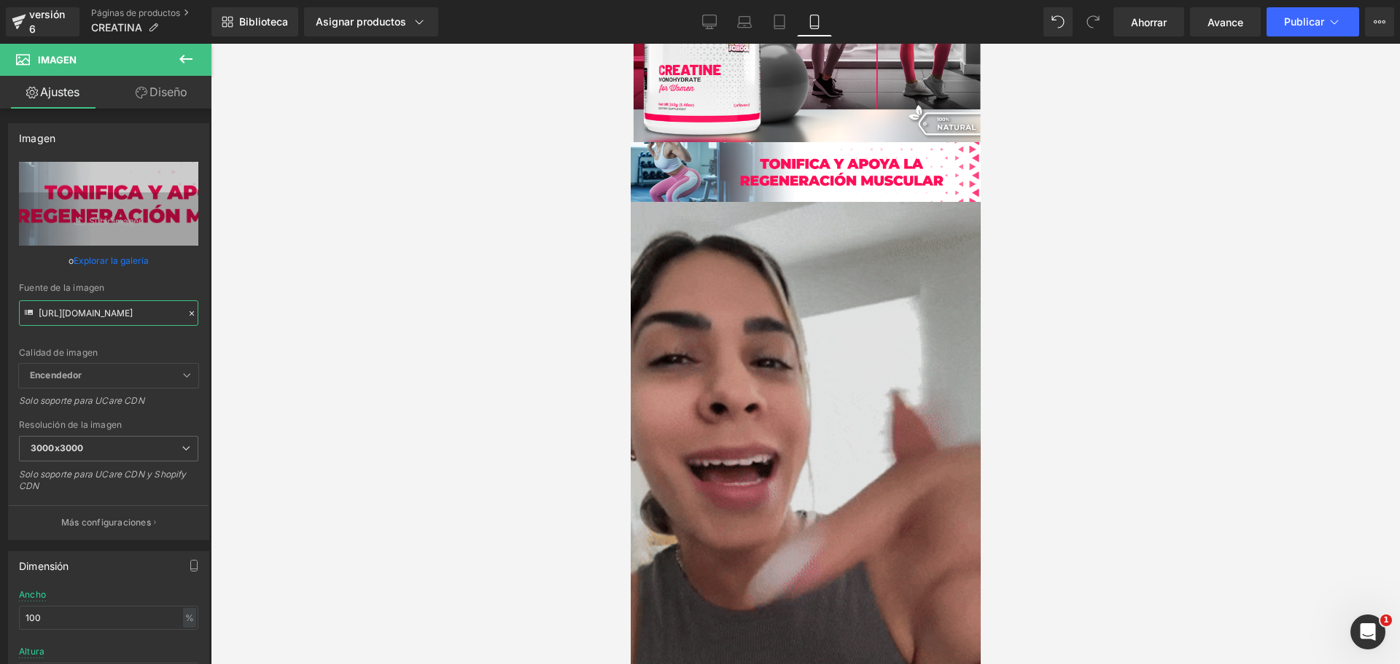
scroll to position [1896, 0]
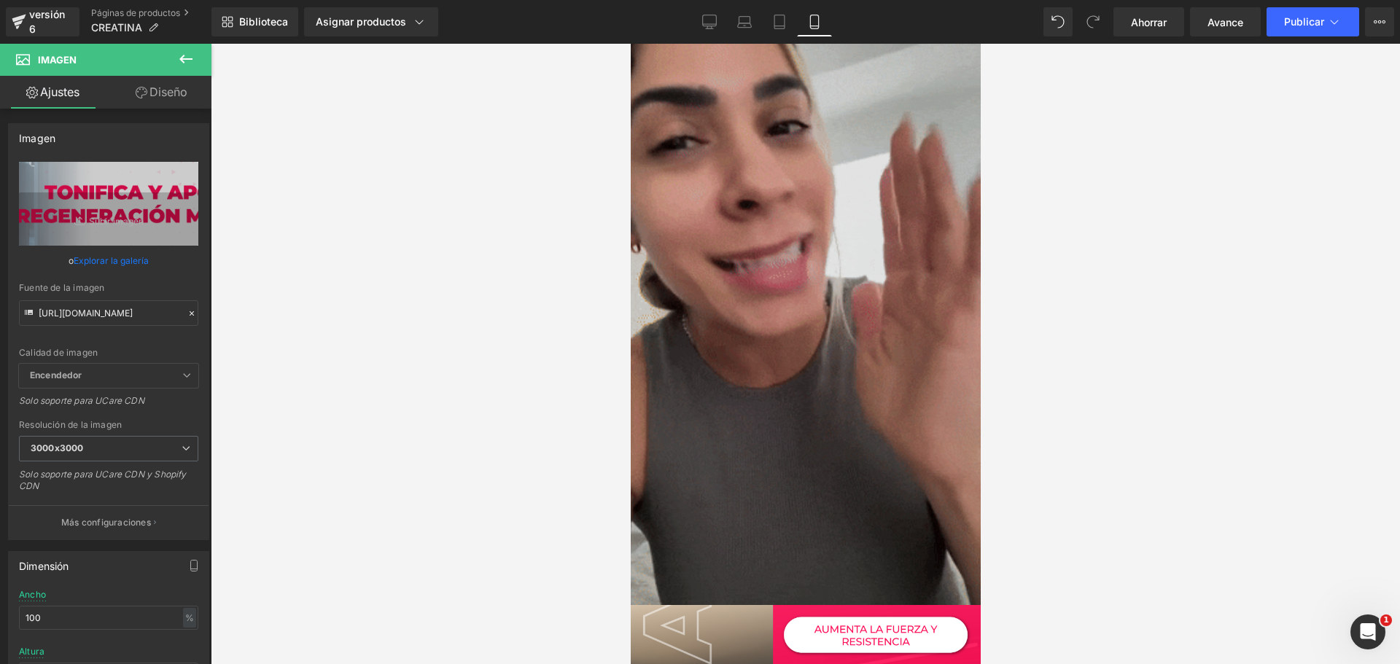
click at [824, 236] on img at bounding box center [805, 294] width 350 height 622
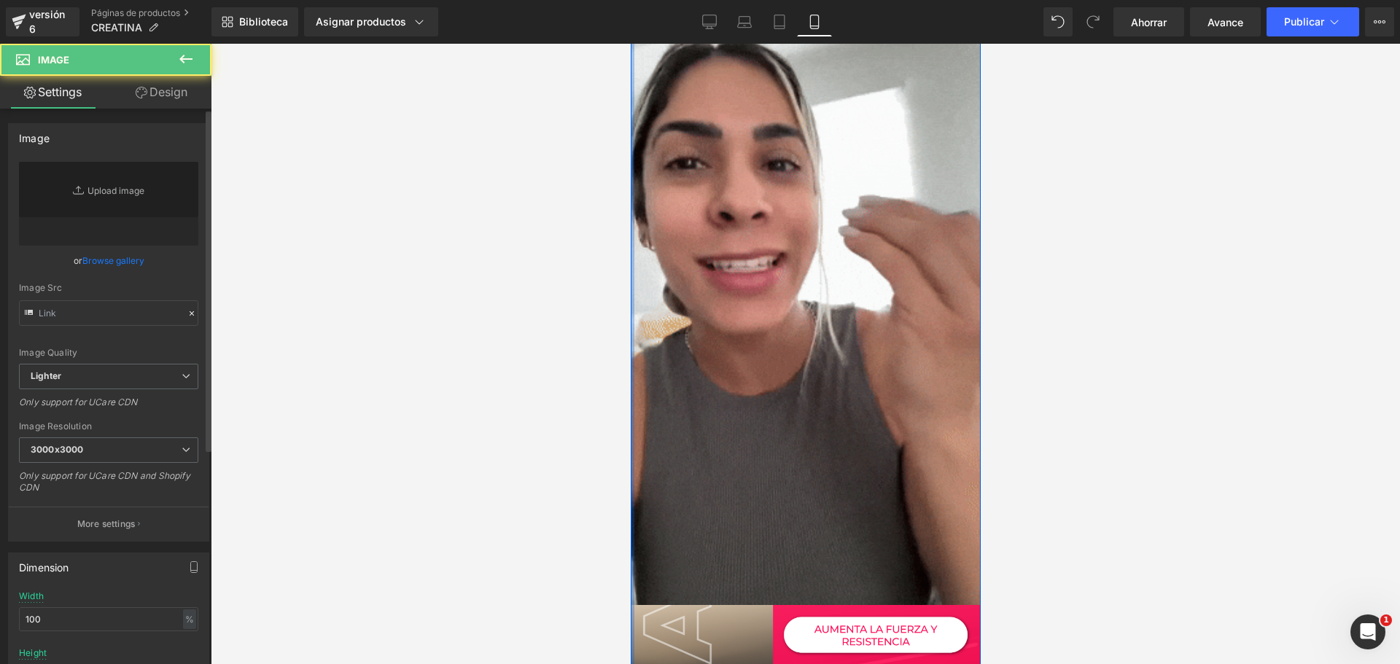
type input "[URL][DOMAIN_NAME]"
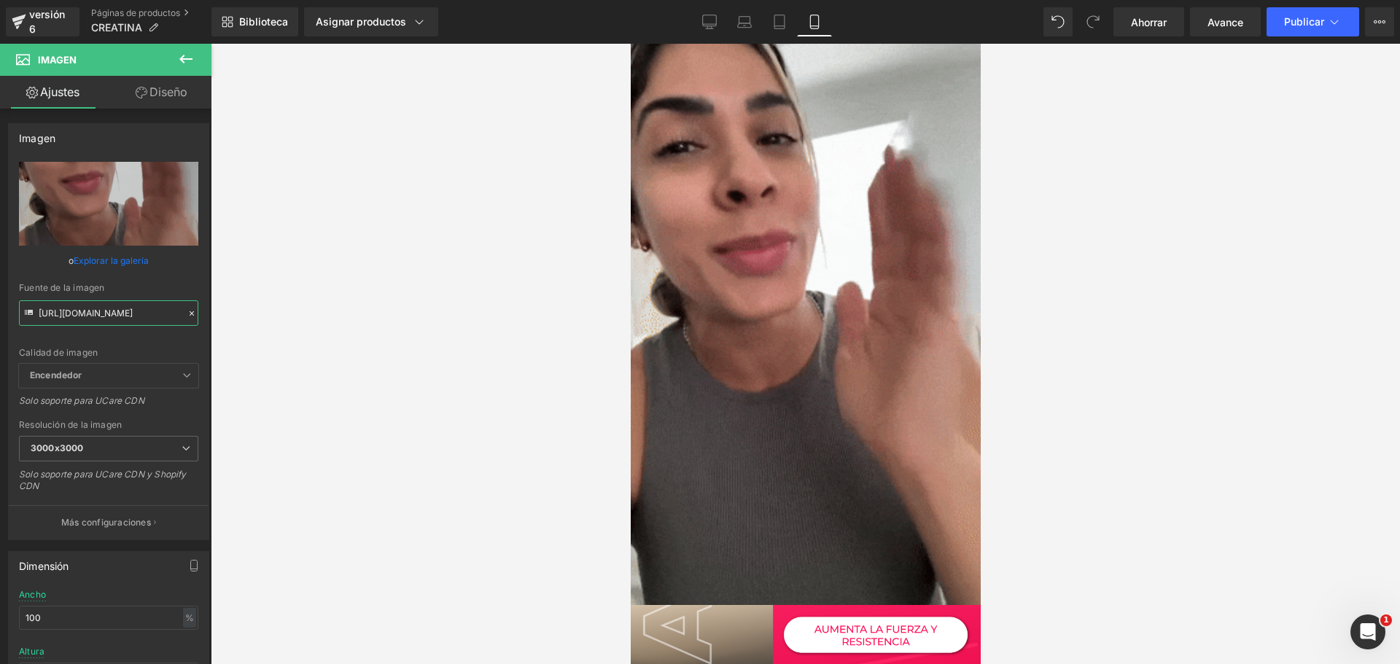
scroll to position [0, 753]
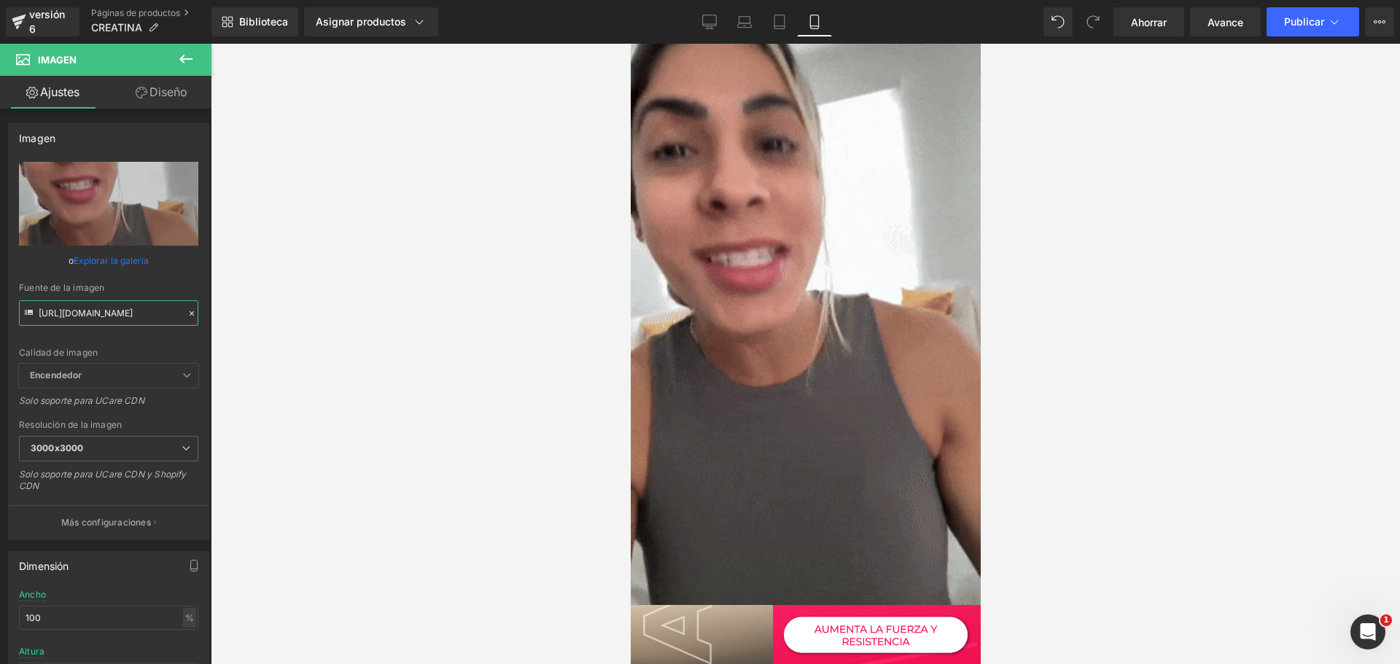
drag, startPoint x: 38, startPoint y: 313, endPoint x: 292, endPoint y: 326, distance: 254.1
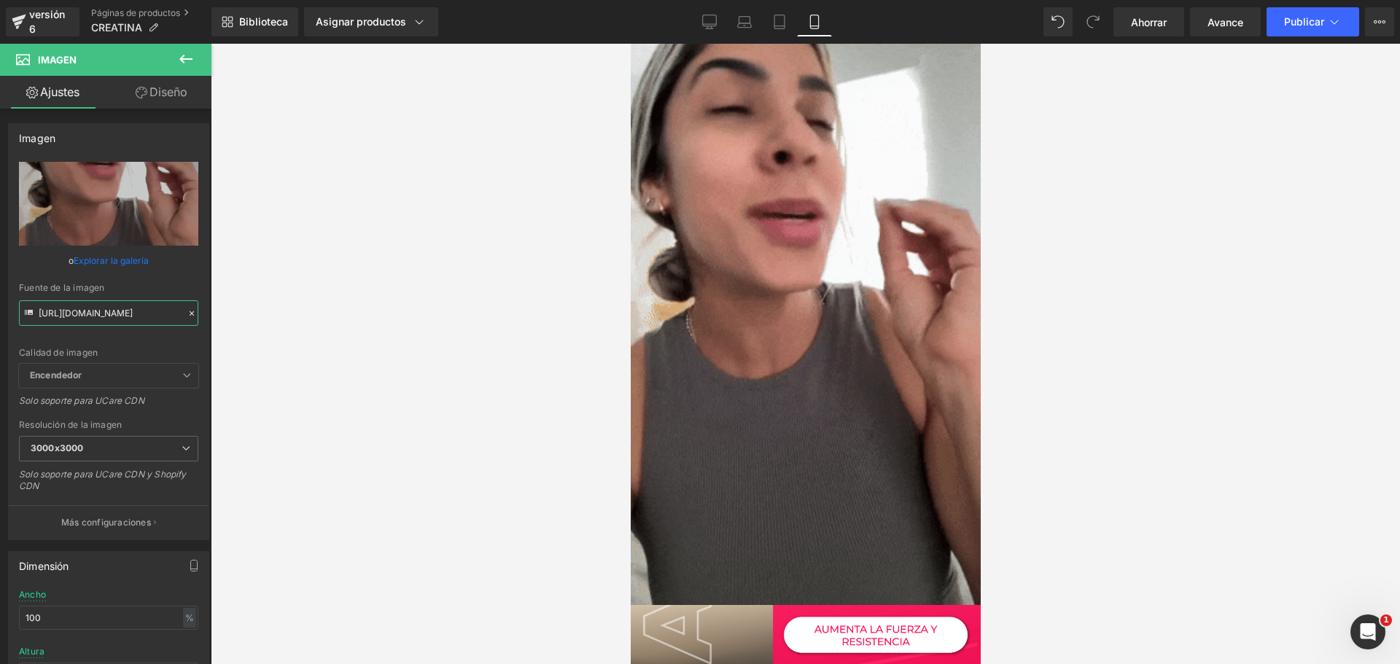
click at [292, 326] on div "Imagen Estás previsualizando cómo funciona el Reestilizará tu página. No puedes…" at bounding box center [700, 344] width 1400 height 689
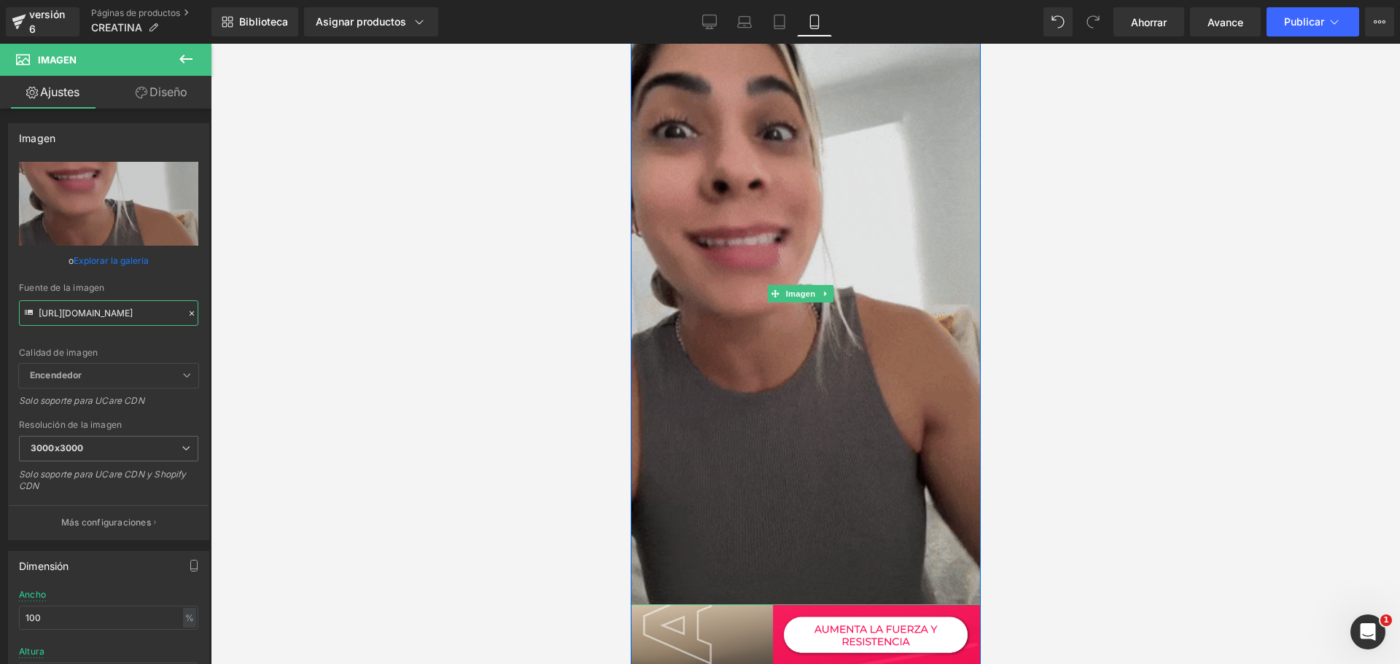
scroll to position [1897, 0]
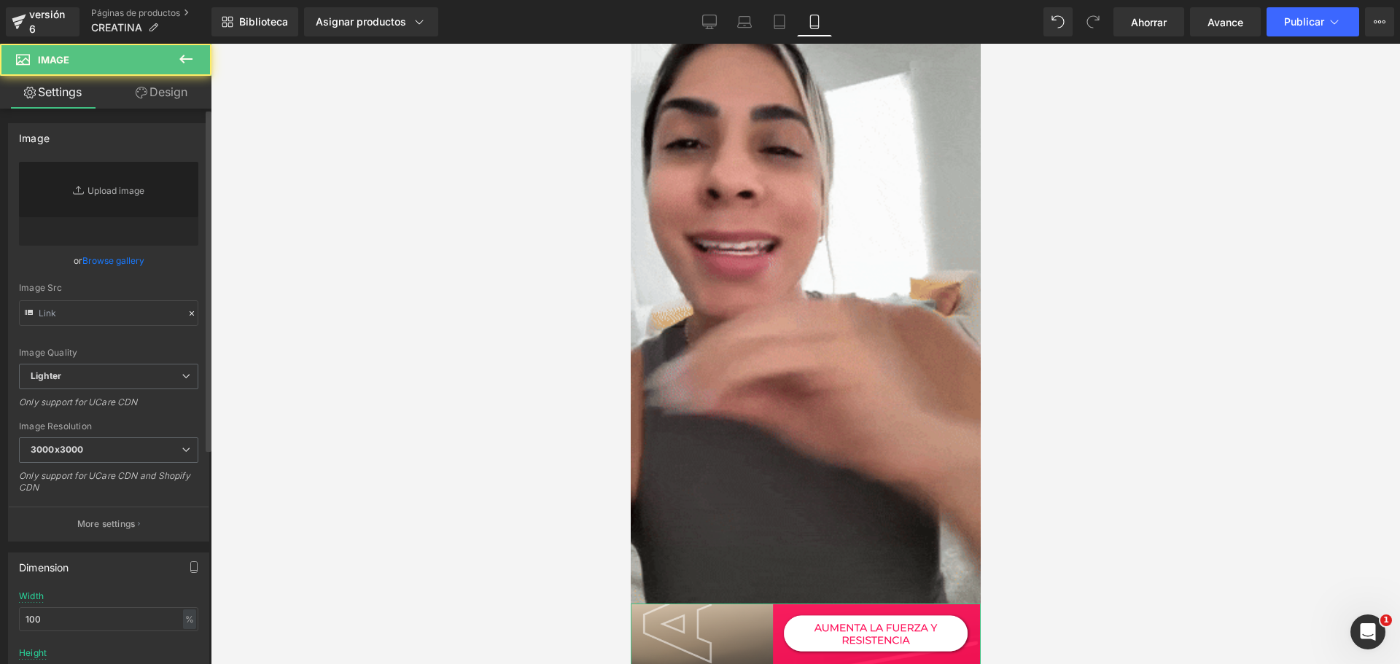
scroll to position [2260, 0]
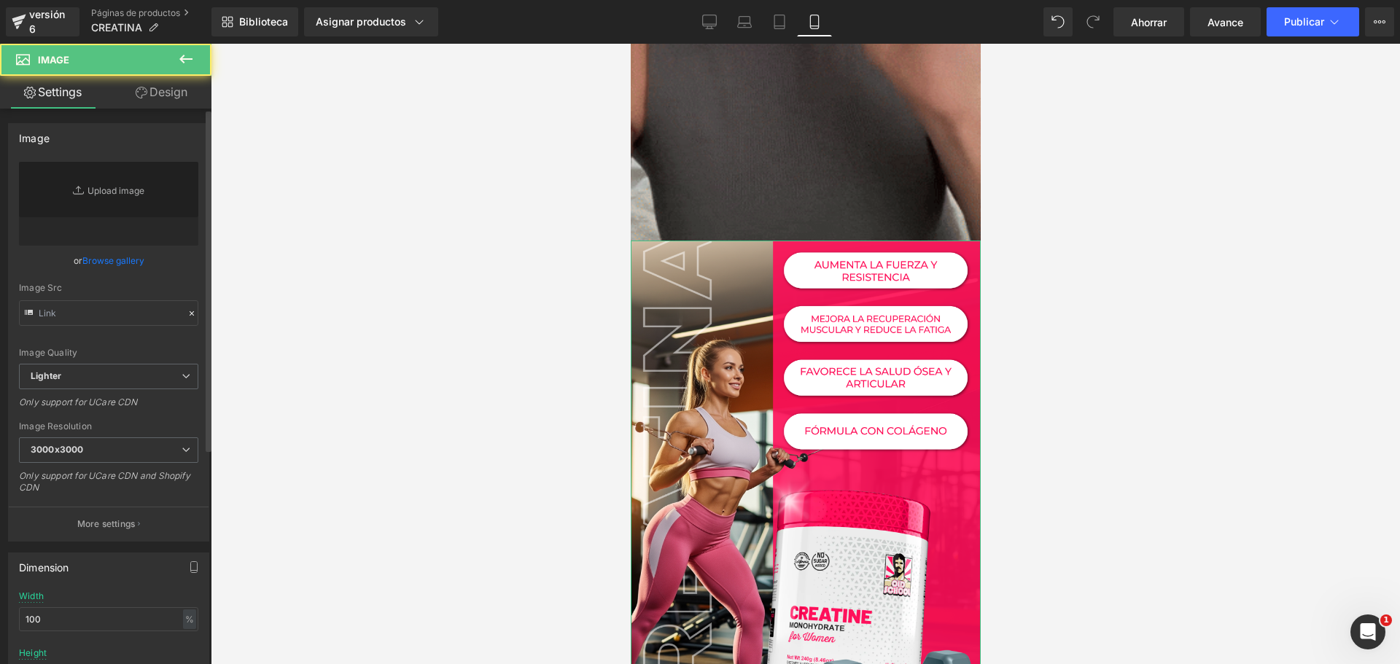
type input "[URL][DOMAIN_NAME]"
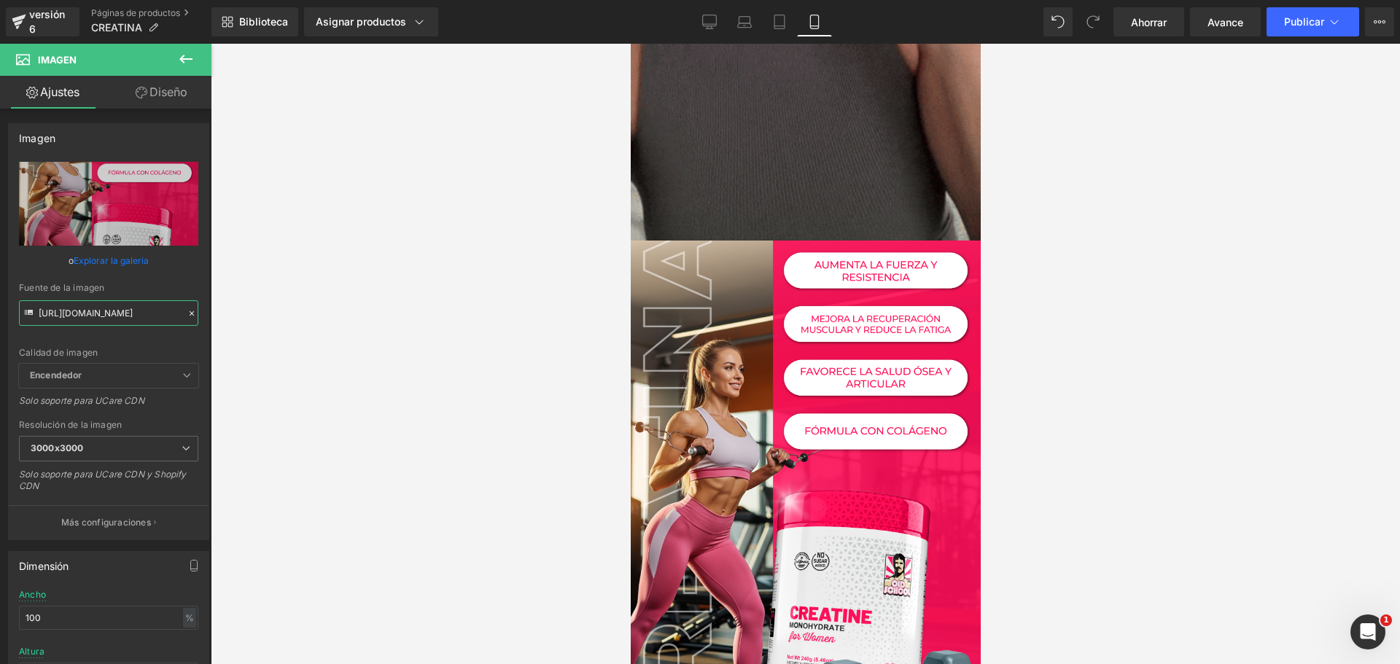
scroll to position [0, 40]
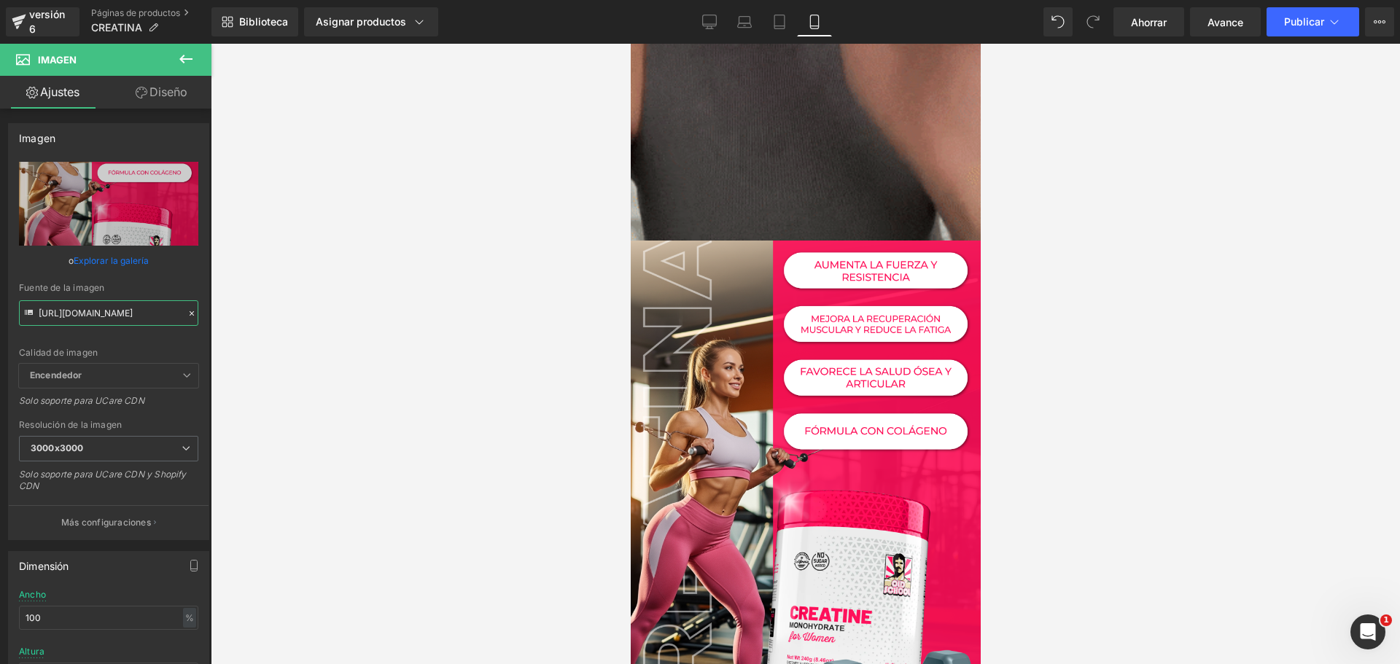
drag, startPoint x: 39, startPoint y: 312, endPoint x: 281, endPoint y: 321, distance: 242.2
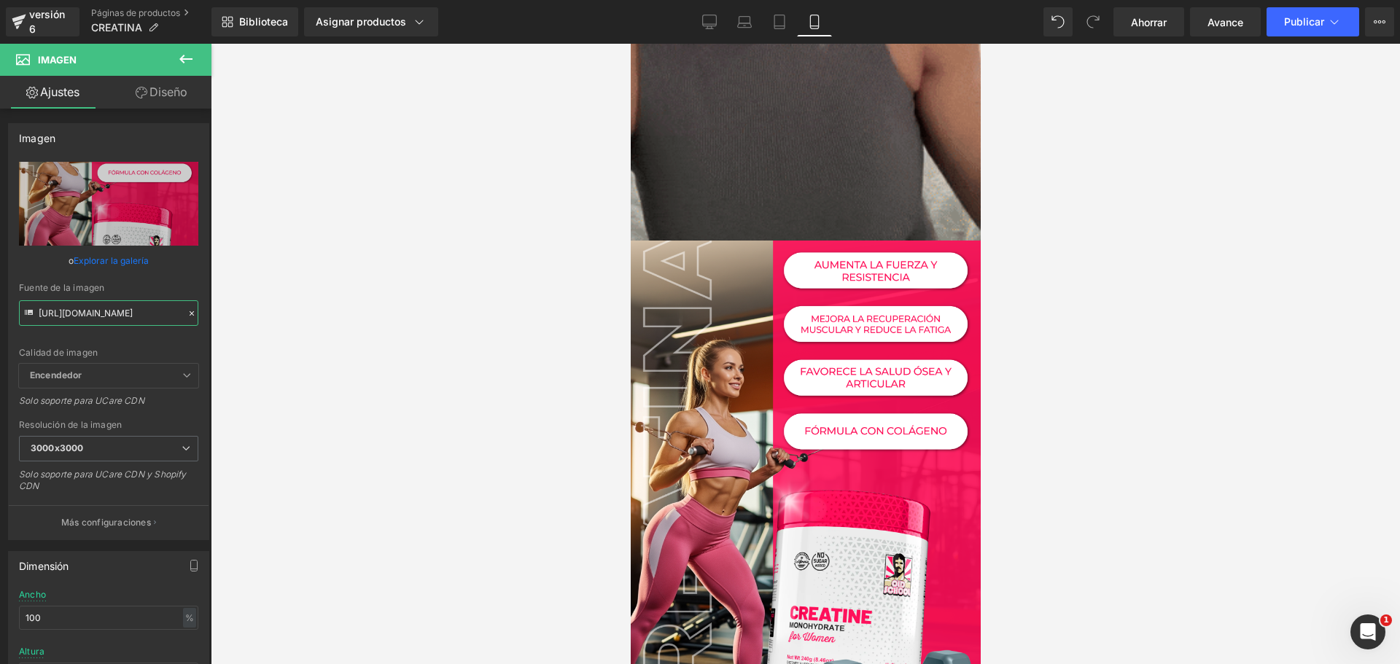
click at [281, 321] on div "Imagen Estás previsualizando cómo funciona el Reestilizará tu página. No puedes…" at bounding box center [700, 344] width 1400 height 689
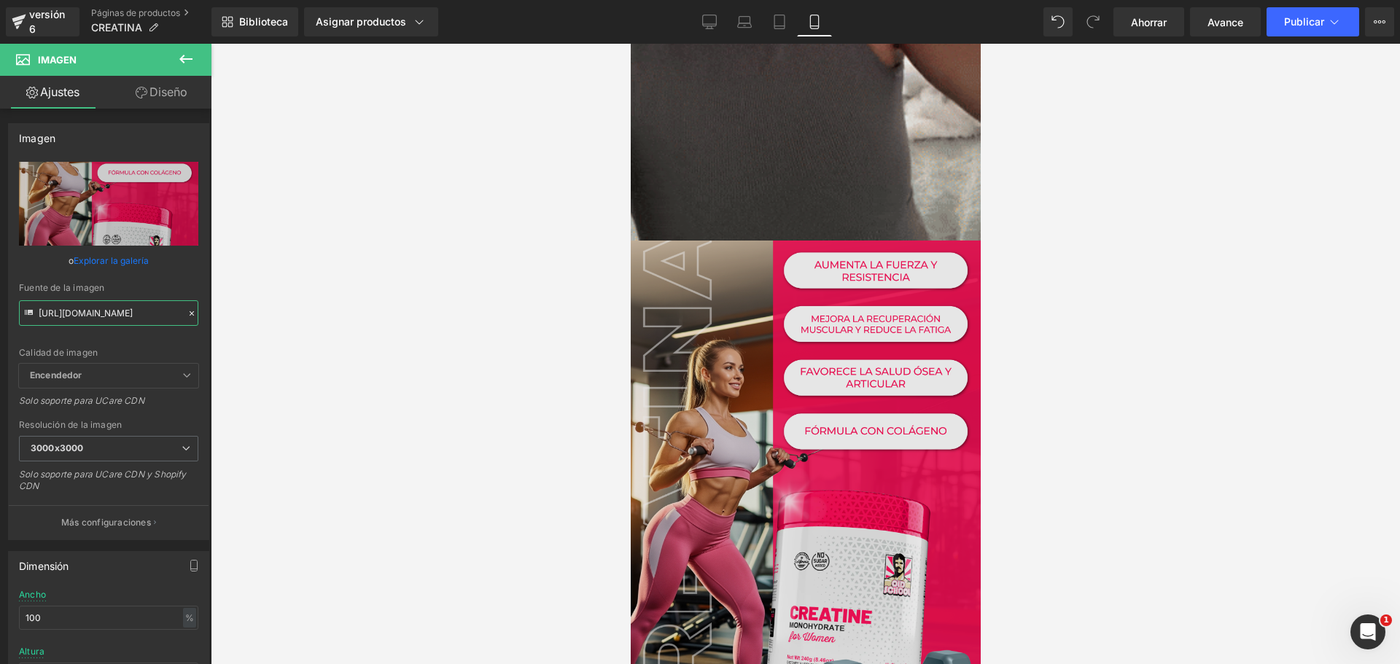
scroll to position [2552, 0]
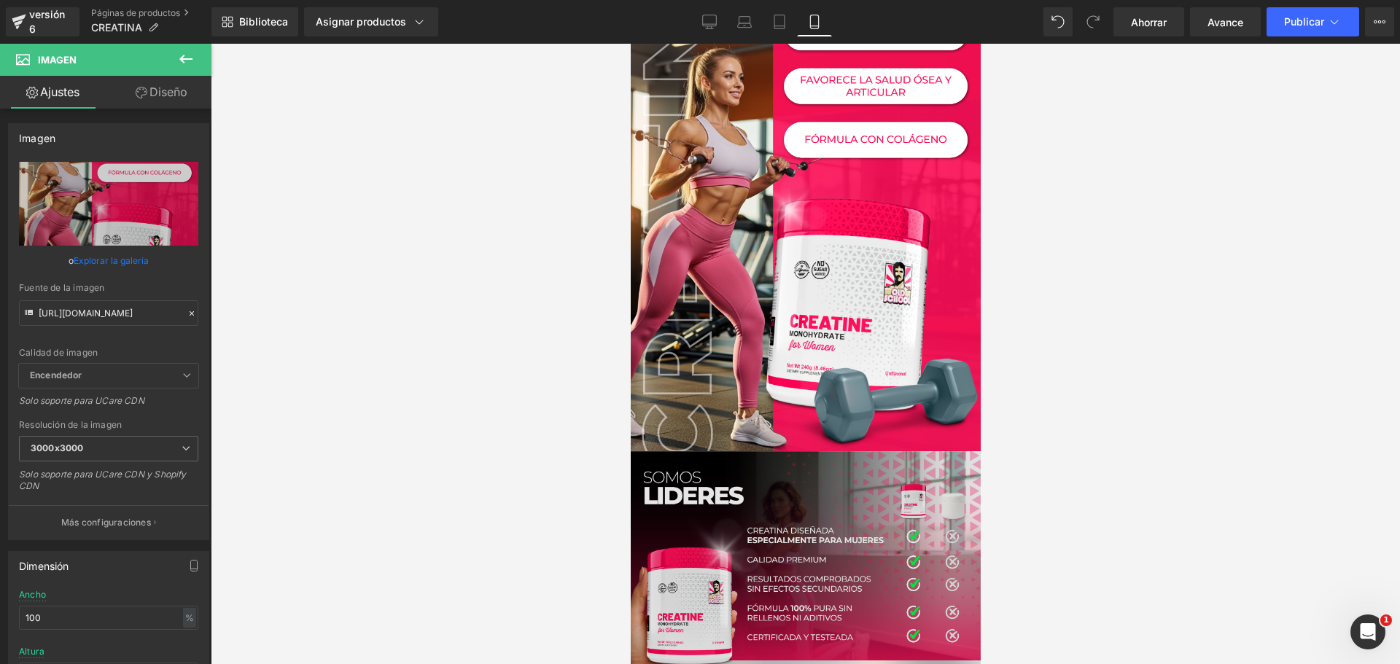
click at [797, 463] on img at bounding box center [805, 570] width 350 height 238
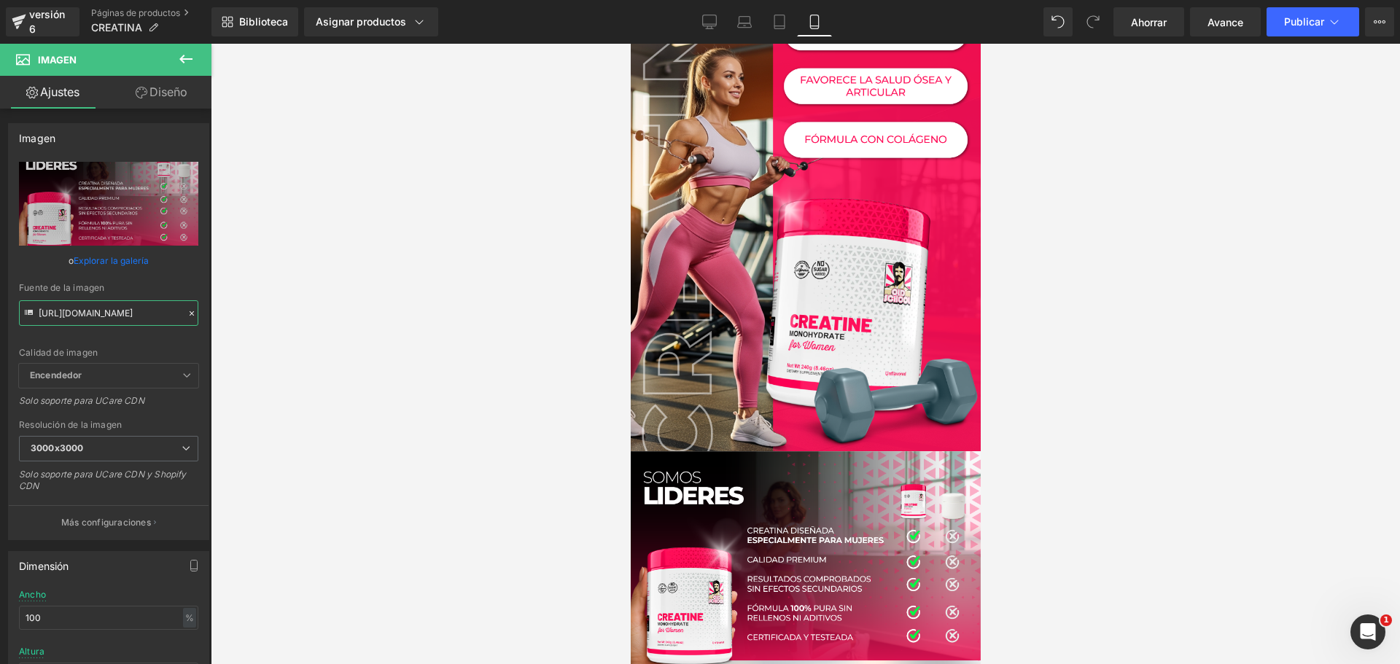
scroll to position [0, 39]
drag, startPoint x: 38, startPoint y: 313, endPoint x: 272, endPoint y: 329, distance: 234.6
click at [272, 329] on div "Imagen Estás previsualizando cómo funciona el Reestilizará tu página. No puedes…" at bounding box center [700, 344] width 1400 height 689
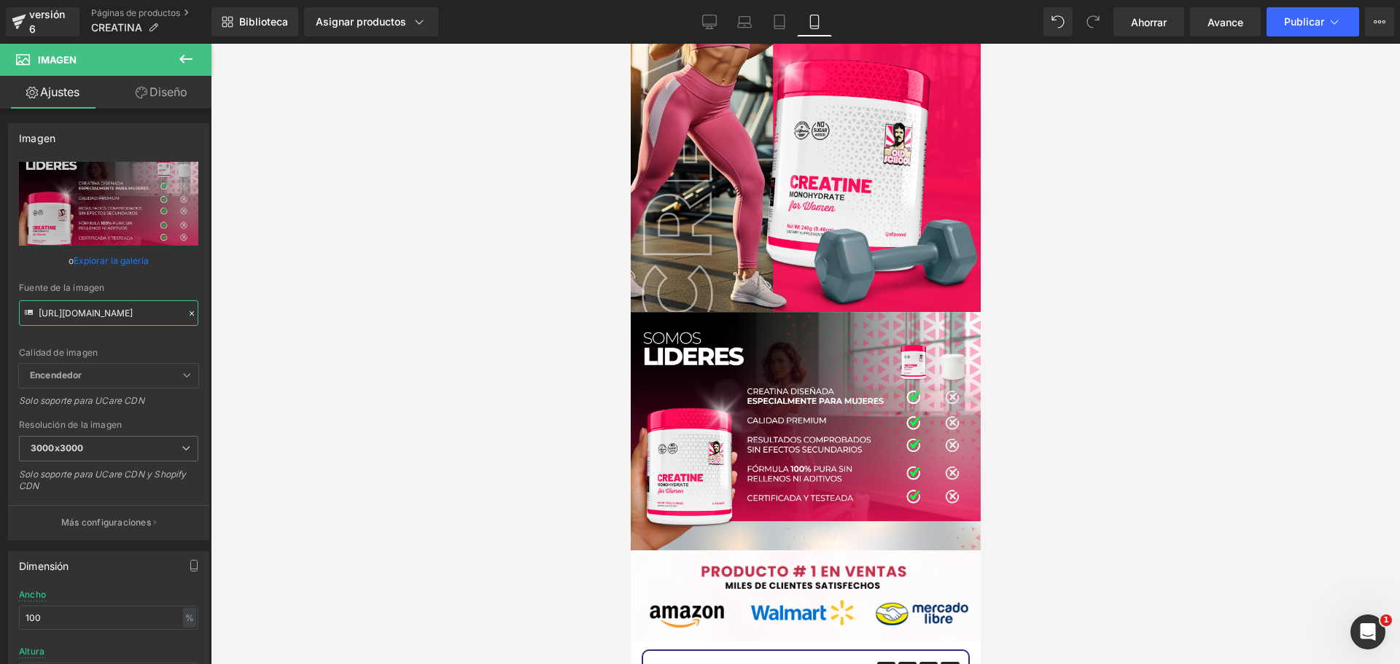
scroll to position [2771, 0]
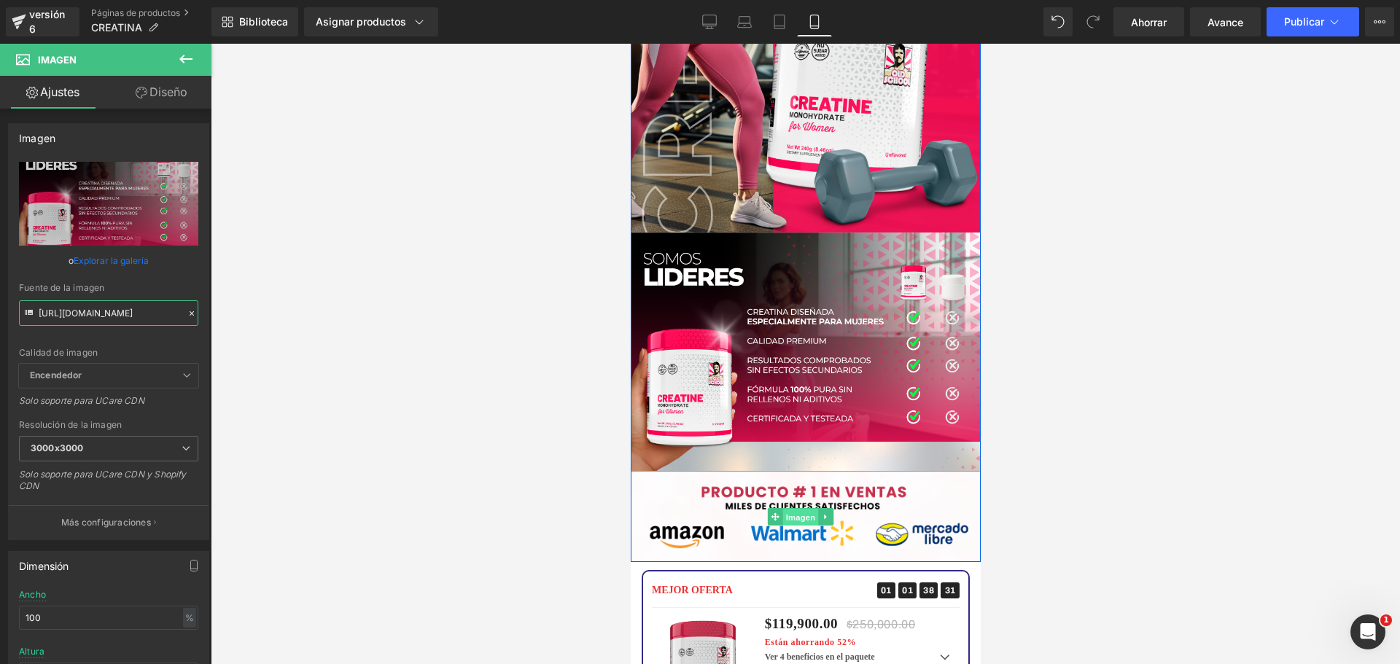
drag, startPoint x: 796, startPoint y: 442, endPoint x: 693, endPoint y: 378, distance: 120.6
click at [796, 508] on font "Imagen" at bounding box center [800, 516] width 30 height 17
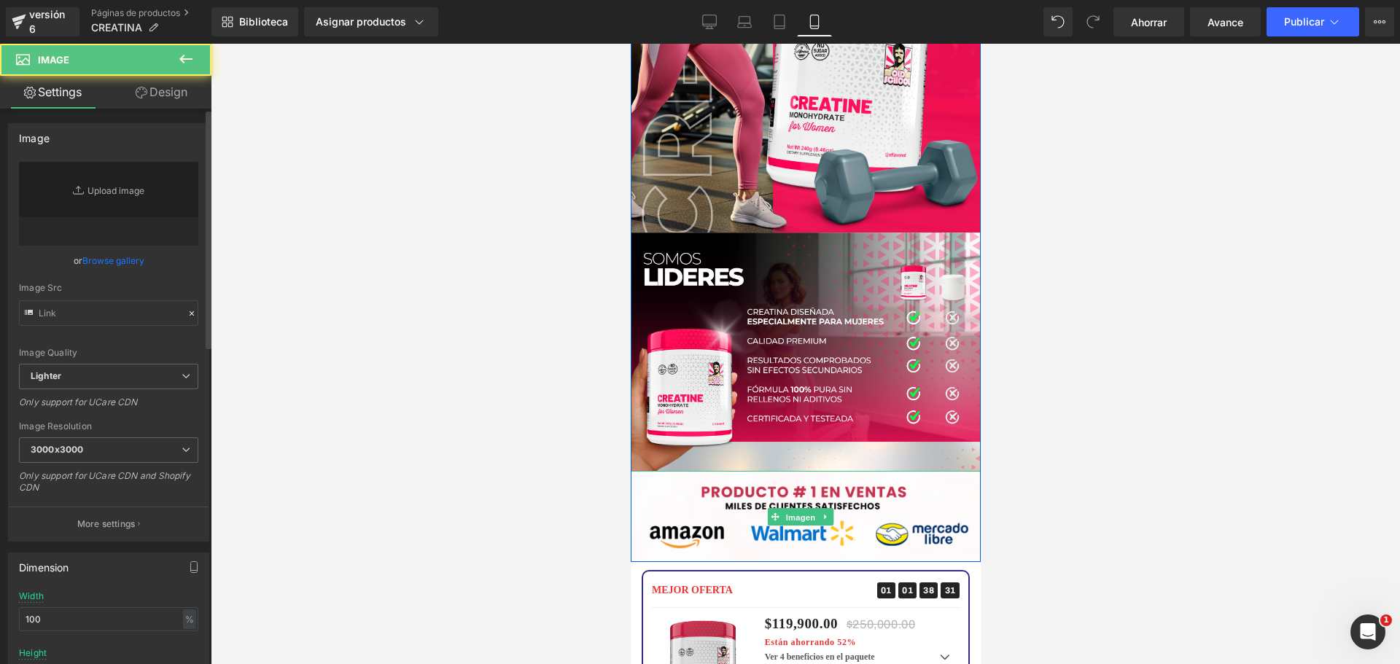
type input "[URL][DOMAIN_NAME]"
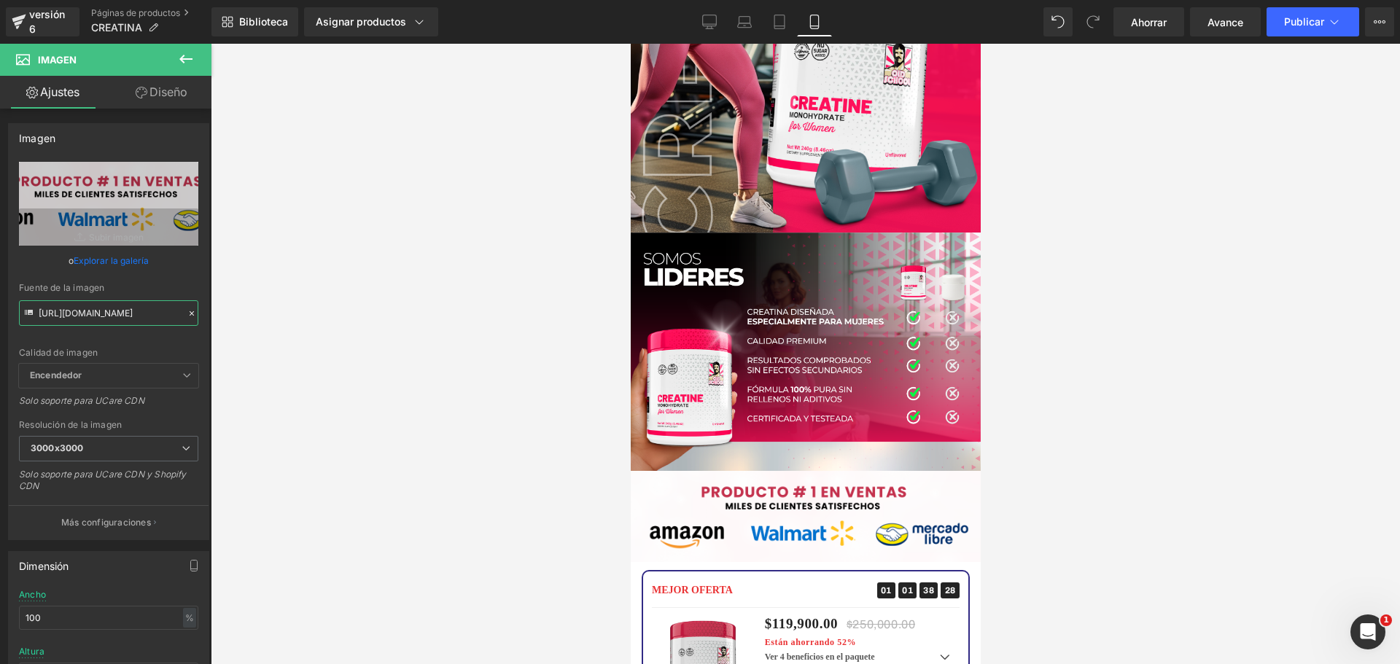
scroll to position [0, 55]
drag, startPoint x: 38, startPoint y: 311, endPoint x: 321, endPoint y: 329, distance: 283.5
click at [321, 329] on div "Imagen Estás previsualizando cómo funciona el Reestilizará tu página. No puedes…" at bounding box center [700, 344] width 1400 height 689
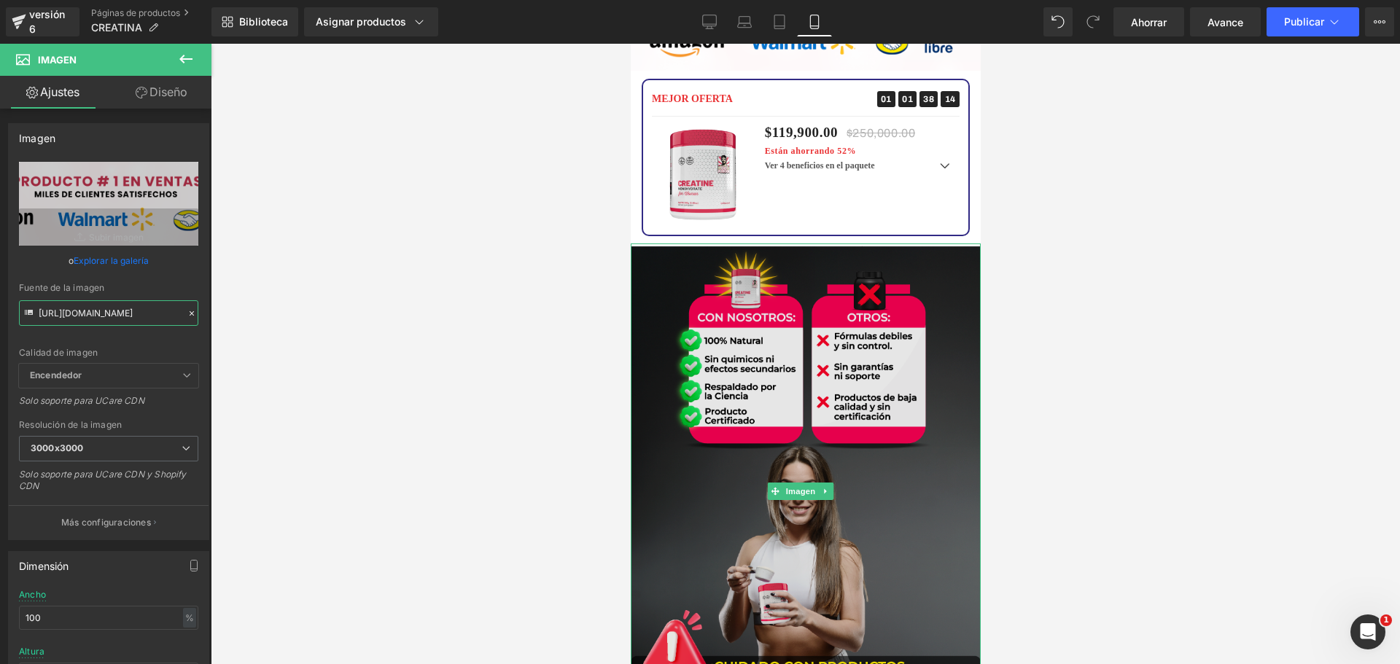
scroll to position [3354, 0]
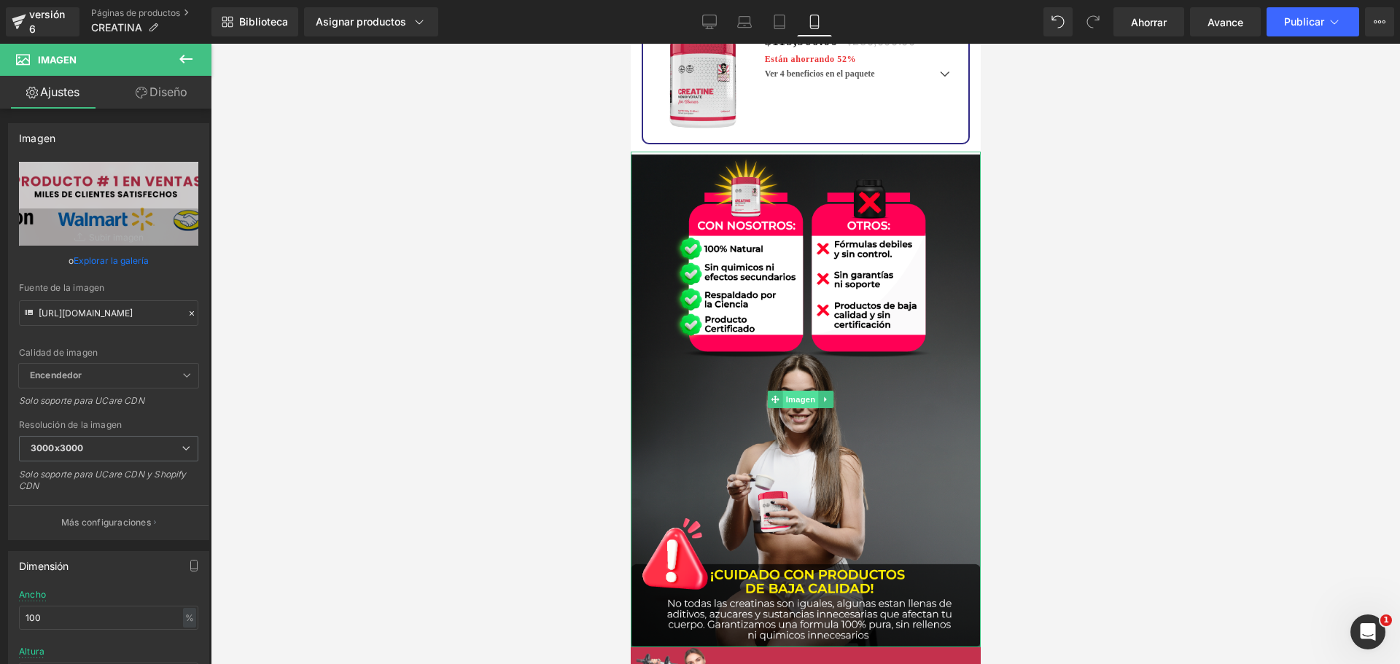
click at [805, 395] on font "Imagen" at bounding box center [800, 399] width 30 height 9
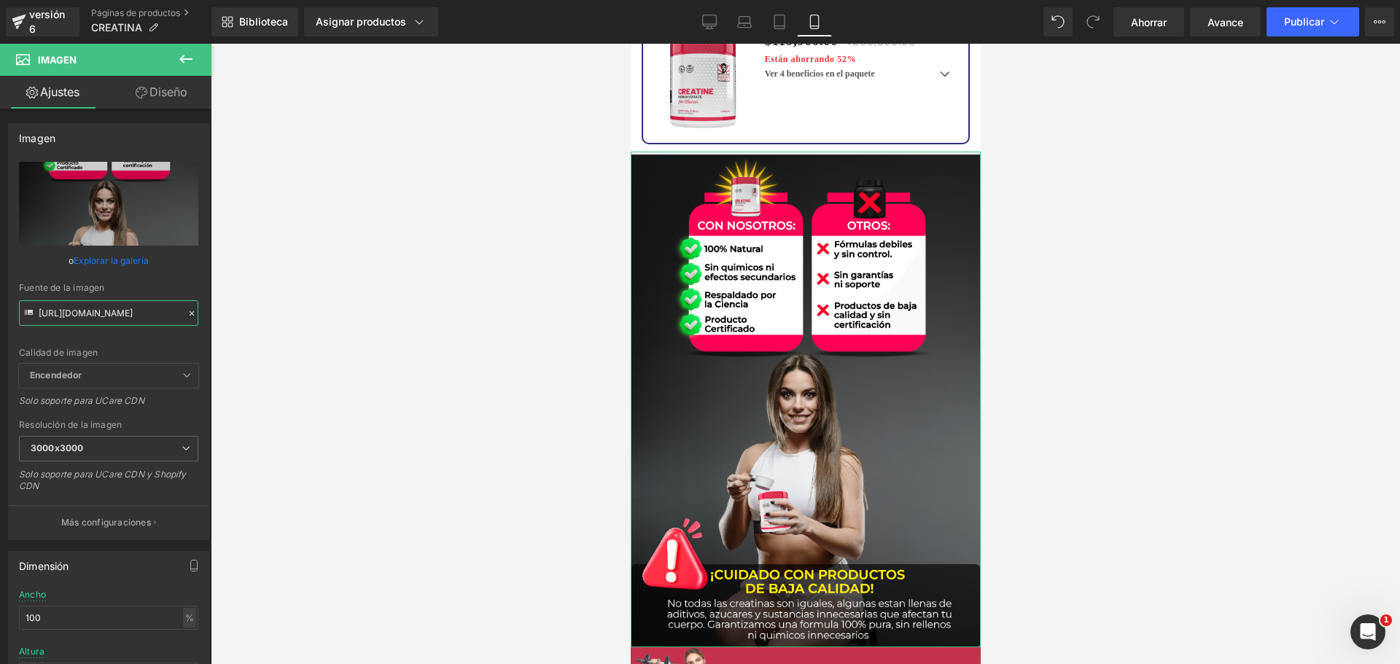
scroll to position [0, 8]
drag, startPoint x: 38, startPoint y: 314, endPoint x: 218, endPoint y: 322, distance: 180.3
click at [218, 322] on div "Imagen Estás previsualizando cómo funciona el Reestilizará tu página. No puedes…" at bounding box center [700, 344] width 1400 height 689
click at [794, 664] on font "Imagen" at bounding box center [800, 677] width 30 height 17
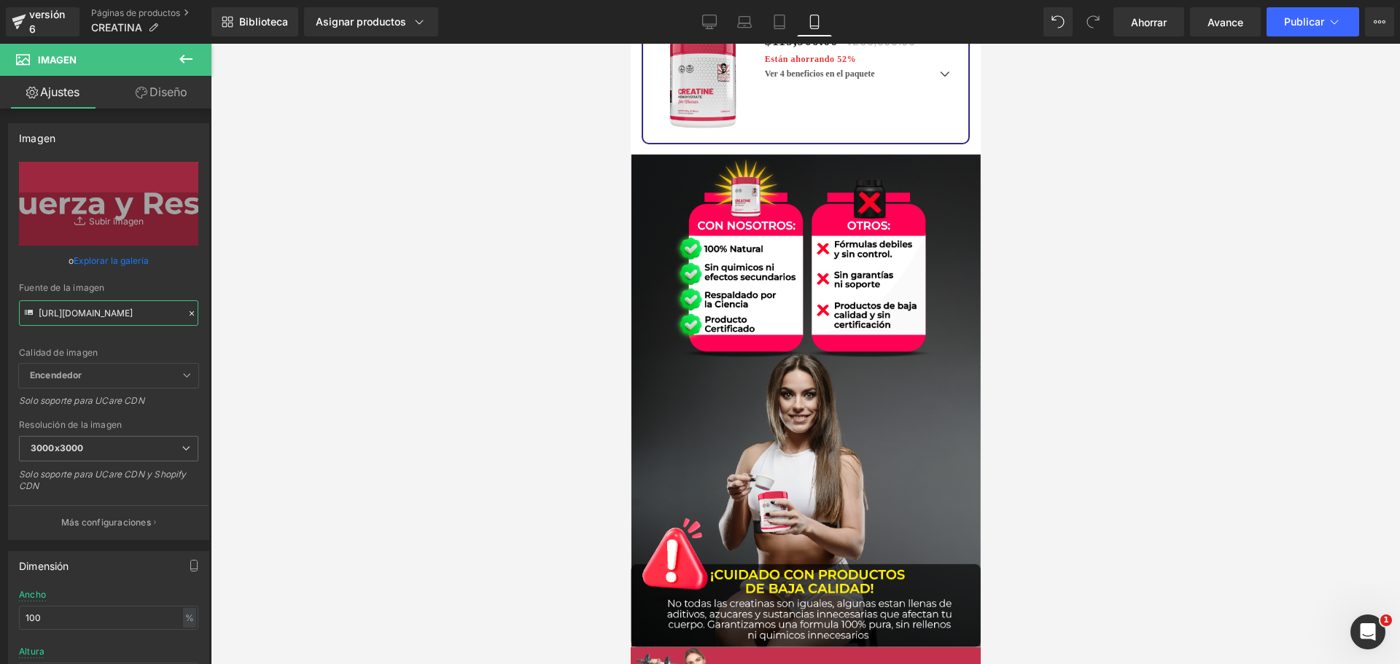
scroll to position [0, 24]
drag, startPoint x: 39, startPoint y: 315, endPoint x: 302, endPoint y: 356, distance: 265.7
click at [302, 356] on div "Imagen Estás previsualizando cómo funciona el Reestilizará tu página. No puedes…" at bounding box center [700, 344] width 1400 height 689
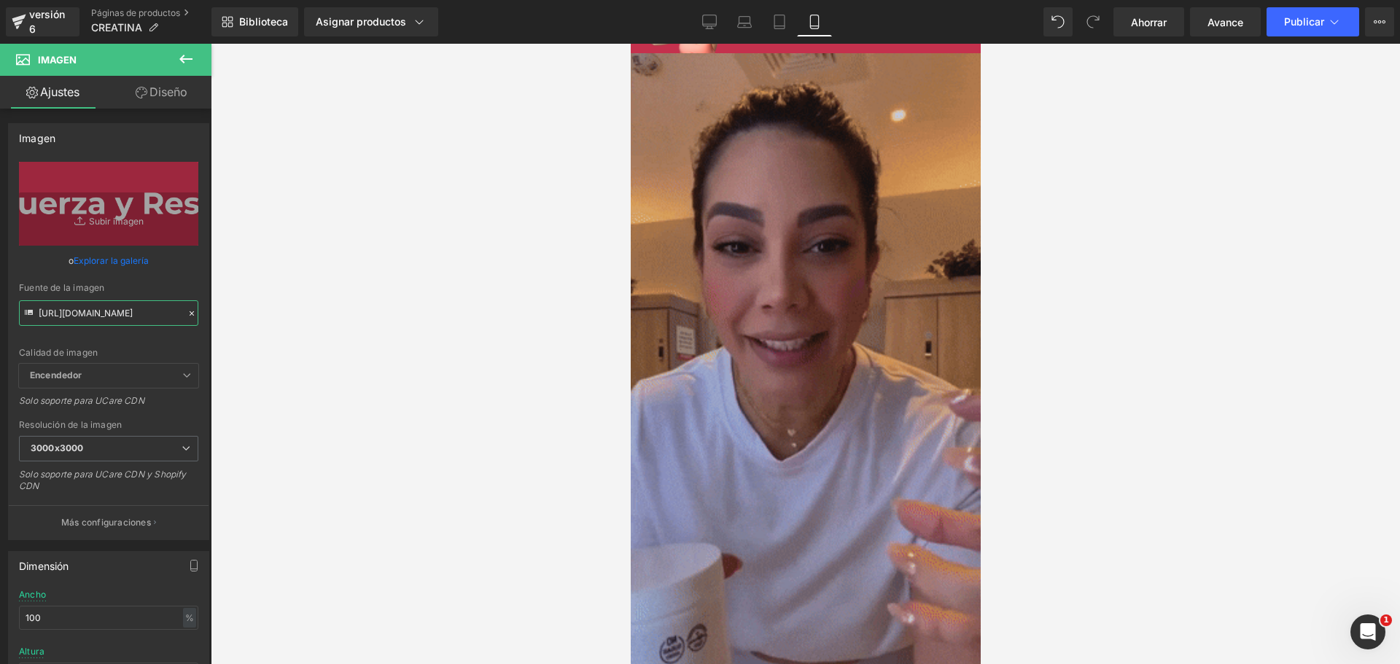
scroll to position [4010, 0]
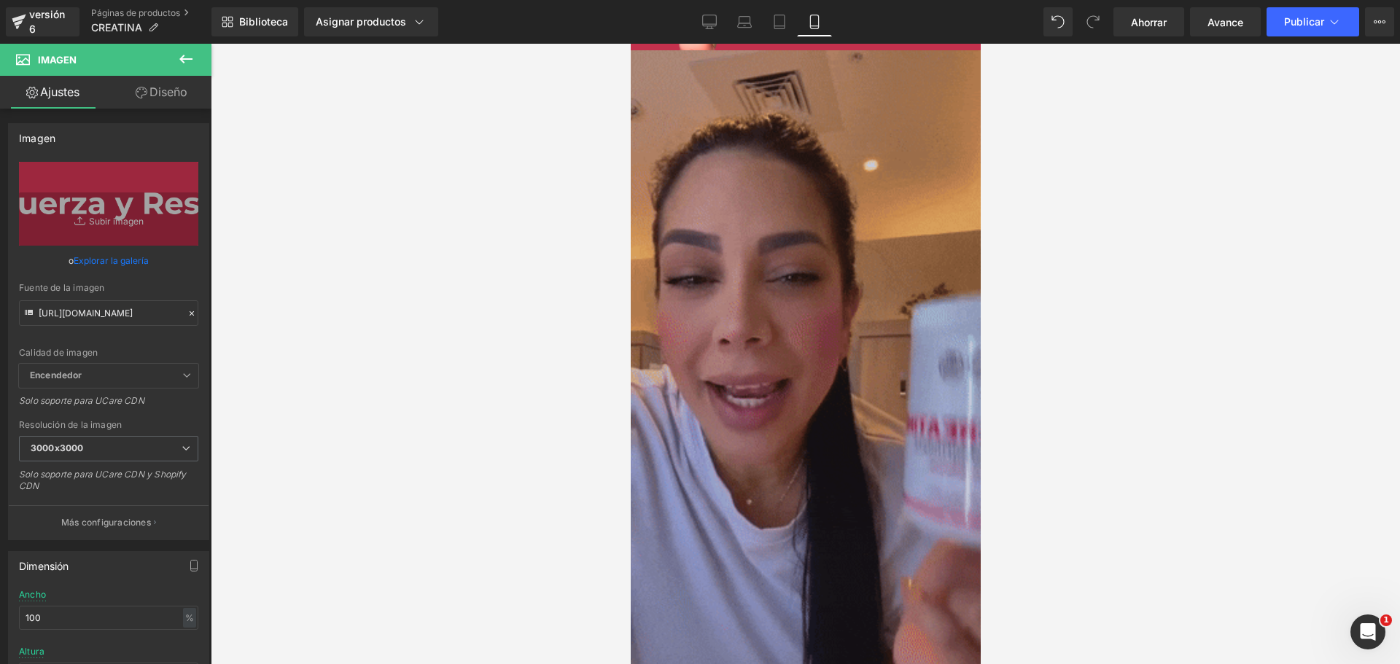
click at [790, 262] on img at bounding box center [805, 361] width 350 height 622
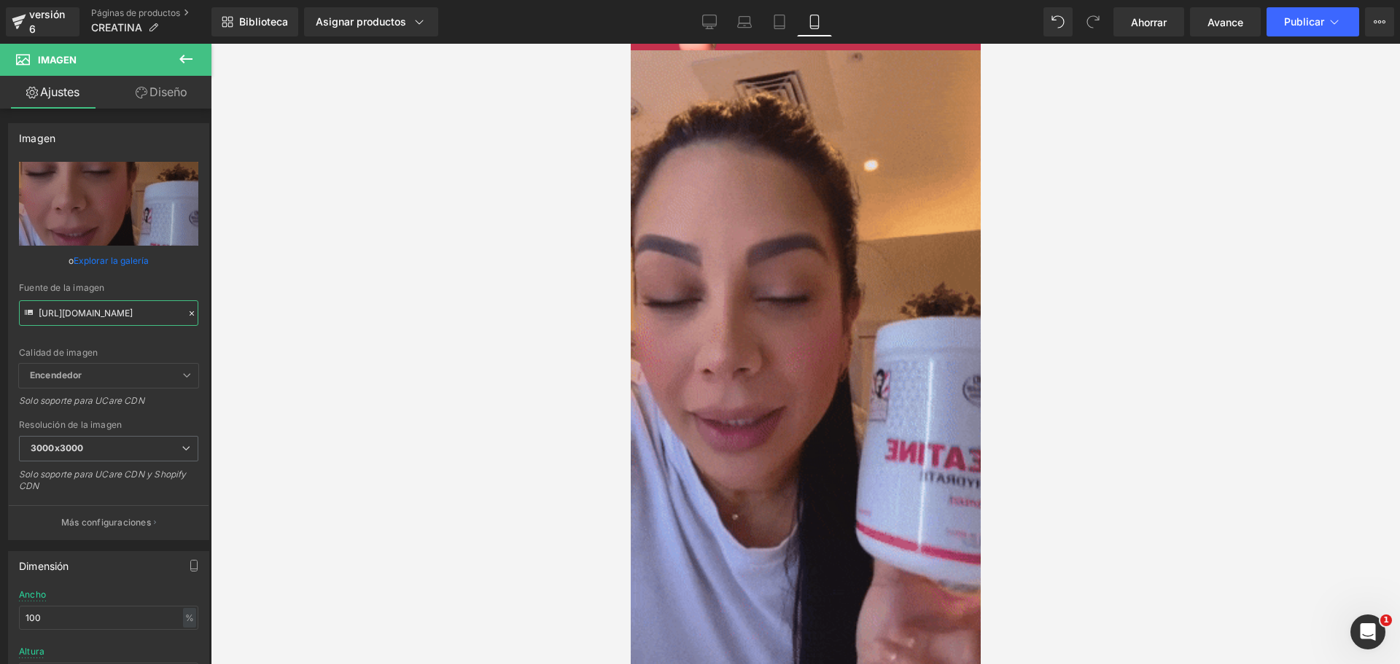
drag, startPoint x: 38, startPoint y: 313, endPoint x: 280, endPoint y: 343, distance: 243.9
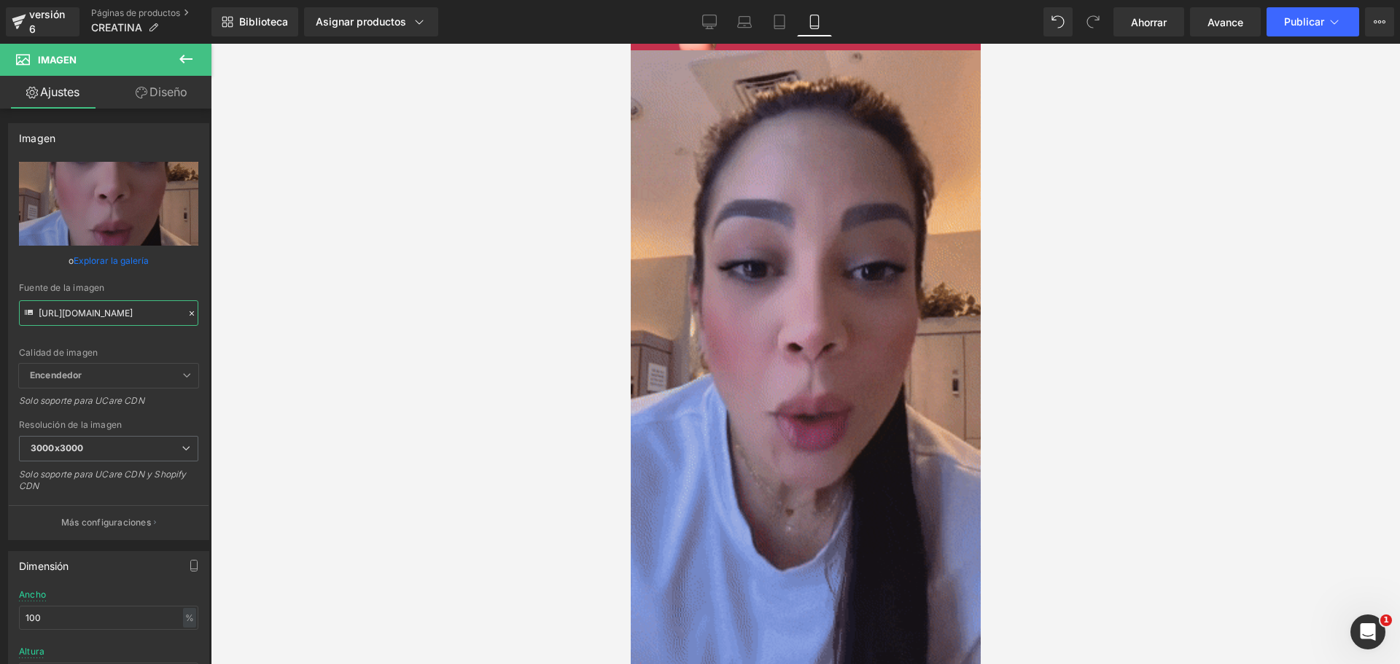
click at [280, 343] on div "Imagen Estás previsualizando cómo funciona el Reestilizará tu página. No puedes…" at bounding box center [700, 344] width 1400 height 689
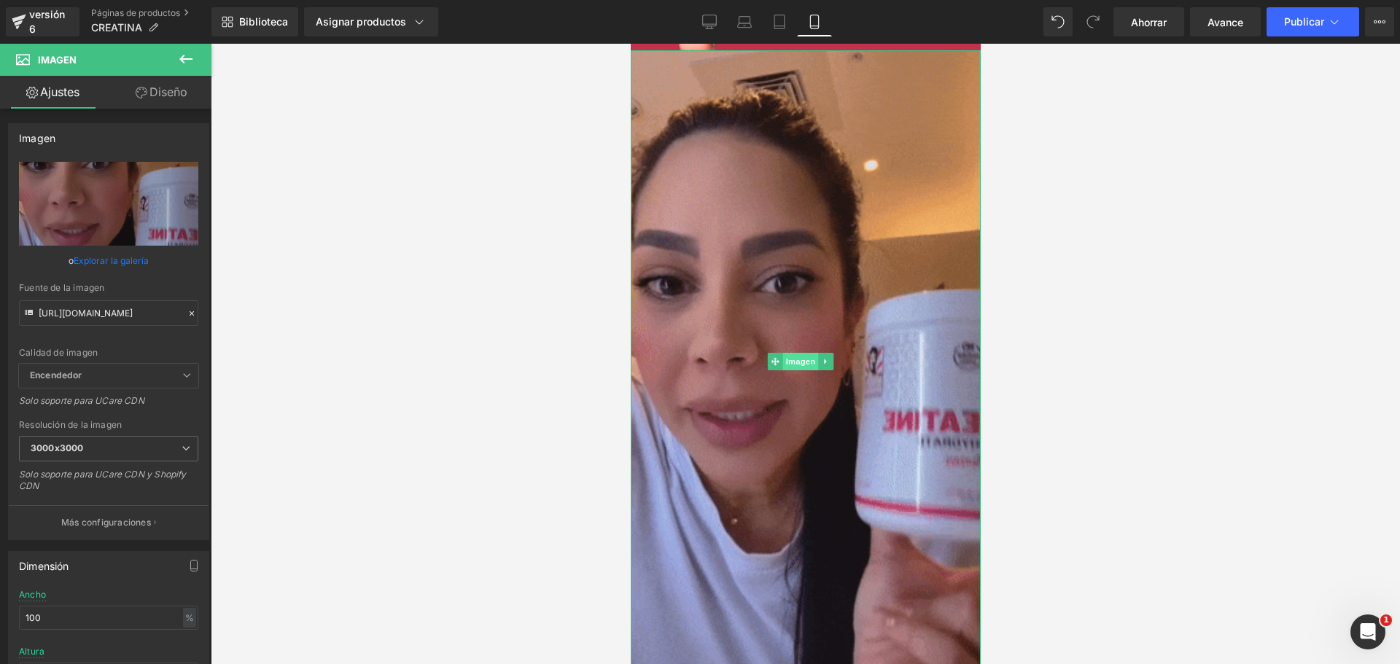
click at [804, 357] on font "Imagen" at bounding box center [800, 361] width 30 height 9
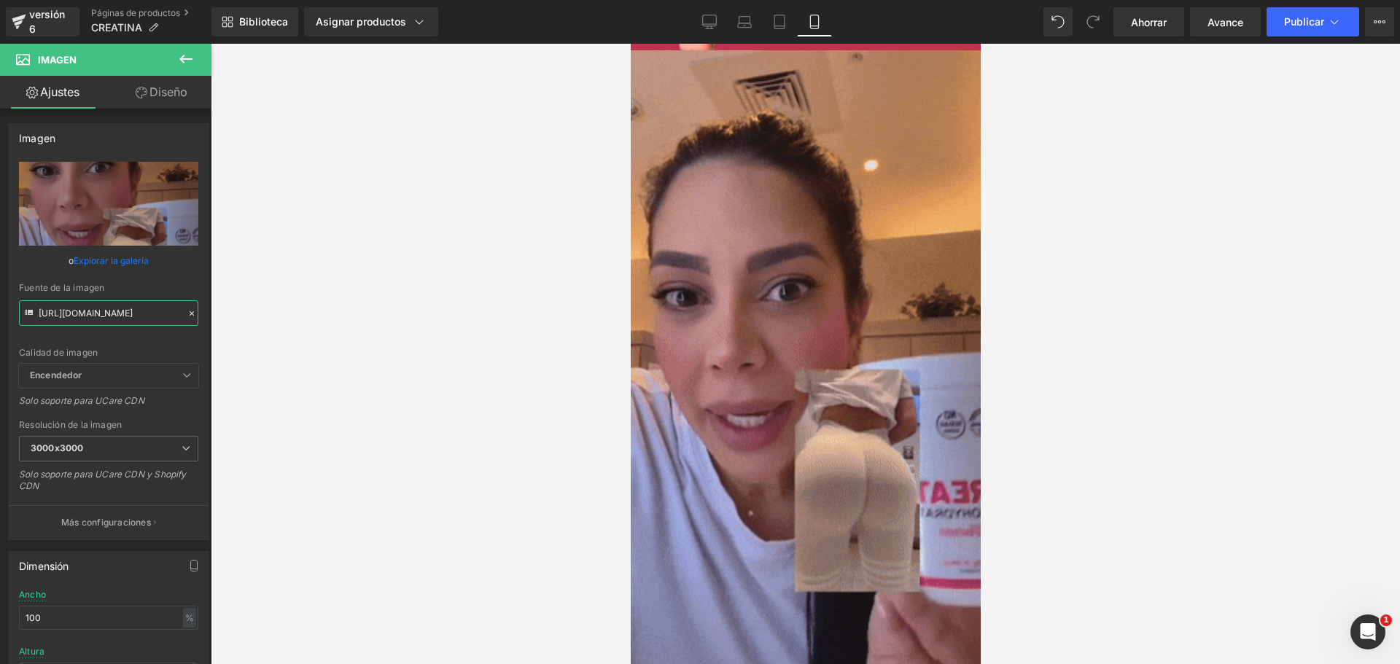
scroll to position [0, 751]
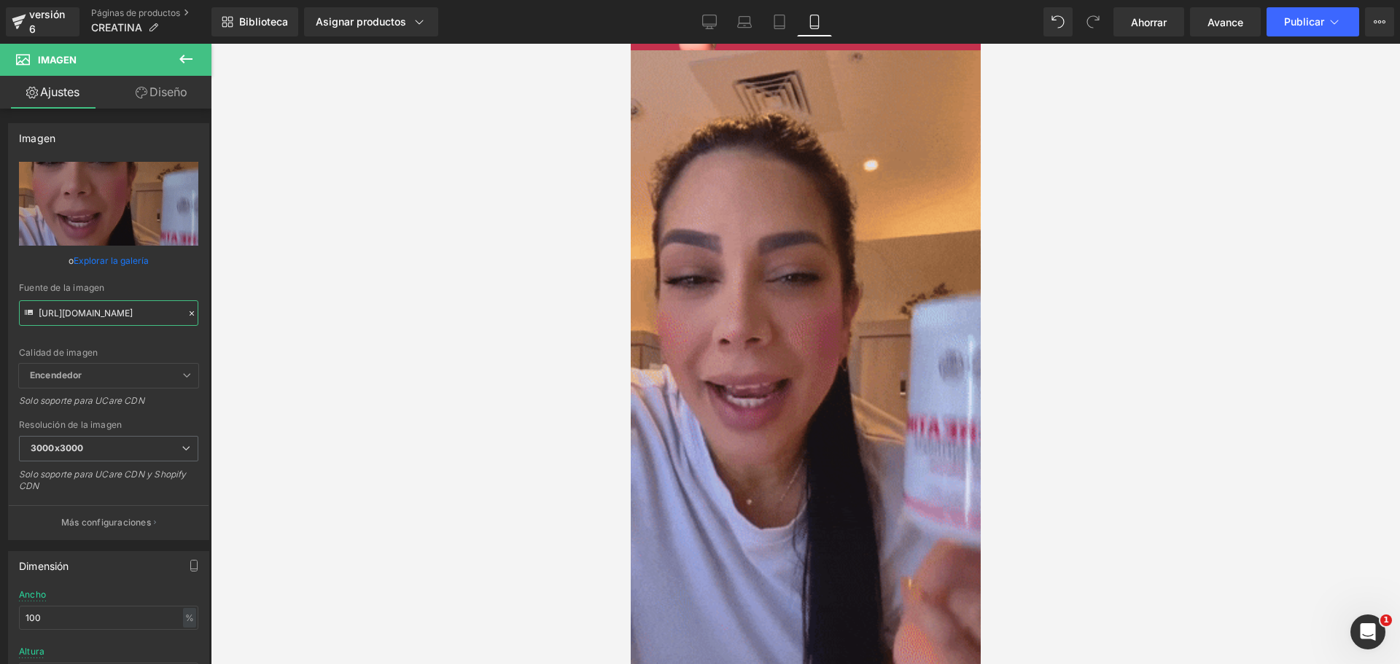
drag, startPoint x: 39, startPoint y: 312, endPoint x: 253, endPoint y: 329, distance: 215.0
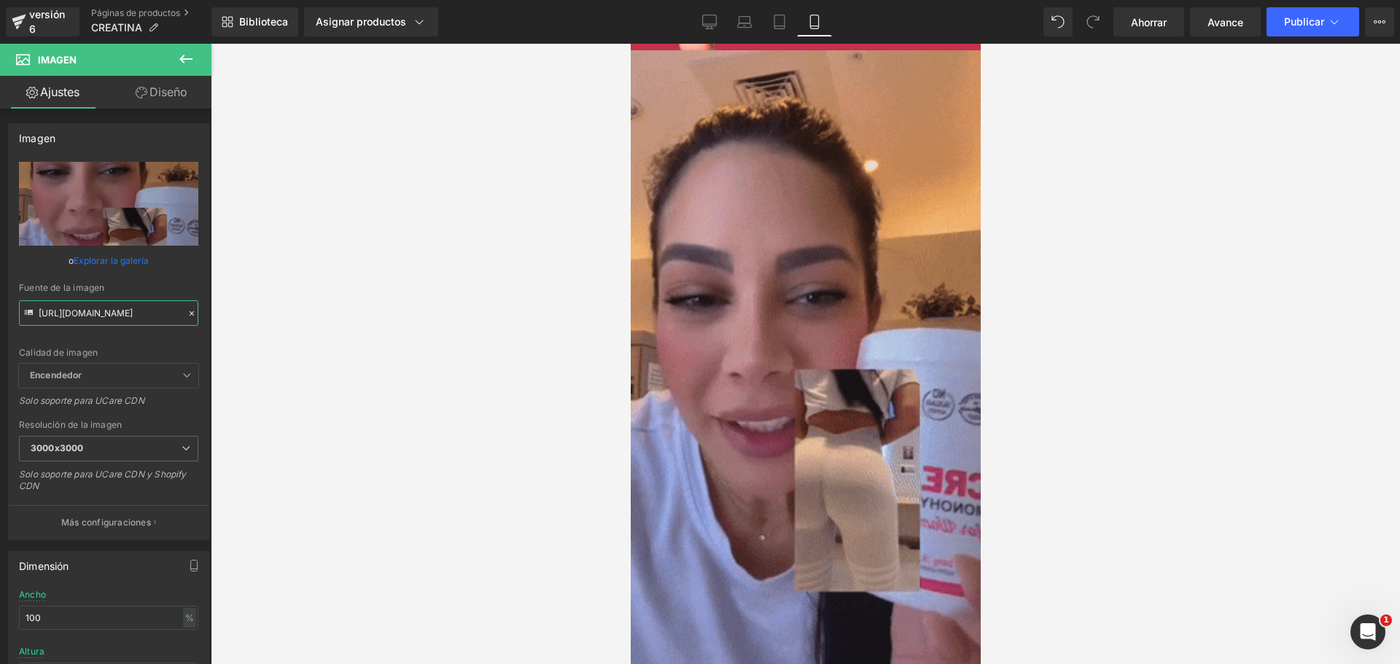
click at [253, 329] on div "Imagen Estás previsualizando cómo funciona el Reestilizará tu página. No puedes…" at bounding box center [700, 344] width 1400 height 689
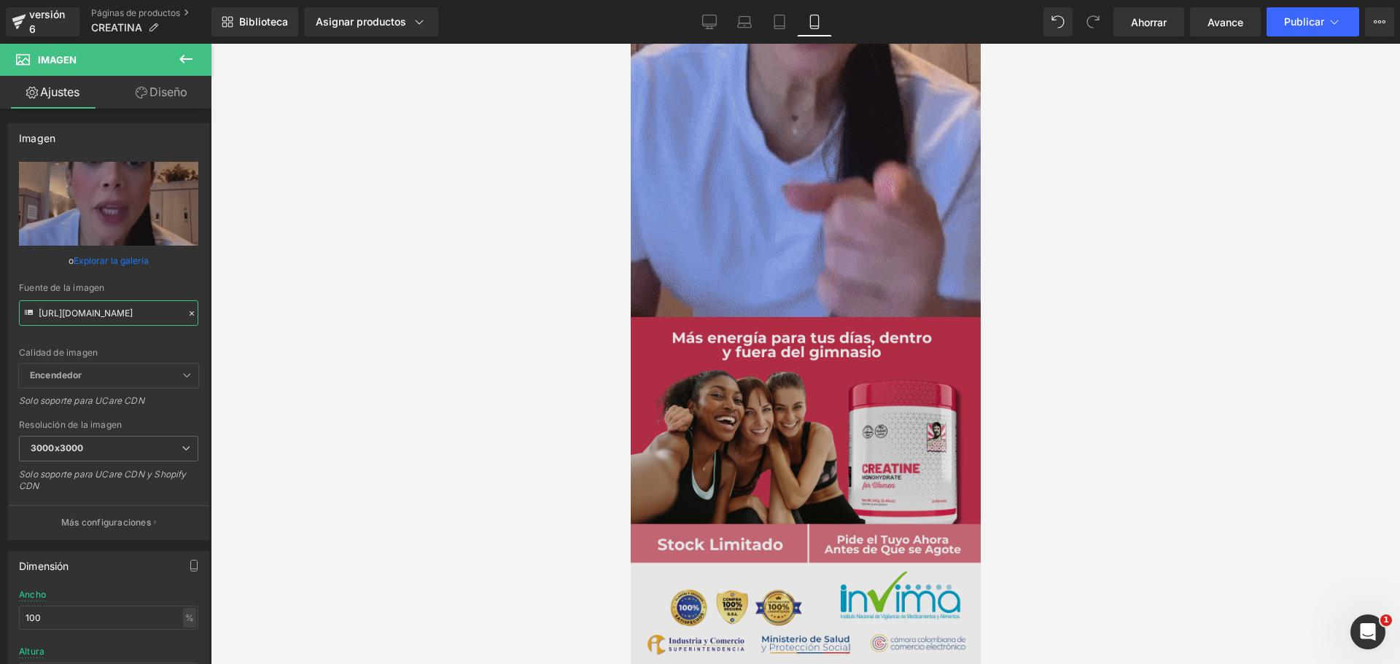
scroll to position [4375, 0]
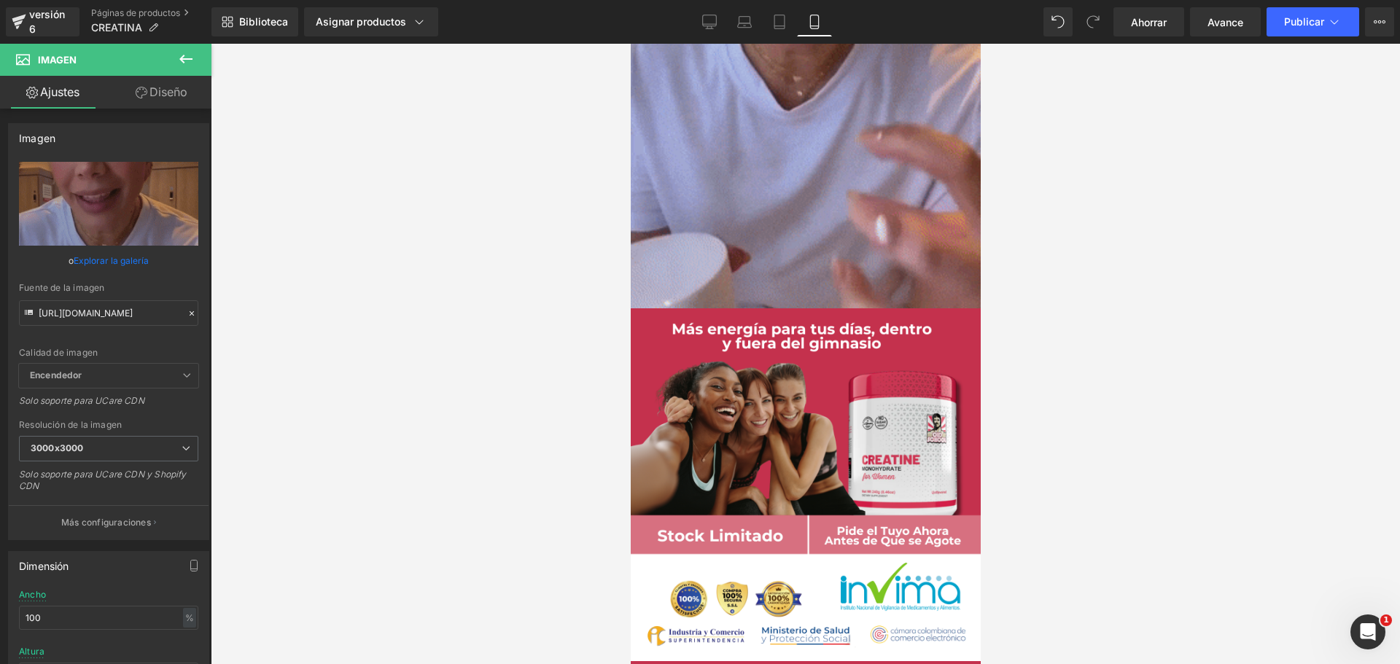
click at [796, 351] on div "Imagen" at bounding box center [805, 484] width 350 height 353
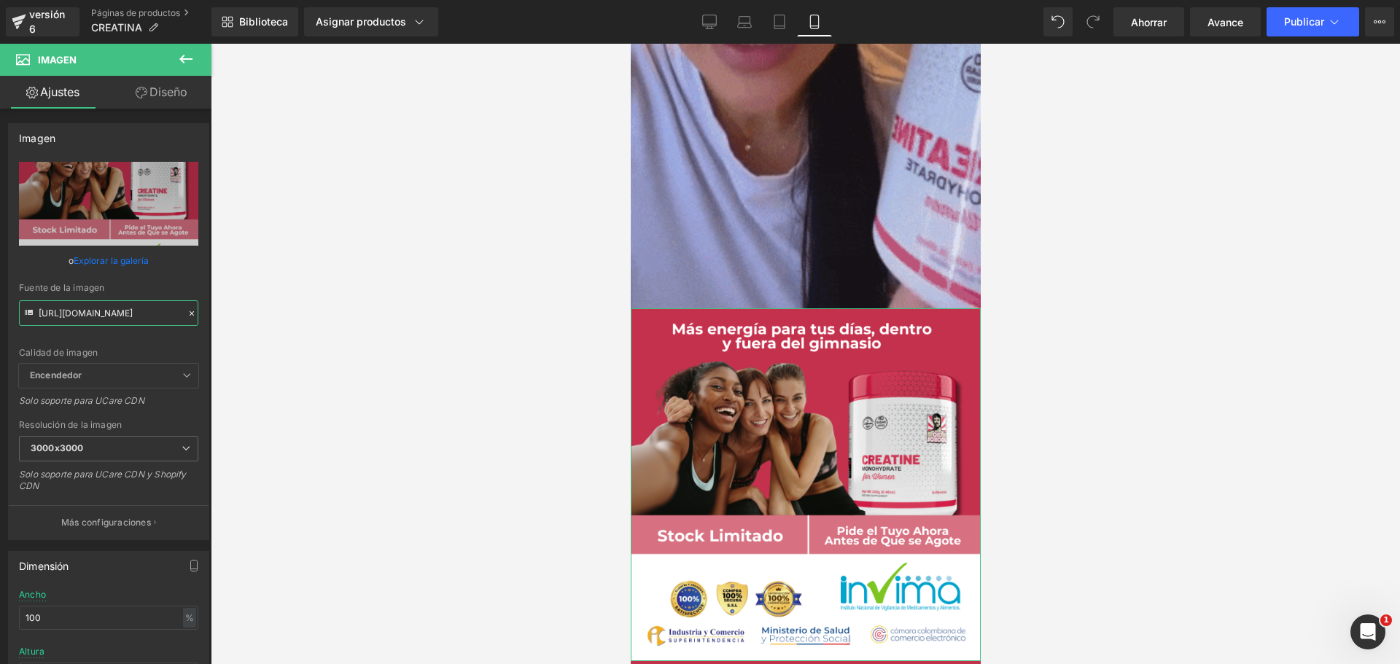
scroll to position [0, 65]
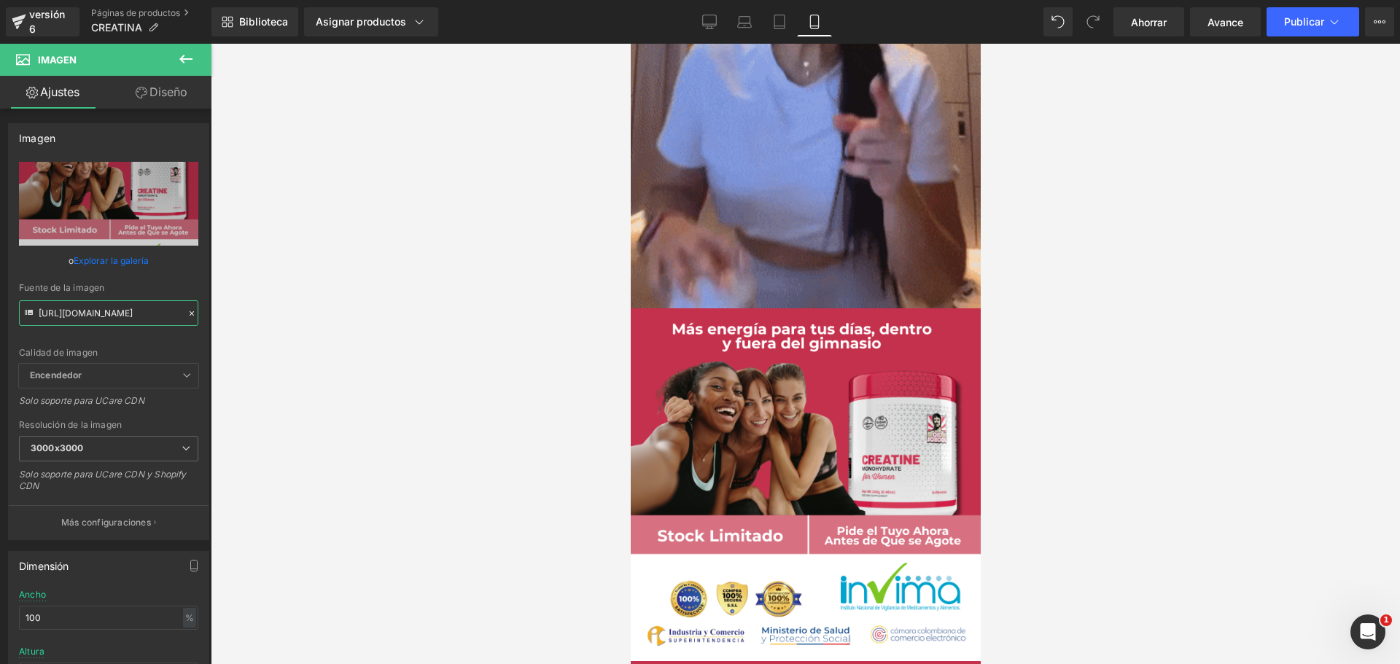
drag, startPoint x: 39, startPoint y: 313, endPoint x: 289, endPoint y: 341, distance: 252.4
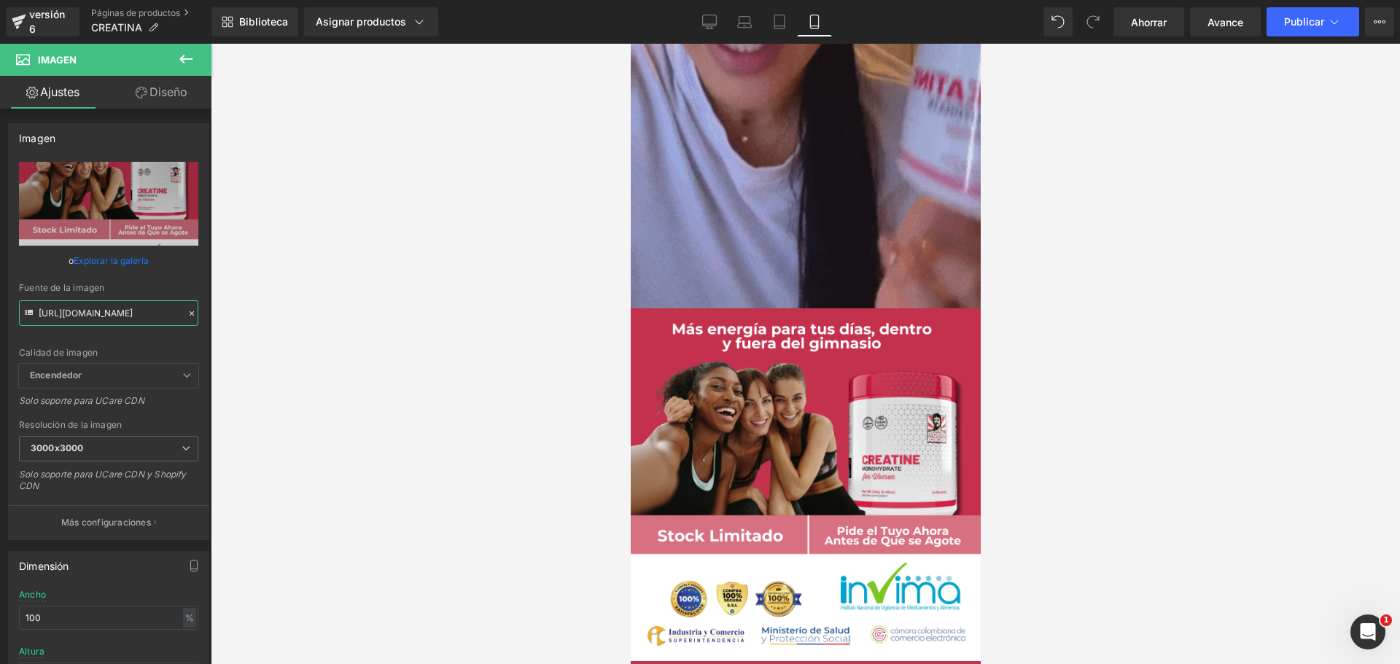
click at [289, 341] on div "Imagen Estás previsualizando cómo funciona el Reestilizará tu página. No puedes…" at bounding box center [700, 344] width 1400 height 689
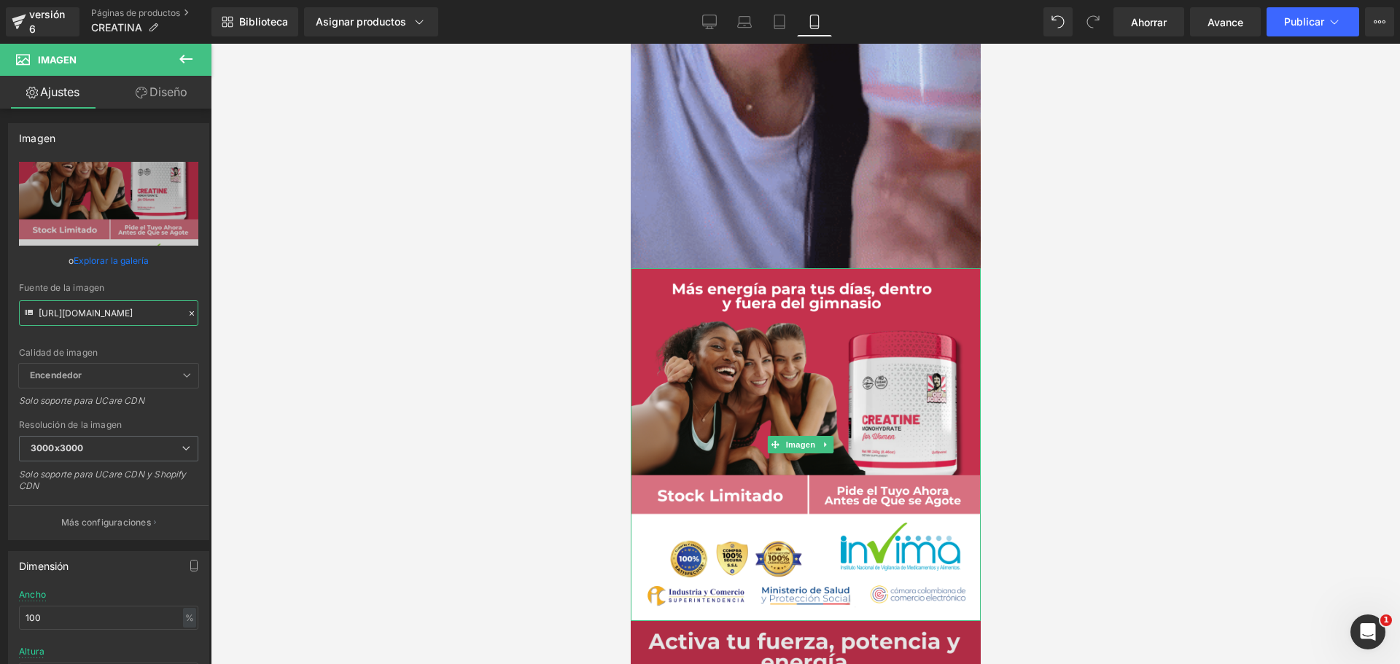
scroll to position [4448, 0]
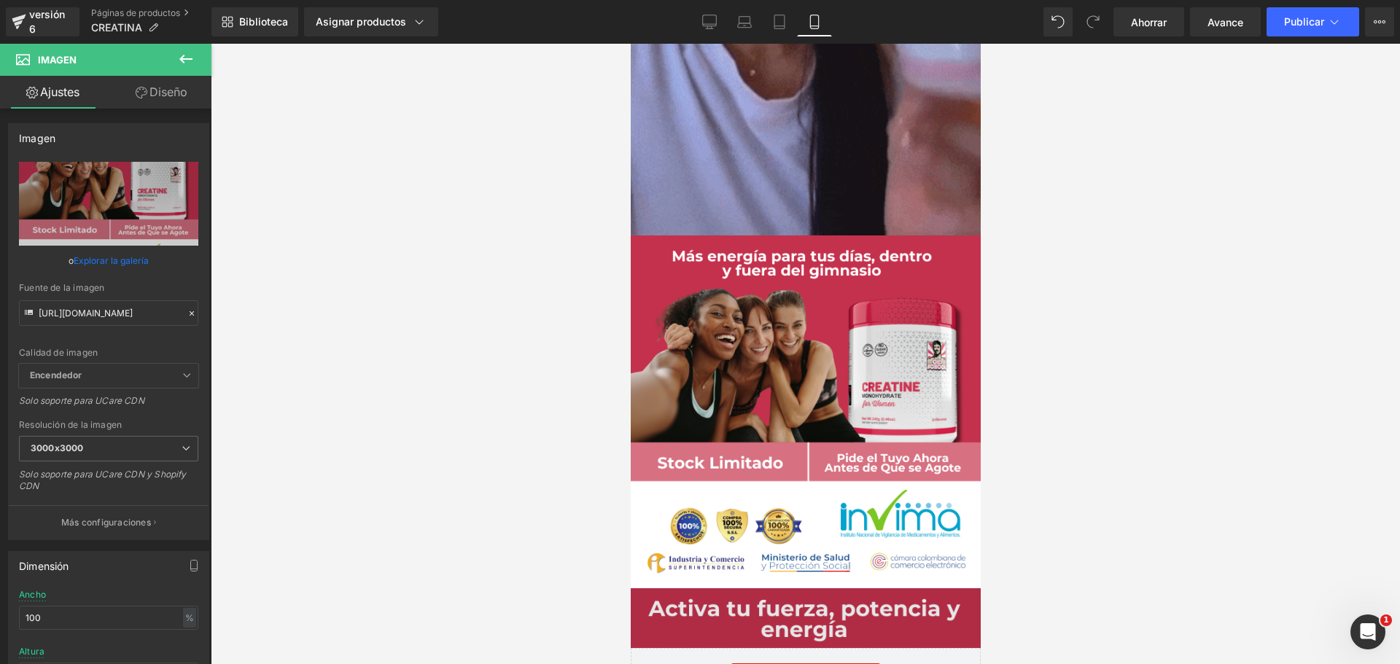
click at [787, 588] on img at bounding box center [805, 618] width 350 height 60
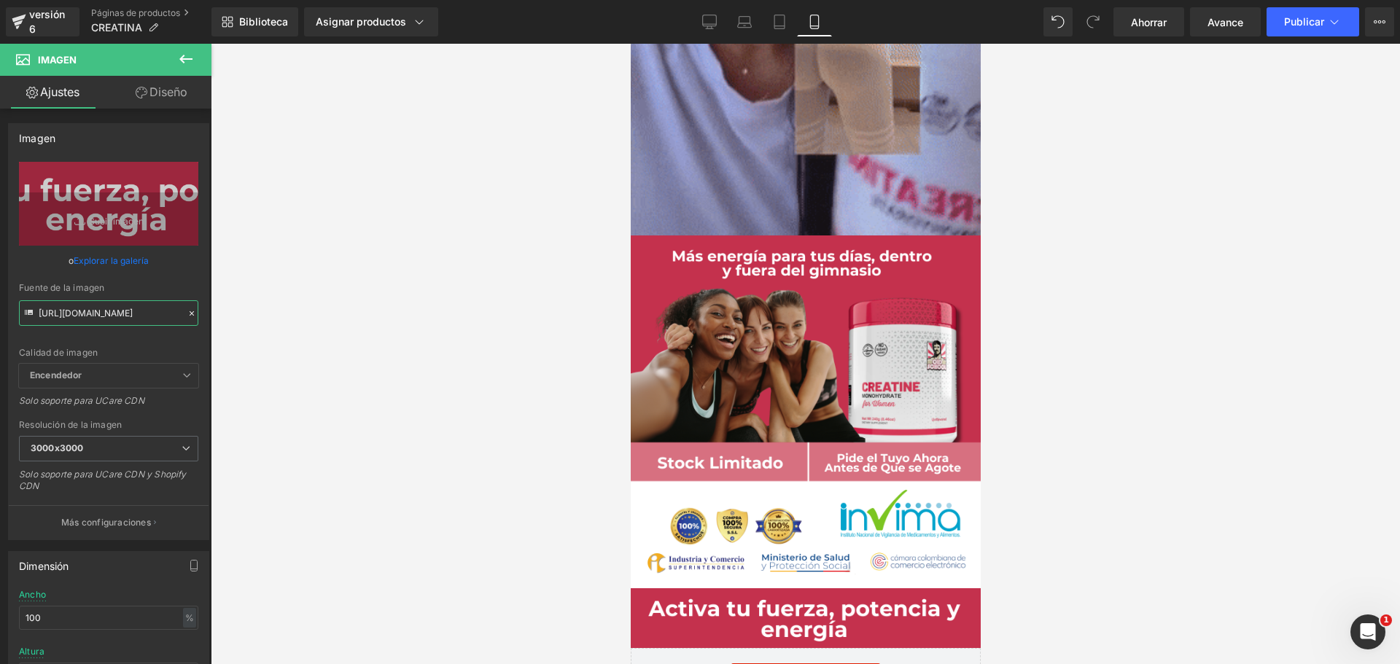
scroll to position [0, 36]
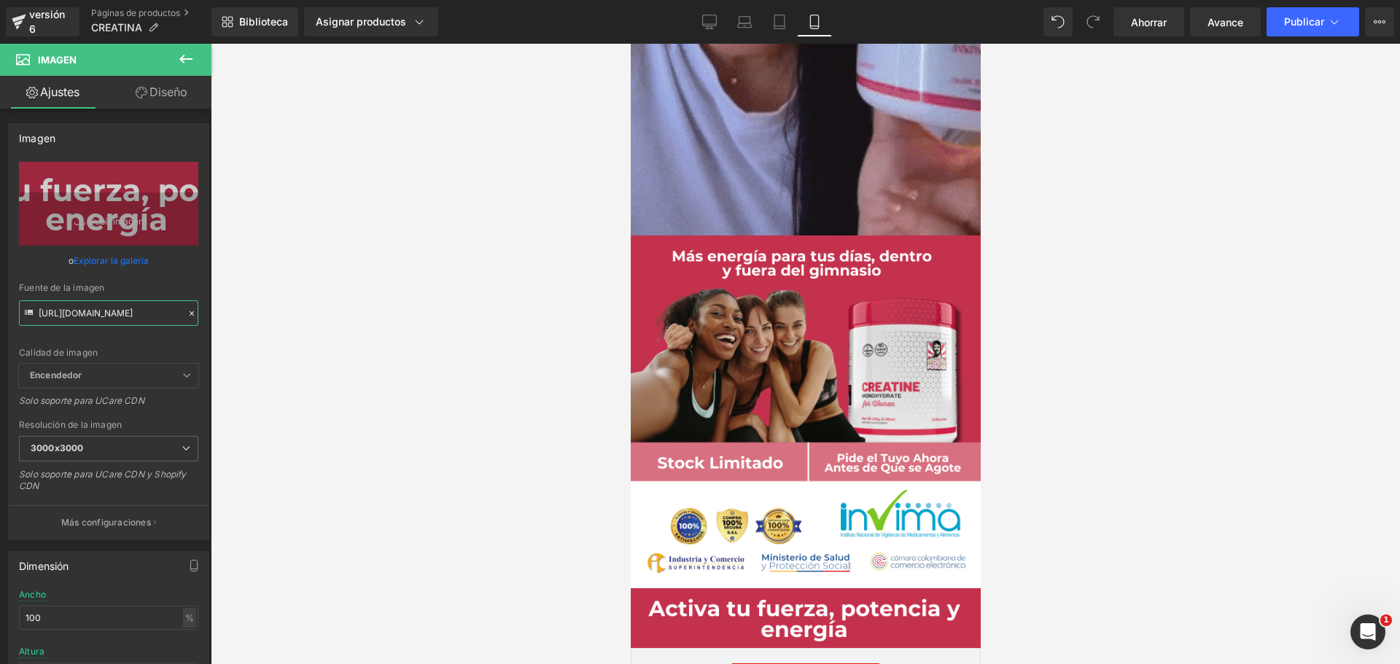
drag, startPoint x: 157, startPoint y: 429, endPoint x: 271, endPoint y: 336, distance: 146.6
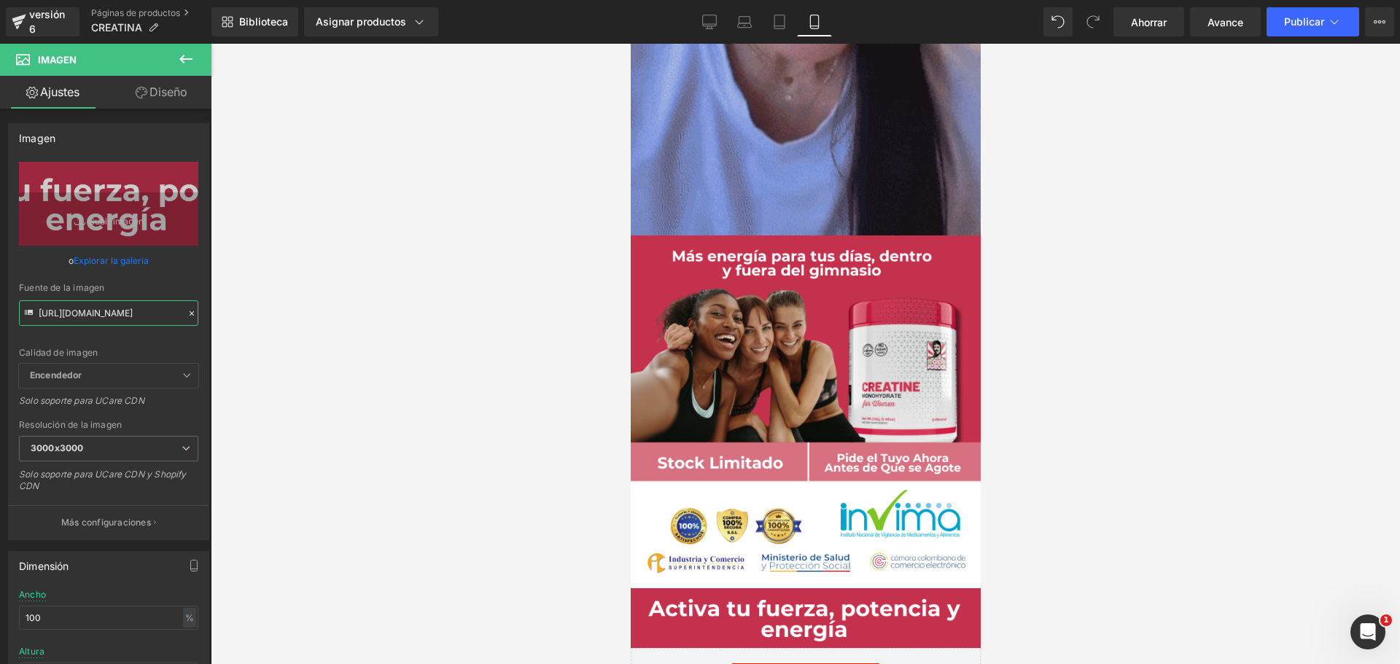
click at [271, 336] on div "Imagen Estás previsualizando cómo funciona el Reestilizará tu página. No puedes…" at bounding box center [700, 344] width 1400 height 689
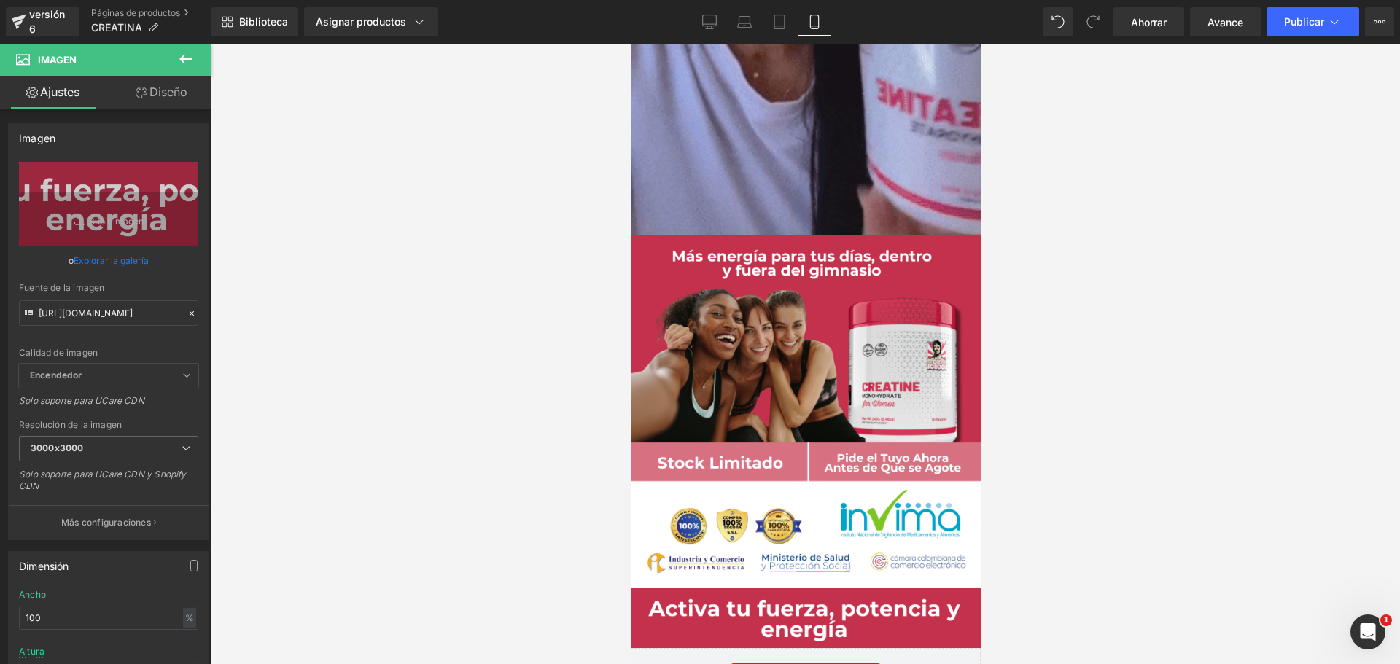
scroll to position [0, 0]
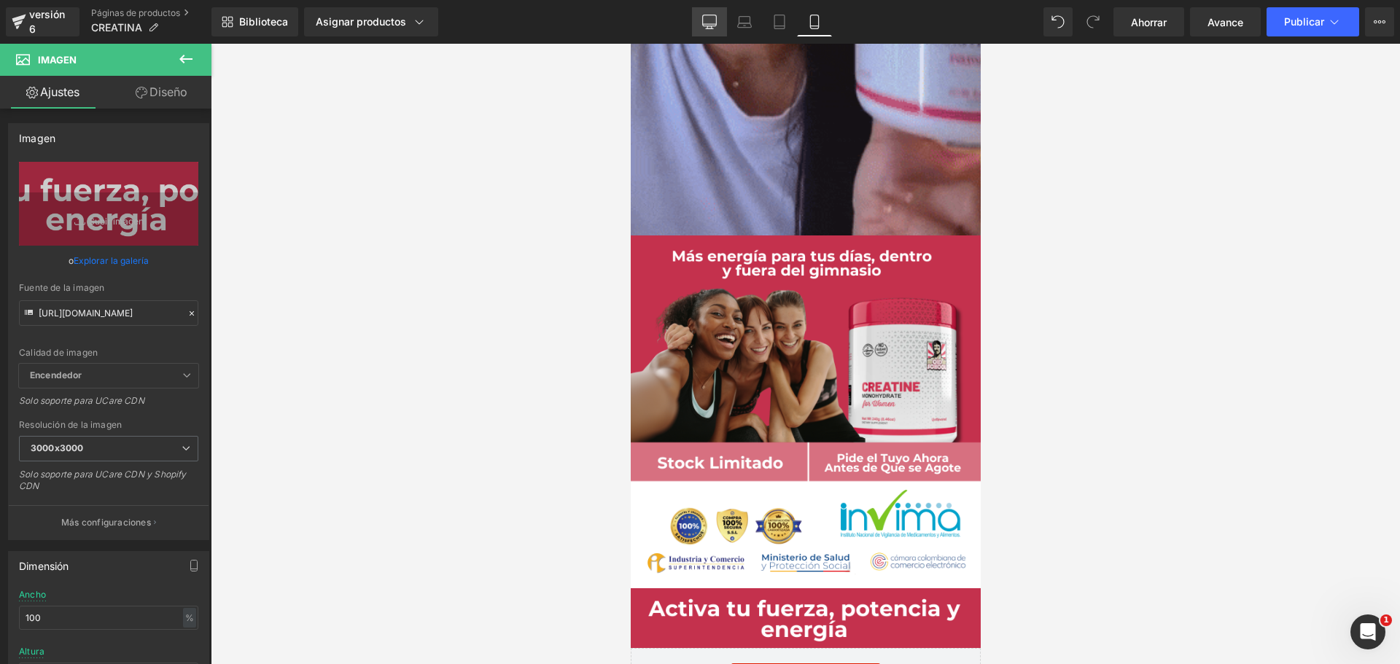
click at [715, 17] on icon at bounding box center [710, 20] width 14 height 11
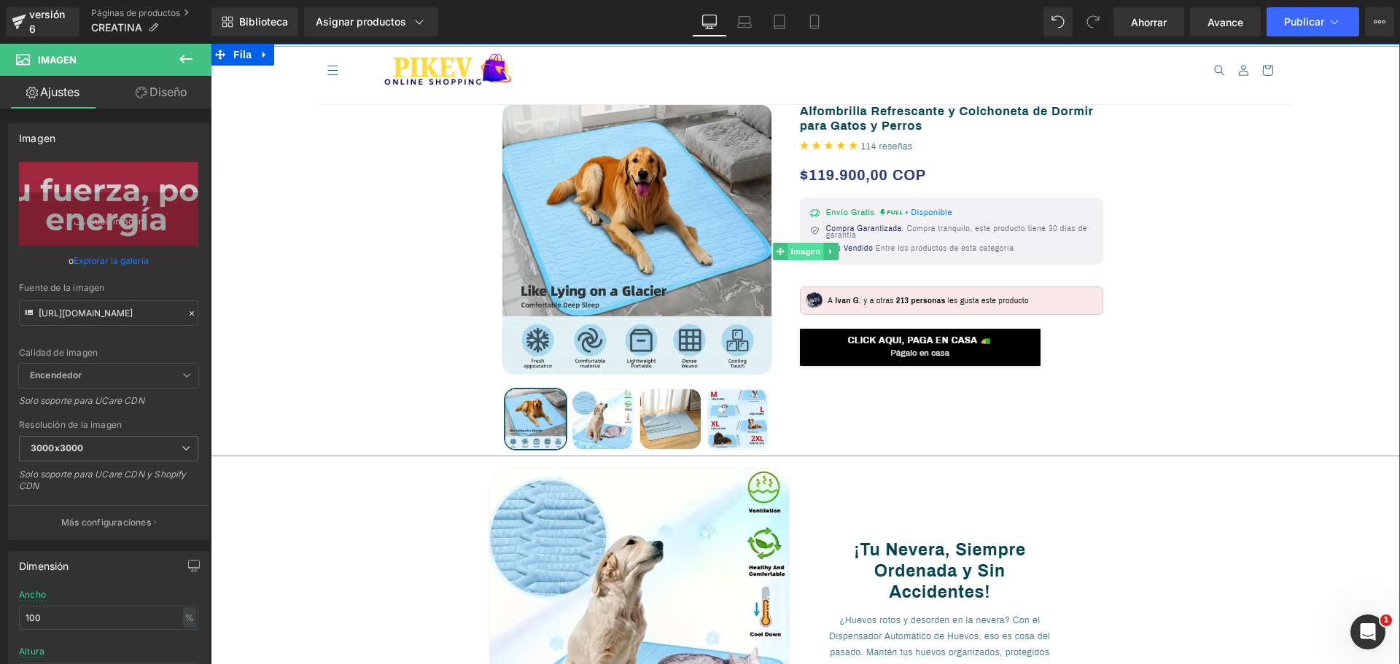
click at [796, 255] on font "Imagen" at bounding box center [805, 250] width 30 height 9
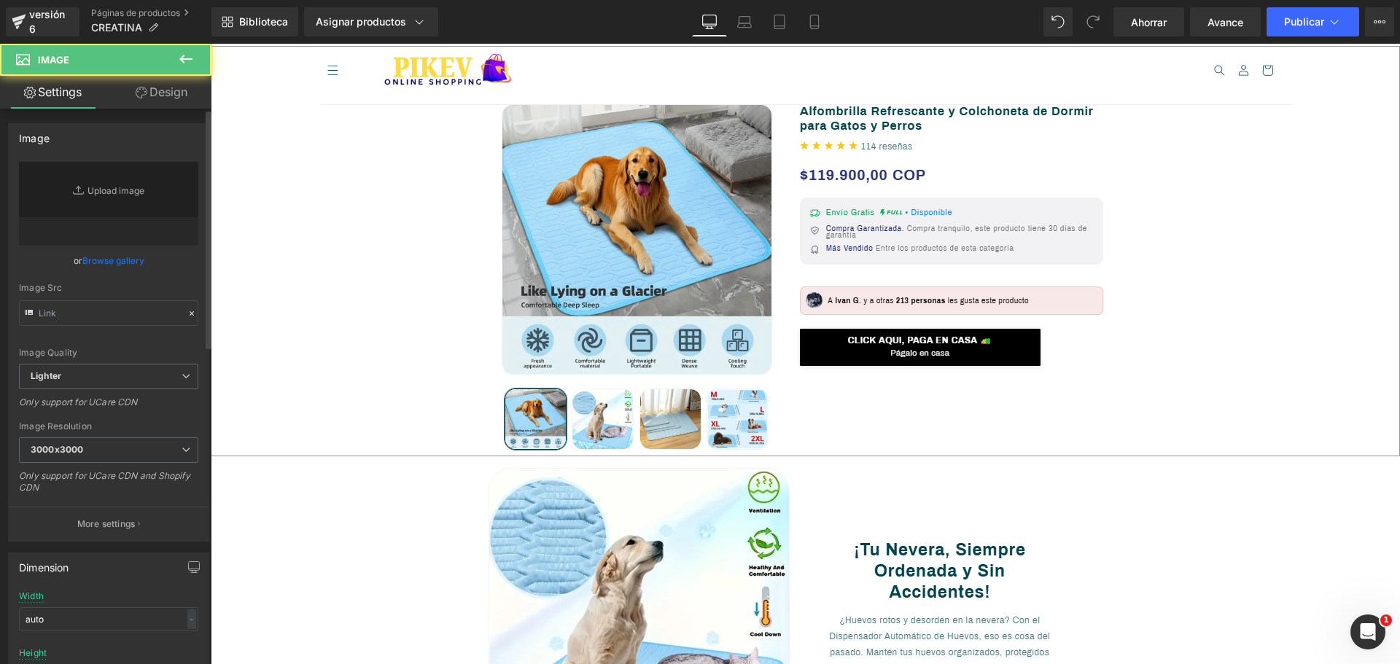
type input "[URL][DOMAIN_NAME]"
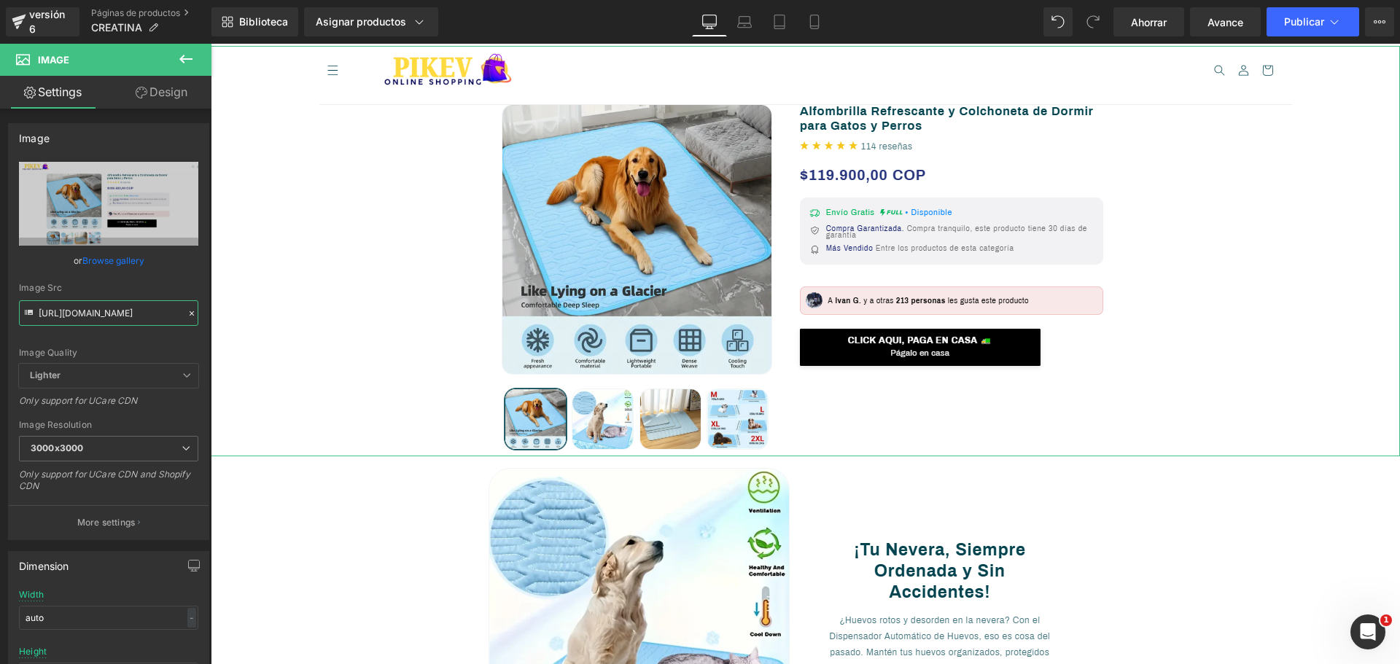
scroll to position [0, 169]
drag, startPoint x: 250, startPoint y: 352, endPoint x: 284, endPoint y: 327, distance: 42.7
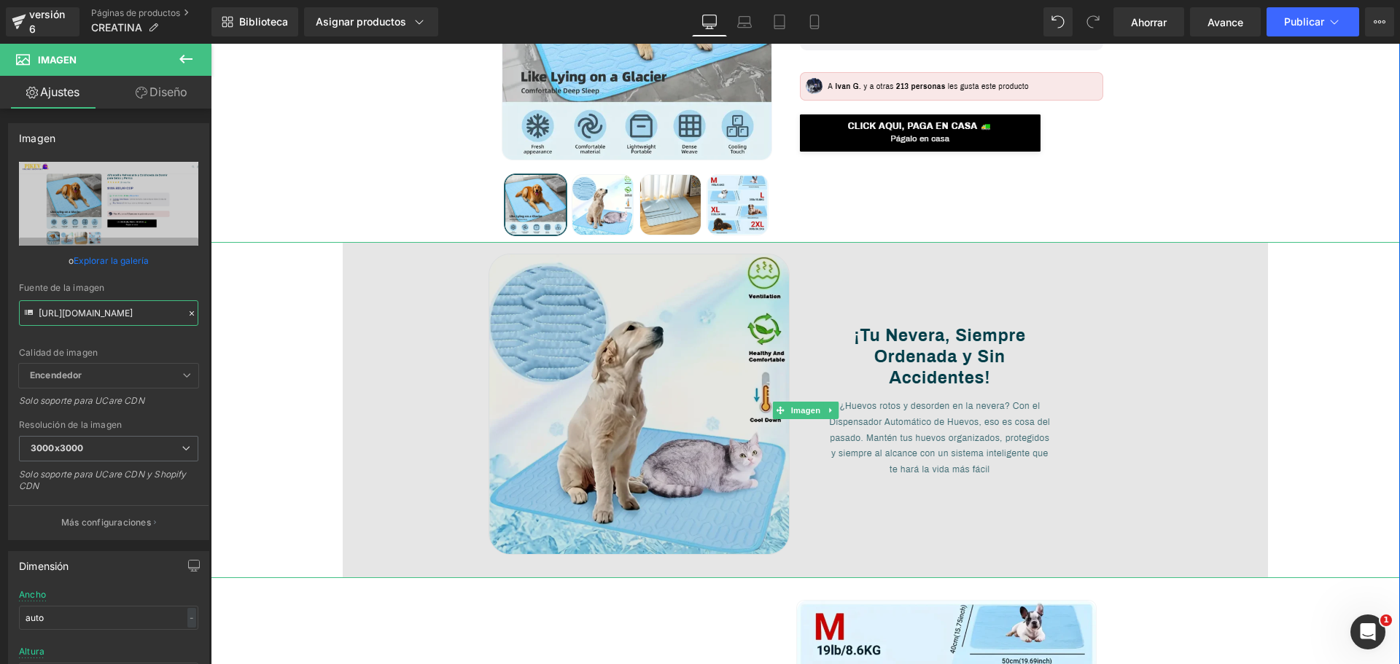
scroll to position [219, 0]
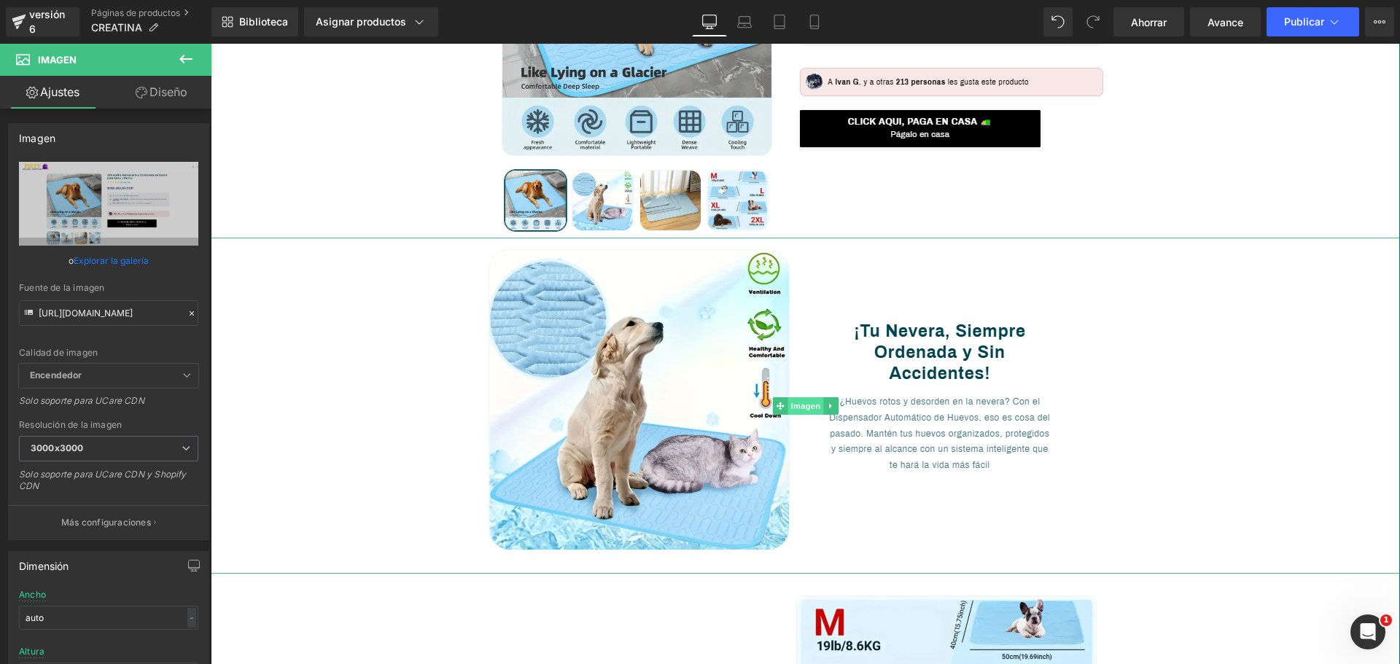
click at [794, 408] on font "Imagen" at bounding box center [805, 405] width 30 height 9
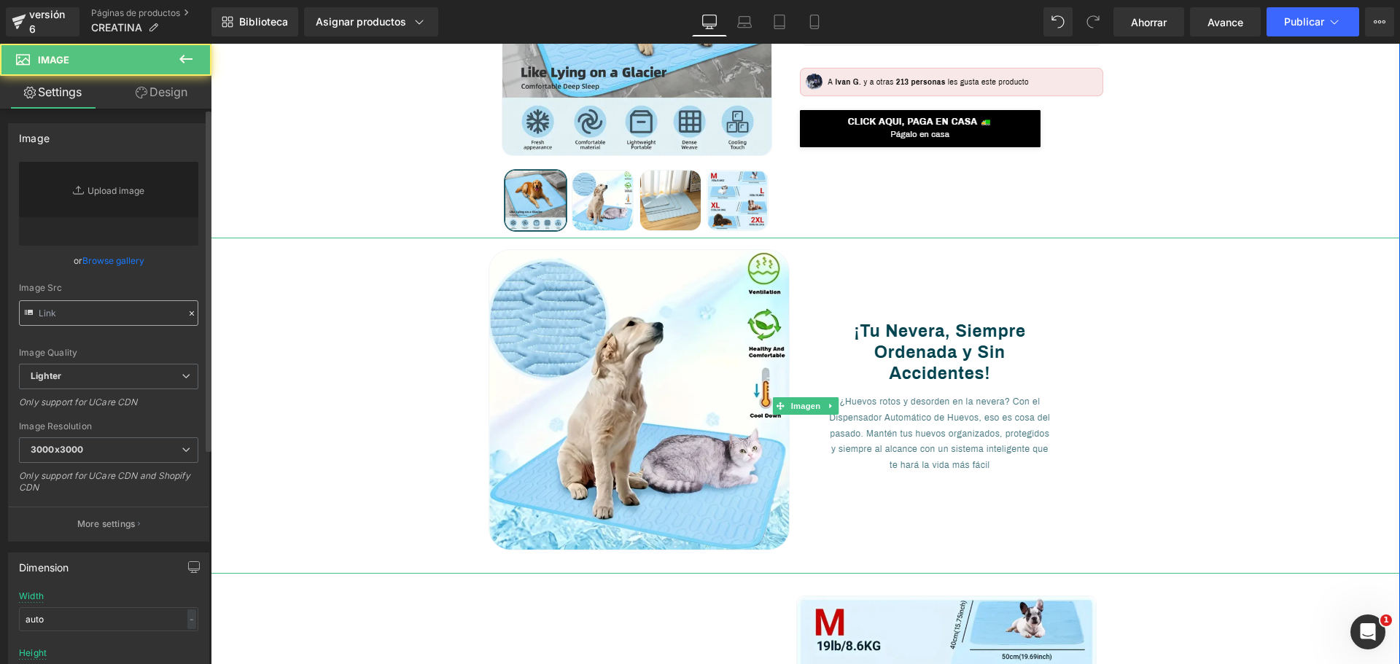
type input "[URL][DOMAIN_NAME]"
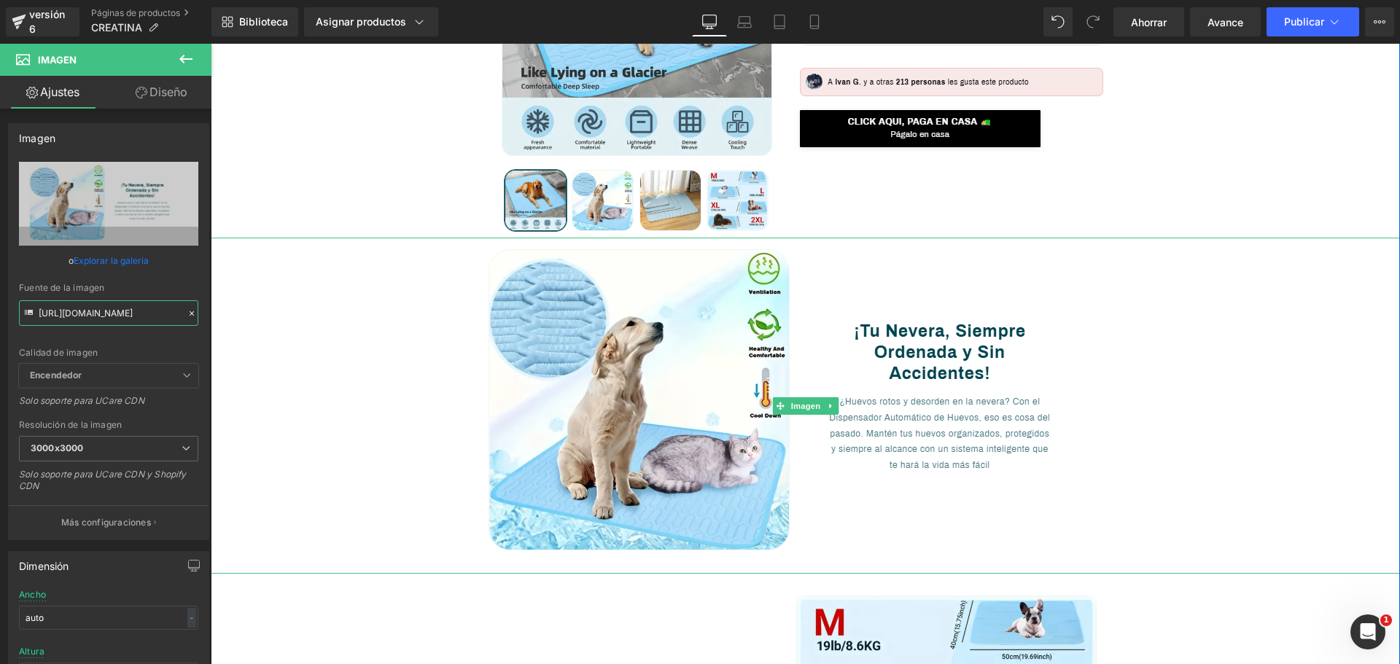
scroll to position [0, 168]
drag, startPoint x: 251, startPoint y: 357, endPoint x: 288, endPoint y: 336, distance: 42.4
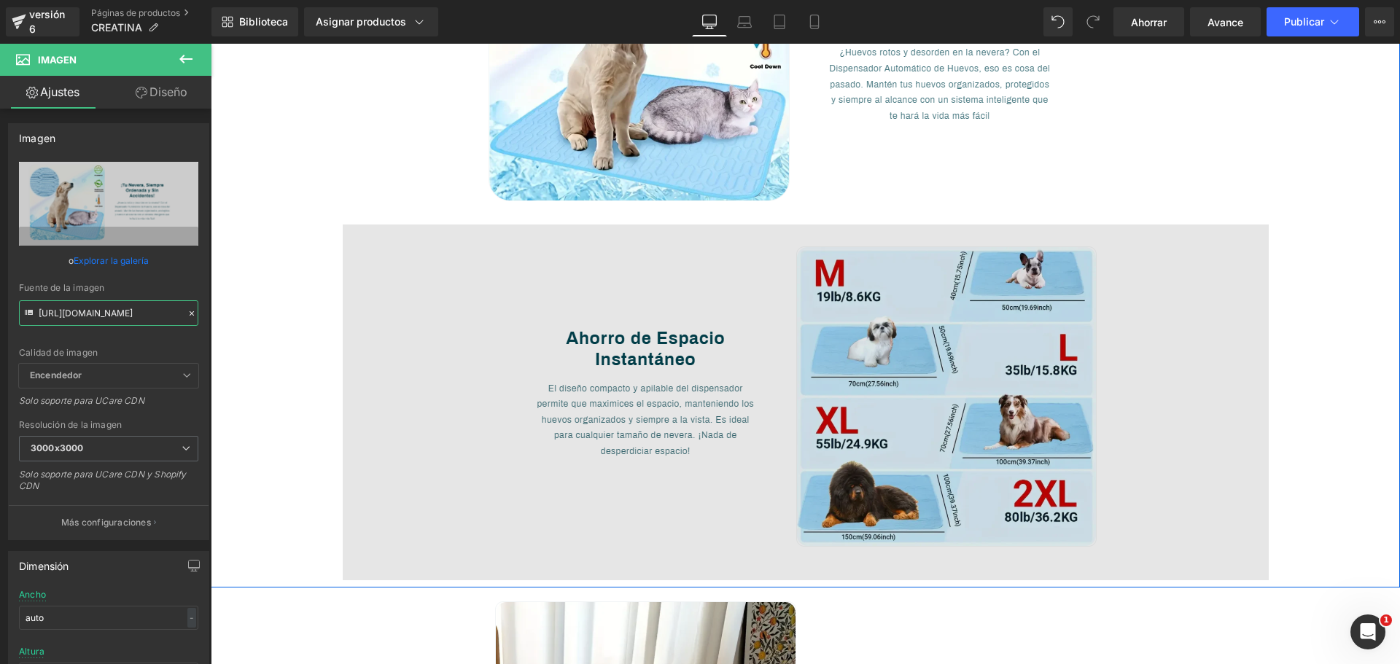
scroll to position [583, 0]
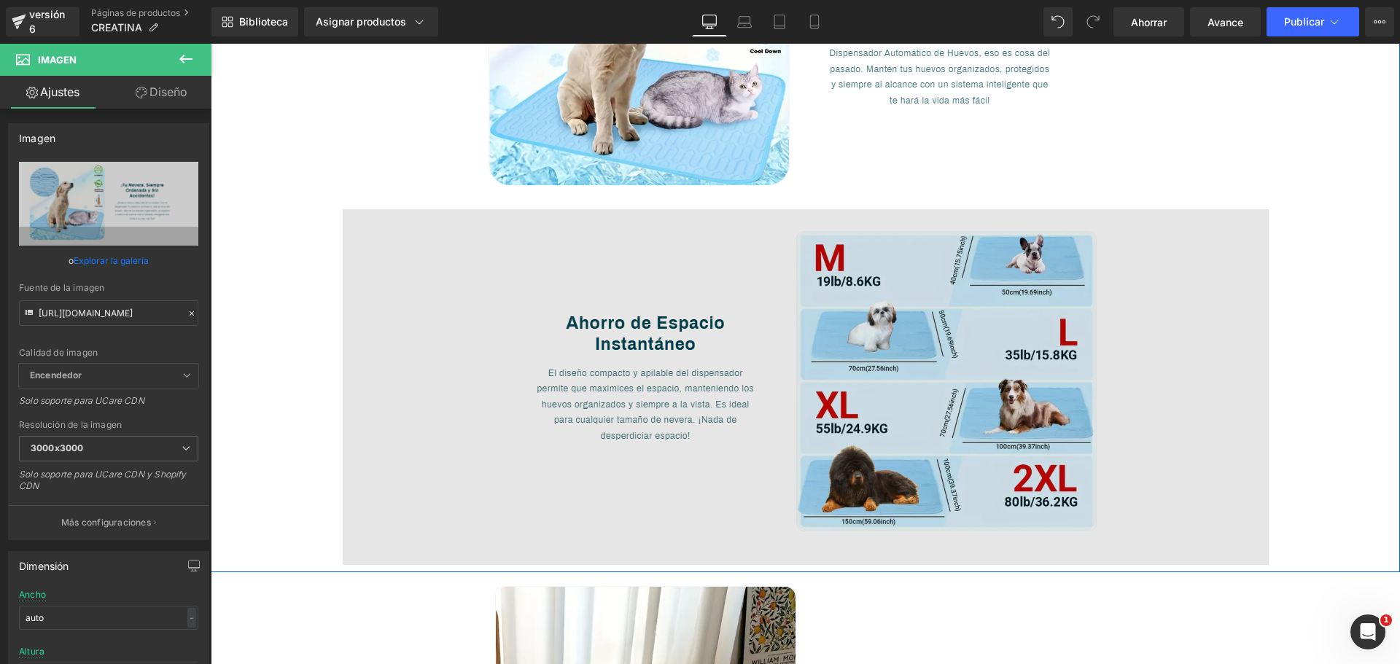
click at [794, 348] on img at bounding box center [806, 387] width 926 height 356
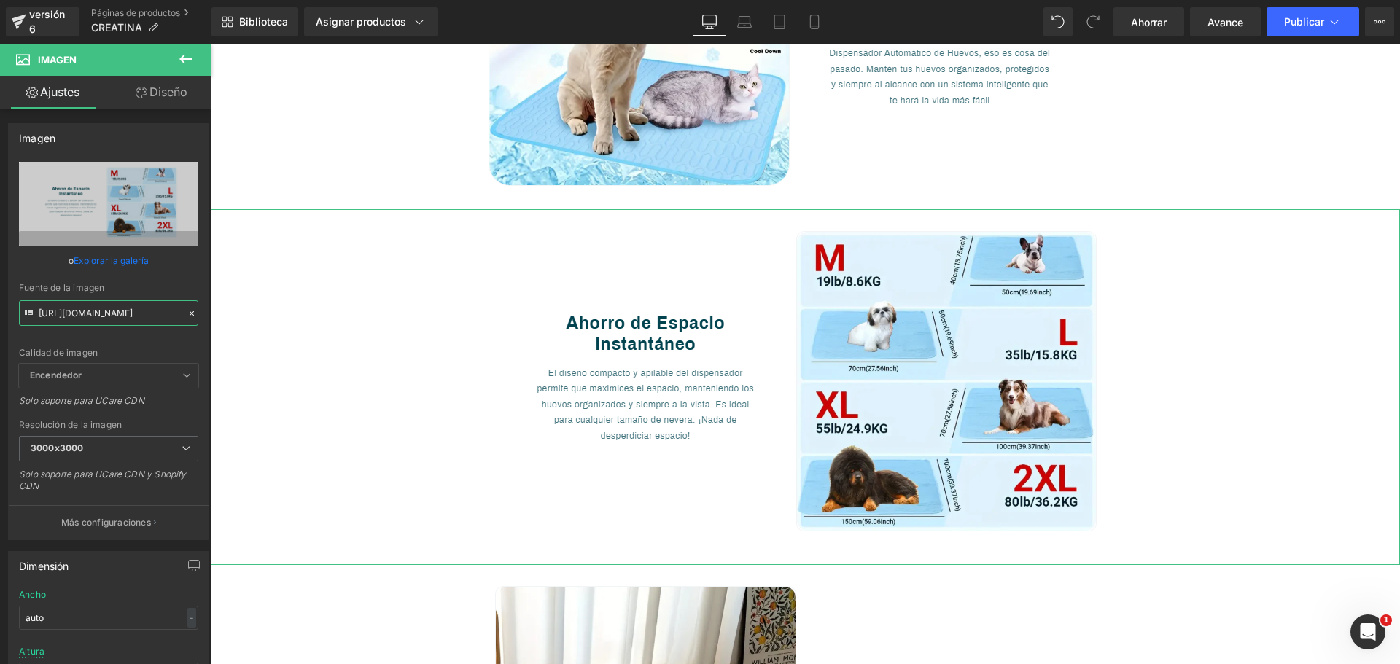
scroll to position [0, 162]
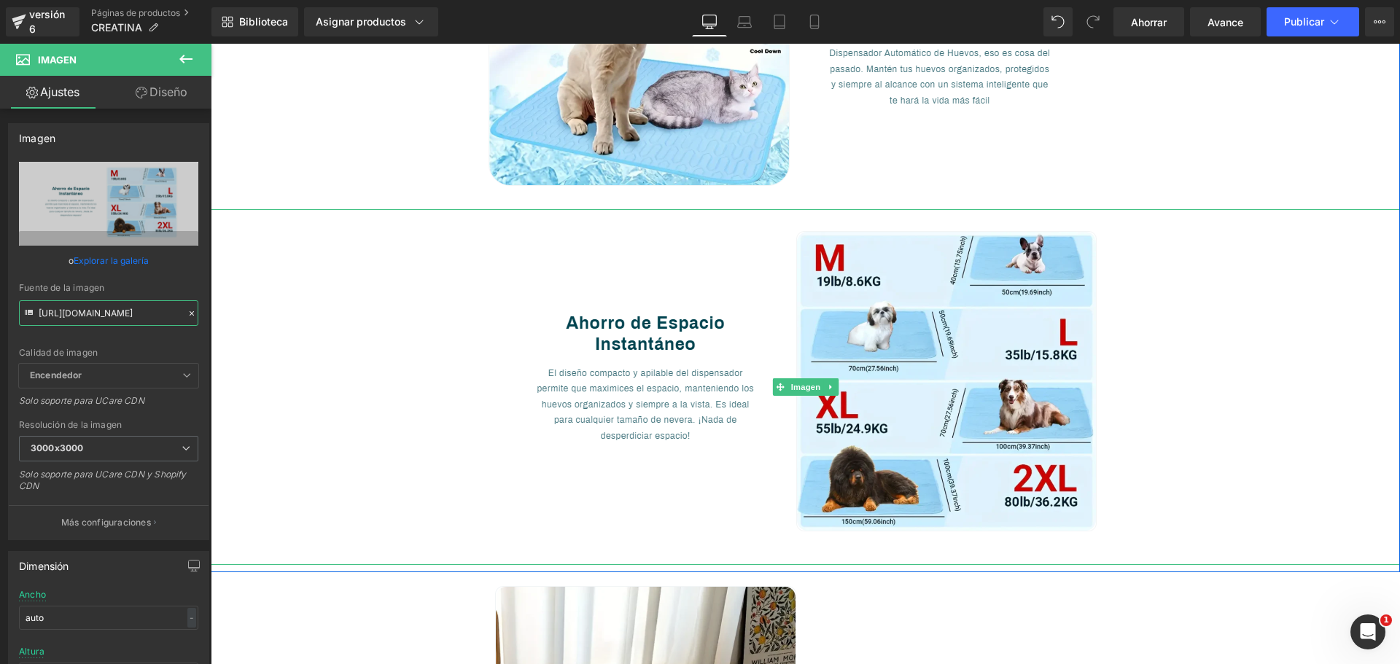
drag, startPoint x: 249, startPoint y: 359, endPoint x: 331, endPoint y: 349, distance: 82.3
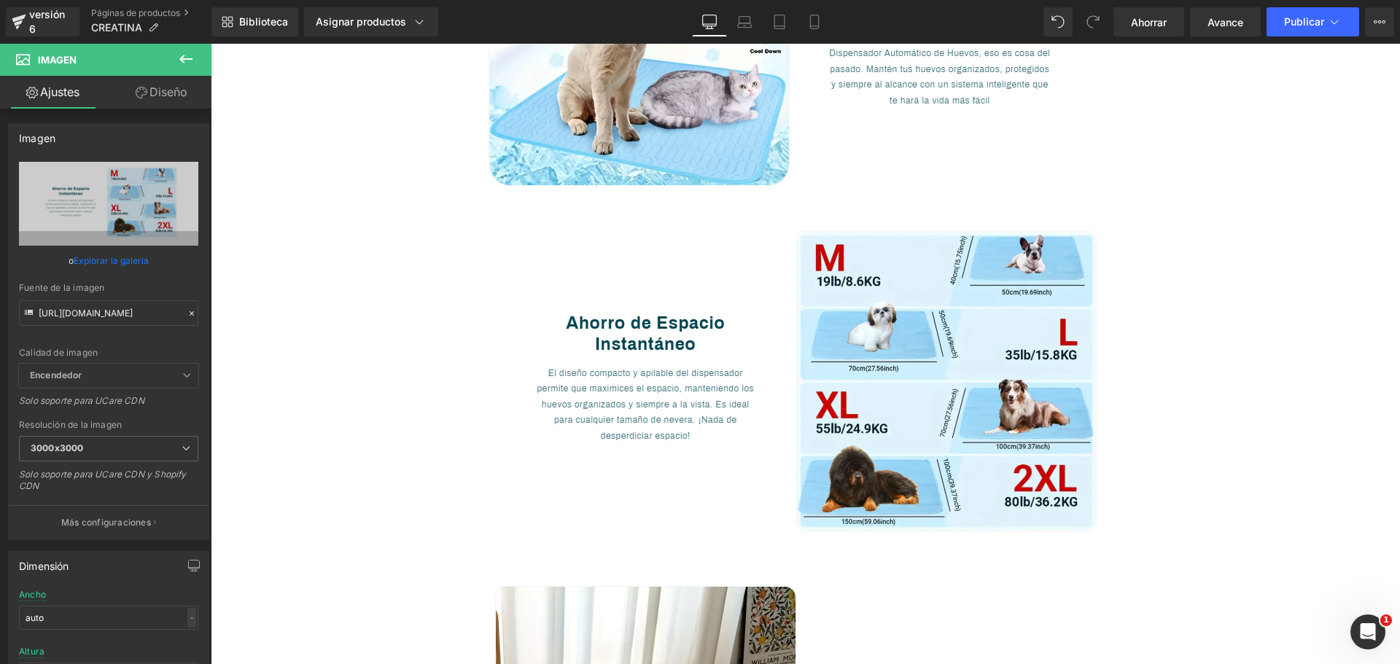
scroll to position [0, 0]
click at [39, 315] on input "[URL][DOMAIN_NAME]" at bounding box center [108, 313] width 179 height 26
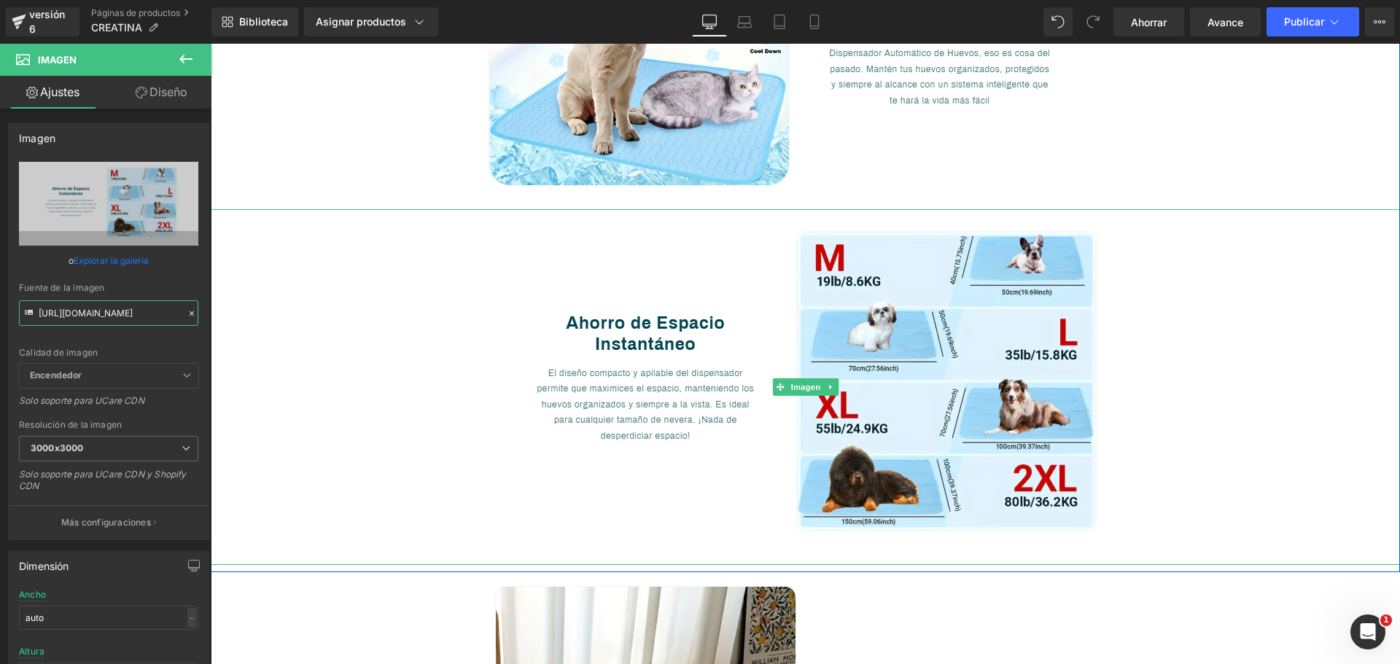
drag, startPoint x: 249, startPoint y: 359, endPoint x: 309, endPoint y: 341, distance: 62.3
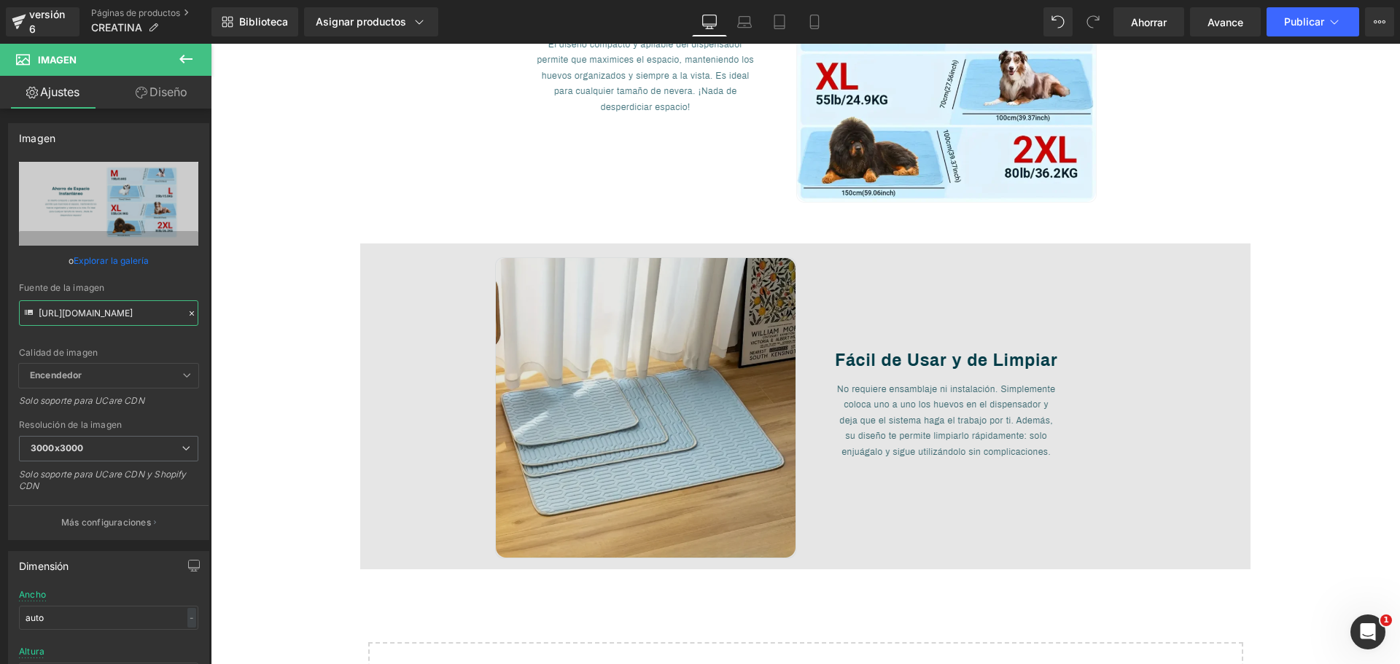
scroll to position [948, 0]
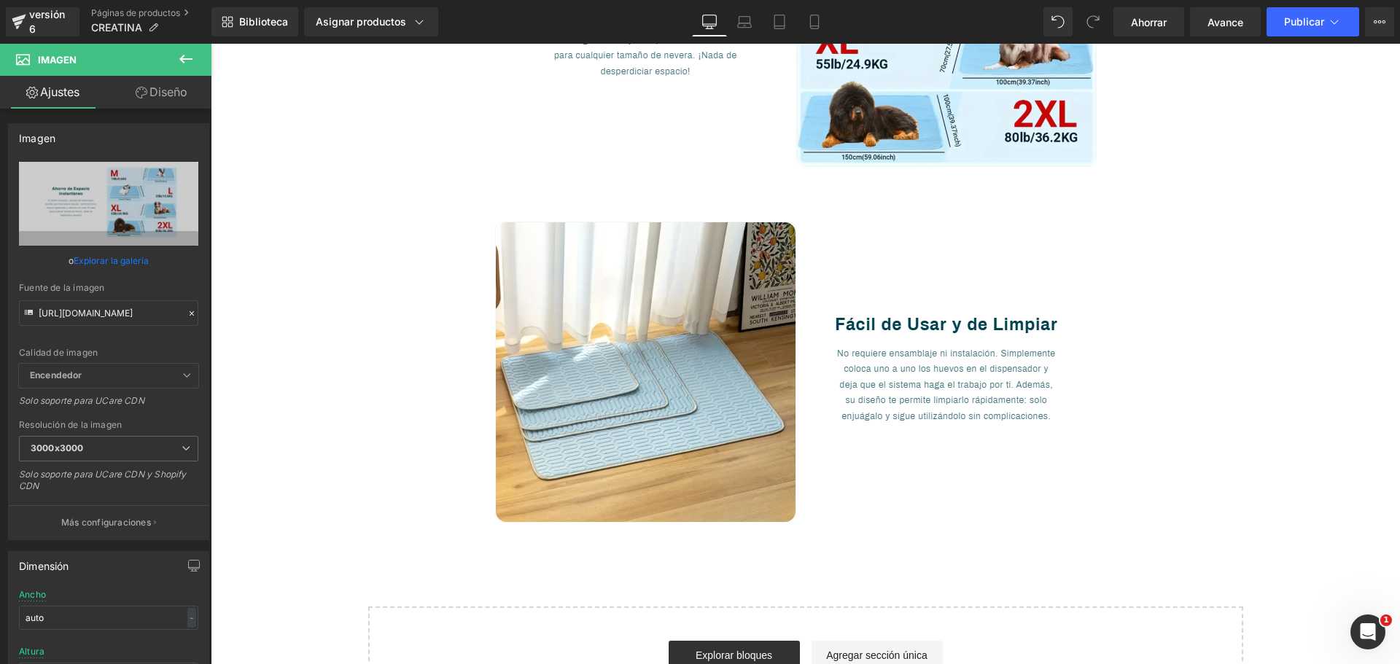
click at [731, 391] on img at bounding box center [805, 371] width 890 height 326
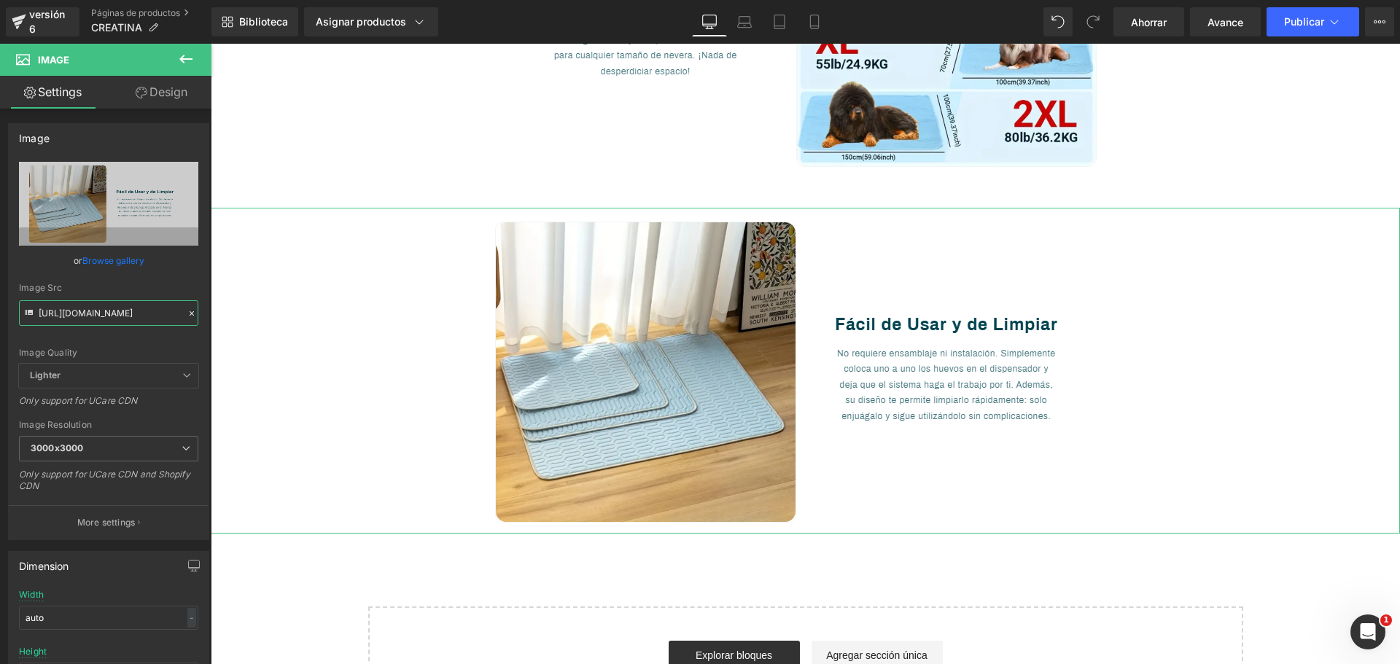
scroll to position [0, 167]
drag, startPoint x: 249, startPoint y: 355, endPoint x: 306, endPoint y: 324, distance: 64.0
click at [114, 13] on font "Páginas de productos" at bounding box center [135, 12] width 89 height 11
